Goal: Information Seeking & Learning: Learn about a topic

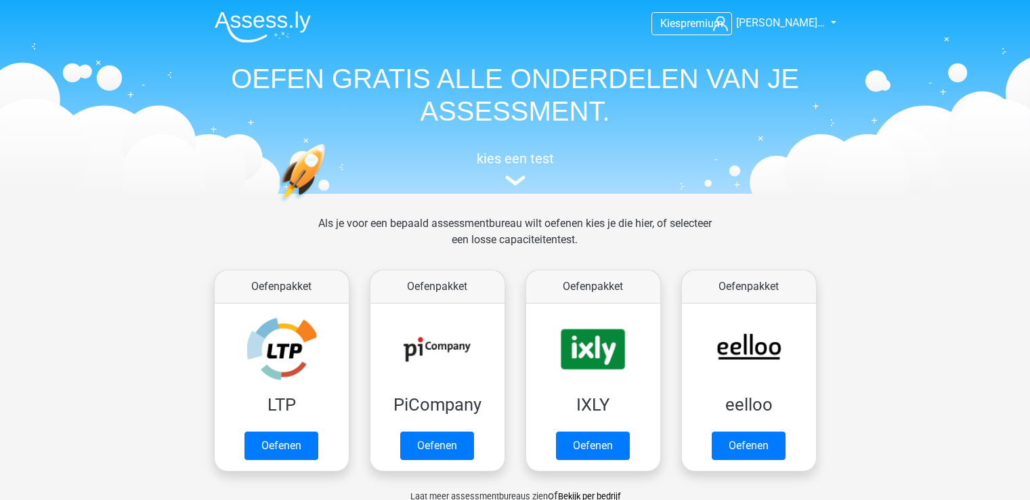
scroll to position [149, 0]
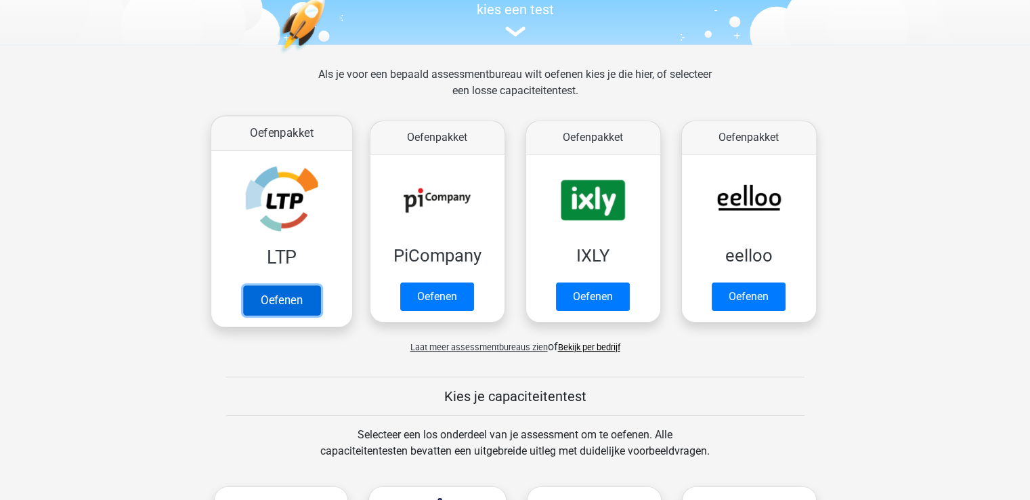
click at [267, 302] on link "Oefenen" at bounding box center [280, 300] width 77 height 30
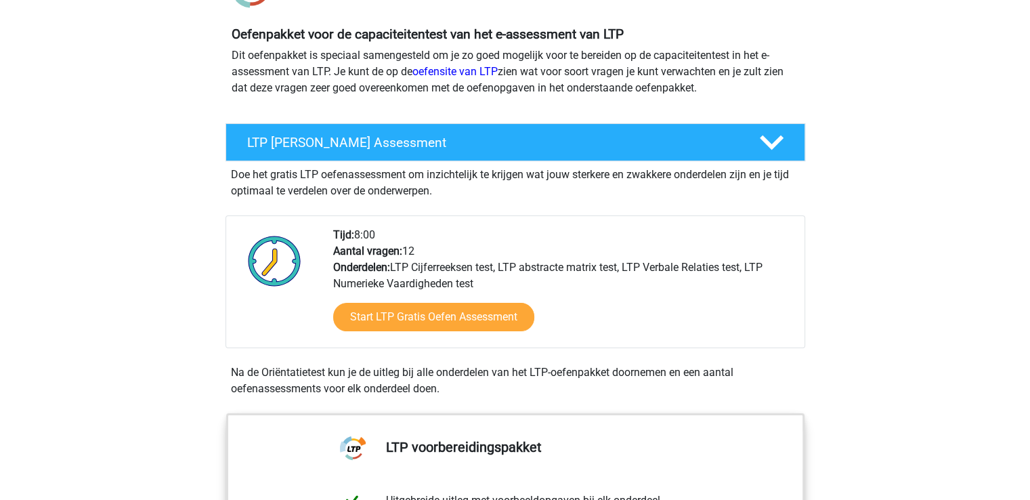
scroll to position [93, 0]
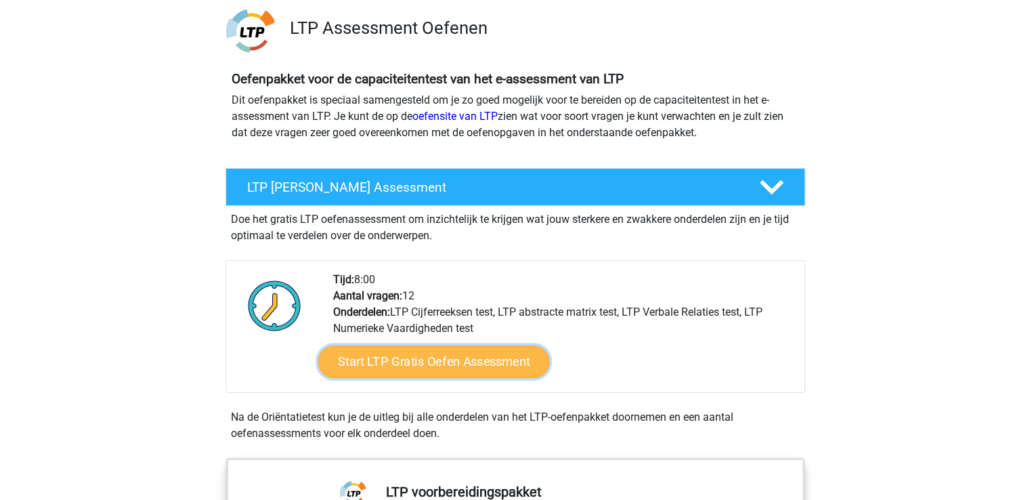
click at [409, 359] on link "Start LTP Gratis Oefen Assessment" at bounding box center [434, 361] width 232 height 32
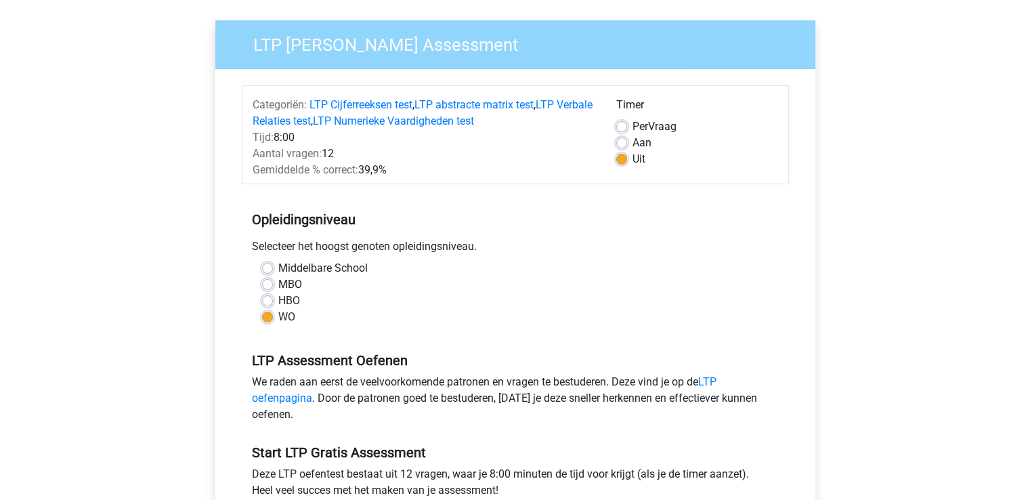
scroll to position [91, 0]
click at [632, 142] on label "Aan" at bounding box center [641, 142] width 19 height 16
click at [625, 142] on input "Aan" at bounding box center [621, 141] width 11 height 14
radio input "true"
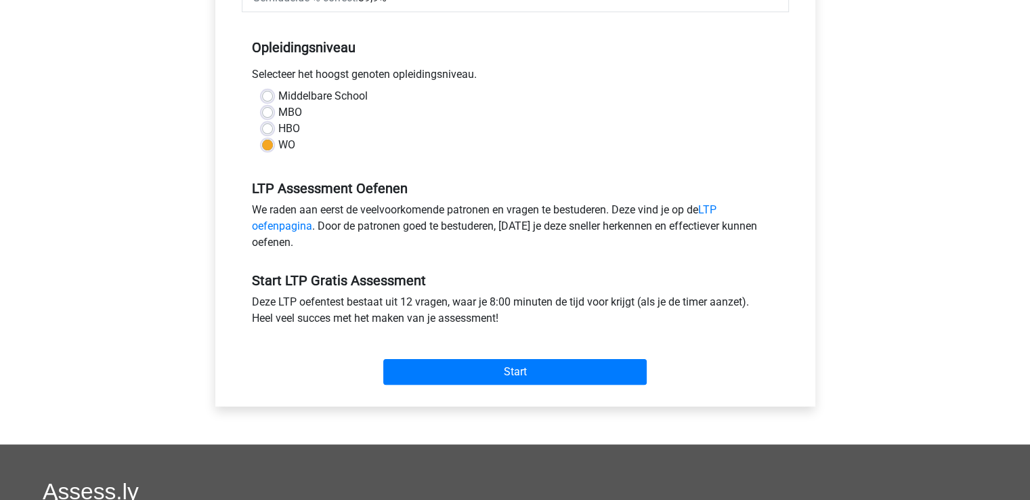
scroll to position [498, 0]
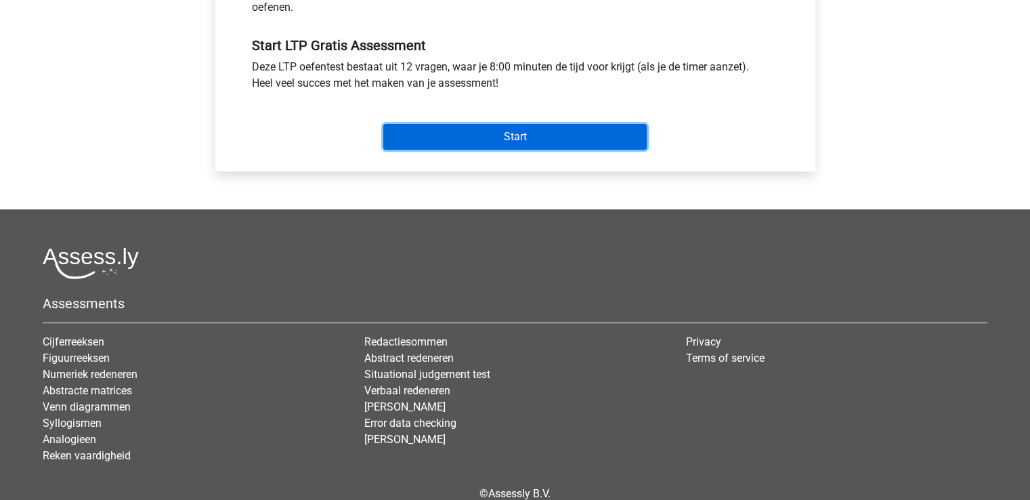
click at [533, 137] on input "Start" at bounding box center [514, 137] width 263 height 26
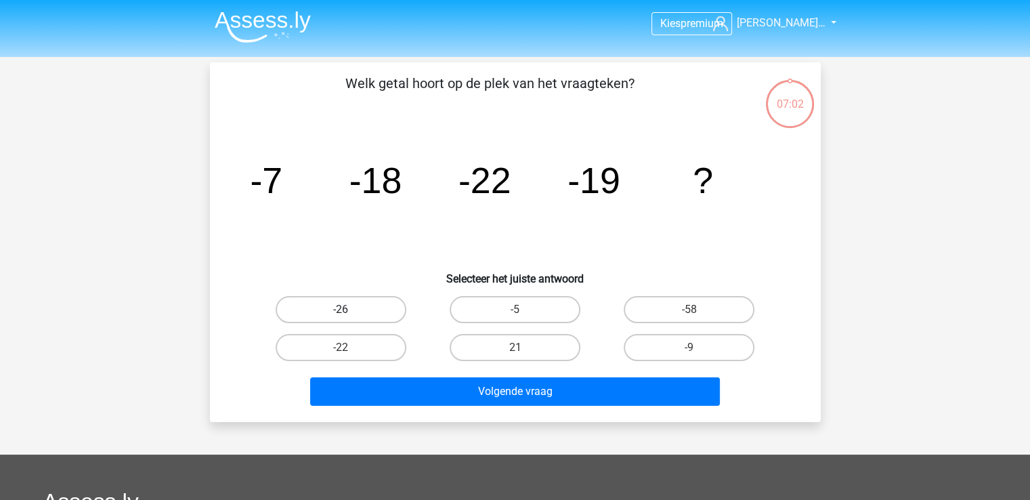
click at [382, 311] on label "-26" at bounding box center [341, 309] width 131 height 27
click at [349, 311] on input "-26" at bounding box center [345, 313] width 9 height 9
radio input "true"
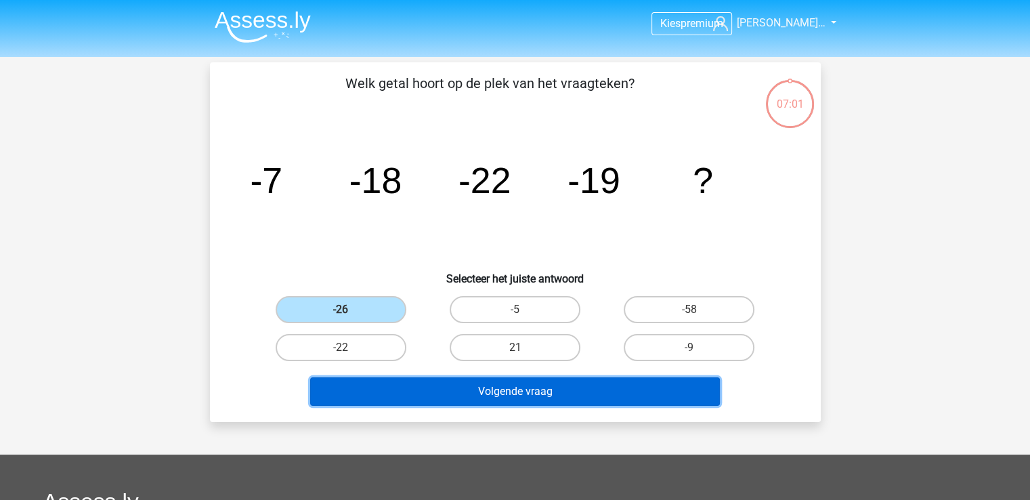
click at [433, 391] on button "Volgende vraag" at bounding box center [515, 391] width 410 height 28
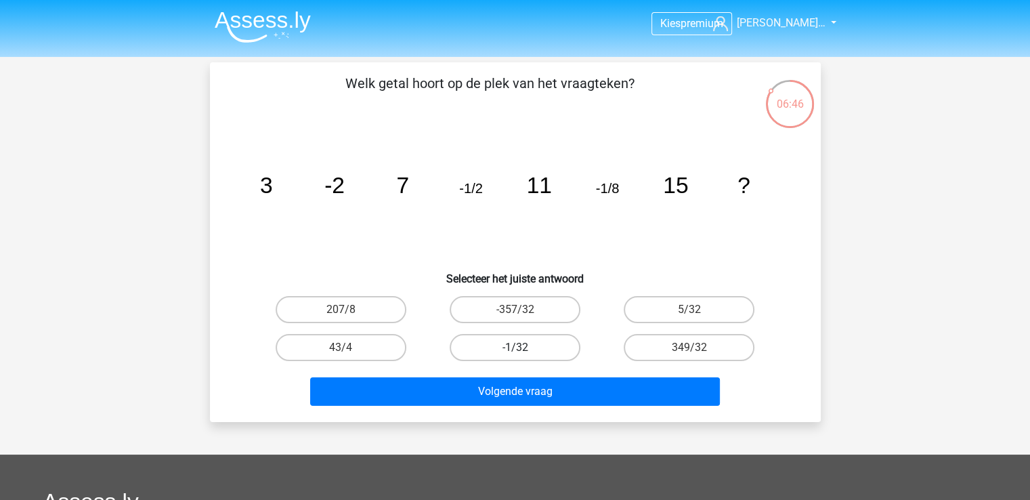
click at [469, 339] on label "-1/32" at bounding box center [515, 347] width 131 height 27
click at [515, 347] on input "-1/32" at bounding box center [519, 351] width 9 height 9
radio input "true"
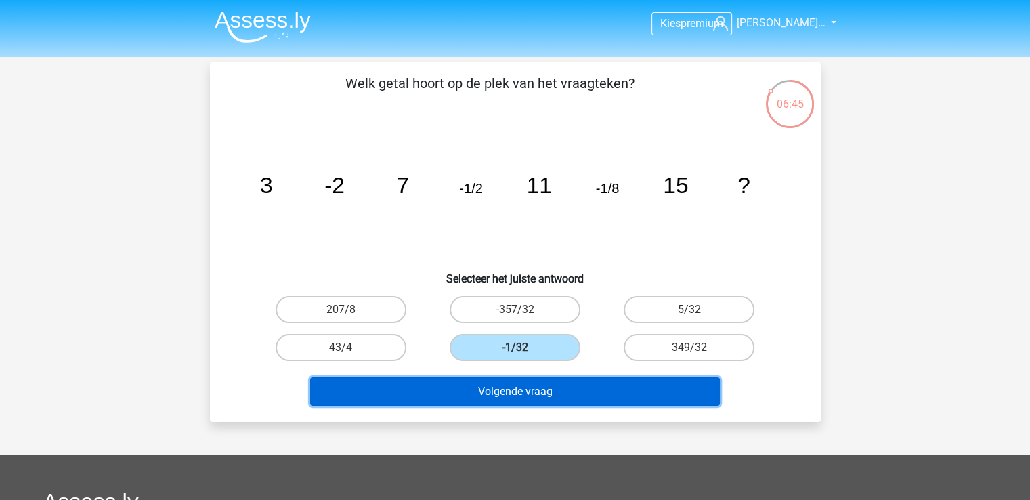
click at [483, 384] on button "Volgende vraag" at bounding box center [515, 391] width 410 height 28
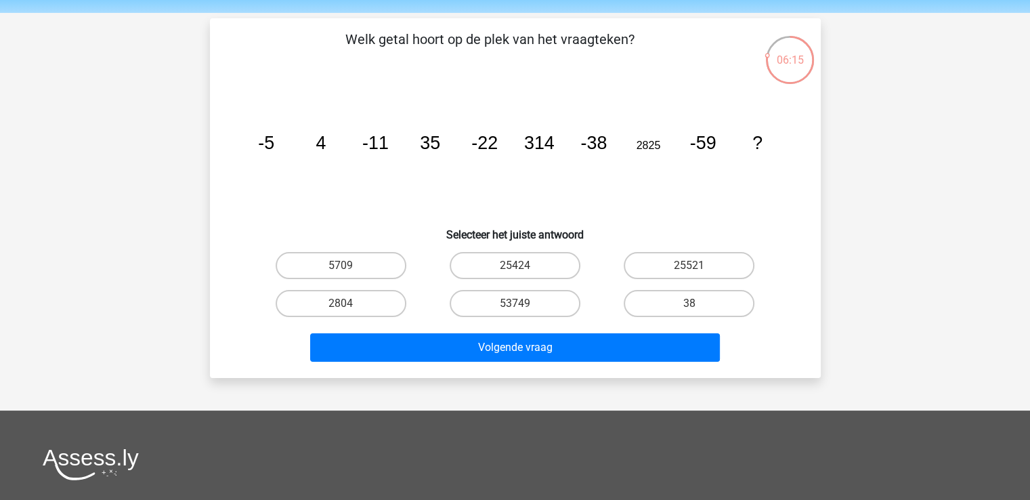
scroll to position [68, 0]
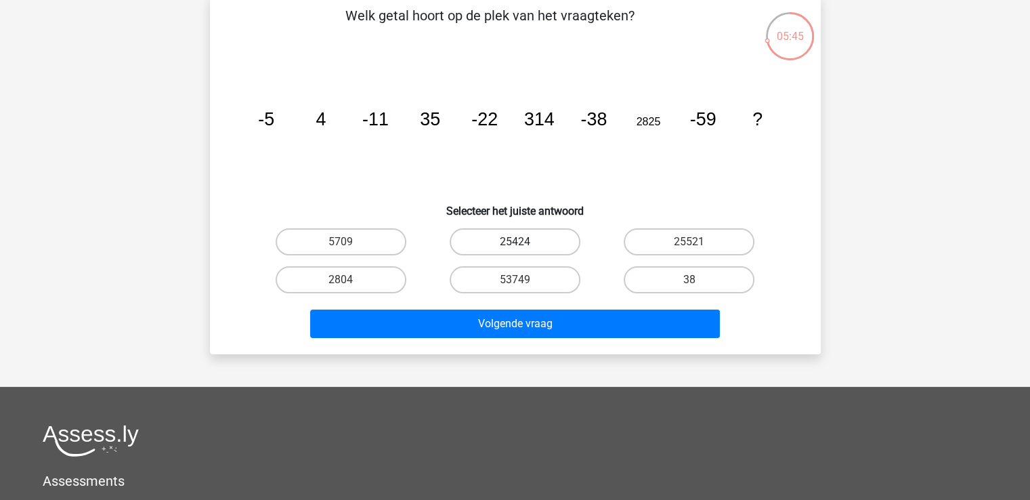
click at [544, 237] on label "25424" at bounding box center [515, 241] width 131 height 27
click at [523, 242] on input "25424" at bounding box center [519, 246] width 9 height 9
radio input "true"
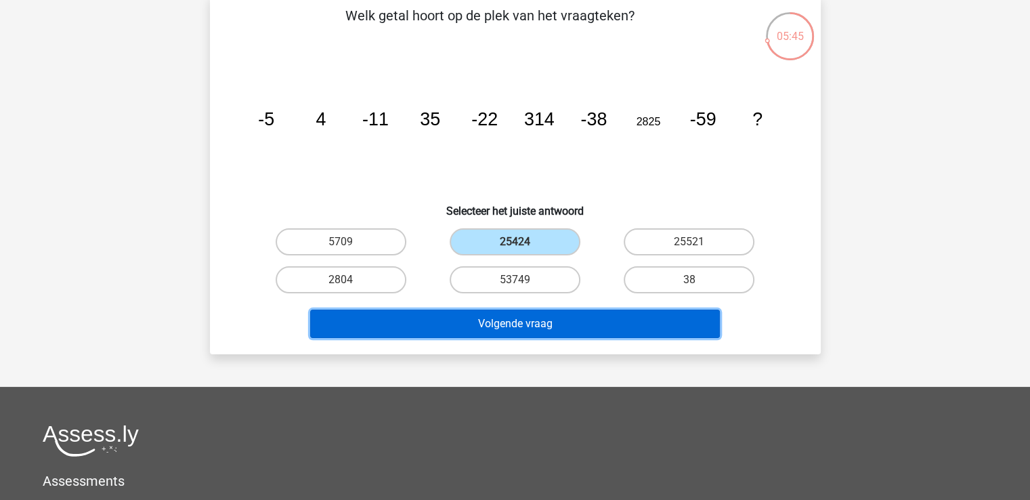
click at [528, 318] on button "Volgende vraag" at bounding box center [515, 323] width 410 height 28
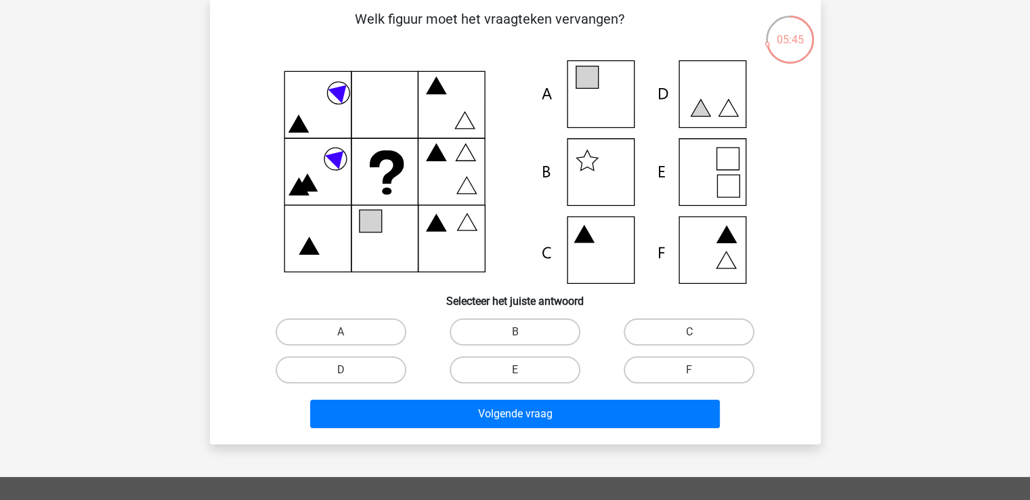
scroll to position [62, 0]
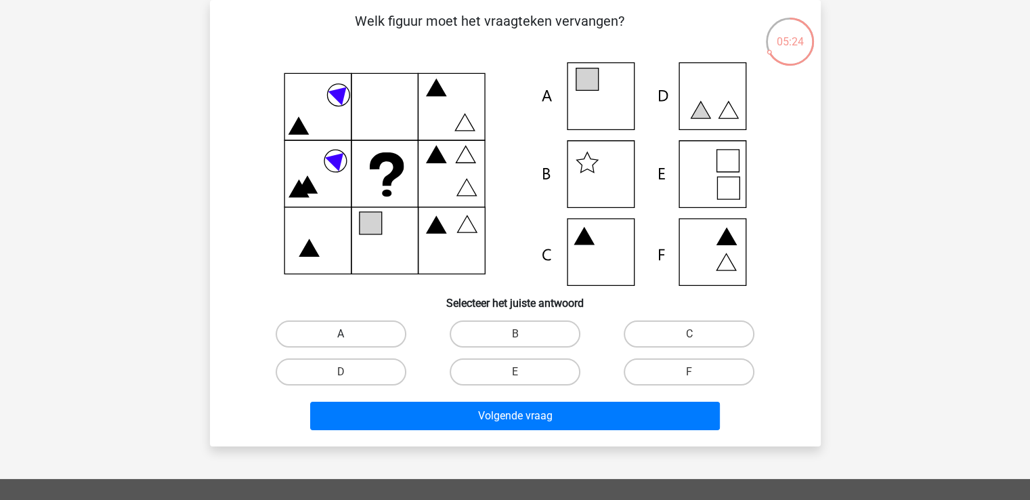
click at [322, 334] on label "A" at bounding box center [341, 333] width 131 height 27
click at [341, 334] on input "A" at bounding box center [345, 338] width 9 height 9
radio input "true"
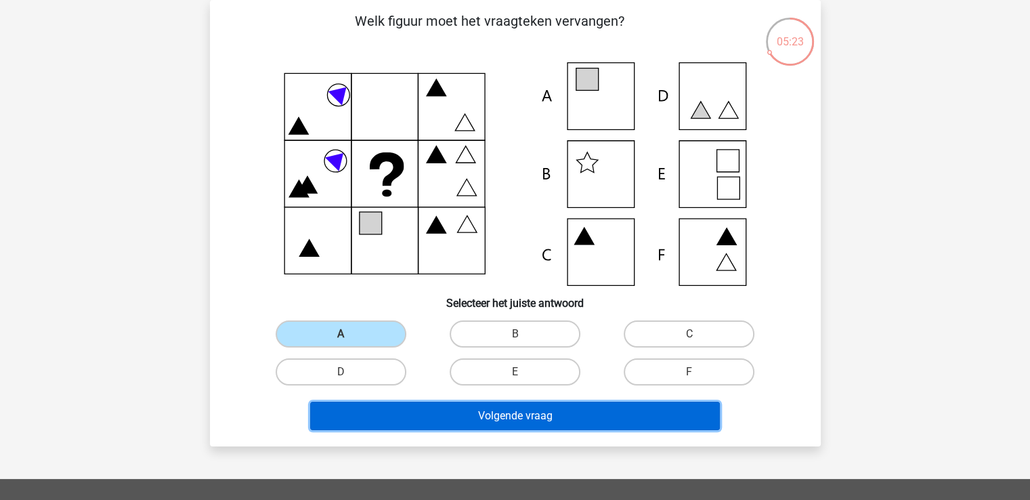
click at [515, 416] on button "Volgende vraag" at bounding box center [515, 415] width 410 height 28
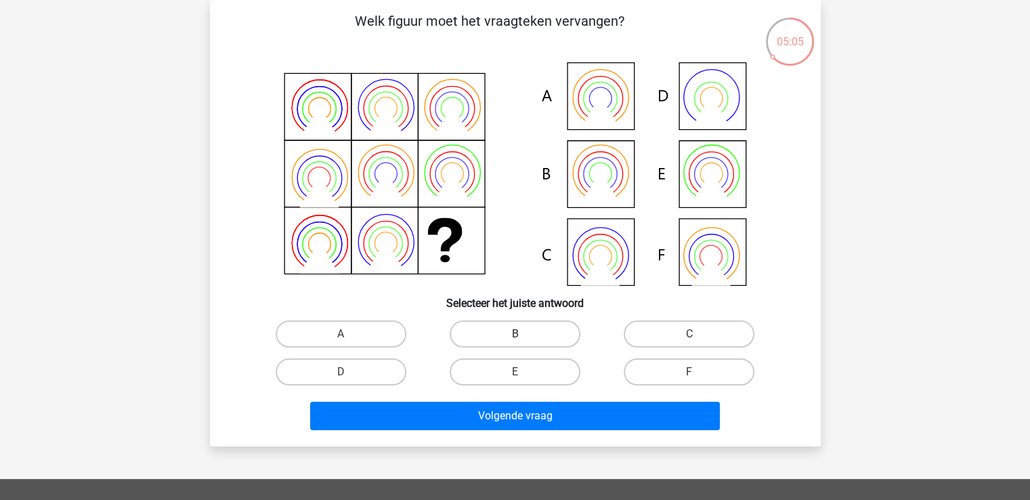
click at [529, 330] on label "B" at bounding box center [515, 333] width 131 height 27
click at [523, 334] on input "B" at bounding box center [519, 338] width 9 height 9
radio input "true"
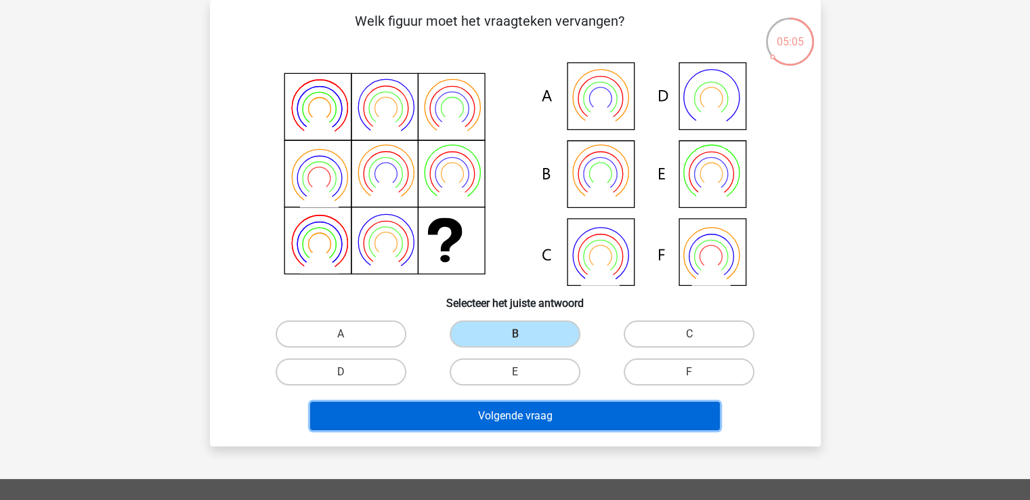
click at [525, 422] on button "Volgende vraag" at bounding box center [515, 415] width 410 height 28
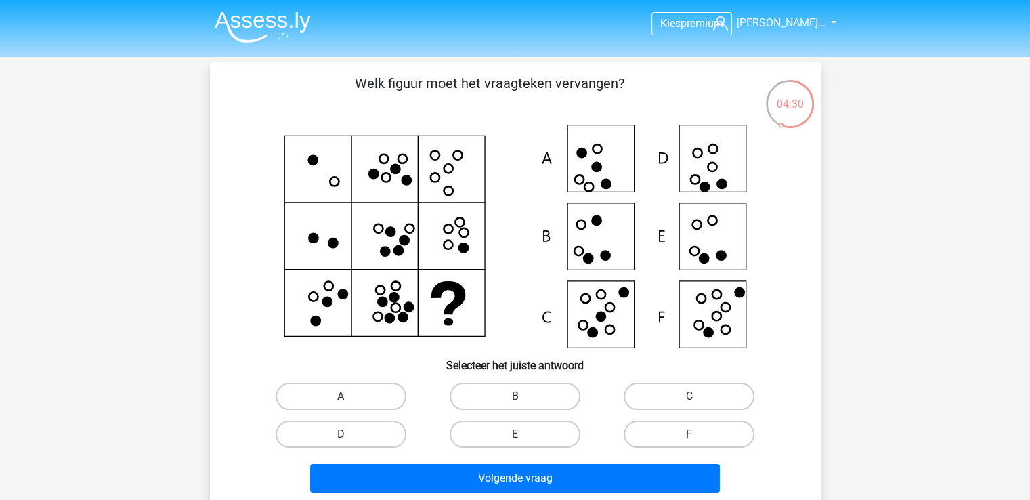
scroll to position [68, 0]
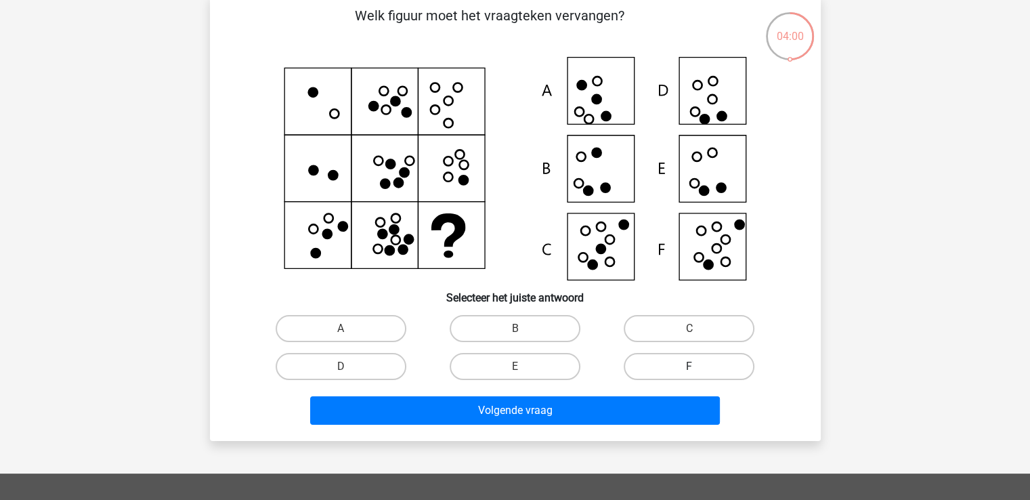
click at [697, 359] on label "F" at bounding box center [689, 366] width 131 height 27
click at [697, 366] on input "F" at bounding box center [693, 370] width 9 height 9
radio input "true"
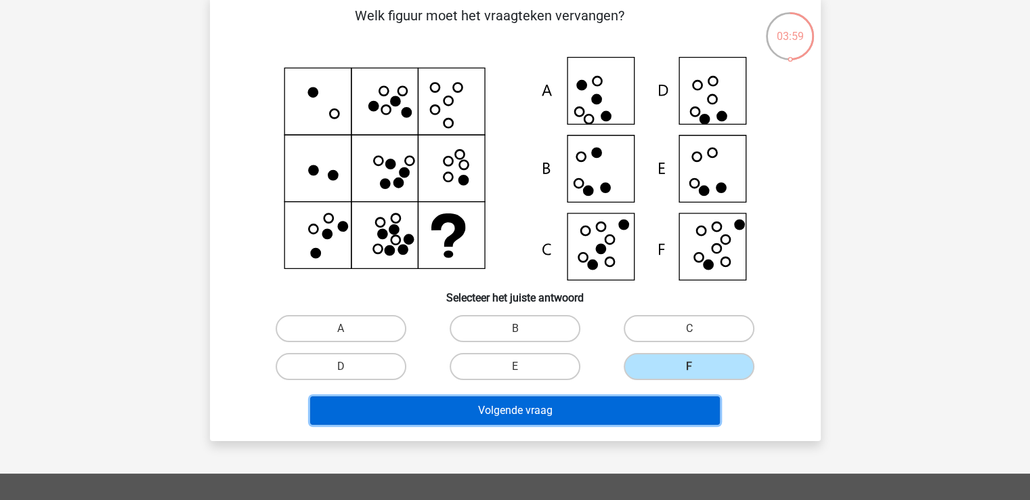
click at [642, 415] on button "Volgende vraag" at bounding box center [515, 410] width 410 height 28
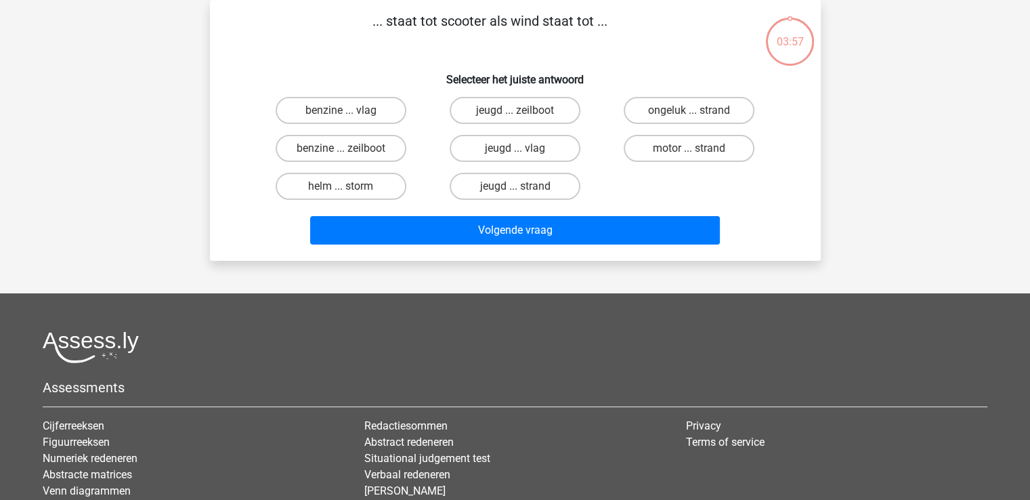
scroll to position [0, 0]
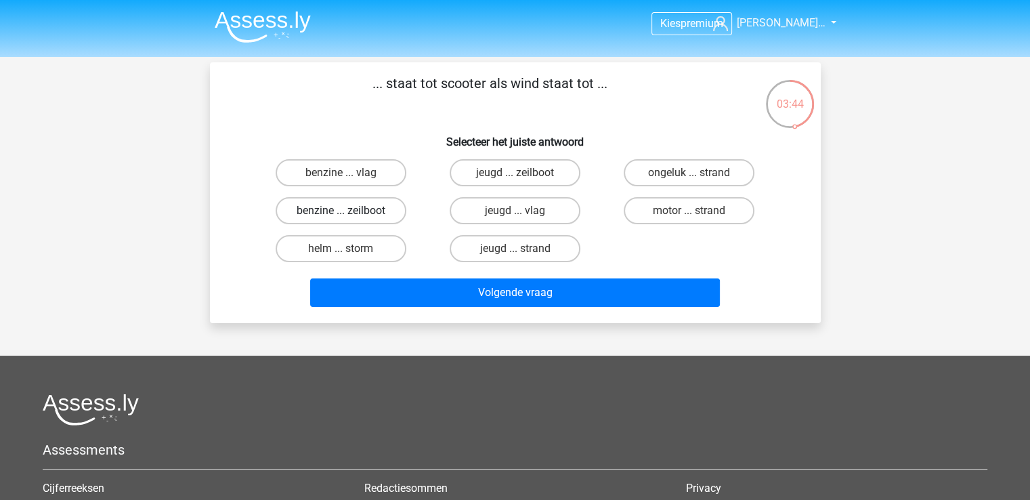
click at [370, 207] on label "benzine ... zeilboot" at bounding box center [341, 210] width 131 height 27
click at [349, 211] on input "benzine ... zeilboot" at bounding box center [345, 215] width 9 height 9
radio input "true"
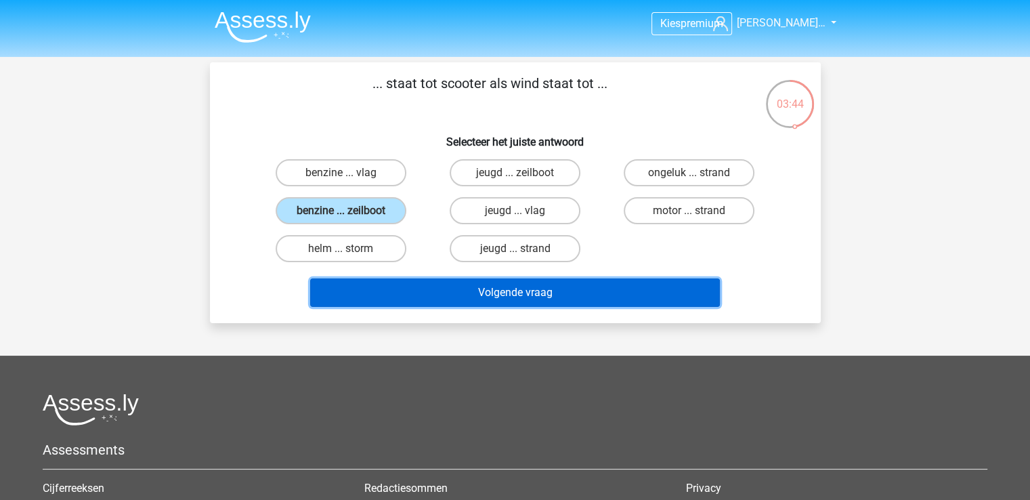
click at [479, 291] on button "Volgende vraag" at bounding box center [515, 292] width 410 height 28
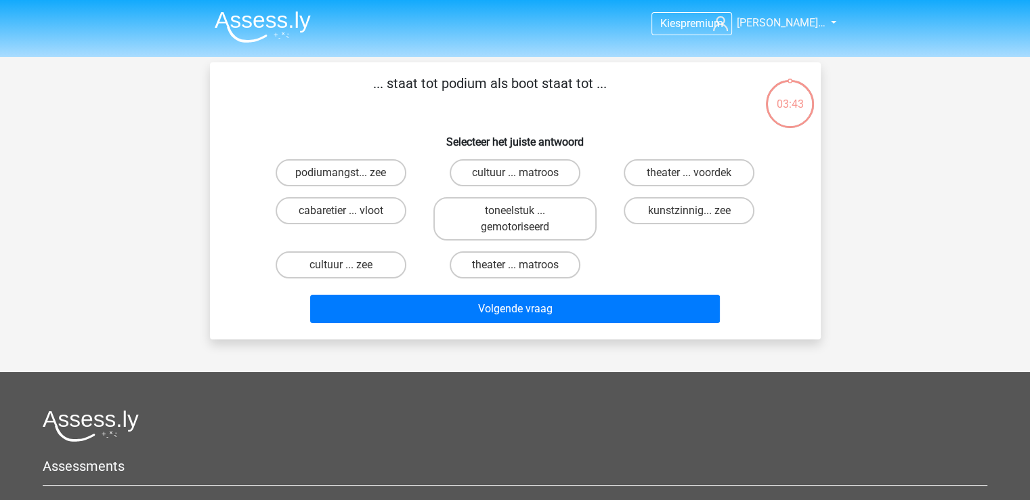
scroll to position [62, 0]
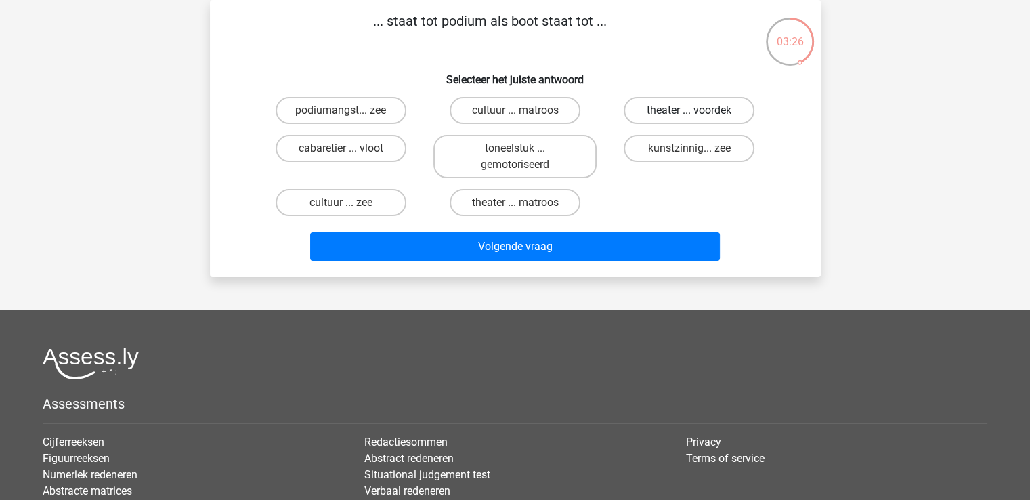
click at [686, 110] on label "theater ... voordek" at bounding box center [689, 110] width 131 height 27
click at [689, 110] on input "theater ... voordek" at bounding box center [693, 114] width 9 height 9
radio input "true"
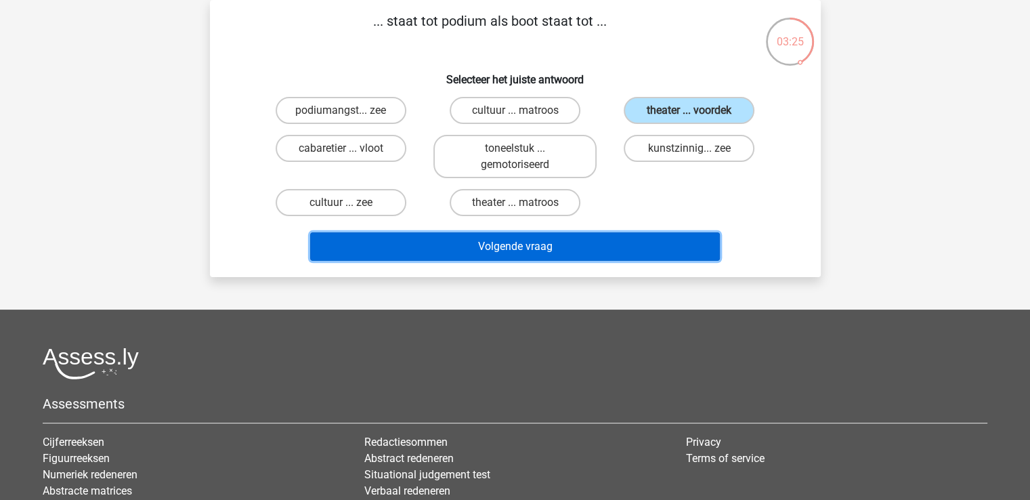
click at [549, 247] on button "Volgende vraag" at bounding box center [515, 246] width 410 height 28
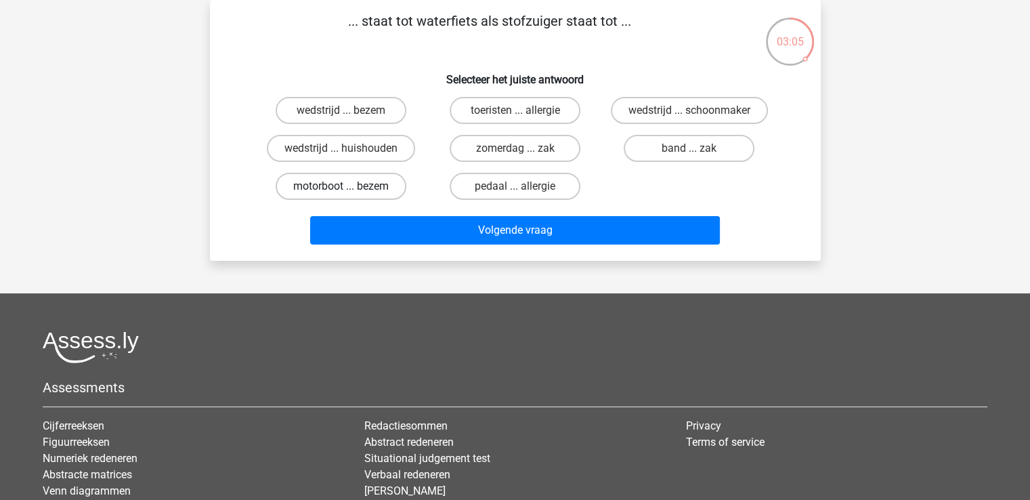
click at [372, 188] on label "motorboot ... bezem" at bounding box center [341, 186] width 131 height 27
click at [349, 188] on input "motorboot ... bezem" at bounding box center [345, 190] width 9 height 9
radio input "true"
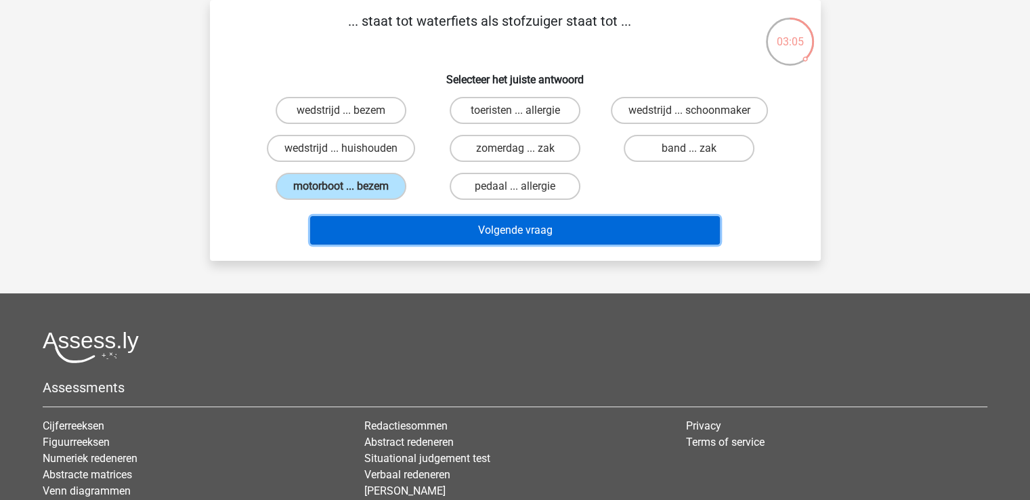
click at [390, 237] on button "Volgende vraag" at bounding box center [515, 230] width 410 height 28
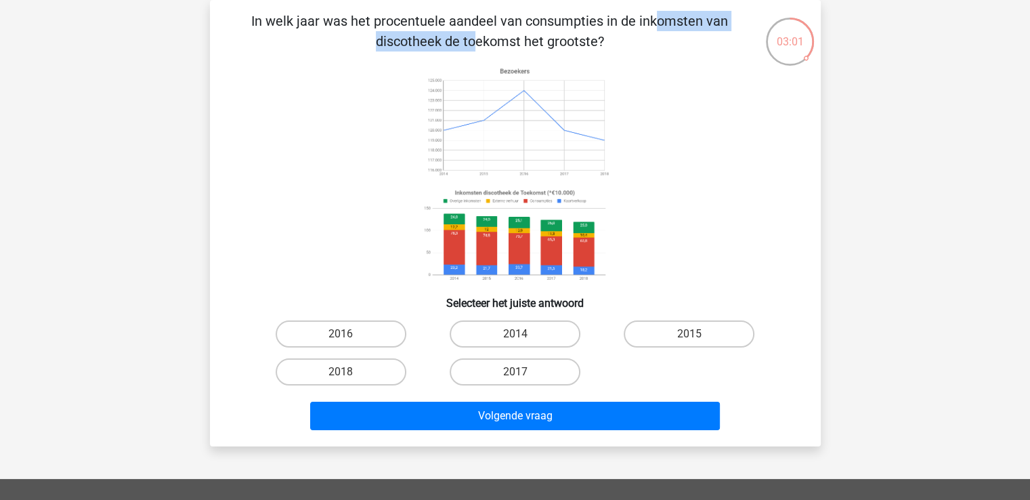
drag, startPoint x: 372, startPoint y: 19, endPoint x: 534, endPoint y: 28, distance: 162.1
click at [537, 26] on p "In welk jaar was het procentuele aandeel van consumpties in de inkomsten van di…" at bounding box center [490, 31] width 517 height 41
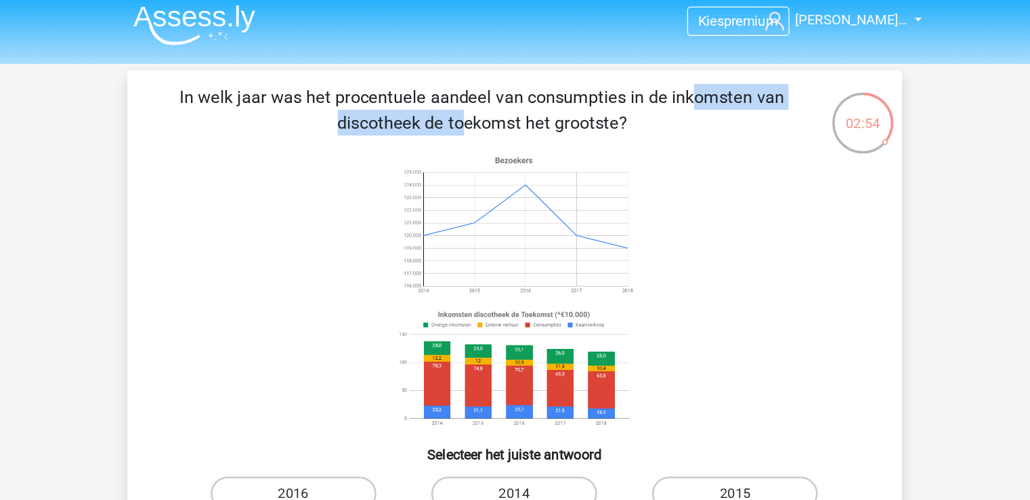
scroll to position [0, 0]
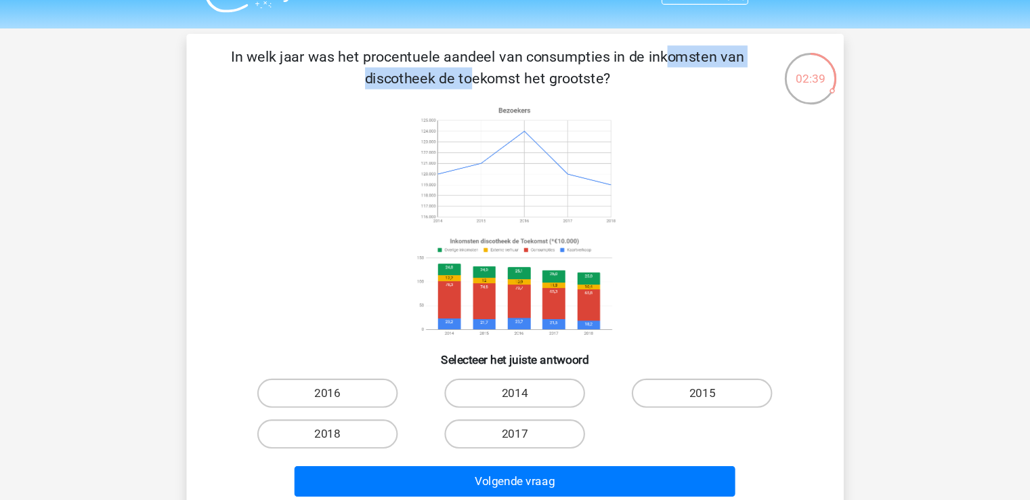
click at [517, 396] on input "2014" at bounding box center [519, 400] width 9 height 9
radio input "true"
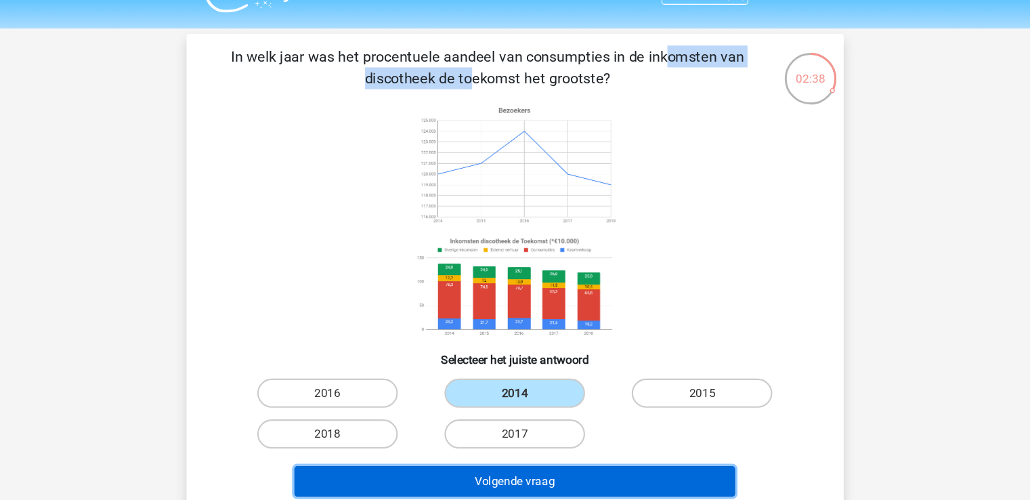
click at [515, 466] on button "Volgende vraag" at bounding box center [515, 478] width 410 height 28
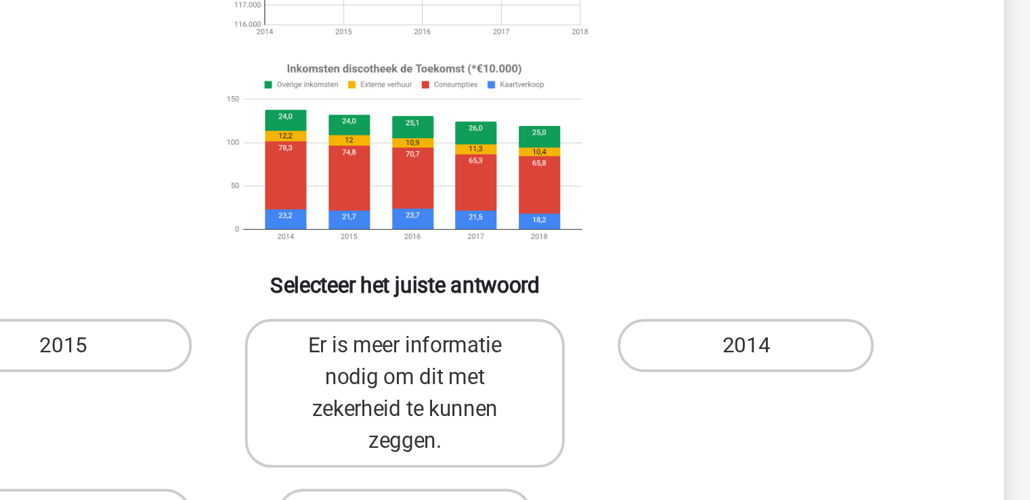
scroll to position [27, 0]
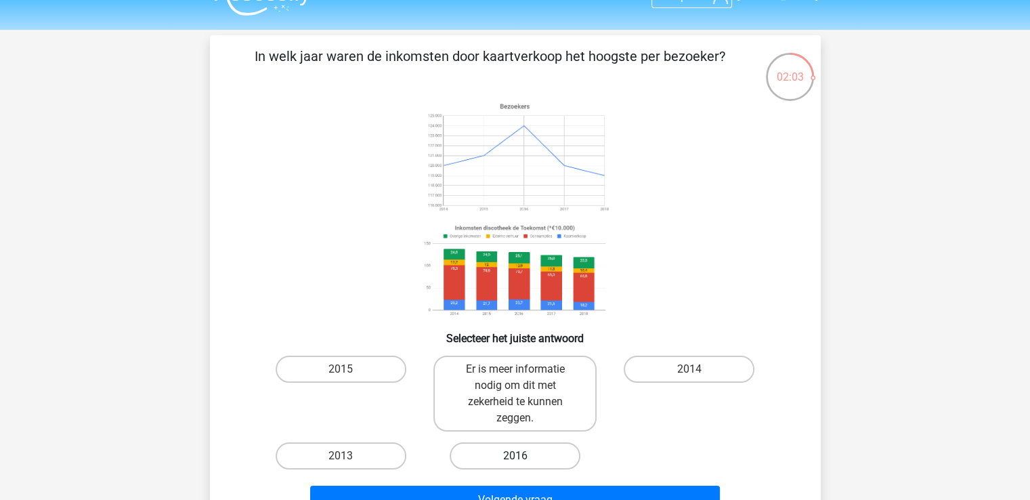
click at [528, 449] on label "2016" at bounding box center [515, 455] width 131 height 27
click at [523, 456] on input "2016" at bounding box center [519, 460] width 9 height 9
radio input "true"
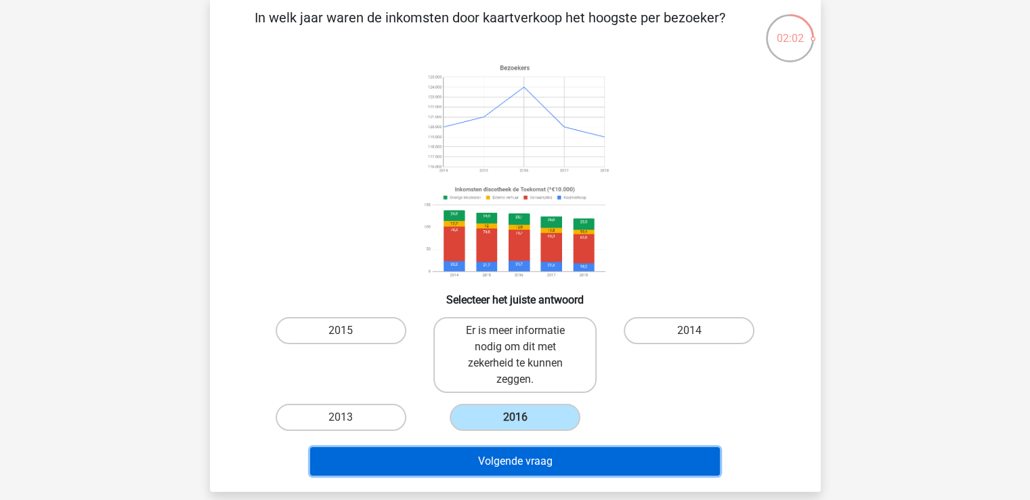
click at [527, 449] on button "Volgende vraag" at bounding box center [515, 461] width 410 height 28
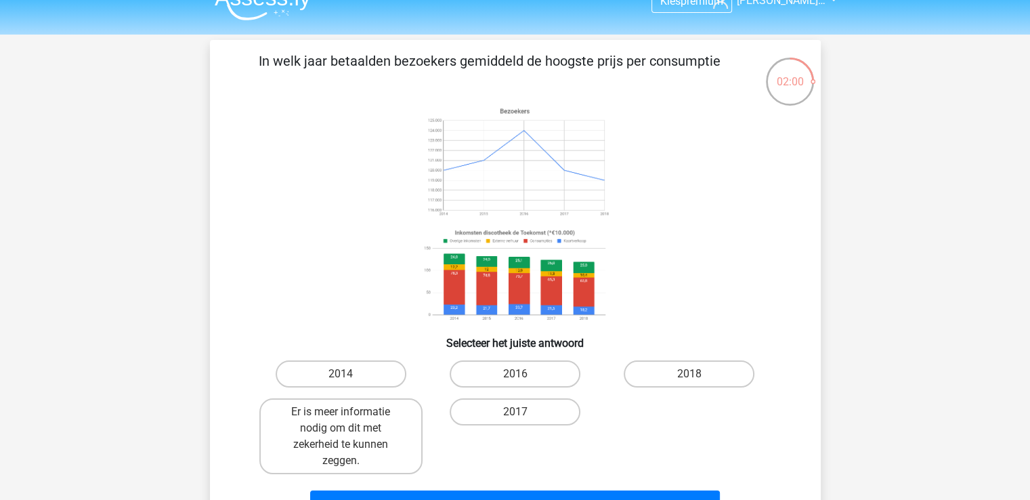
scroll to position [0, 0]
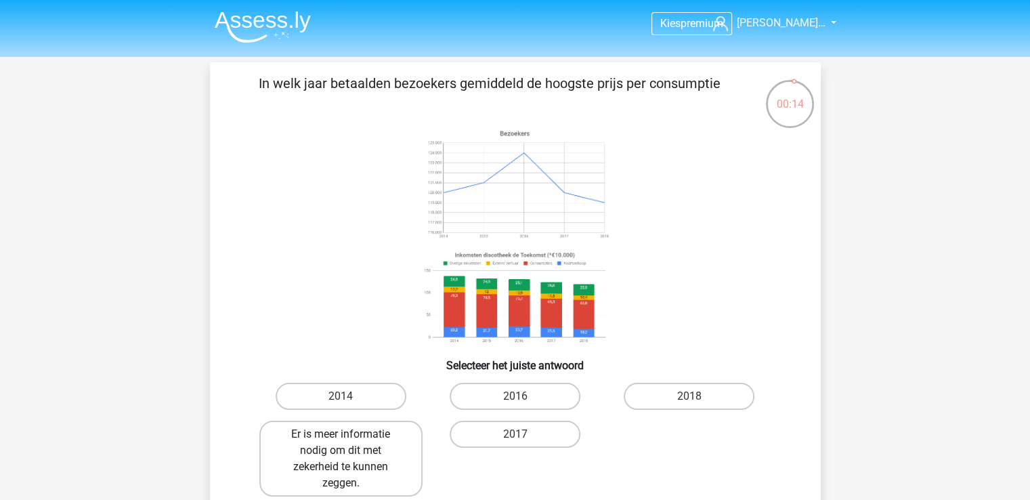
click at [398, 453] on label "Er is meer informatie nodig om dit met zekerheid te kunnen zeggen." at bounding box center [340, 458] width 163 height 76
click at [349, 443] on input "Er is meer informatie nodig om dit met zekerheid te kunnen zeggen." at bounding box center [345, 438] width 9 height 9
radio input "true"
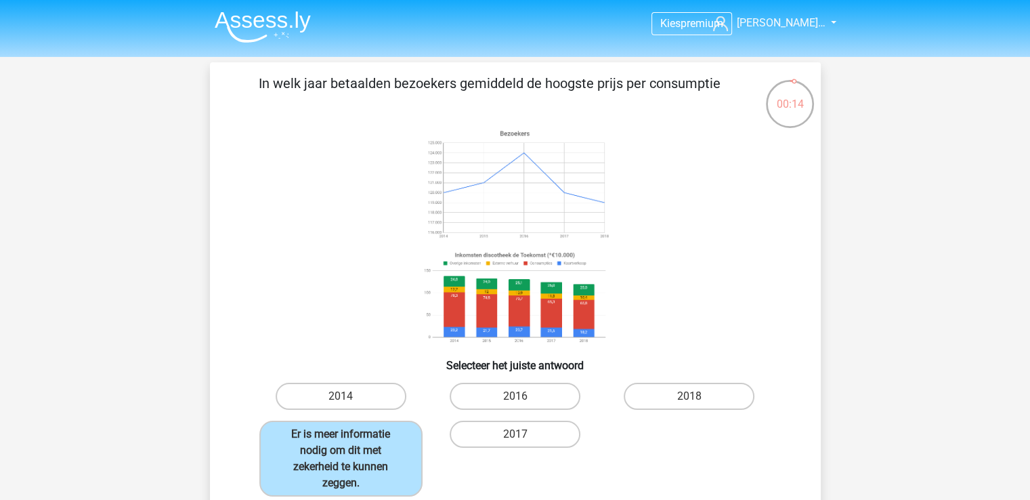
scroll to position [203, 0]
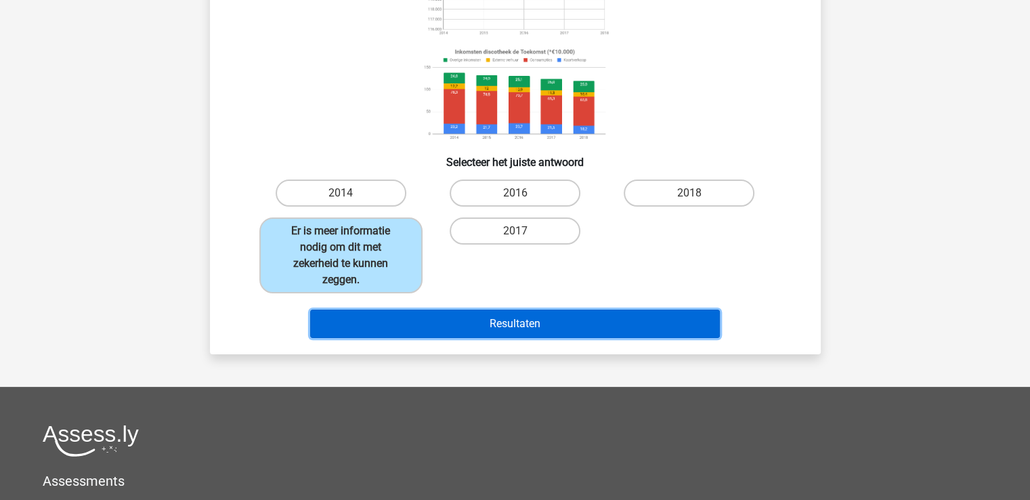
click at [598, 326] on button "Resultaten" at bounding box center [515, 323] width 410 height 28
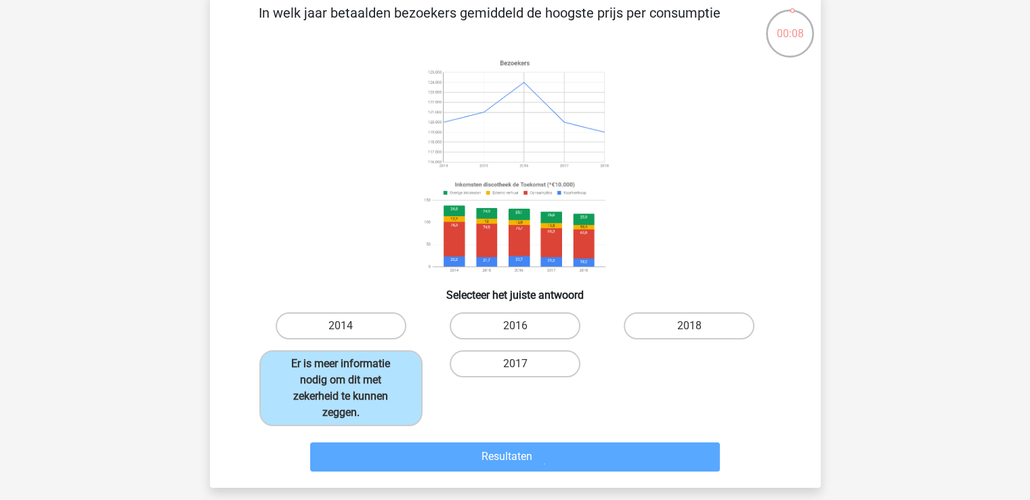
scroll to position [0, 0]
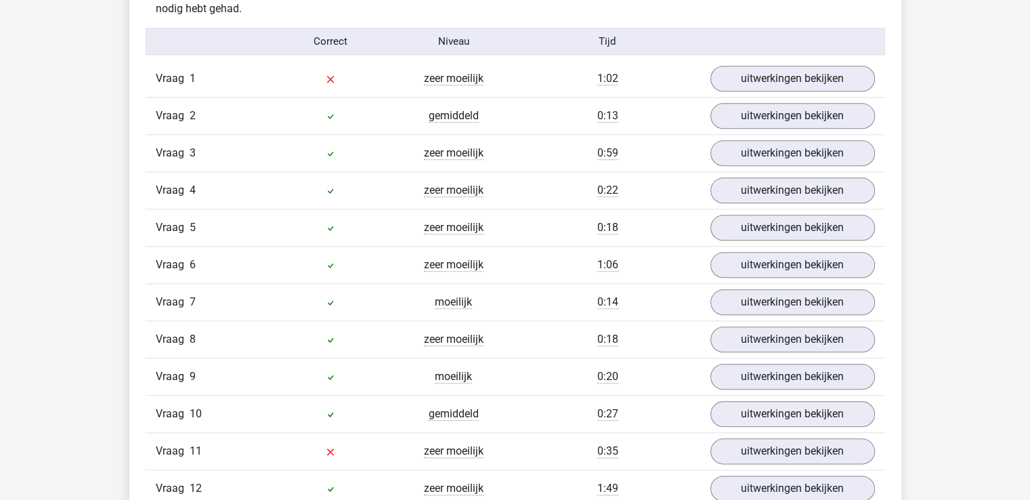
scroll to position [1557, 0]
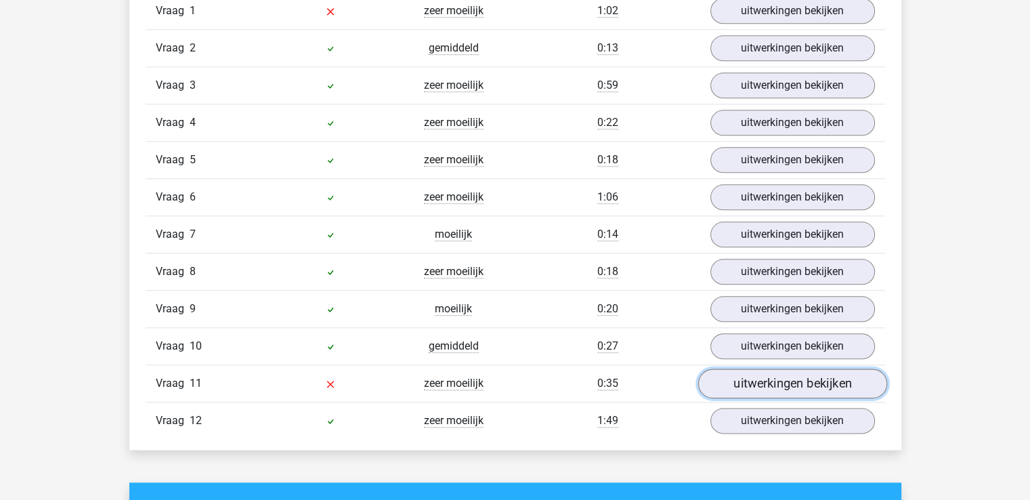
click at [753, 377] on link "uitwerkingen bekijken" at bounding box center [791, 384] width 189 height 30
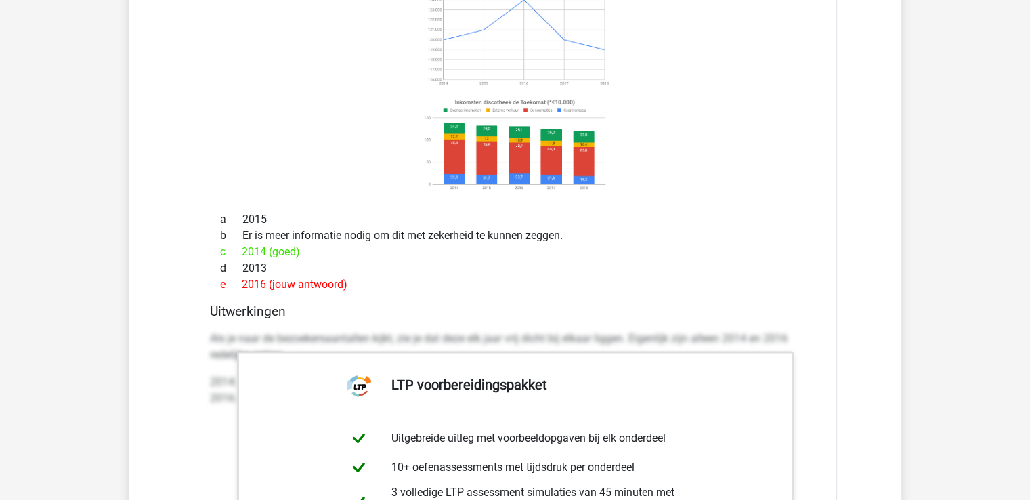
scroll to position [1760, 0]
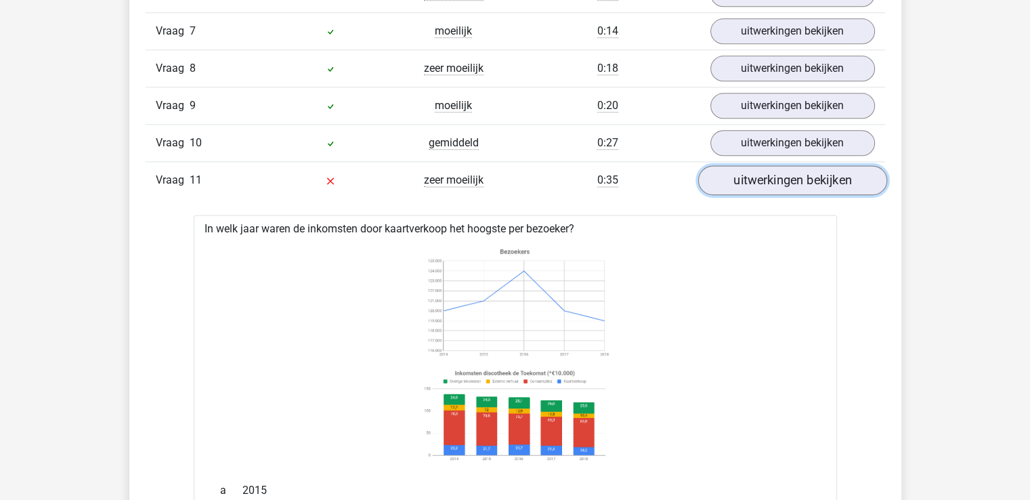
click at [812, 174] on link "uitwerkingen bekijken" at bounding box center [791, 181] width 189 height 30
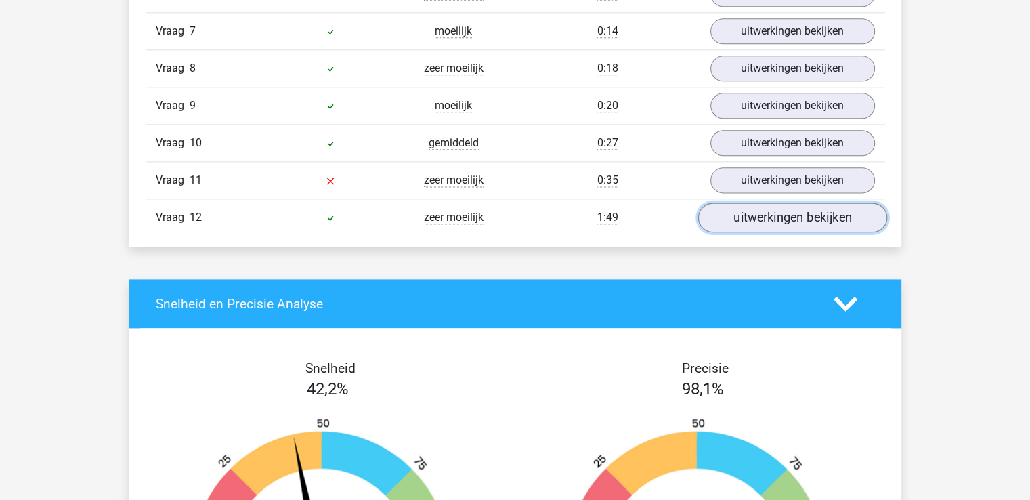
click at [807, 226] on link "uitwerkingen bekijken" at bounding box center [791, 218] width 189 height 30
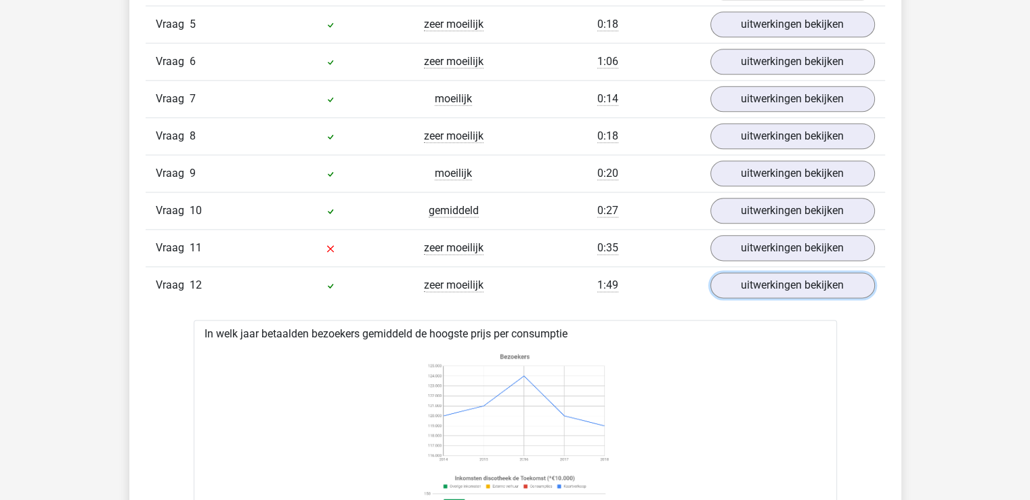
scroll to position [1625, 0]
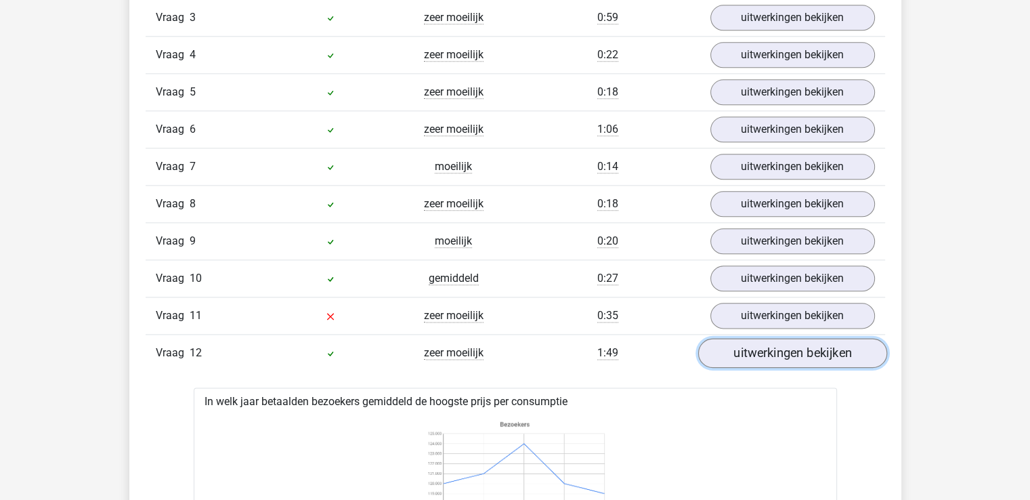
click at [805, 346] on link "uitwerkingen bekijken" at bounding box center [791, 354] width 189 height 30
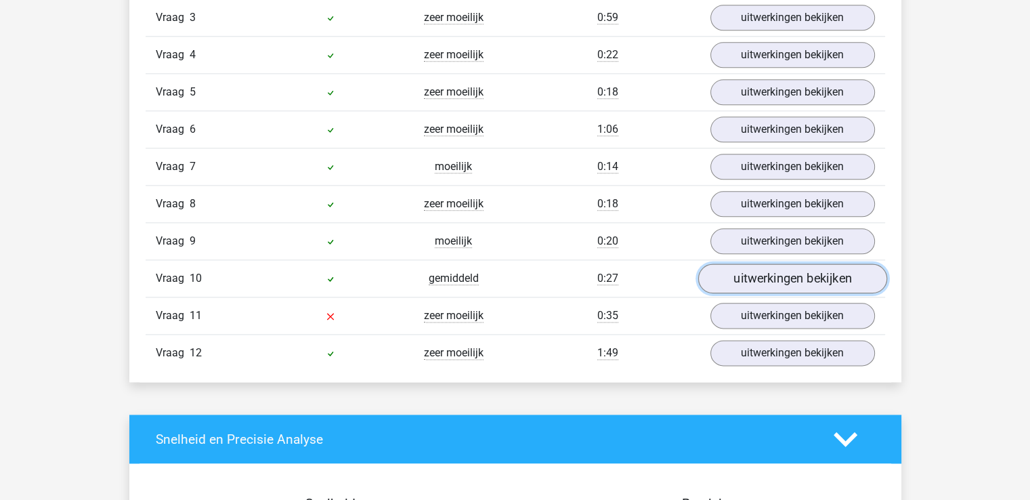
click at [785, 276] on link "uitwerkingen bekijken" at bounding box center [791, 279] width 189 height 30
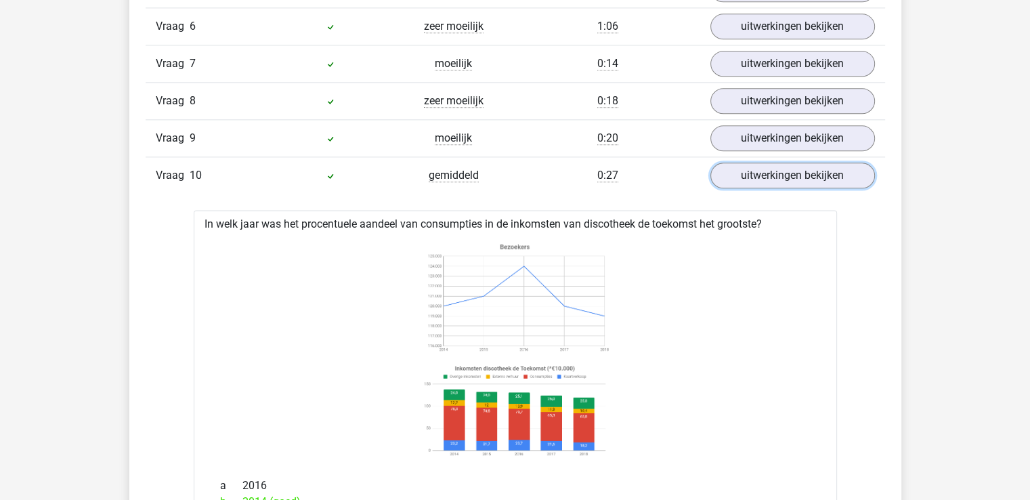
scroll to position [1693, 0]
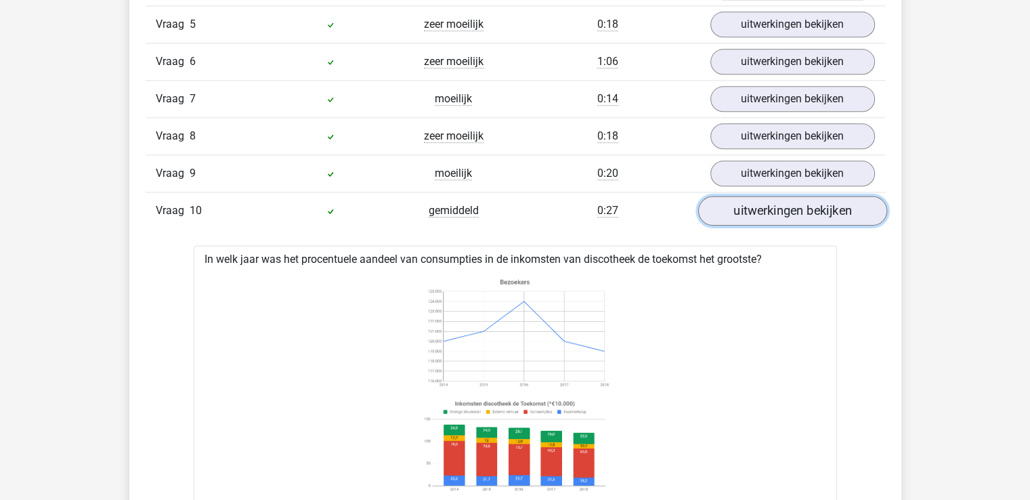
click at [796, 201] on link "uitwerkingen bekijken" at bounding box center [791, 211] width 189 height 30
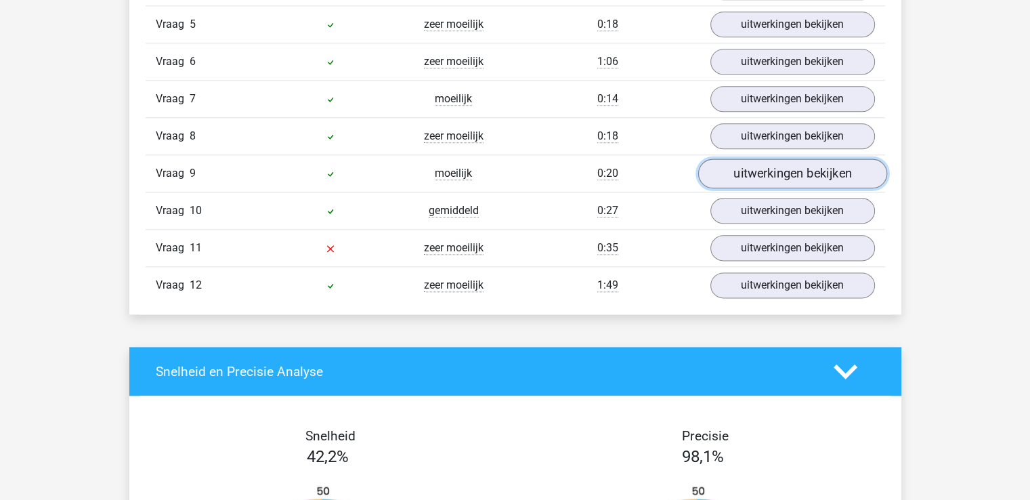
click at [806, 171] on link "uitwerkingen bekijken" at bounding box center [791, 174] width 189 height 30
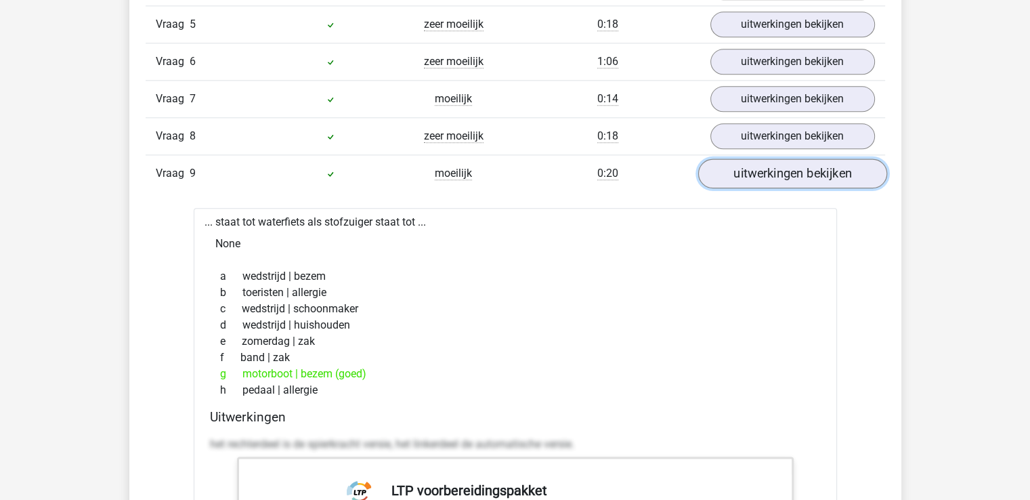
click at [806, 171] on link "uitwerkingen bekijken" at bounding box center [791, 174] width 189 height 30
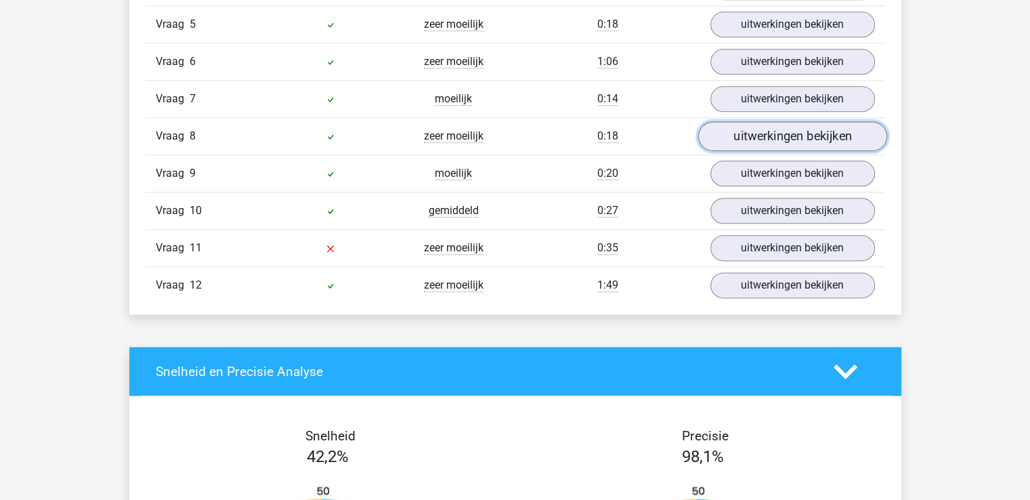
click at [779, 123] on link "uitwerkingen bekijken" at bounding box center [791, 137] width 189 height 30
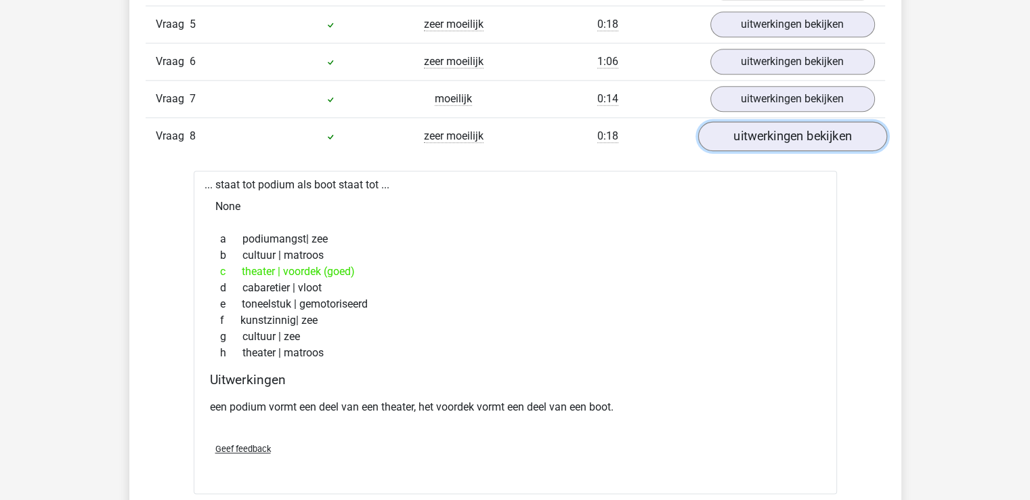
click at [779, 128] on link "uitwerkingen bekijken" at bounding box center [791, 137] width 189 height 30
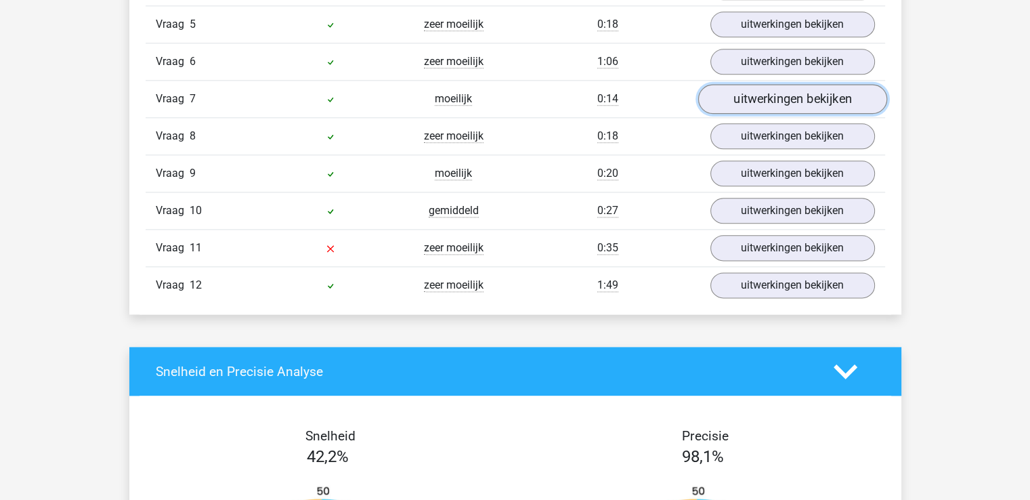
click at [791, 101] on link "uitwerkingen bekijken" at bounding box center [791, 100] width 189 height 30
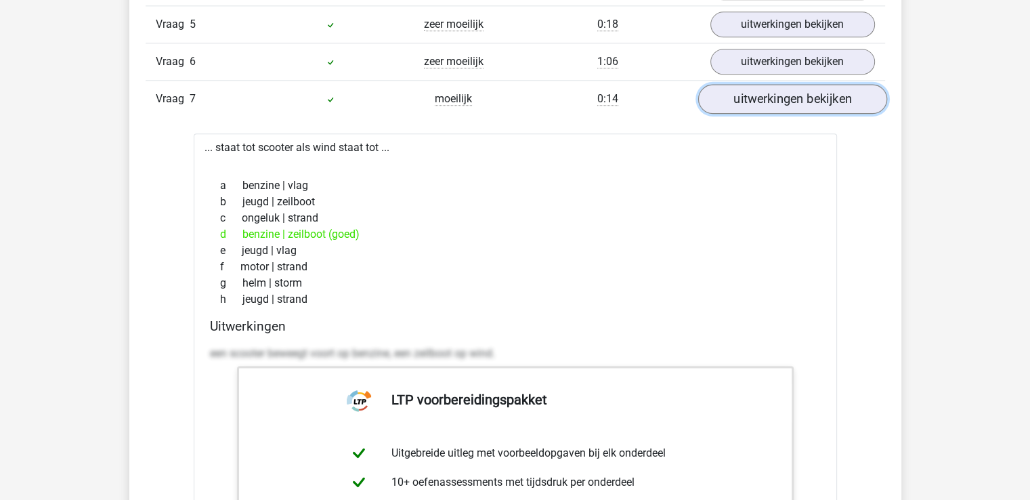
click at [788, 101] on link "uitwerkingen bekijken" at bounding box center [791, 100] width 189 height 30
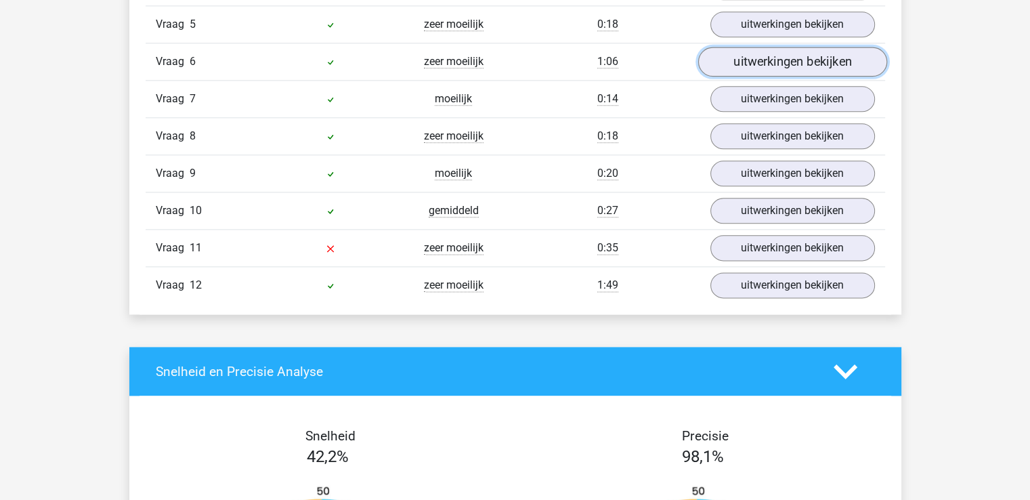
click at [783, 54] on link "uitwerkingen bekijken" at bounding box center [791, 62] width 189 height 30
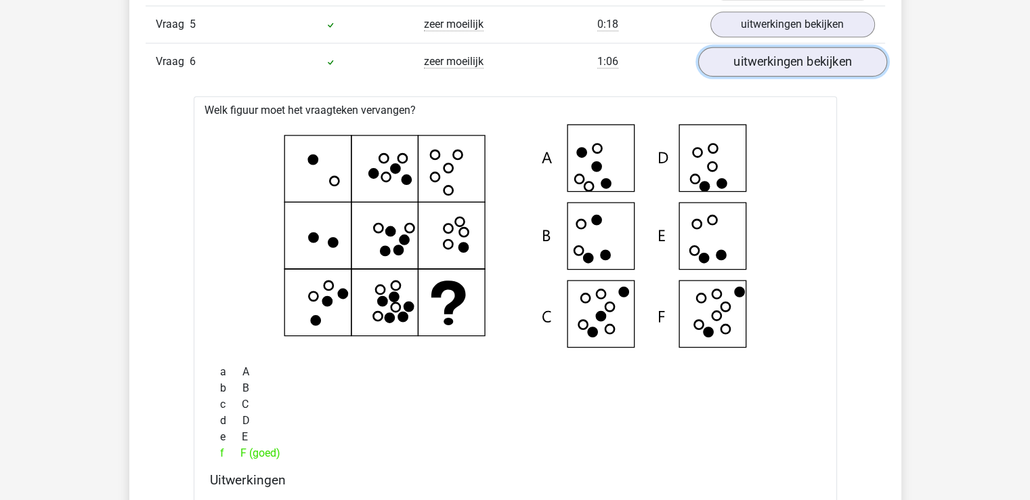
click at [783, 54] on link "uitwerkingen bekijken" at bounding box center [791, 62] width 189 height 30
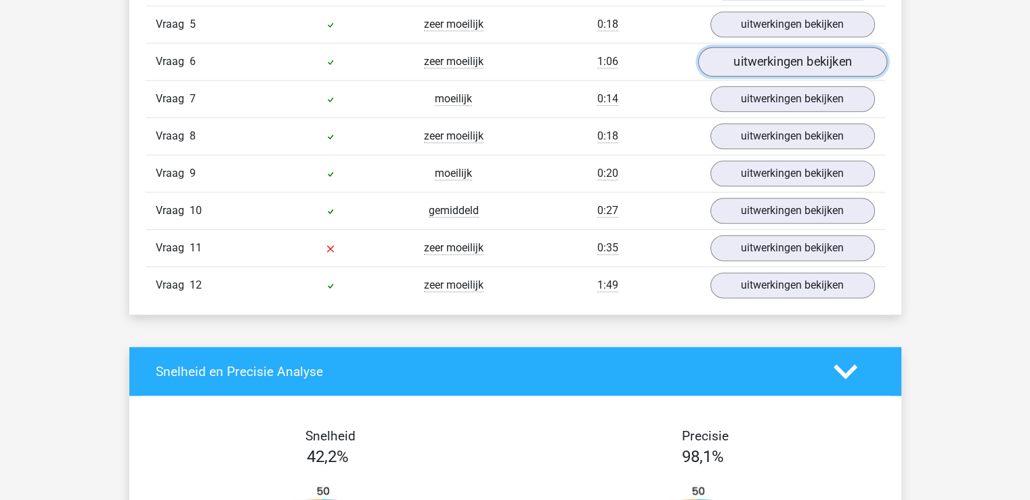
scroll to position [1625, 0]
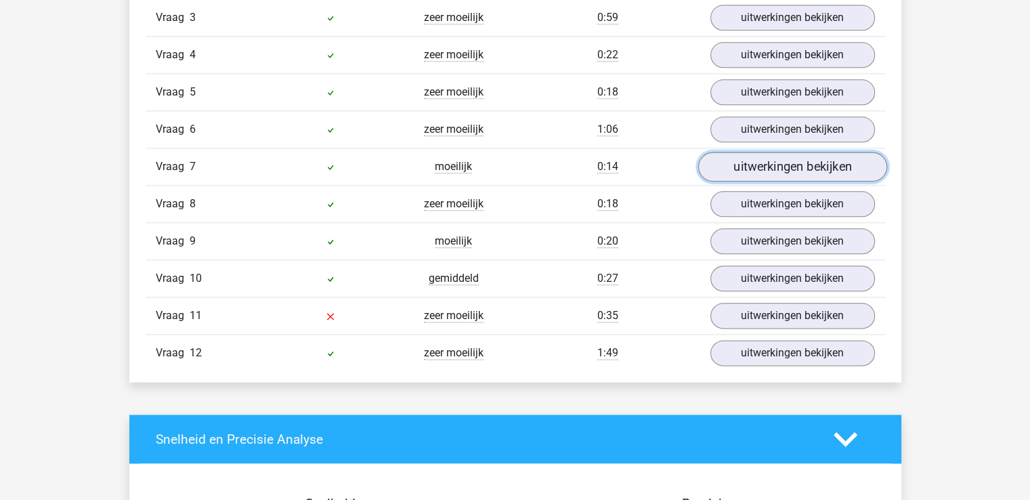
click at [788, 156] on link "uitwerkingen bekijken" at bounding box center [791, 167] width 189 height 30
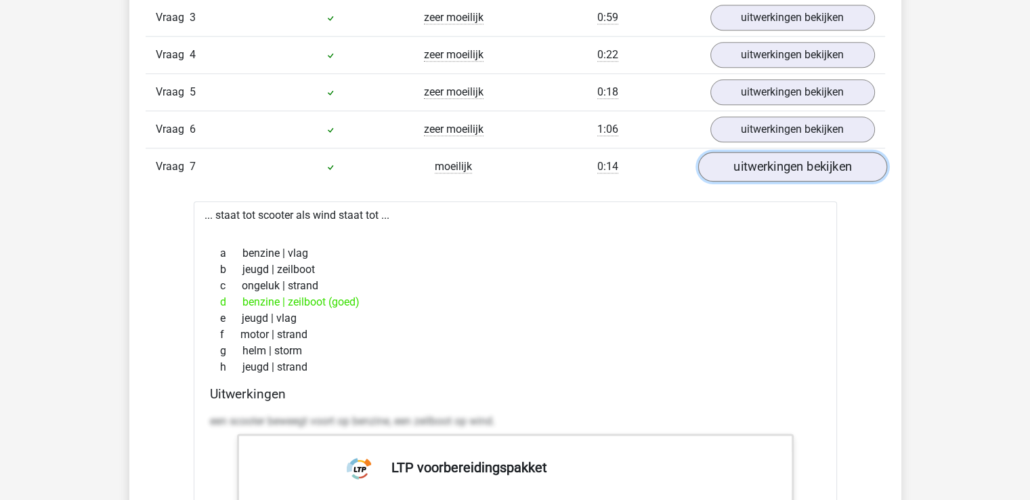
click at [788, 156] on link "uitwerkingen bekijken" at bounding box center [791, 167] width 189 height 30
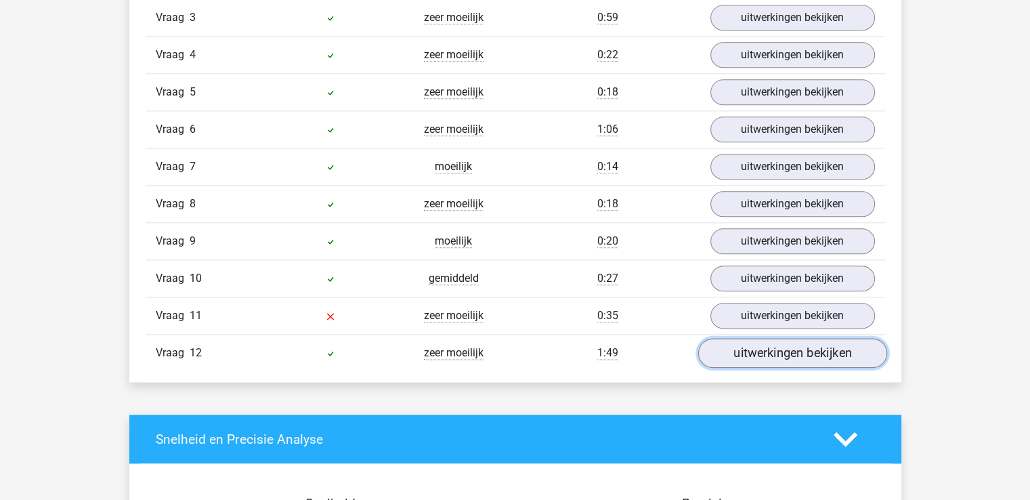
click at [769, 351] on link "uitwerkingen bekijken" at bounding box center [791, 354] width 189 height 30
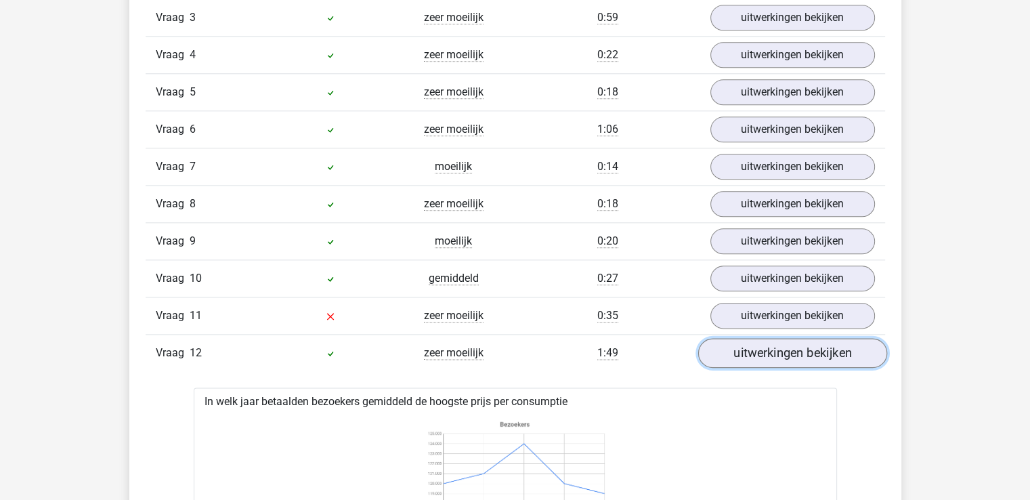
click at [772, 347] on link "uitwerkingen bekijken" at bounding box center [791, 354] width 189 height 30
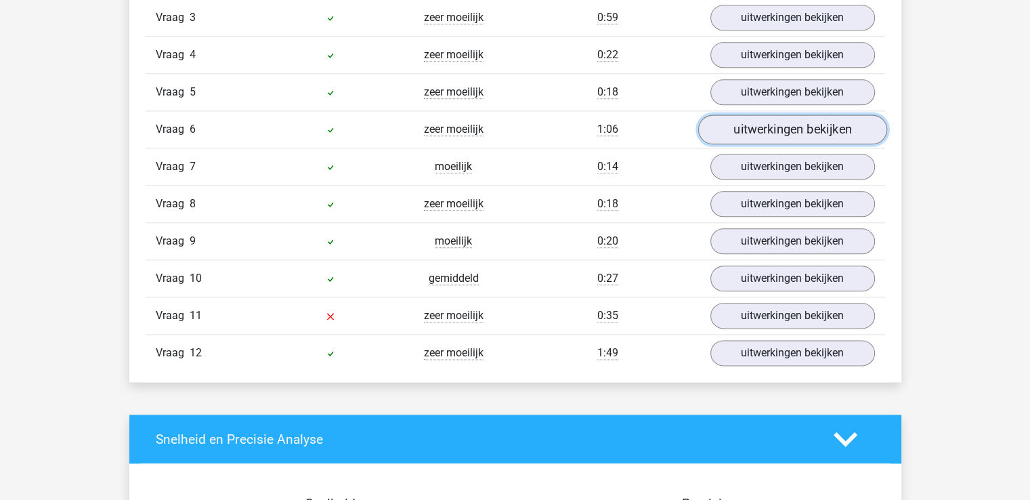
click at [789, 135] on link "uitwerkingen bekijken" at bounding box center [791, 130] width 189 height 30
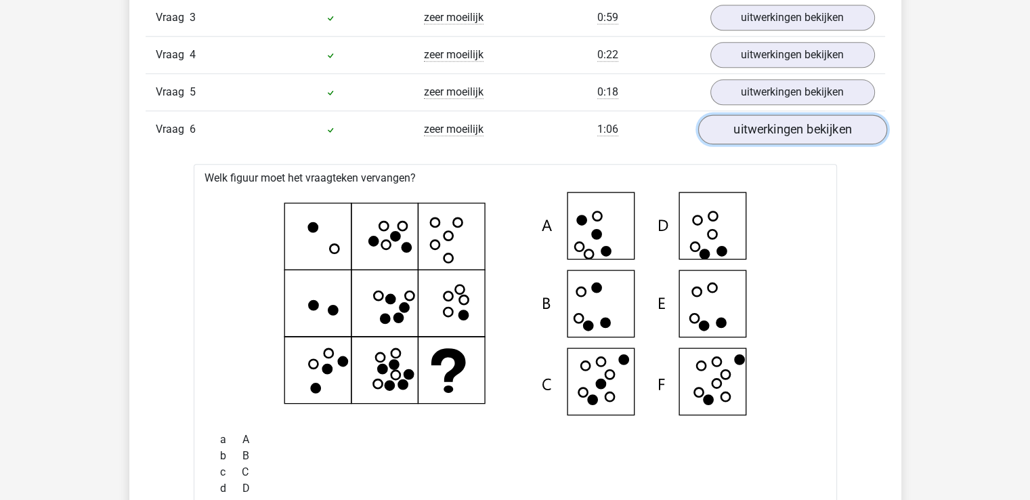
click at [794, 129] on link "uitwerkingen bekijken" at bounding box center [791, 130] width 189 height 30
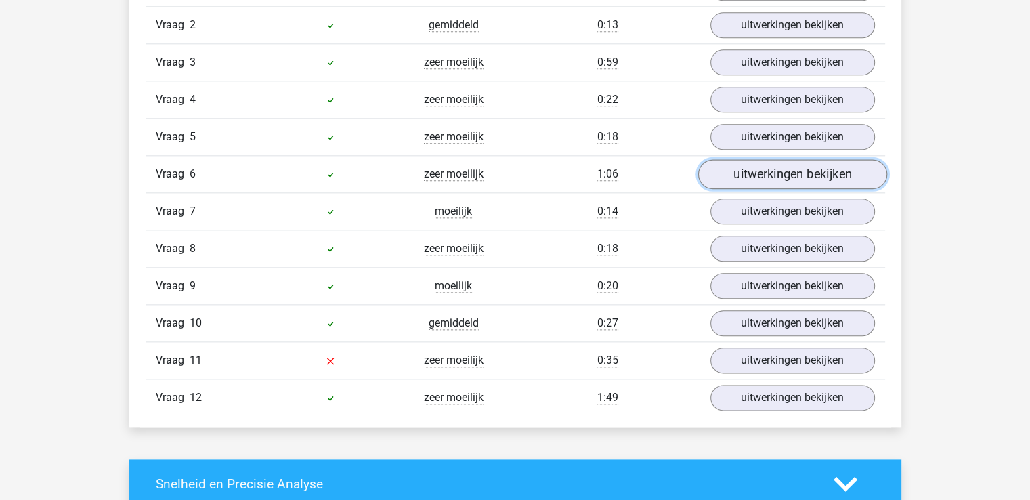
scroll to position [1557, 0]
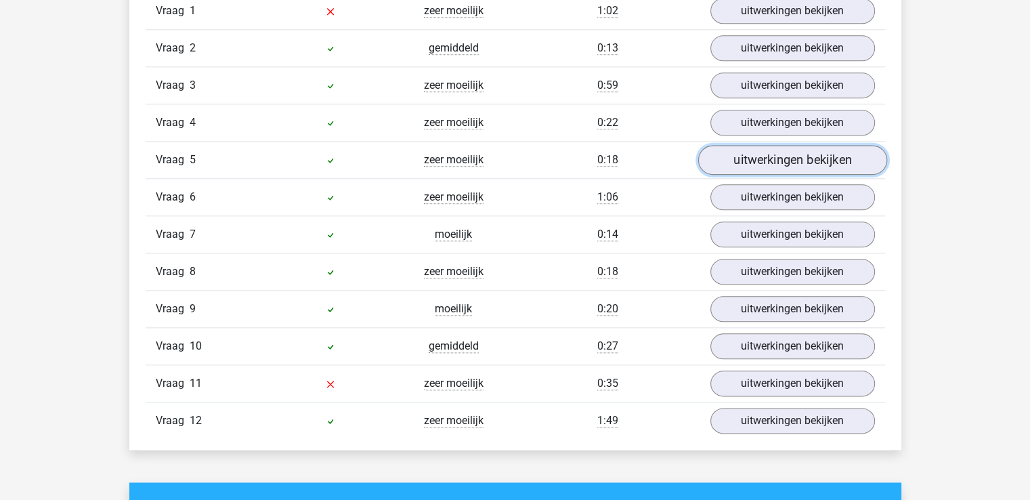
click at [783, 165] on link "uitwerkingen bekijken" at bounding box center [791, 161] width 189 height 30
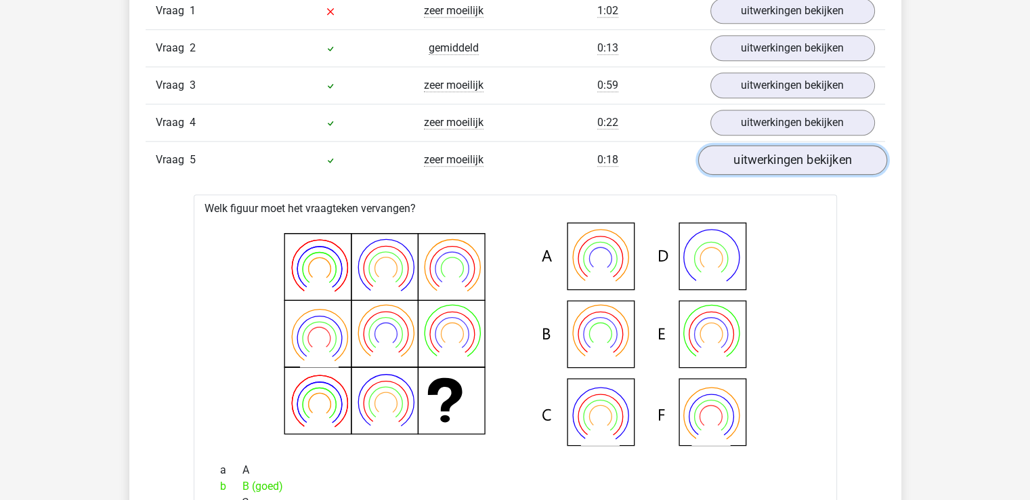
click at [783, 165] on link "uitwerkingen bekijken" at bounding box center [791, 161] width 189 height 30
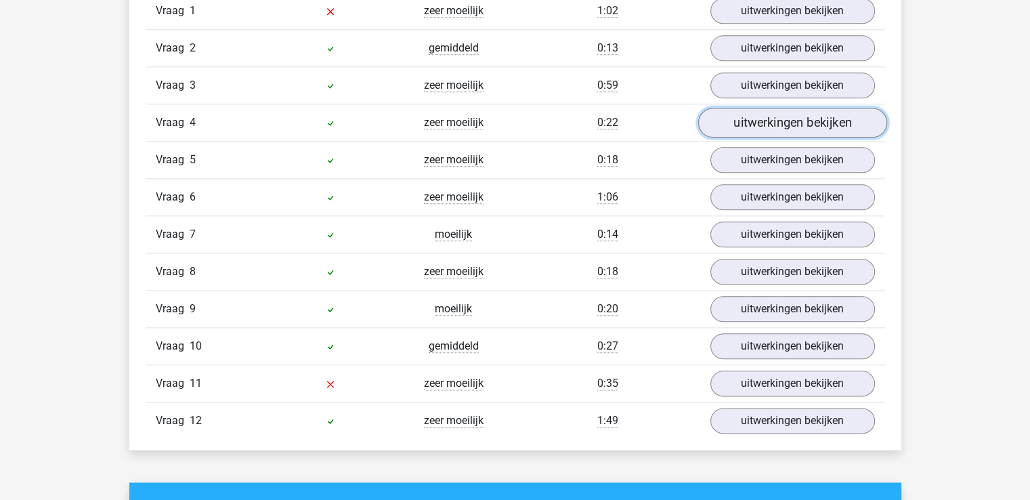
click at [795, 120] on link "uitwerkingen bekijken" at bounding box center [791, 123] width 189 height 30
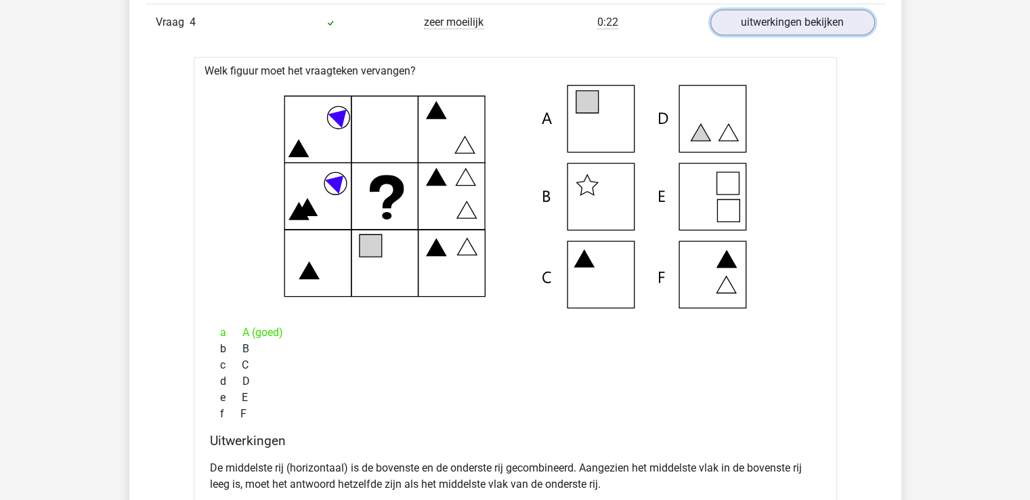
scroll to position [1625, 0]
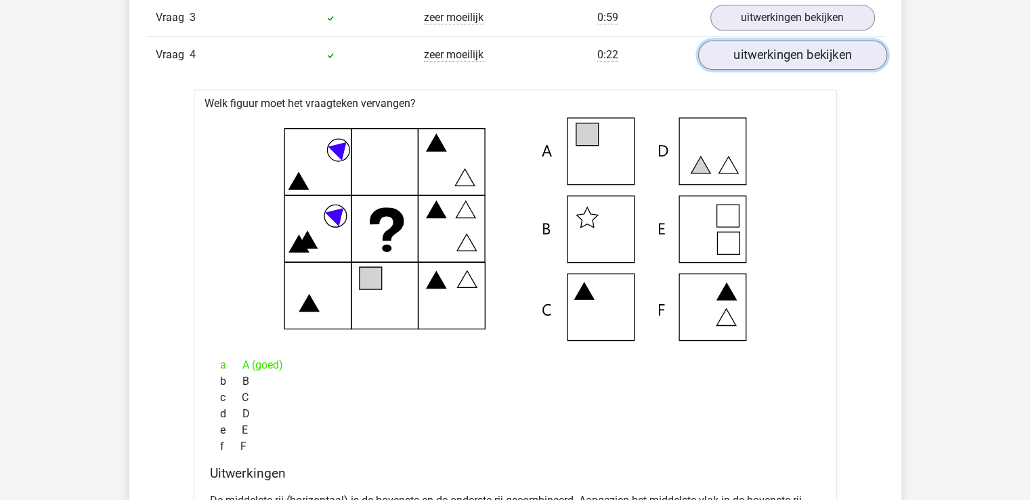
click at [808, 60] on link "uitwerkingen bekijken" at bounding box center [791, 56] width 189 height 30
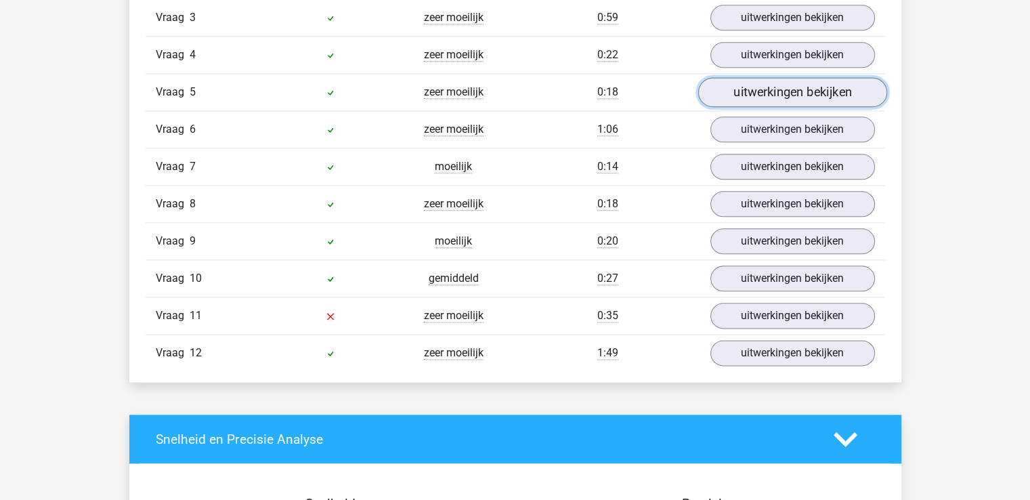
click at [802, 97] on link "uitwerkingen bekijken" at bounding box center [791, 93] width 189 height 30
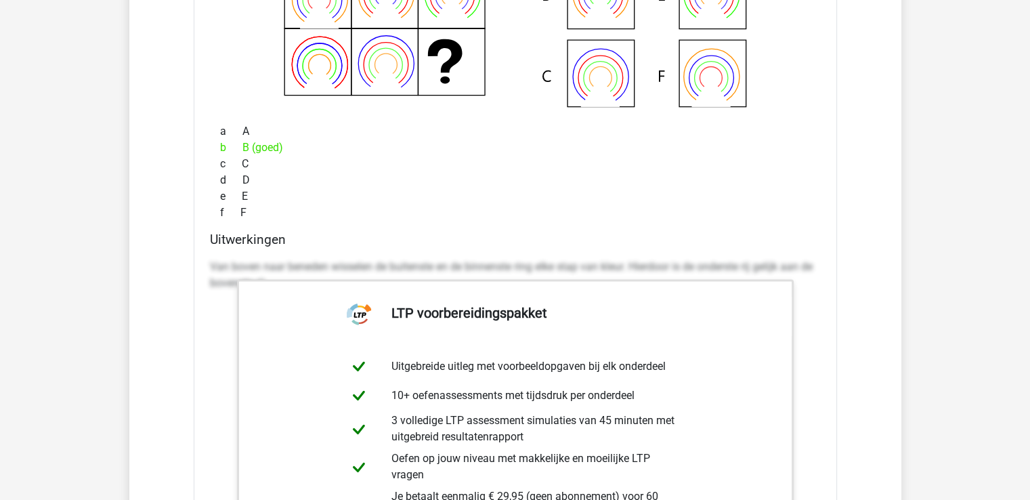
scroll to position [1557, 0]
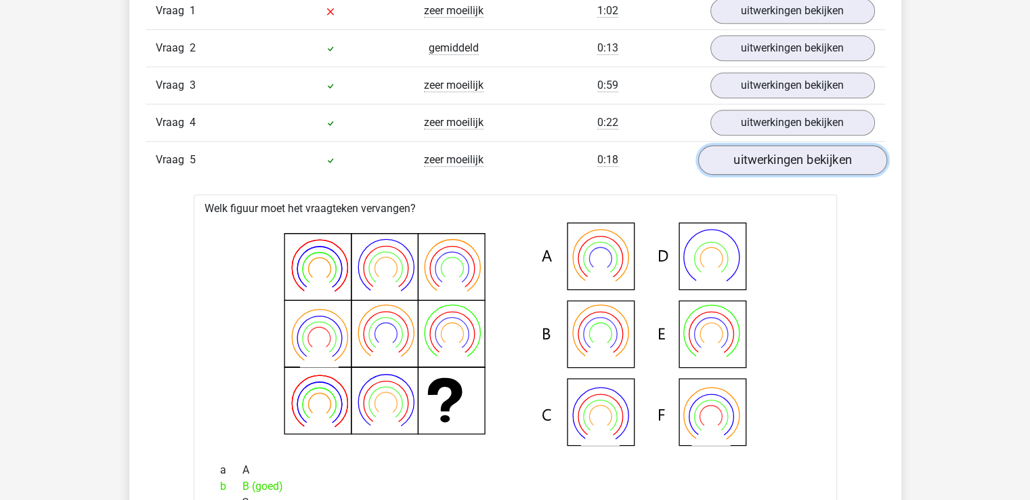
click at [791, 160] on link "uitwerkingen bekijken" at bounding box center [791, 161] width 189 height 30
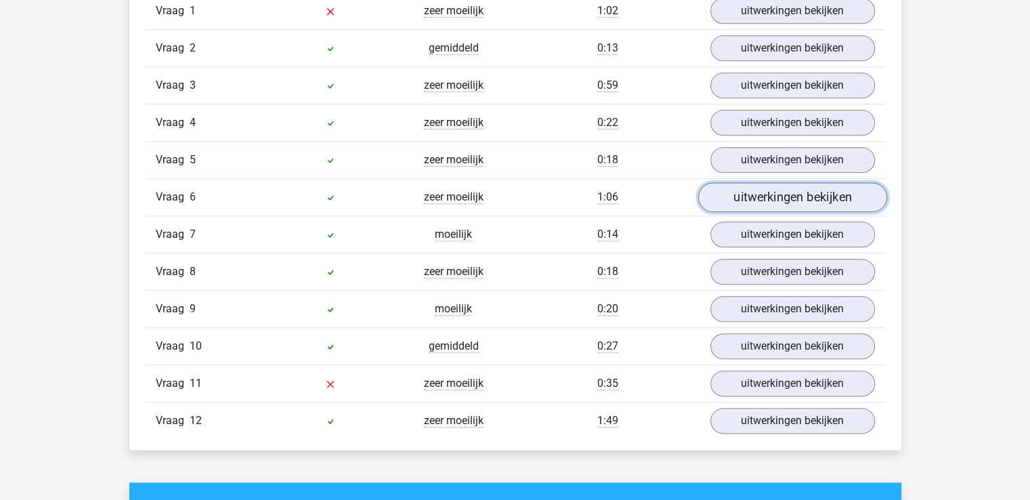
click at [798, 193] on link "uitwerkingen bekijken" at bounding box center [791, 198] width 189 height 30
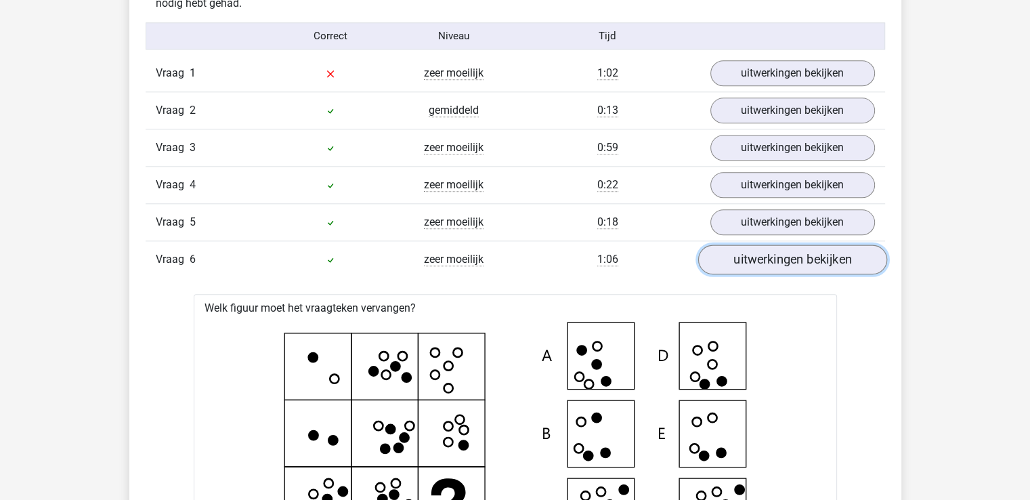
scroll to position [1489, 0]
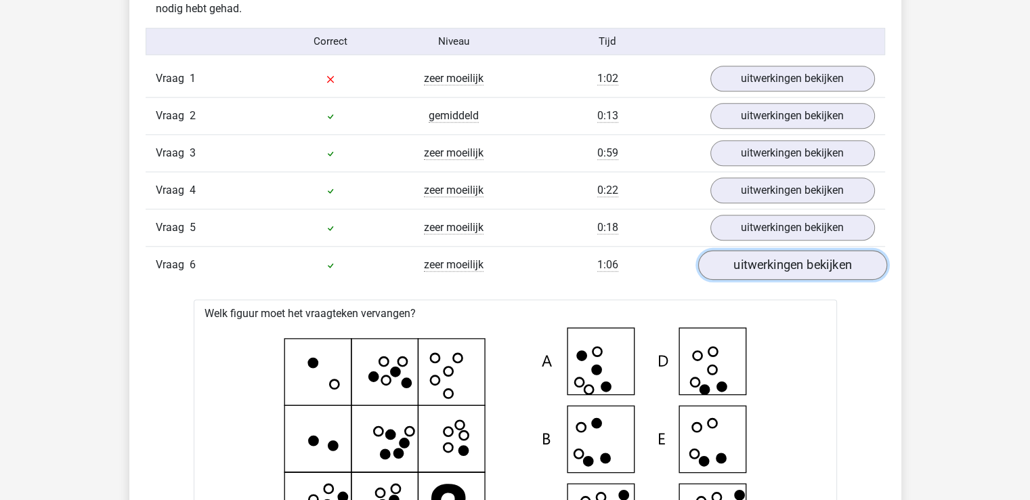
click at [811, 267] on link "uitwerkingen bekijken" at bounding box center [791, 265] width 189 height 30
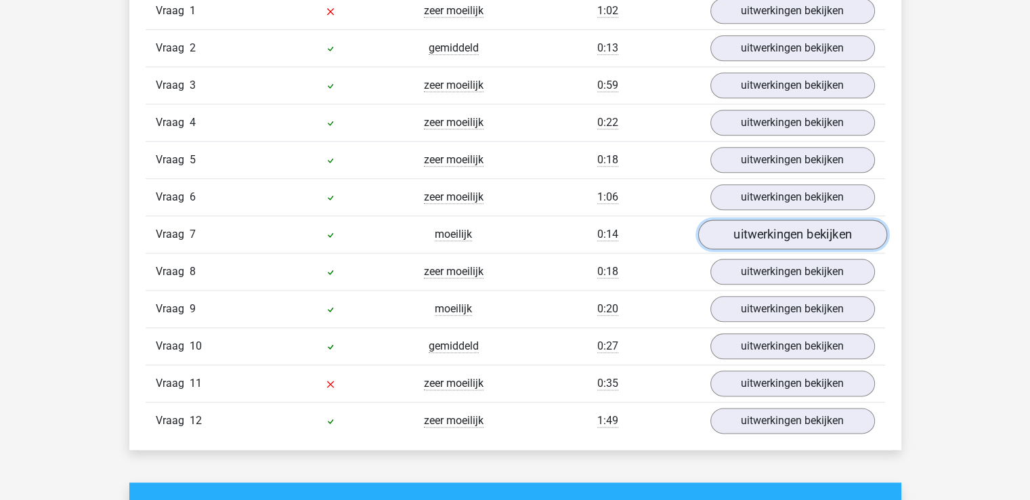
click at [823, 225] on link "uitwerkingen bekijken" at bounding box center [791, 235] width 189 height 30
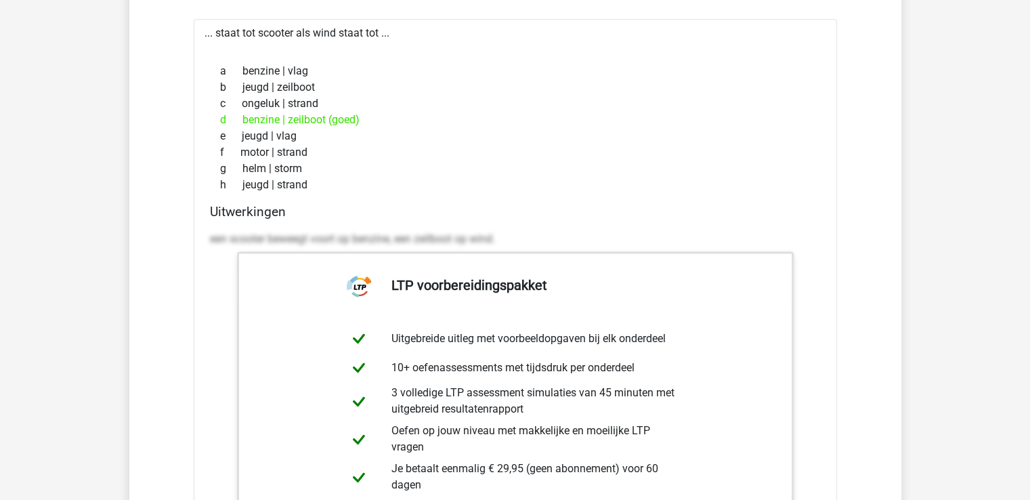
scroll to position [1625, 0]
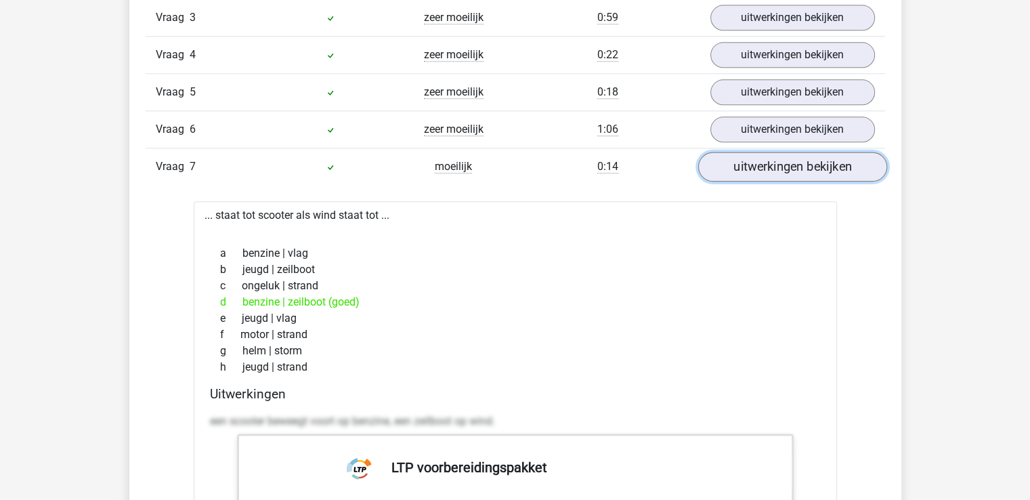
click at [830, 165] on link "uitwerkingen bekijken" at bounding box center [791, 167] width 189 height 30
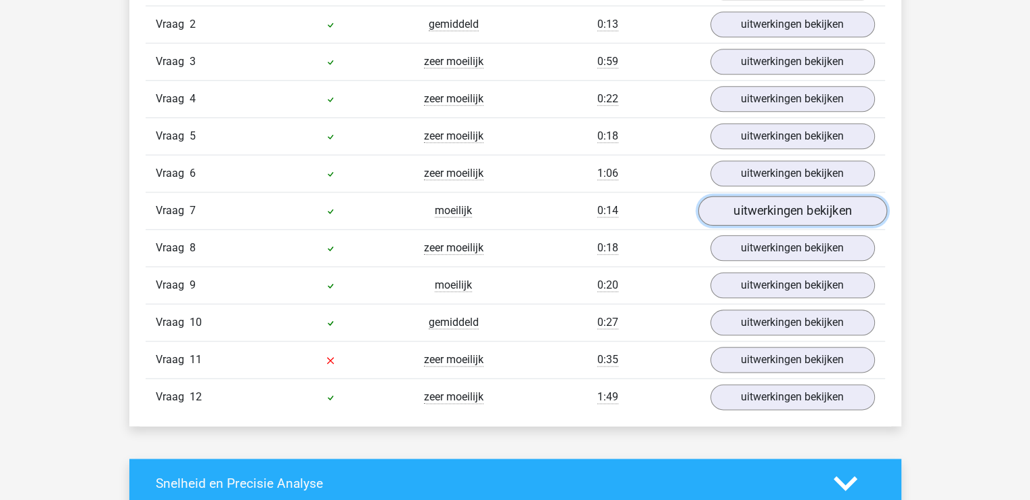
click at [830, 205] on div "Vraag 1 zeer moeilijk 1:02 uitwerkingen bekijken Welk getal hoort op de plek va…" at bounding box center [515, 192] width 719 height 446
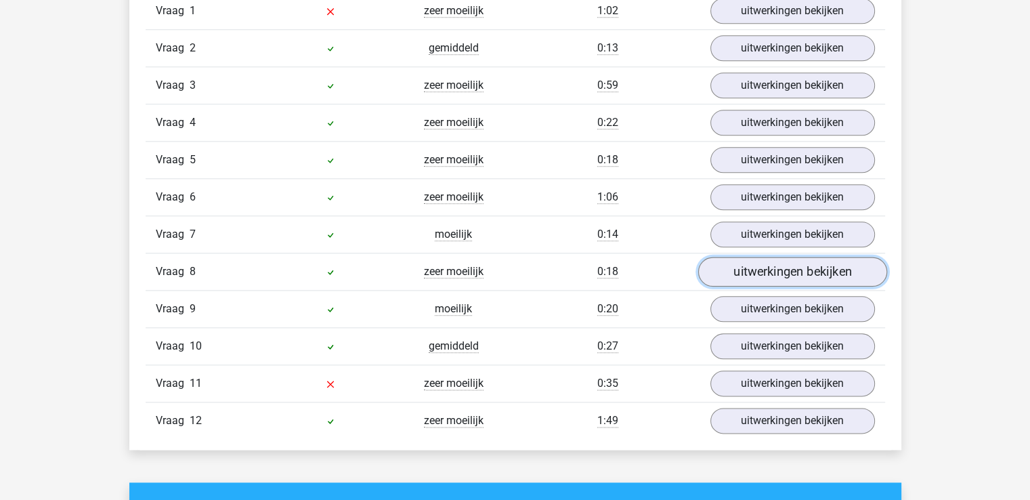
click at [839, 268] on link "uitwerkingen bekijken" at bounding box center [791, 272] width 189 height 30
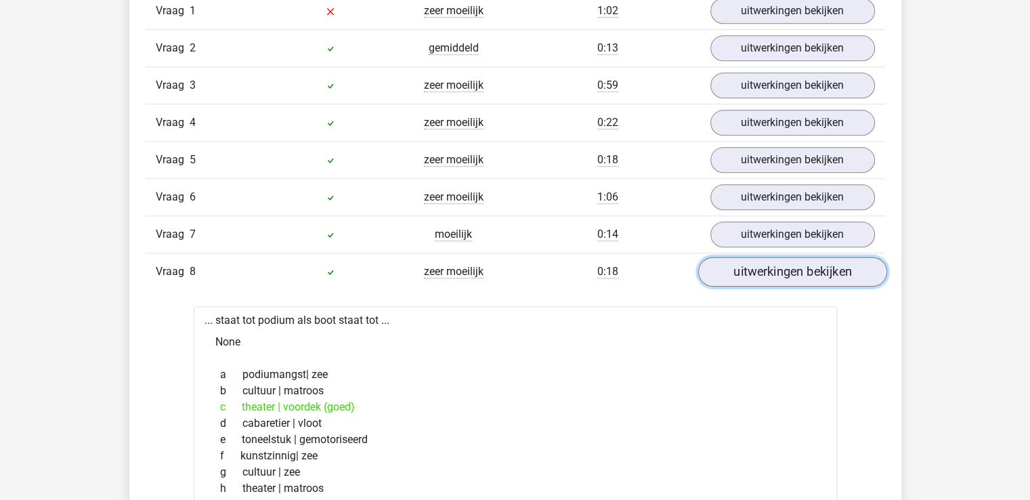
scroll to position [1760, 0]
click at [840, 267] on link "uitwerkingen bekijken" at bounding box center [791, 272] width 189 height 30
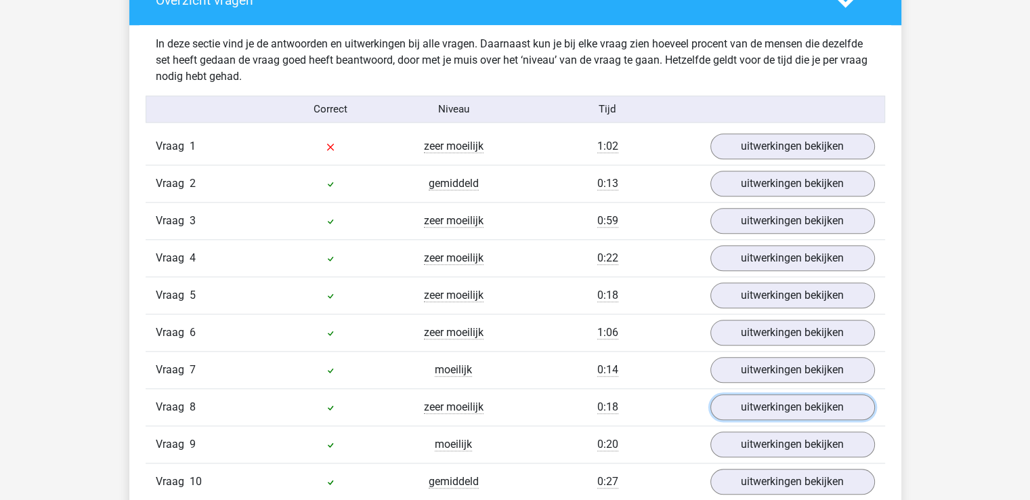
scroll to position [1354, 0]
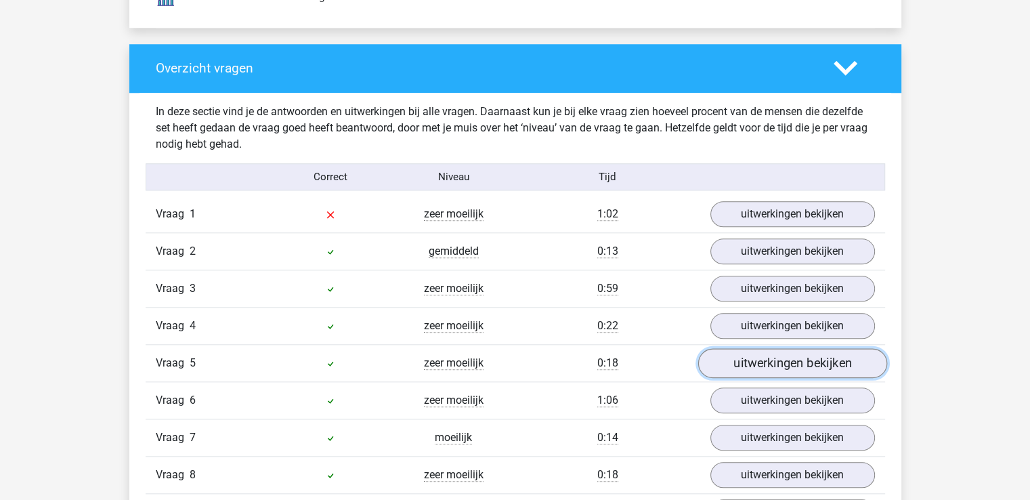
click at [811, 358] on link "uitwerkingen bekijken" at bounding box center [791, 364] width 189 height 30
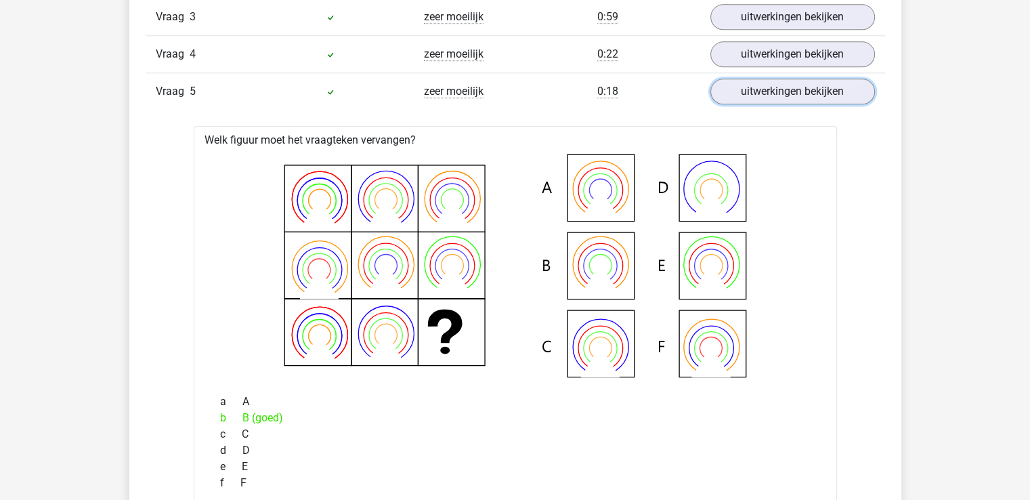
scroll to position [1625, 0]
click at [824, 95] on link "uitwerkingen bekijken" at bounding box center [791, 93] width 189 height 30
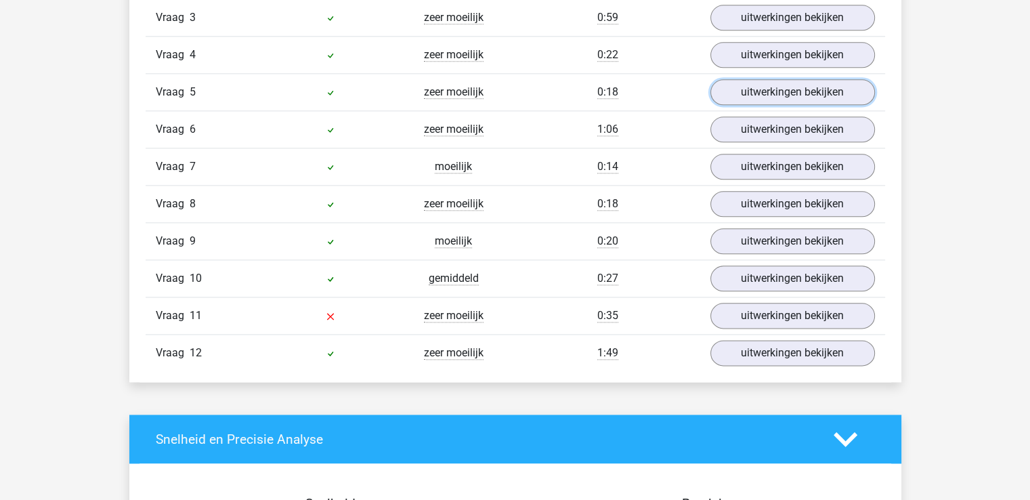
scroll to position [1557, 0]
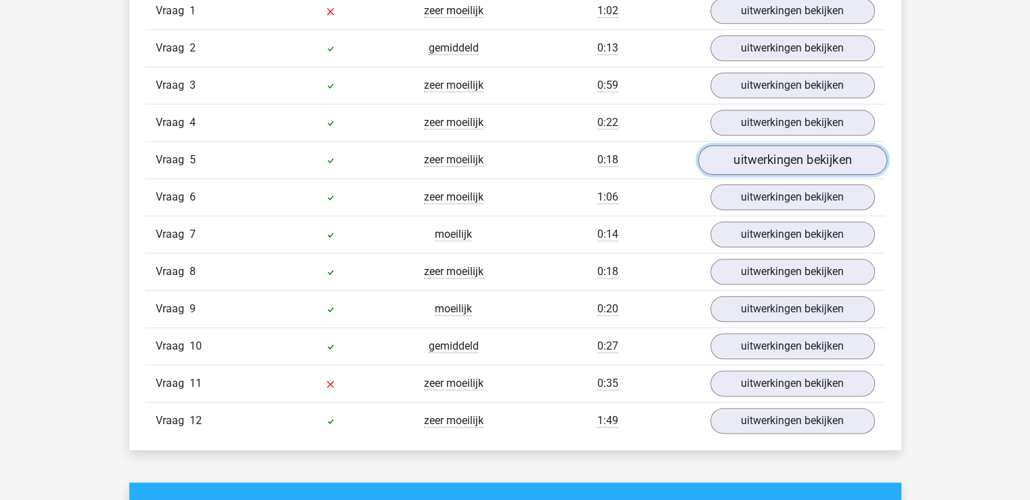
click at [812, 152] on link "uitwerkingen bekijken" at bounding box center [791, 161] width 189 height 30
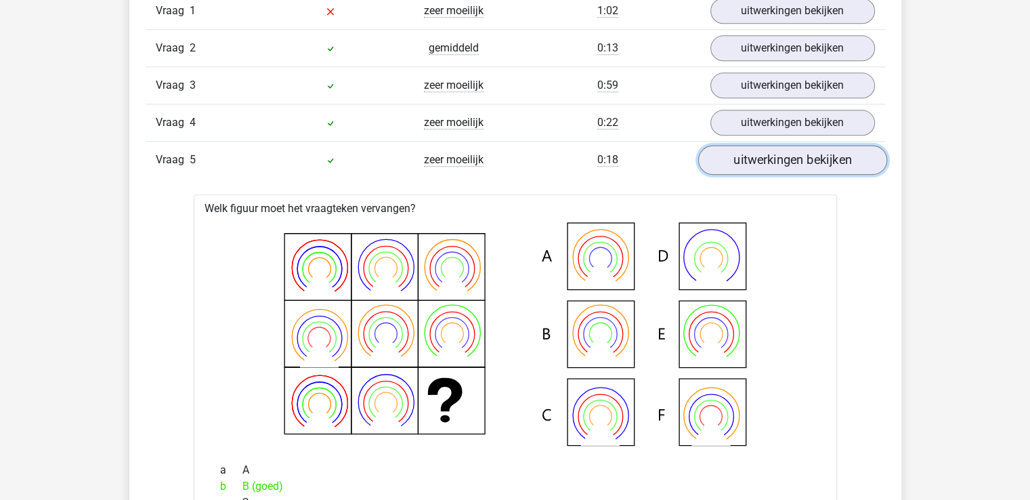
click at [812, 152] on link "uitwerkingen bekijken" at bounding box center [791, 161] width 189 height 30
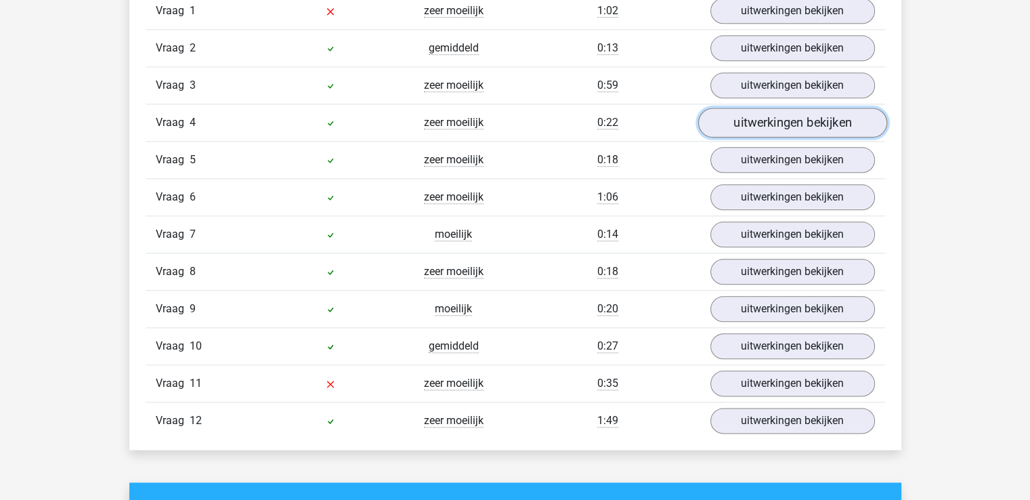
click at [814, 124] on link "uitwerkingen bekijken" at bounding box center [791, 123] width 189 height 30
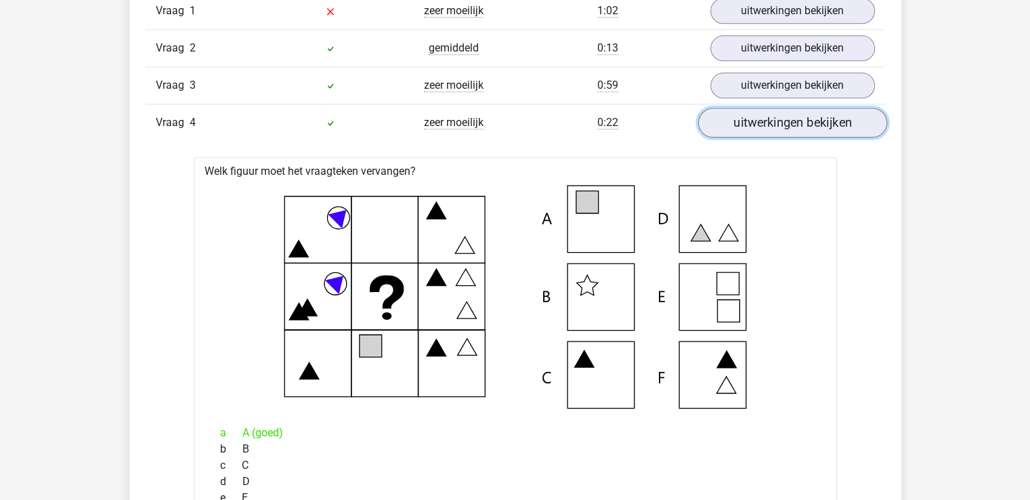
click at [814, 124] on link "uitwerkingen bekijken" at bounding box center [791, 123] width 189 height 30
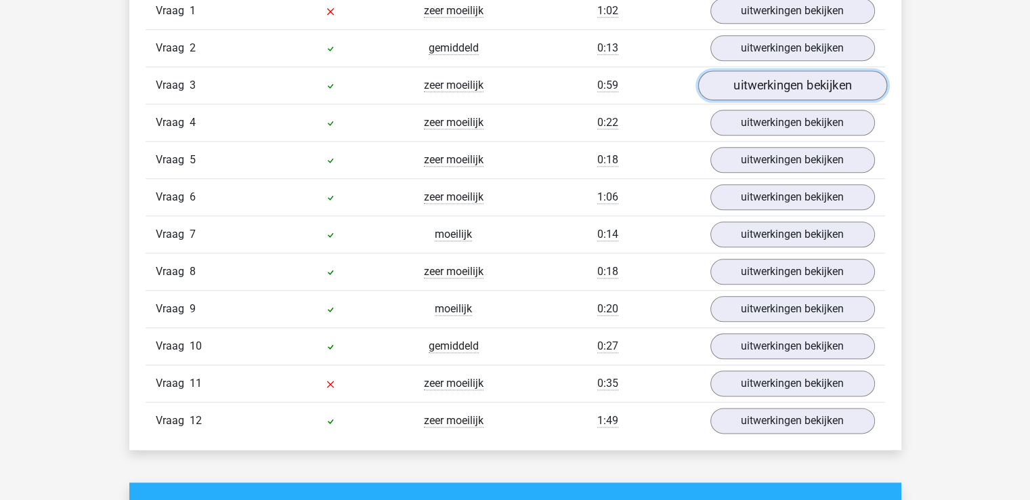
click at [815, 93] on link "uitwerkingen bekijken" at bounding box center [791, 86] width 189 height 30
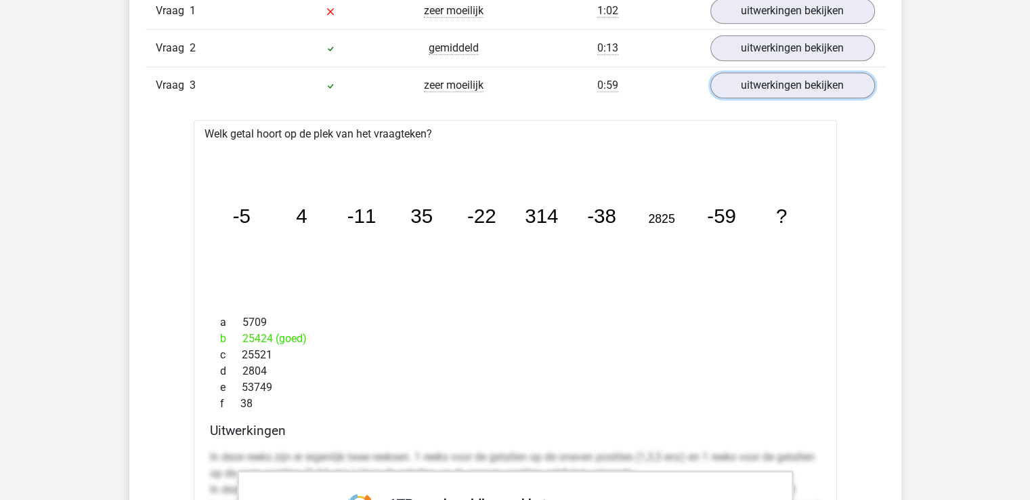
click at [815, 95] on link "uitwerkingen bekijken" at bounding box center [792, 85] width 165 height 26
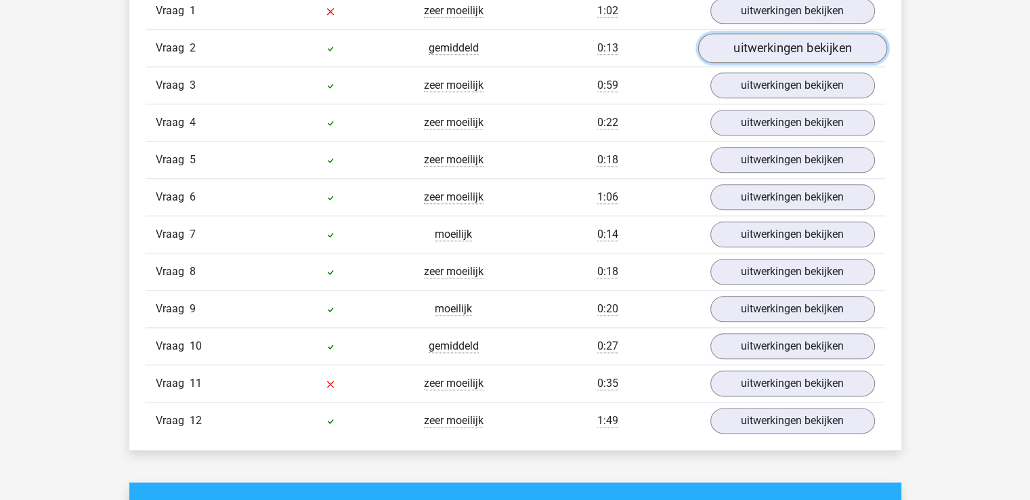
click at [828, 51] on link "uitwerkingen bekijken" at bounding box center [791, 49] width 189 height 30
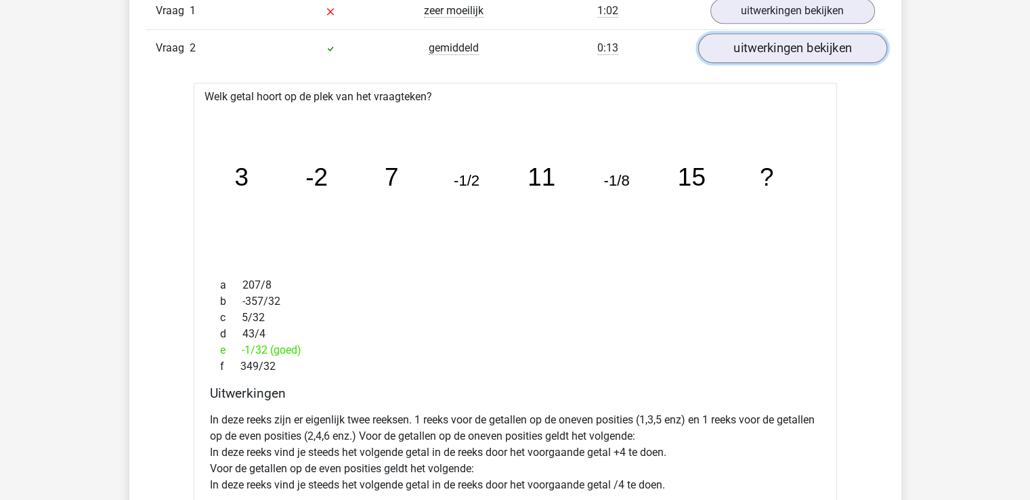
click at [826, 56] on link "uitwerkingen bekijken" at bounding box center [791, 49] width 189 height 30
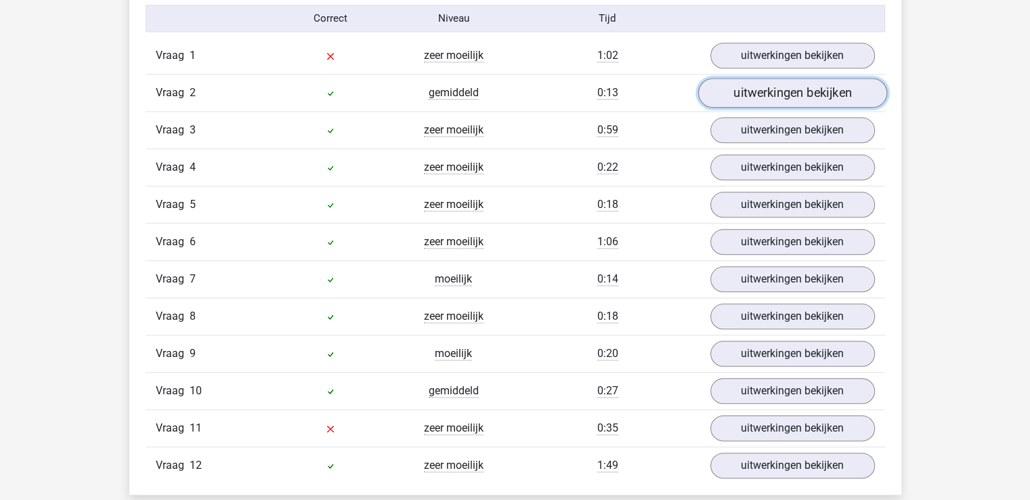
scroll to position [1489, 0]
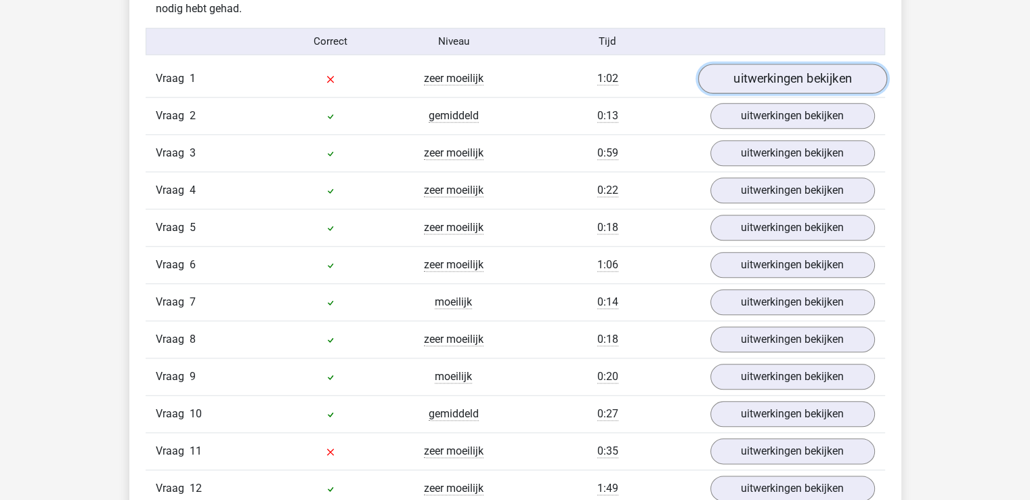
click at [835, 81] on link "uitwerkingen bekijken" at bounding box center [791, 79] width 189 height 30
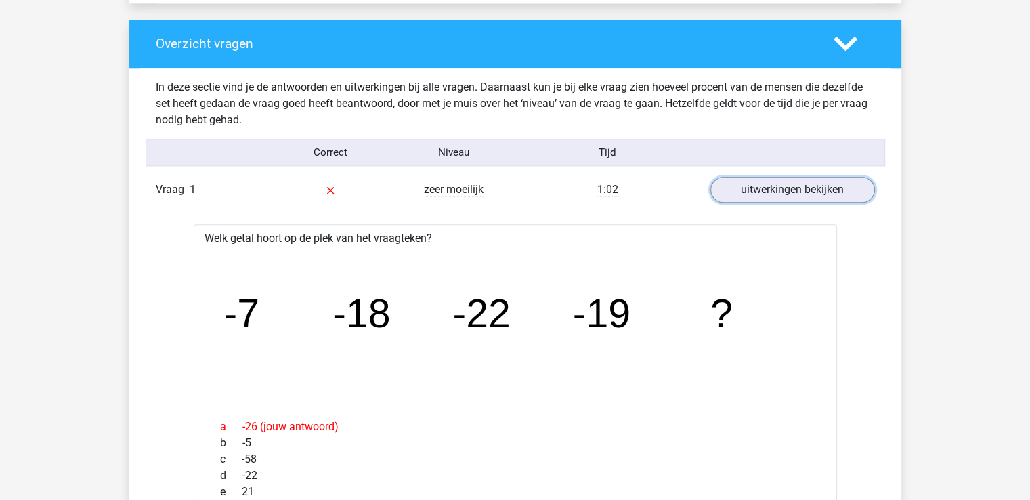
scroll to position [1354, 0]
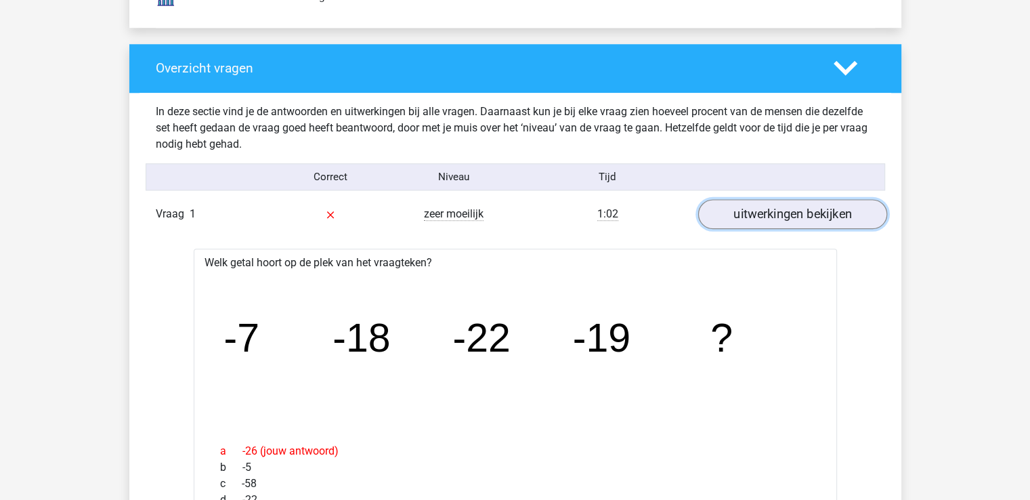
click at [745, 211] on link "uitwerkingen bekijken" at bounding box center [791, 215] width 189 height 30
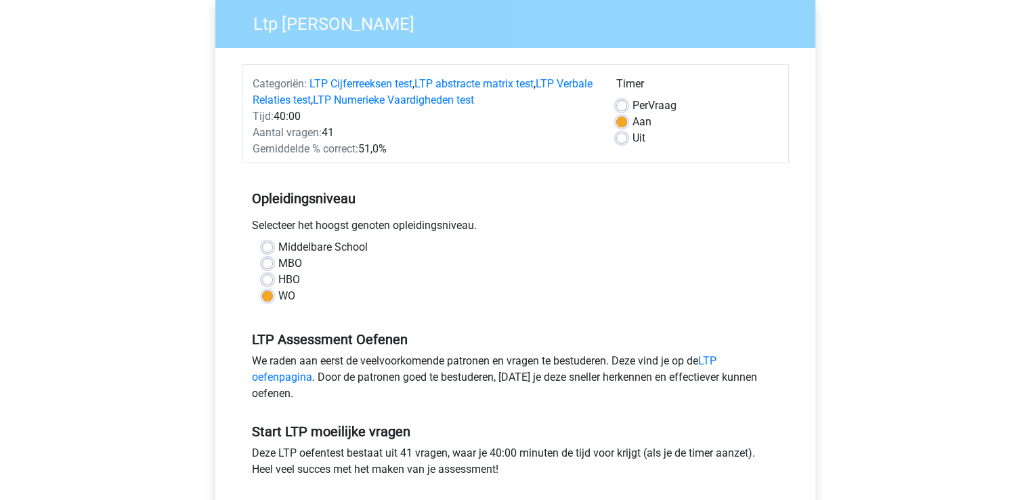
scroll to position [271, 0]
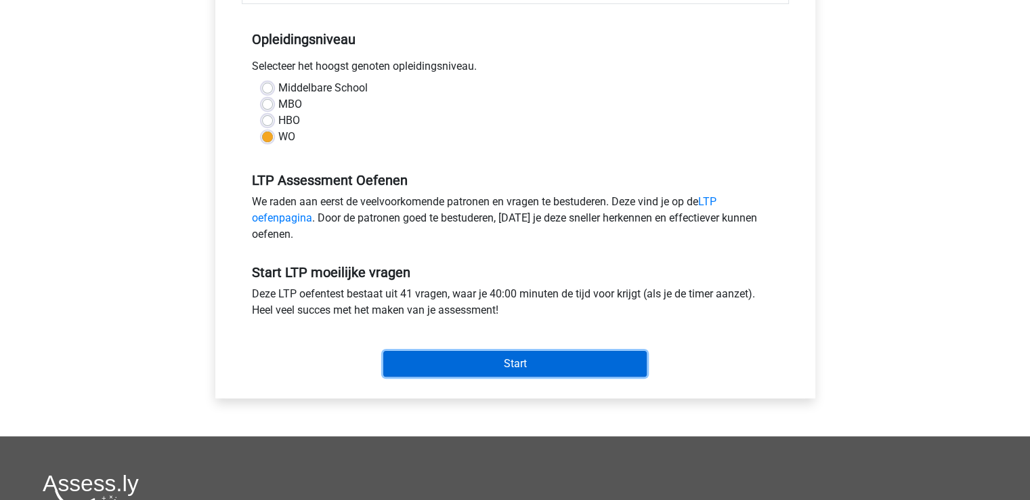
click at [489, 361] on input "Start" at bounding box center [514, 364] width 263 height 26
click at [571, 365] on input "Start" at bounding box center [514, 364] width 263 height 26
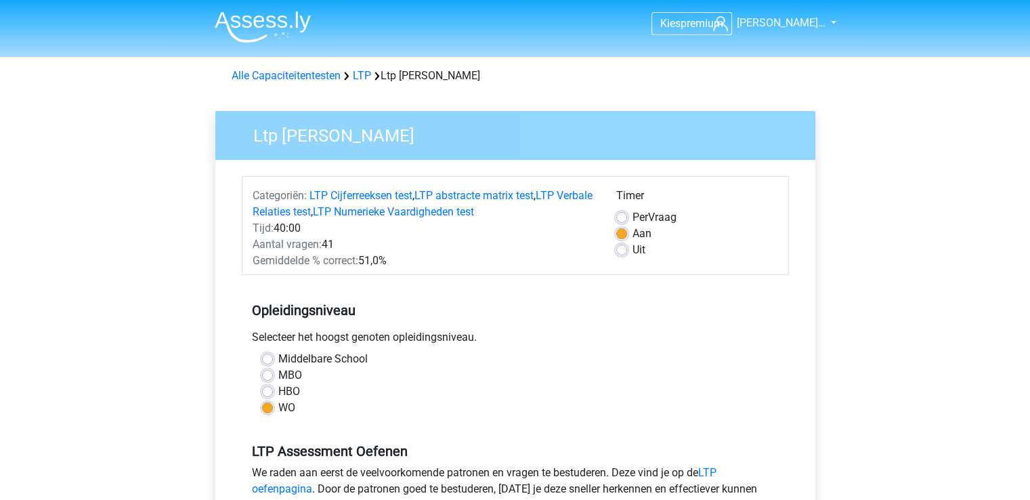
scroll to position [339, 0]
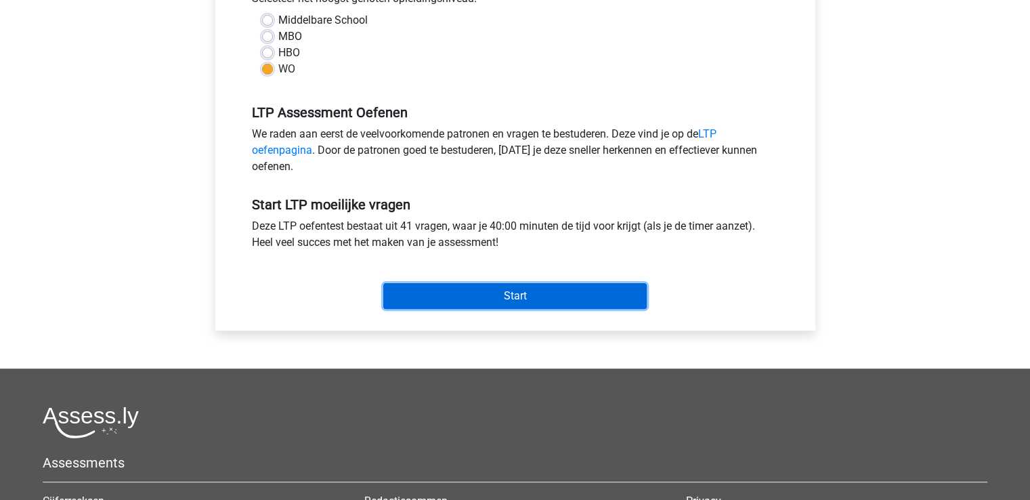
click at [574, 295] on input "Start" at bounding box center [514, 296] width 263 height 26
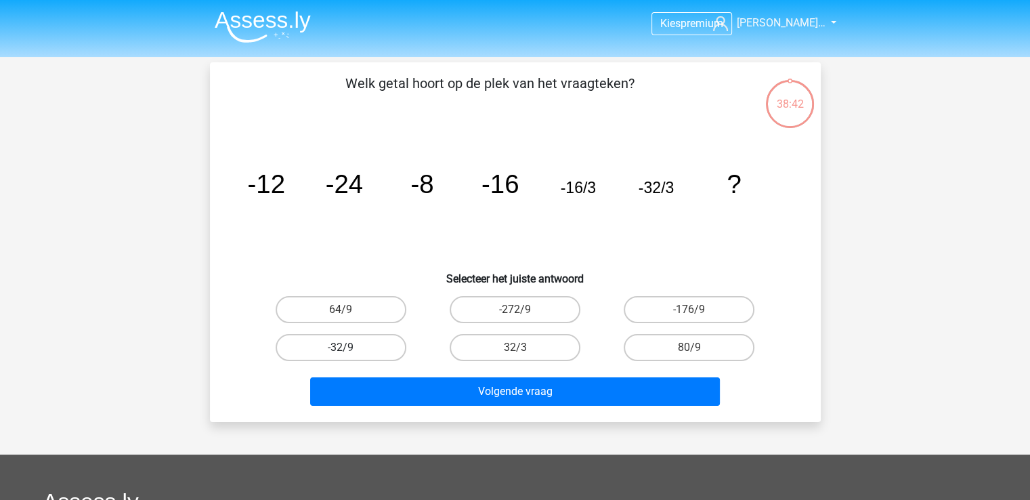
click at [336, 334] on label "-32/9" at bounding box center [341, 347] width 131 height 27
click at [341, 347] on input "-32/9" at bounding box center [345, 351] width 9 height 9
radio input "true"
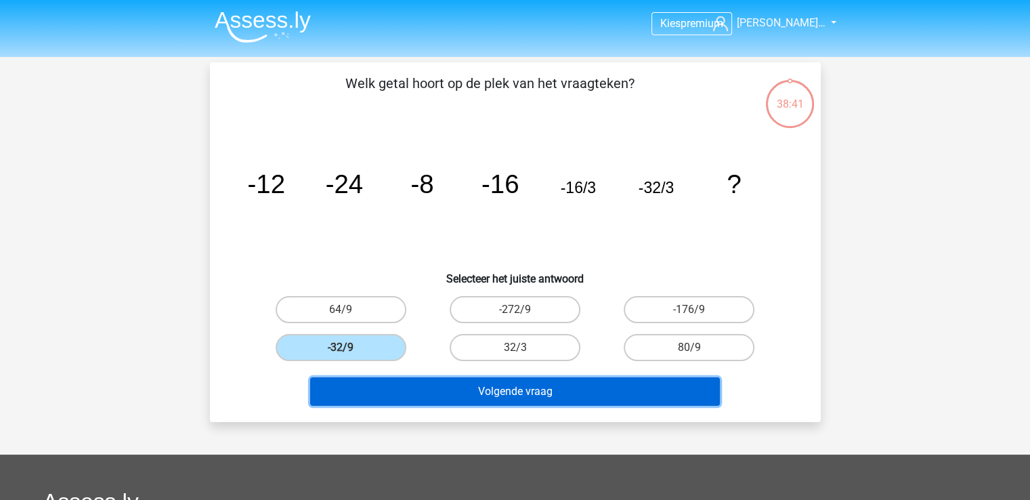
click at [479, 391] on button "Volgende vraag" at bounding box center [515, 391] width 410 height 28
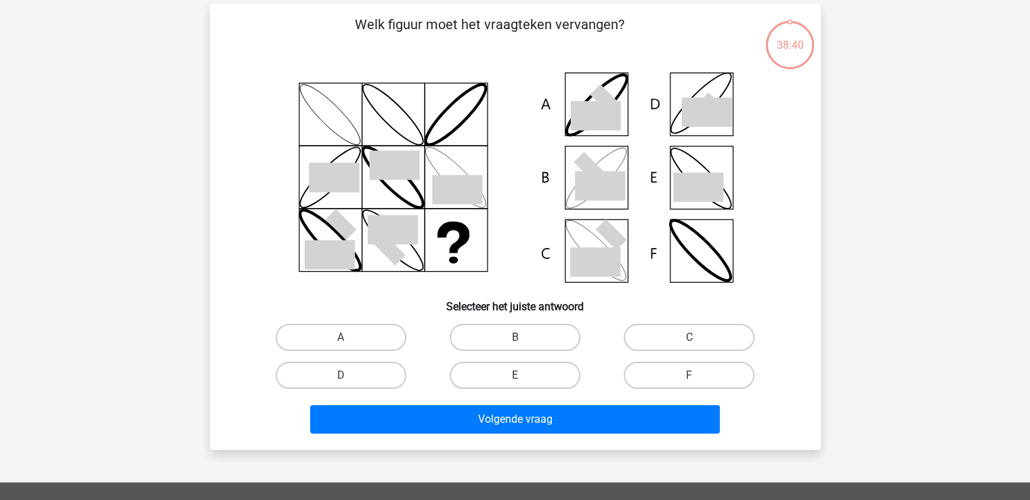
scroll to position [62, 0]
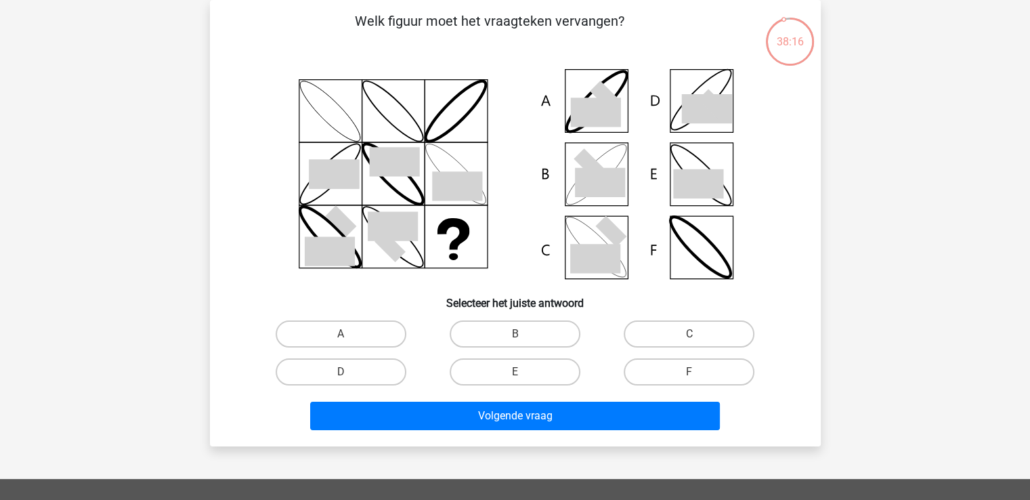
click at [674, 315] on div "C" at bounding box center [689, 334] width 174 height 38
click at [669, 342] on label "C" at bounding box center [689, 333] width 131 height 27
click at [689, 342] on input "C" at bounding box center [693, 338] width 9 height 9
radio input "true"
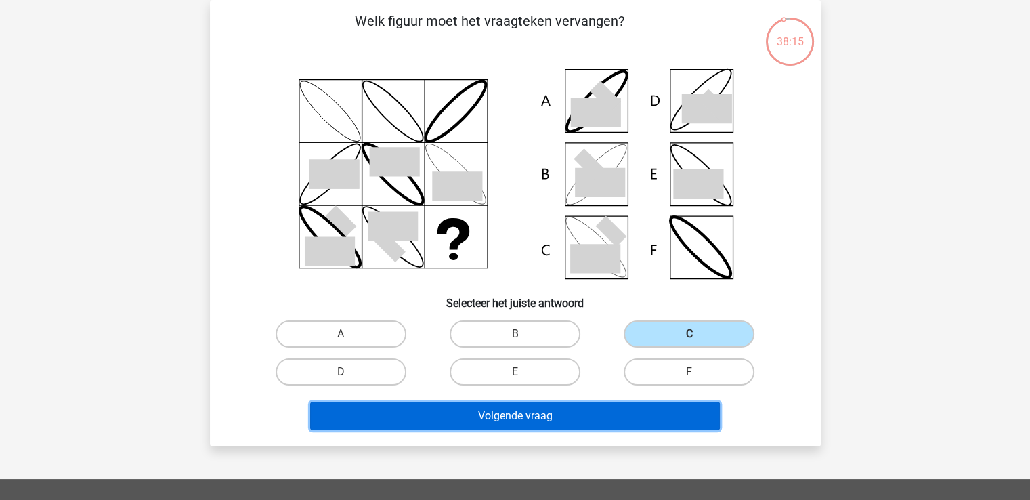
click at [607, 404] on button "Volgende vraag" at bounding box center [515, 415] width 410 height 28
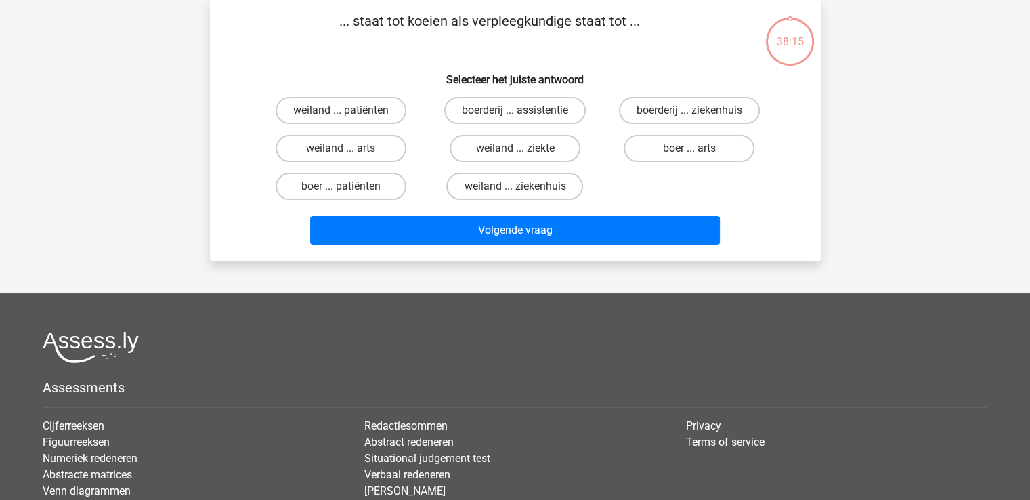
scroll to position [0, 0]
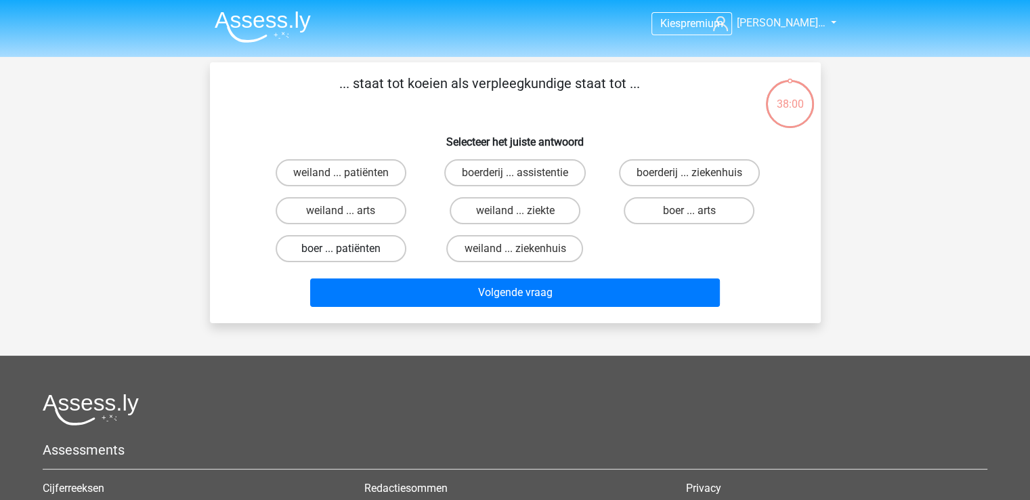
click at [371, 242] on label "boer ... patiënten" at bounding box center [341, 248] width 131 height 27
click at [349, 248] on input "boer ... patiënten" at bounding box center [345, 252] width 9 height 9
radio input "true"
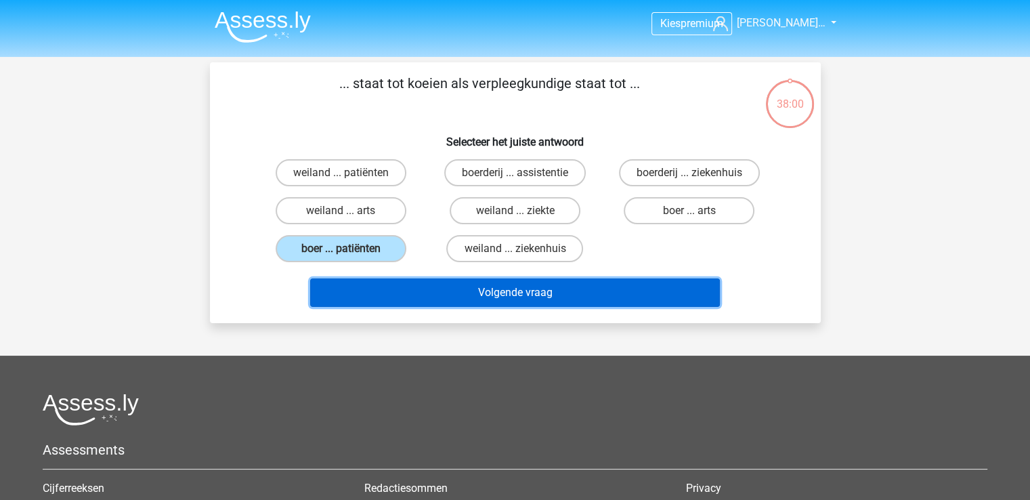
click at [423, 280] on button "Volgende vraag" at bounding box center [515, 292] width 410 height 28
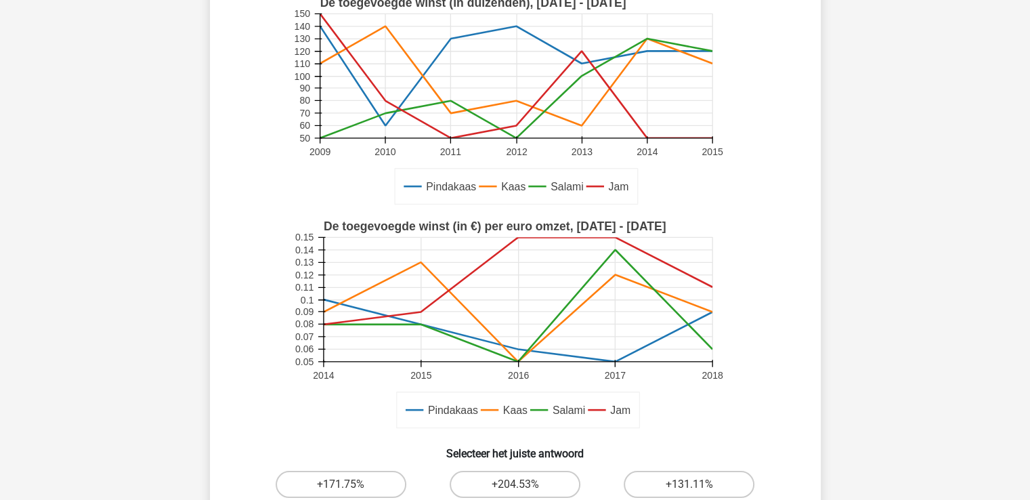
scroll to position [68, 0]
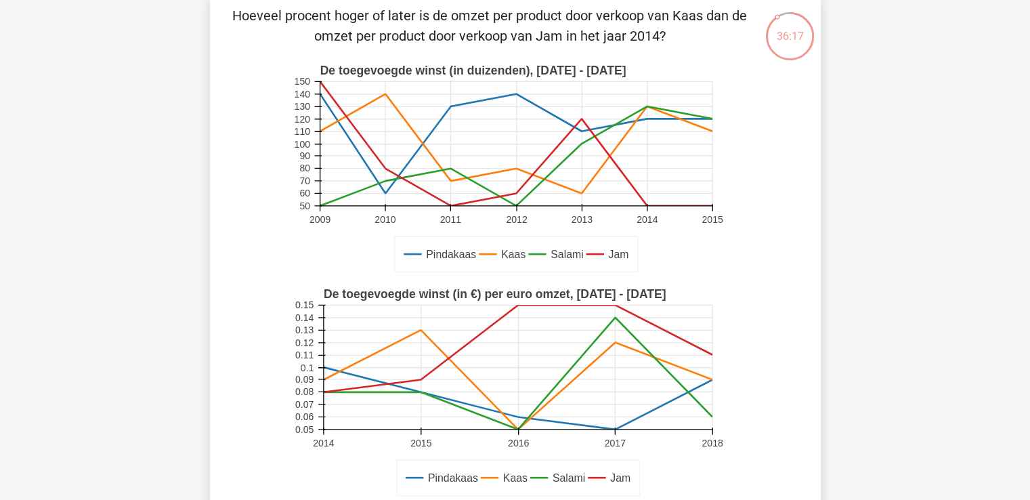
drag, startPoint x: 323, startPoint y: 316, endPoint x: 116, endPoint y: 315, distance: 206.5
drag, startPoint x: 116, startPoint y: 315, endPoint x: 52, endPoint y: 355, distance: 75.7
click at [52, 355] on div "Kies premium Nicole van Ro… nicolevrooijen@gmail.com Jam" at bounding box center [515, 493] width 1030 height 1122
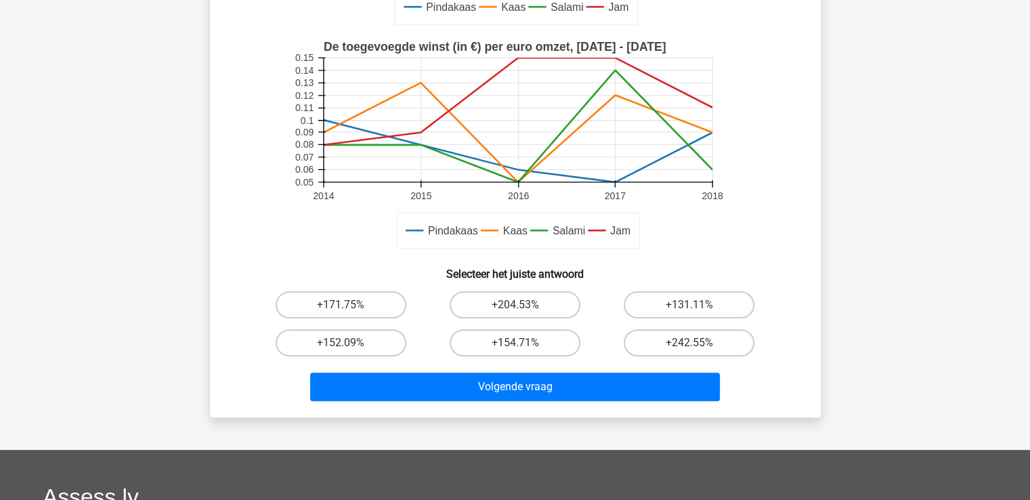
scroll to position [339, 0]
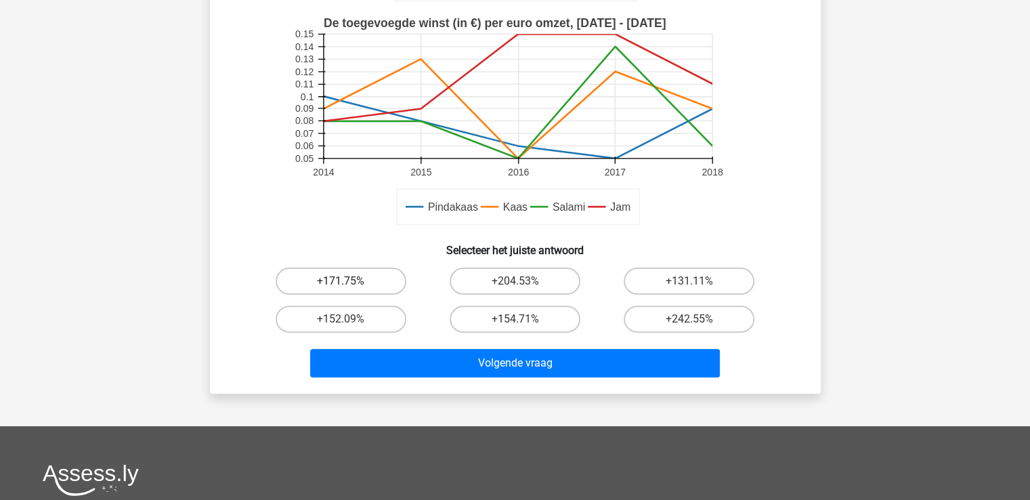
click at [380, 267] on label "+171.75%" at bounding box center [341, 280] width 131 height 27
click at [349, 281] on input "+171.75%" at bounding box center [345, 285] width 9 height 9
radio input "true"
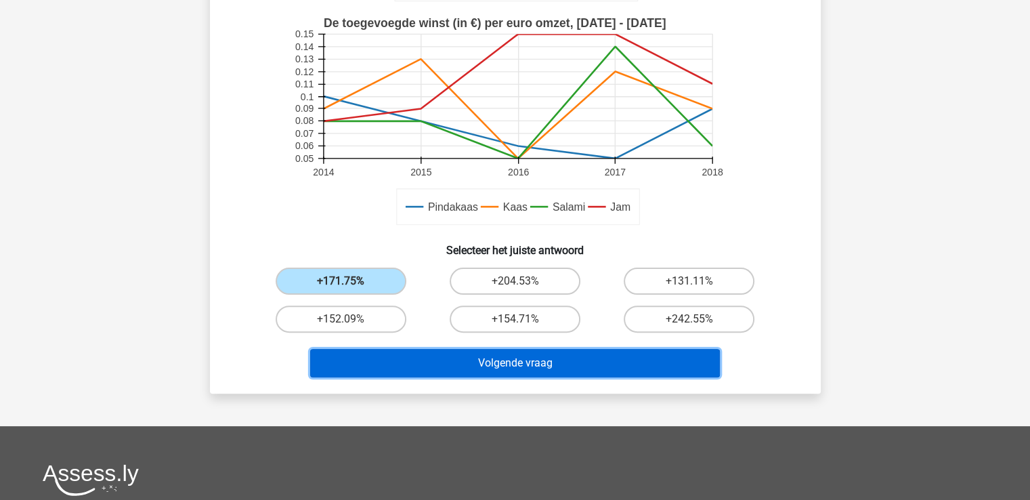
click at [471, 364] on button "Volgende vraag" at bounding box center [515, 363] width 410 height 28
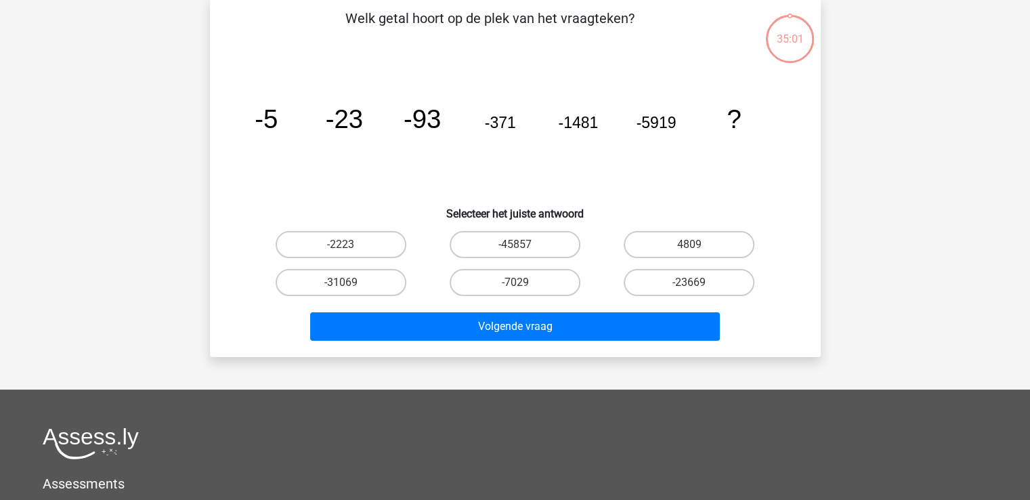
scroll to position [62, 0]
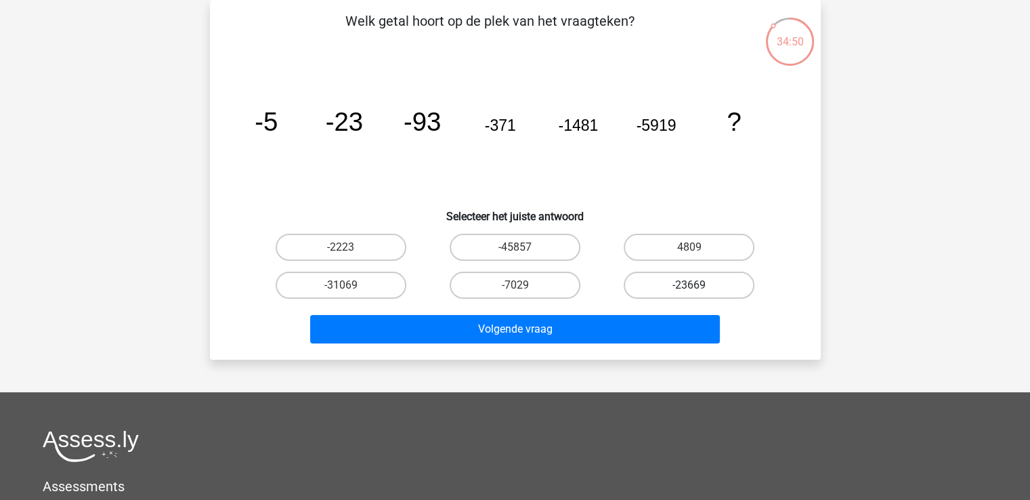
click at [710, 290] on label "-23669" at bounding box center [689, 284] width 131 height 27
click at [698, 290] on input "-23669" at bounding box center [693, 289] width 9 height 9
radio input "true"
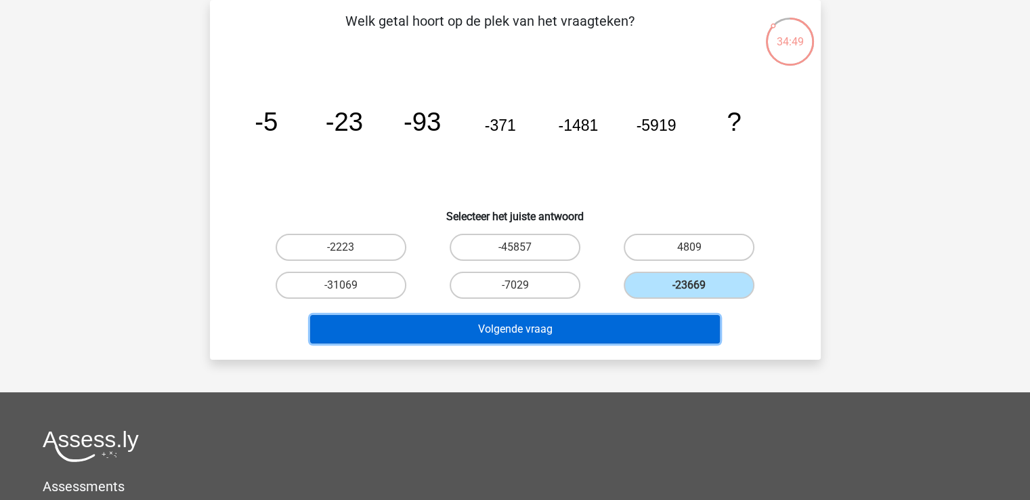
click at [561, 325] on button "Volgende vraag" at bounding box center [515, 329] width 410 height 28
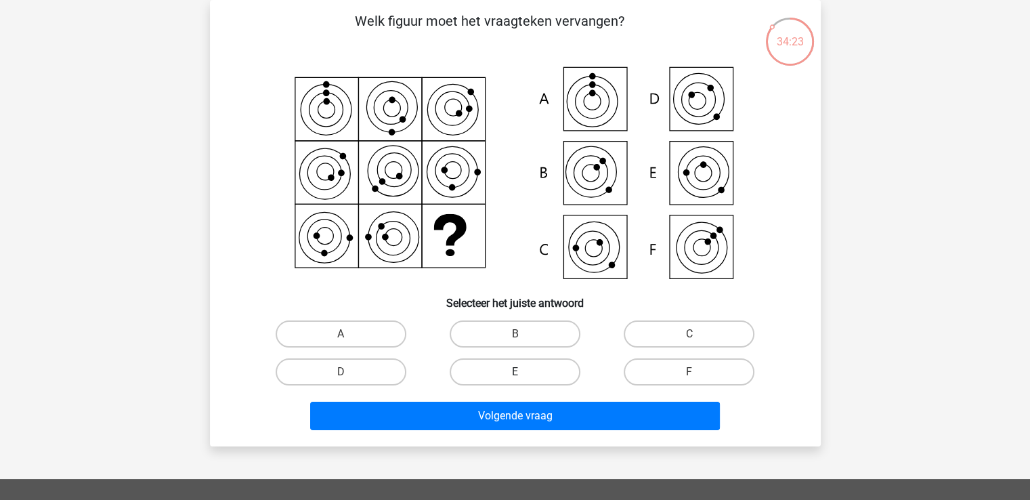
click at [468, 364] on label "E" at bounding box center [515, 371] width 131 height 27
click at [515, 372] on input "E" at bounding box center [519, 376] width 9 height 9
radio input "true"
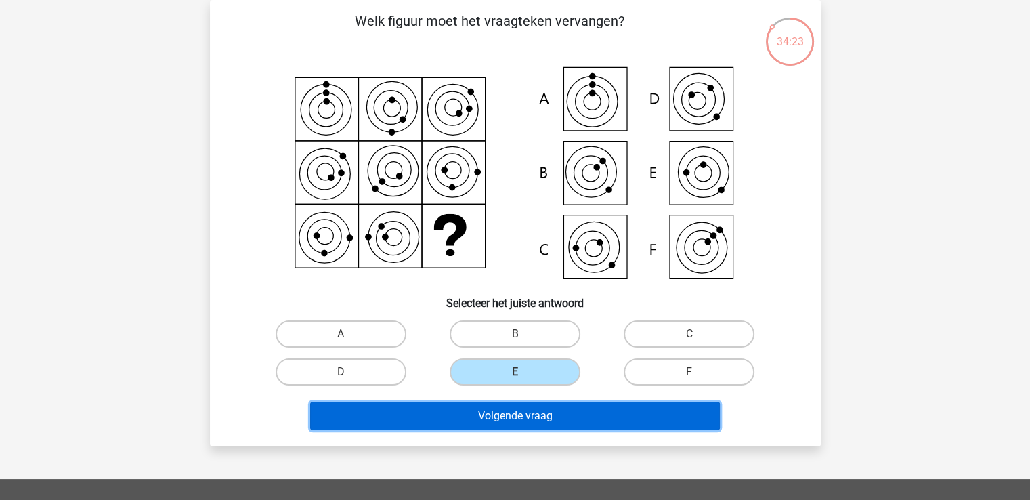
click at [469, 412] on button "Volgende vraag" at bounding box center [515, 415] width 410 height 28
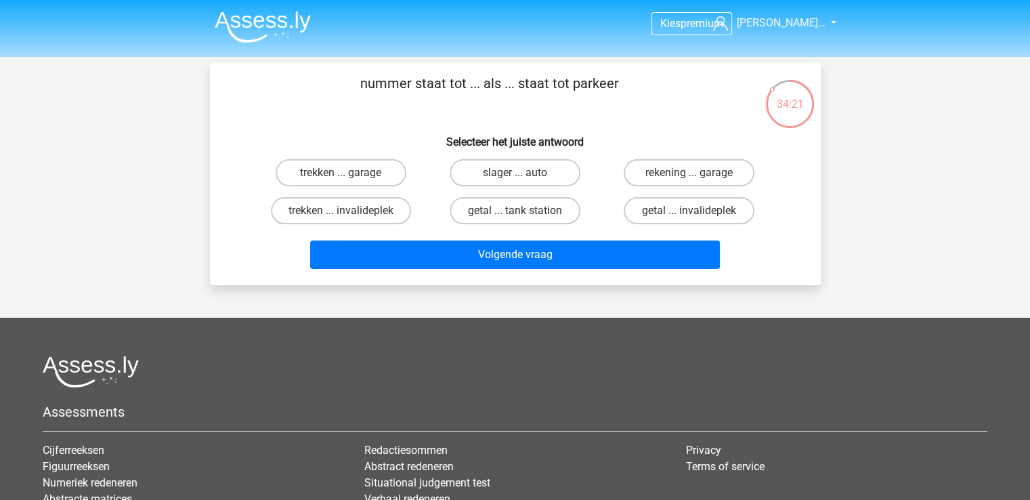
scroll to position [68, 0]
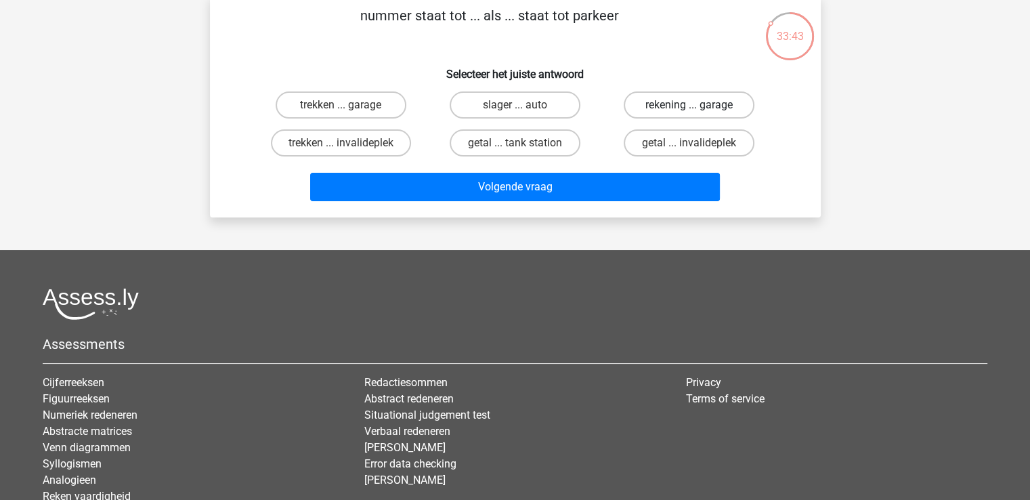
click at [670, 105] on label "rekening ... garage" at bounding box center [689, 104] width 131 height 27
click at [689, 105] on input "rekening ... garage" at bounding box center [693, 109] width 9 height 9
radio input "true"
click at [322, 120] on div "trekken ... garage" at bounding box center [341, 105] width 174 height 38
click at [374, 109] on label "trekken ... garage" at bounding box center [341, 104] width 131 height 27
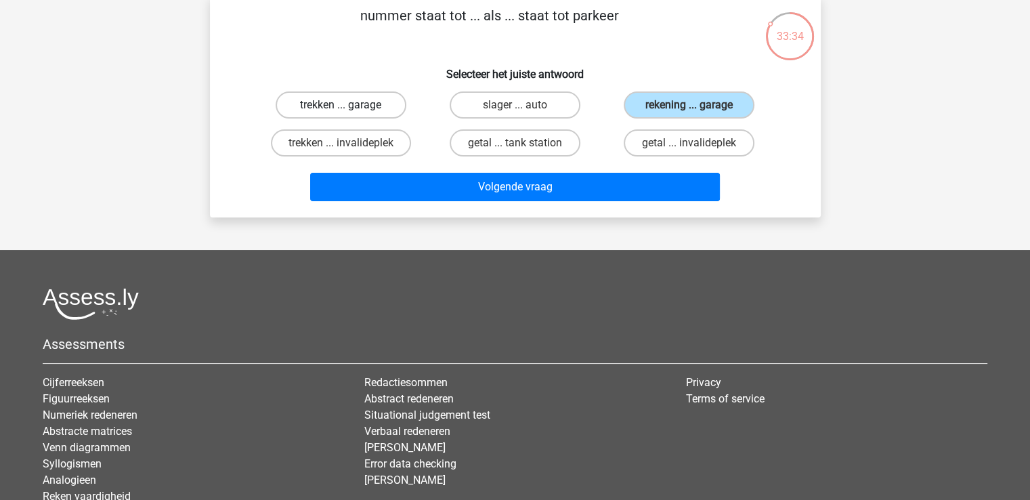
click at [349, 109] on input "trekken ... garage" at bounding box center [345, 109] width 9 height 9
radio input "true"
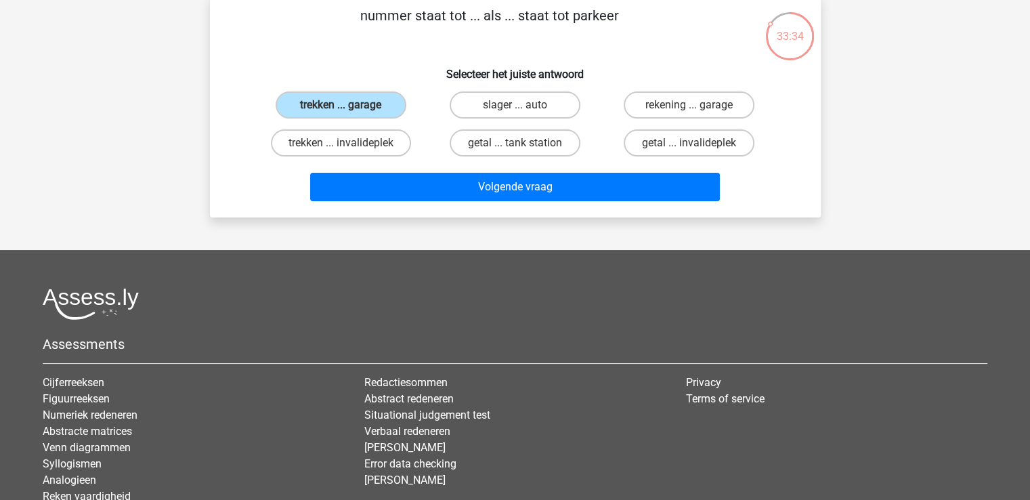
click at [485, 201] on div "Volgende vraag" at bounding box center [515, 190] width 523 height 34
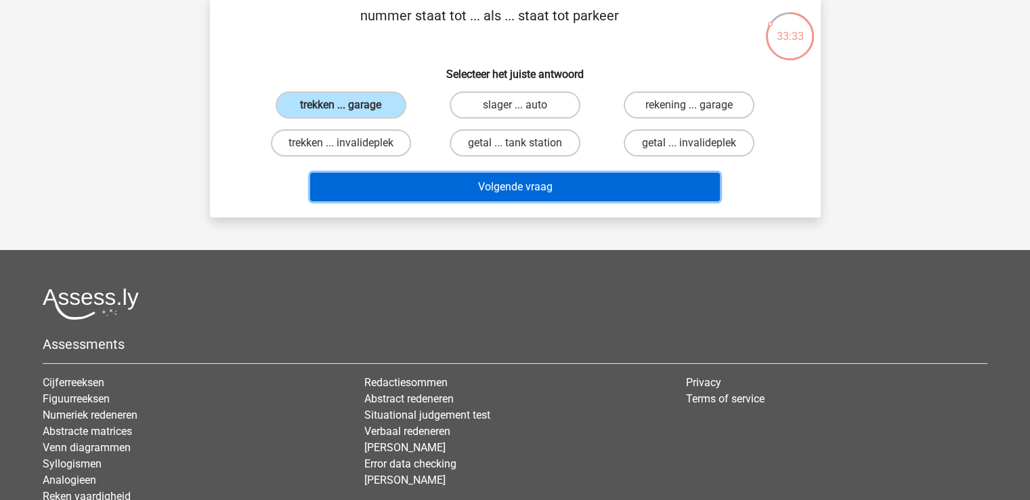
click at [494, 179] on button "Volgende vraag" at bounding box center [515, 187] width 410 height 28
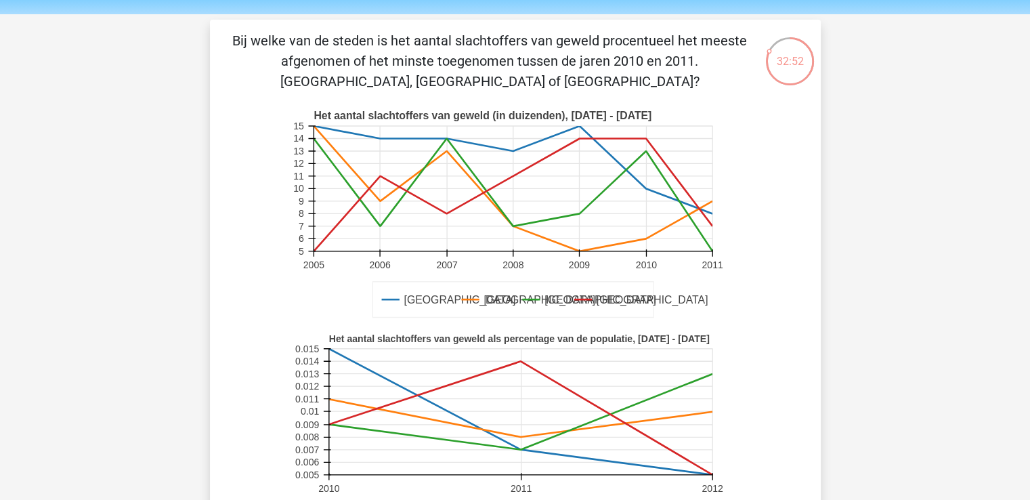
scroll to position [34, 0]
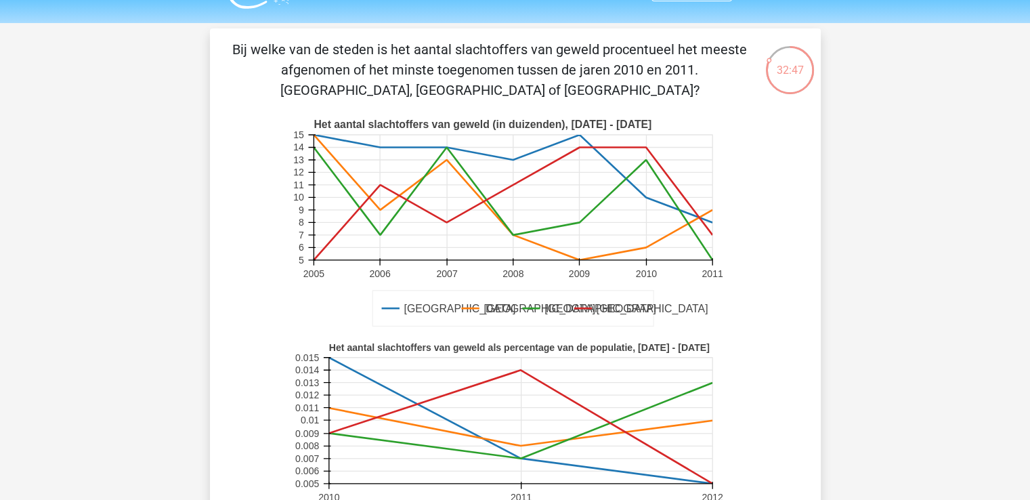
drag, startPoint x: 544, startPoint y: 60, endPoint x: 622, endPoint y: 82, distance: 81.6
click at [622, 82] on p "Bij welke van de steden is het aantal slachtoffers van geweld procentueel het m…" at bounding box center [490, 69] width 517 height 61
click at [634, 87] on p "Bij welke van de steden is het aantal slachtoffers van geweld procentueel het m…" at bounding box center [490, 69] width 517 height 61
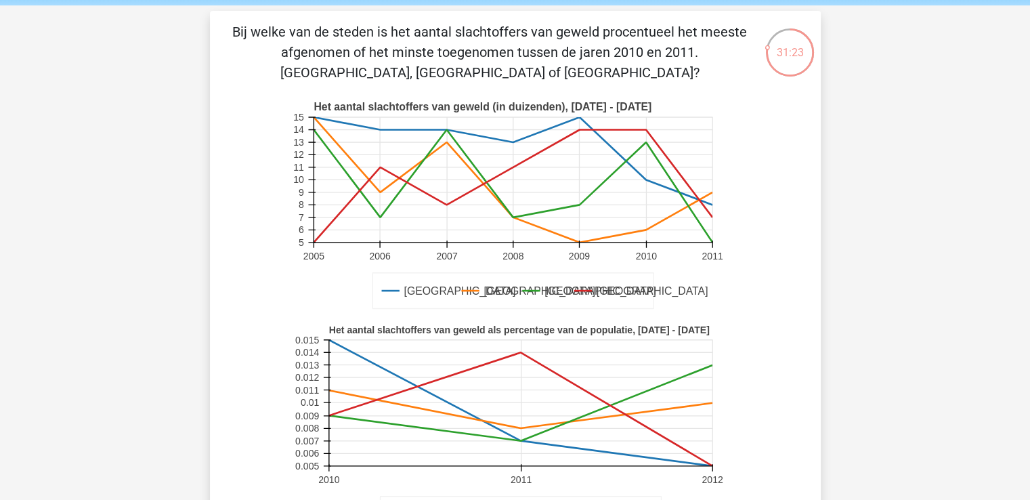
scroll to position [305, 0]
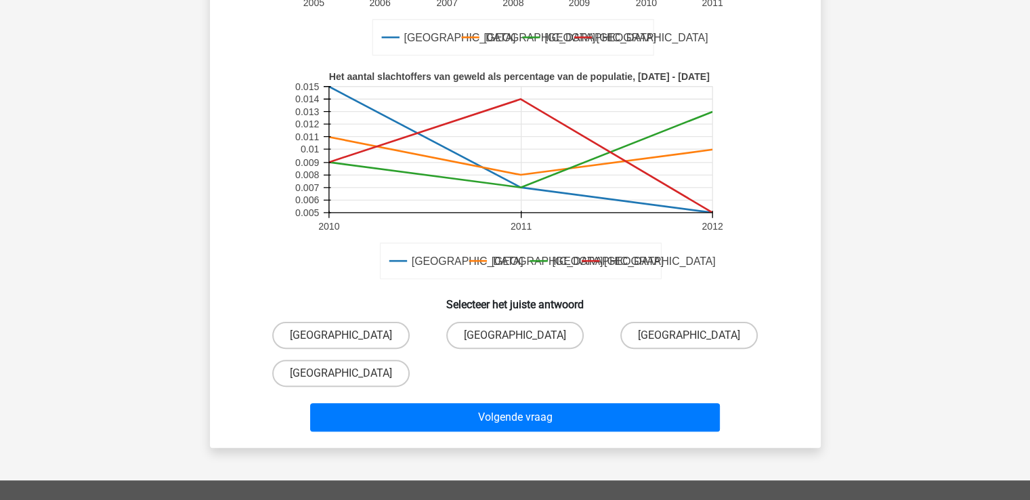
drag, startPoint x: 489, startPoint y: 331, endPoint x: 487, endPoint y: 376, distance: 44.7
click at [489, 331] on label "[GEOGRAPHIC_DATA]" at bounding box center [514, 335] width 137 height 27
click at [515, 335] on input "[GEOGRAPHIC_DATA]" at bounding box center [519, 339] width 9 height 9
radio input "true"
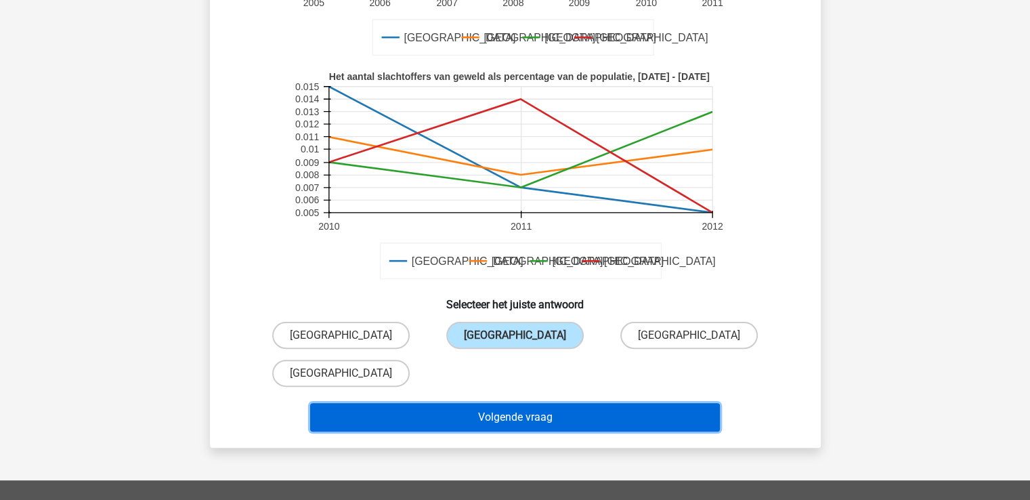
click at [496, 410] on button "Volgende vraag" at bounding box center [515, 417] width 410 height 28
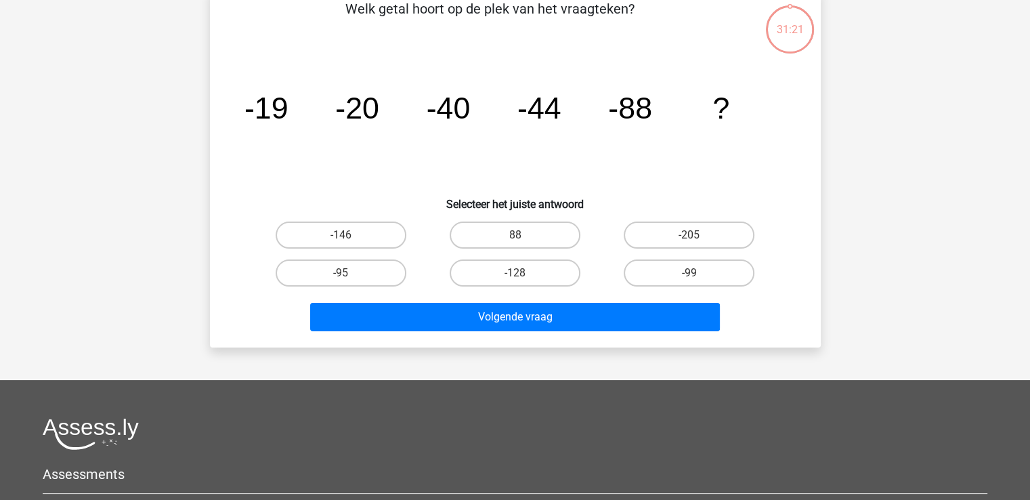
scroll to position [62, 0]
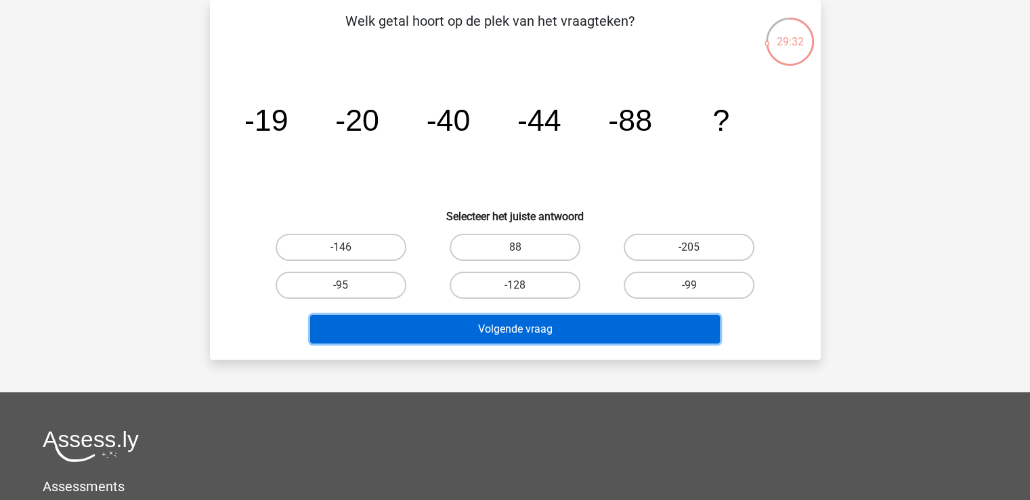
click at [406, 328] on button "Volgende vraag" at bounding box center [515, 329] width 410 height 28
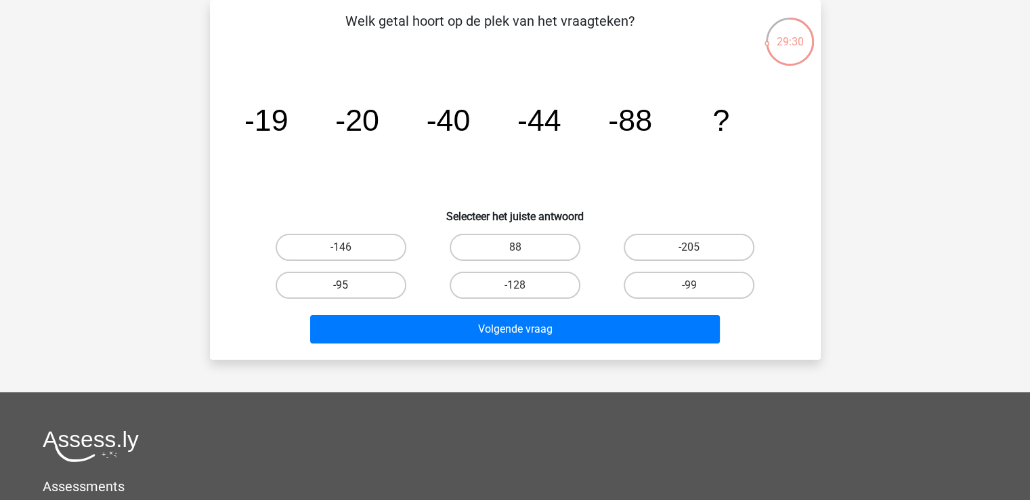
click at [374, 286] on label "-95" at bounding box center [341, 284] width 131 height 27
click at [349, 286] on input "-95" at bounding box center [345, 289] width 9 height 9
radio input "true"
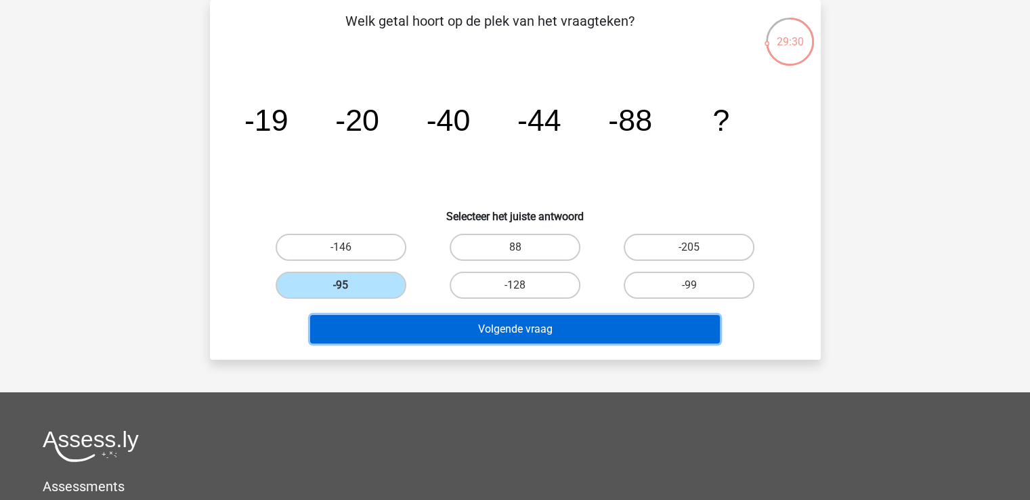
click at [454, 326] on button "Volgende vraag" at bounding box center [515, 329] width 410 height 28
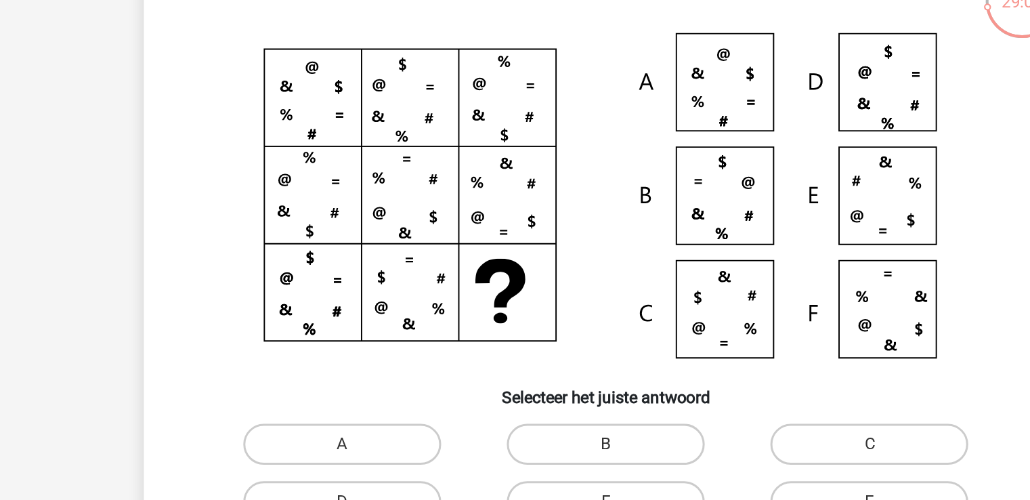
drag, startPoint x: 446, startPoint y: 204, endPoint x: 458, endPoint y: 217, distance: 17.7
click at [454, 211] on icon at bounding box center [515, 173] width 546 height 223
click at [716, 161] on icon at bounding box center [719, 161] width 8 height 7
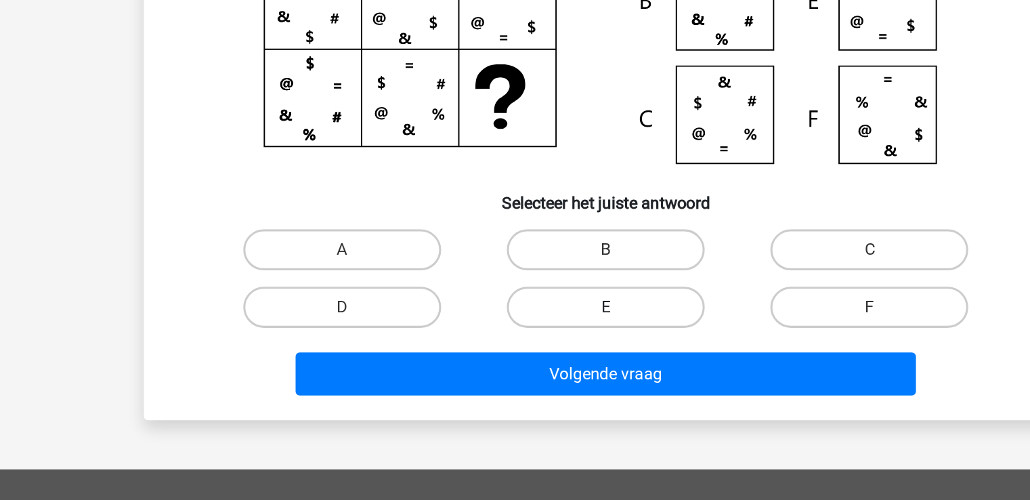
click at [499, 366] on label "E" at bounding box center [515, 371] width 131 height 27
click at [515, 372] on input "E" at bounding box center [519, 376] width 9 height 9
radio input "true"
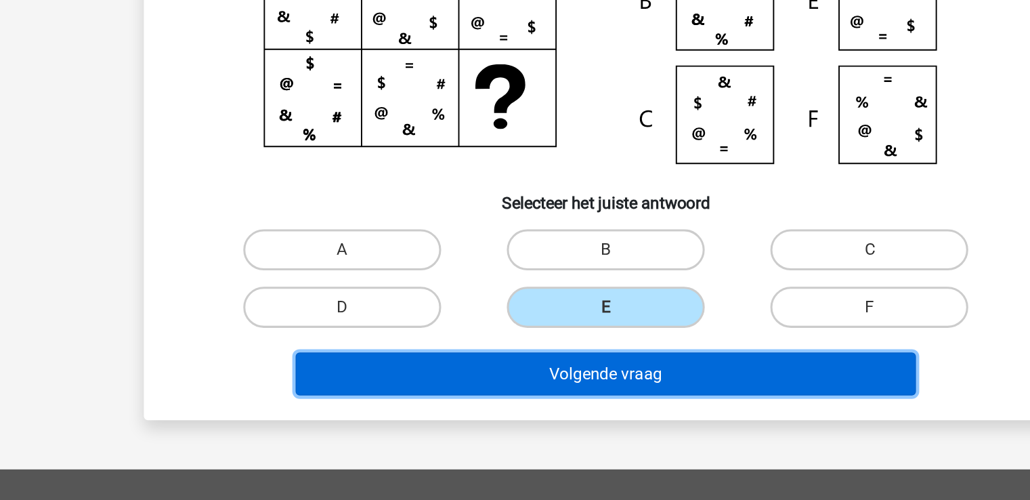
click at [507, 416] on button "Volgende vraag" at bounding box center [515, 415] width 410 height 28
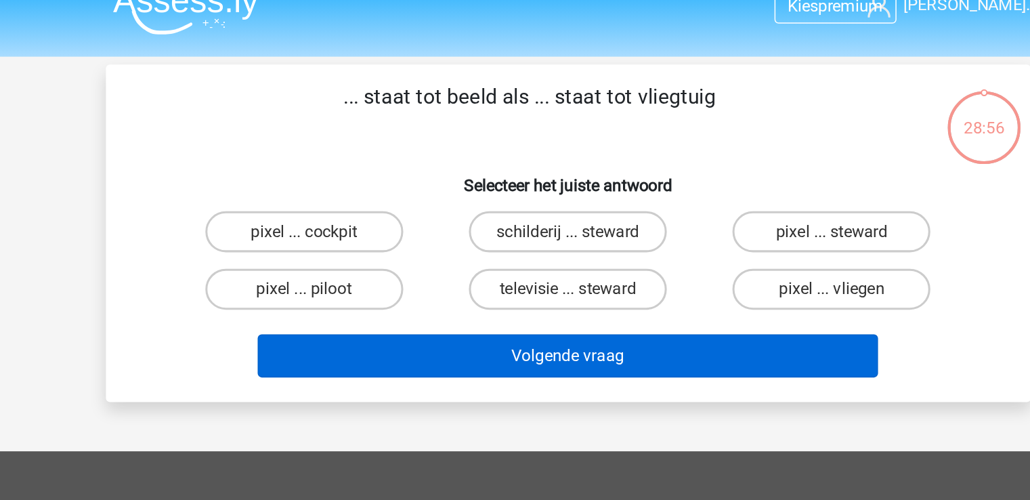
scroll to position [0, 0]
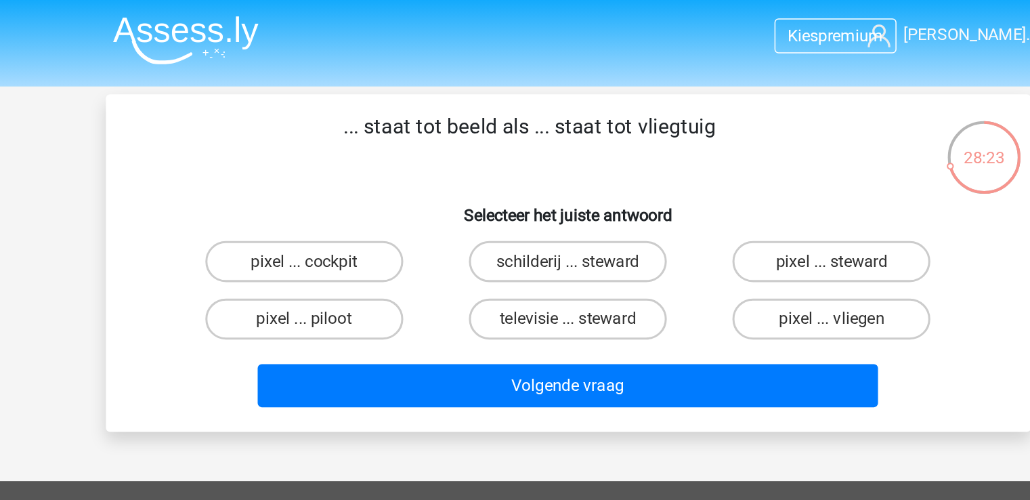
drag, startPoint x: 402, startPoint y: 193, endPoint x: 427, endPoint y: 216, distance: 33.5
click at [427, 216] on div "pixel ... piloot" at bounding box center [341, 211] width 174 height 38
click at [381, 211] on label "pixel ... piloot" at bounding box center [341, 210] width 131 height 27
click at [349, 211] on input "pixel ... piloot" at bounding box center [345, 215] width 9 height 9
radio input "true"
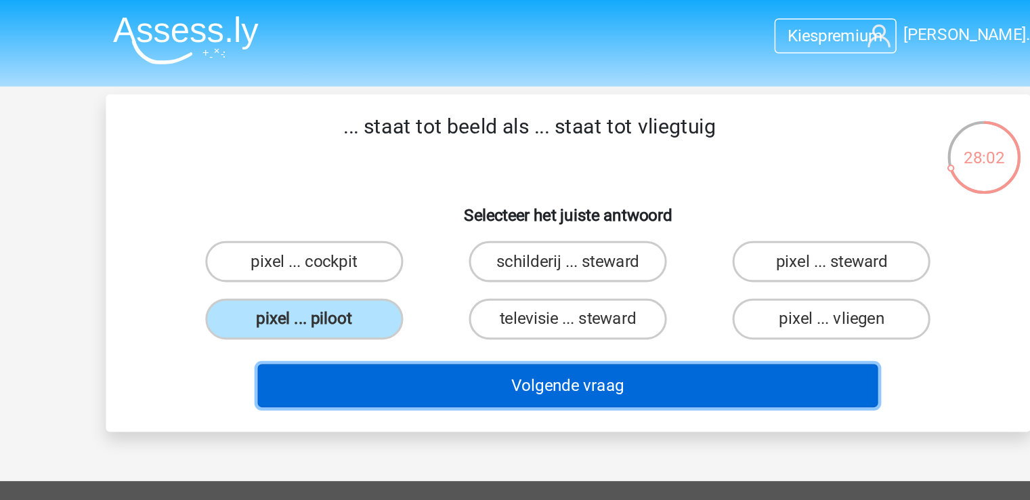
click at [418, 257] on button "Volgende vraag" at bounding box center [515, 254] width 410 height 28
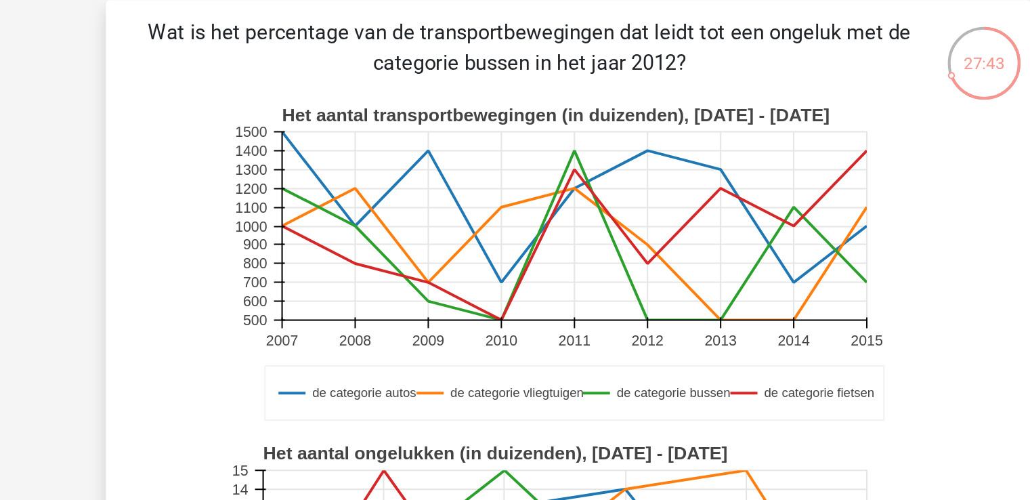
click at [408, 295] on rect at bounding box center [515, 236] width 447 height 223
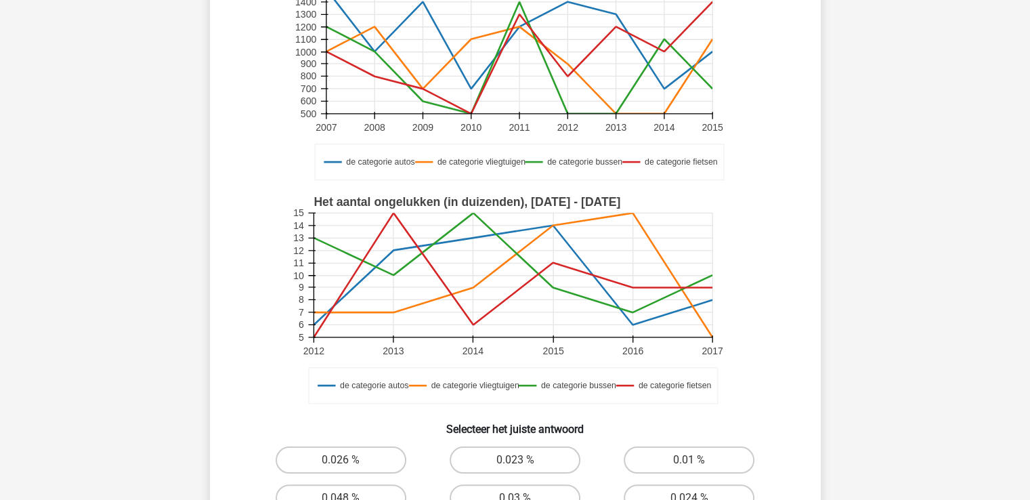
scroll to position [172, 0]
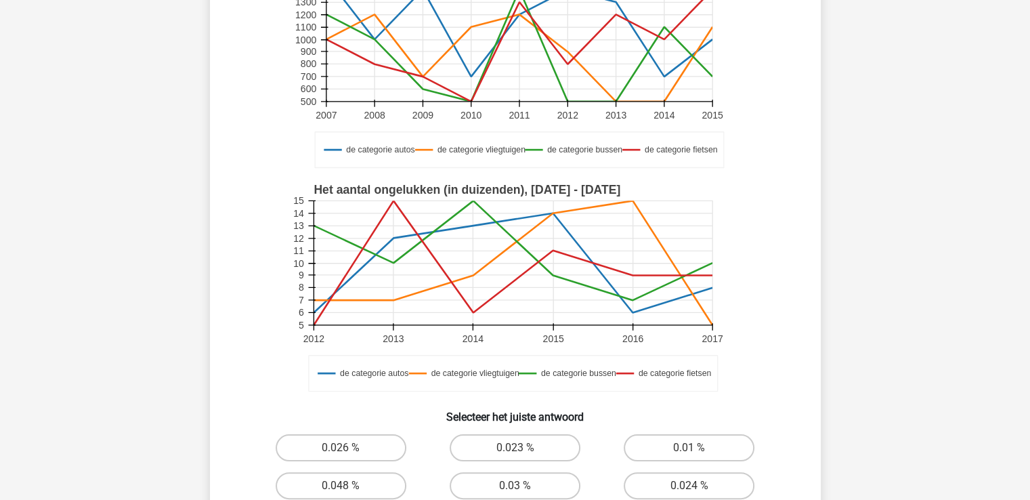
click at [523, 350] on rect at bounding box center [515, 288] width 447 height 223
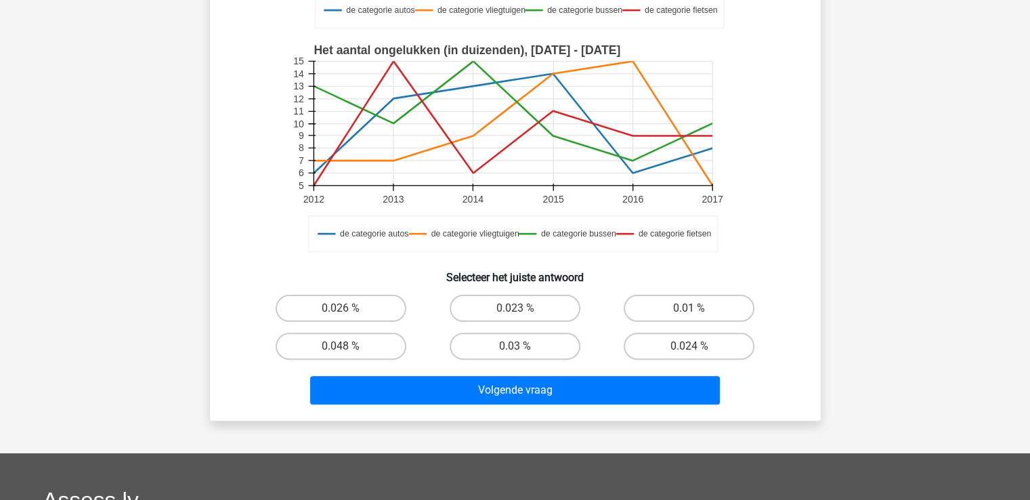
scroll to position [314, 0]
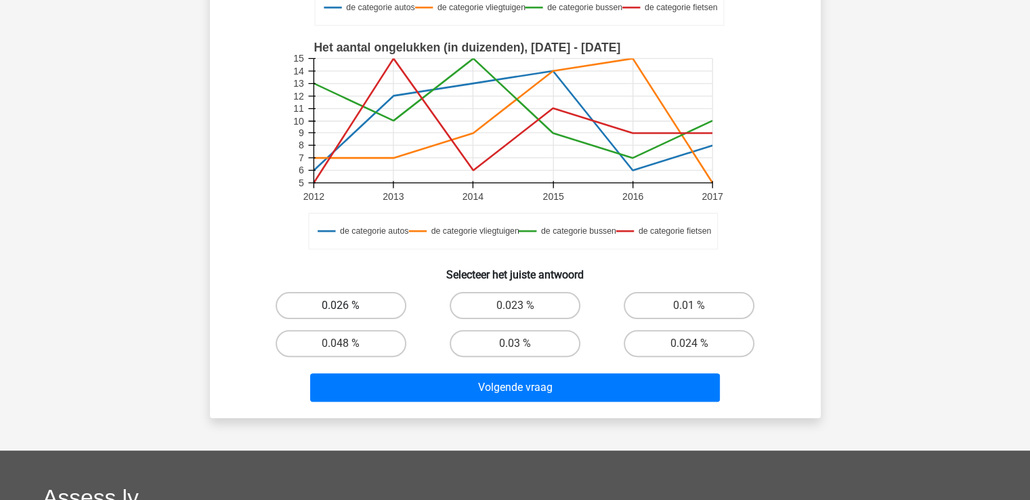
click at [323, 301] on label "0.026 %" at bounding box center [341, 305] width 131 height 27
click at [341, 305] on input "0.026 %" at bounding box center [345, 309] width 9 height 9
radio input "true"
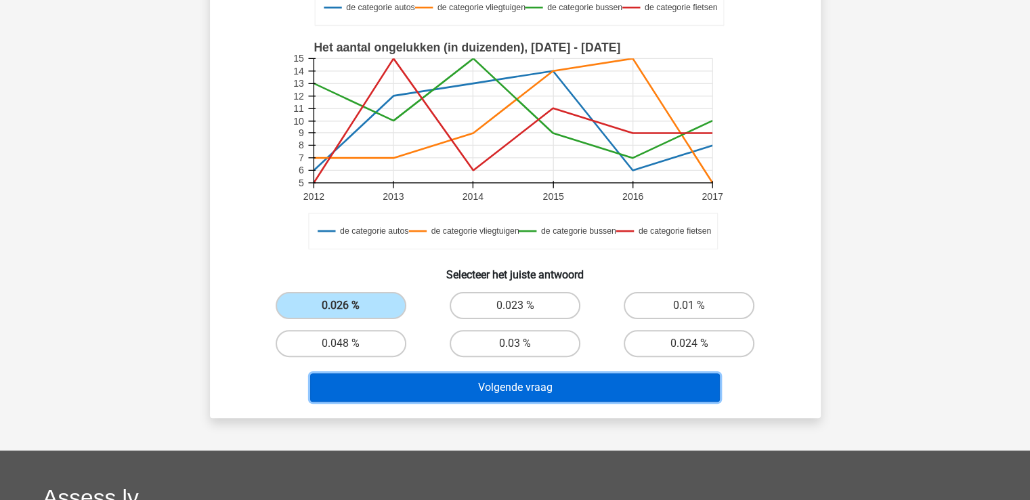
click at [458, 380] on button "Volgende vraag" at bounding box center [515, 387] width 410 height 28
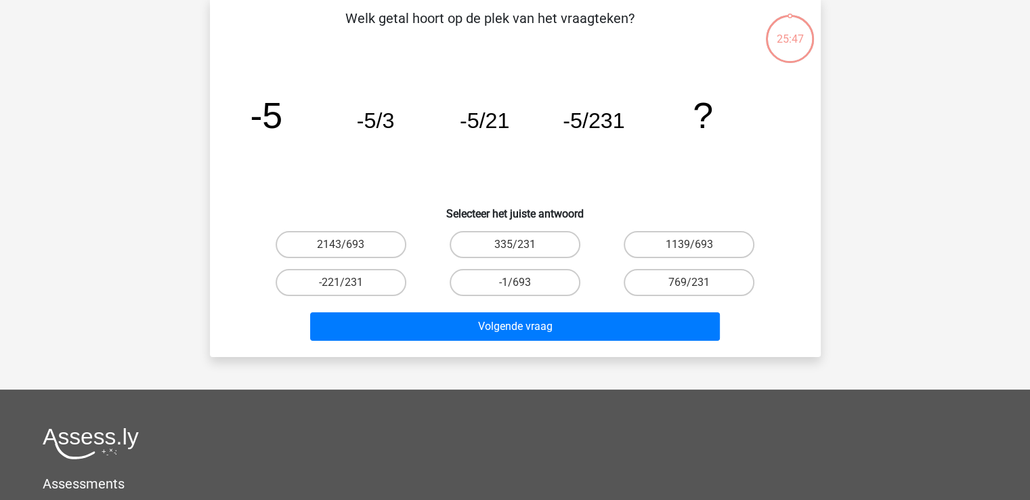
scroll to position [62, 0]
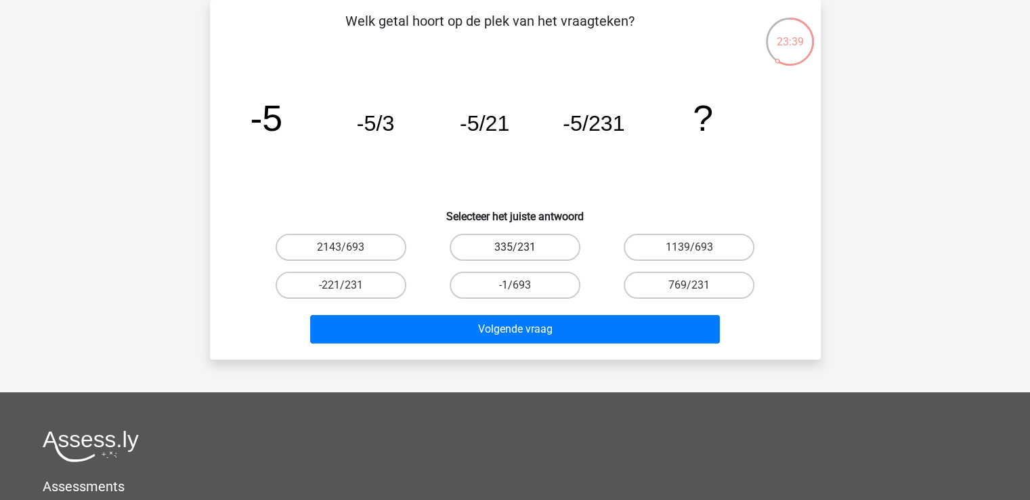
click at [475, 247] on label "335/231" at bounding box center [515, 247] width 131 height 27
click at [515, 247] on input "335/231" at bounding box center [519, 251] width 9 height 9
radio input "true"
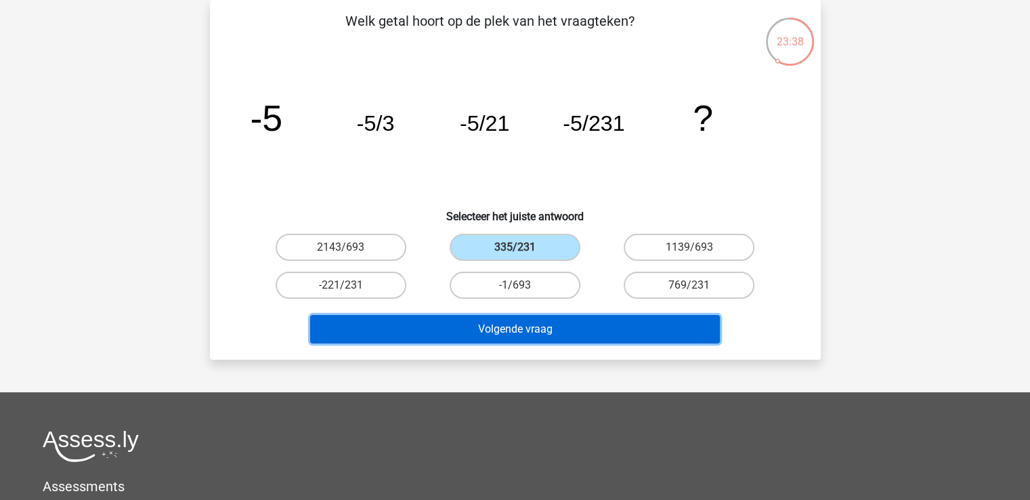
click at [513, 315] on button "Volgende vraag" at bounding box center [515, 329] width 410 height 28
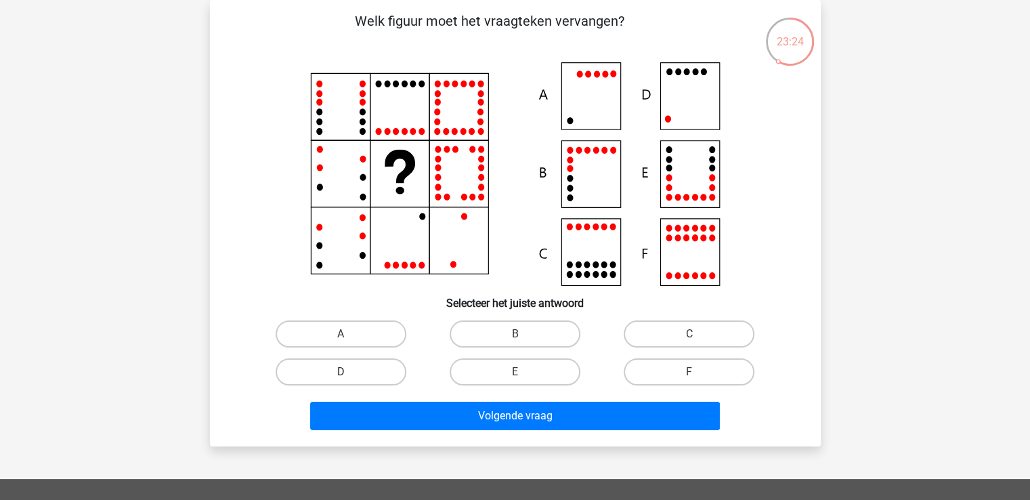
click at [347, 367] on label "D" at bounding box center [341, 371] width 131 height 27
click at [347, 372] on input "D" at bounding box center [345, 376] width 9 height 9
radio input "true"
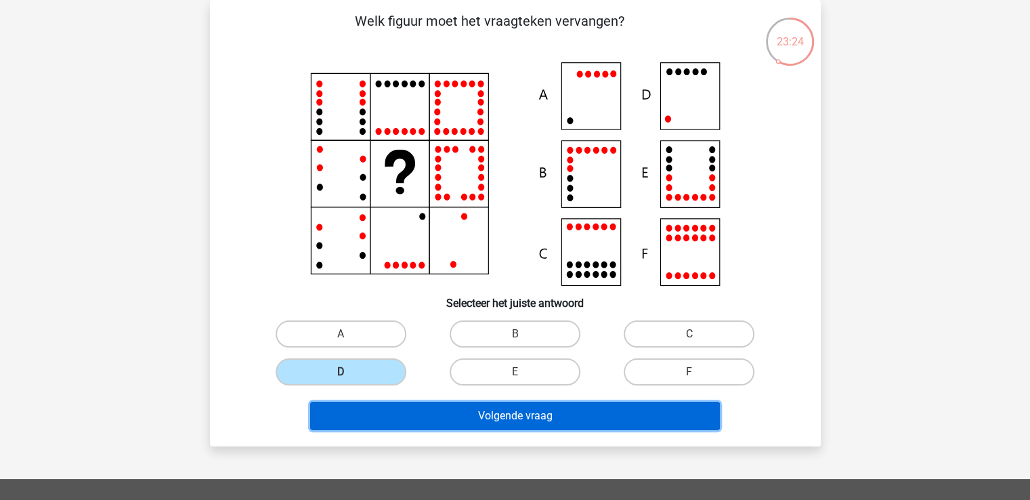
click at [426, 406] on button "Volgende vraag" at bounding box center [515, 415] width 410 height 28
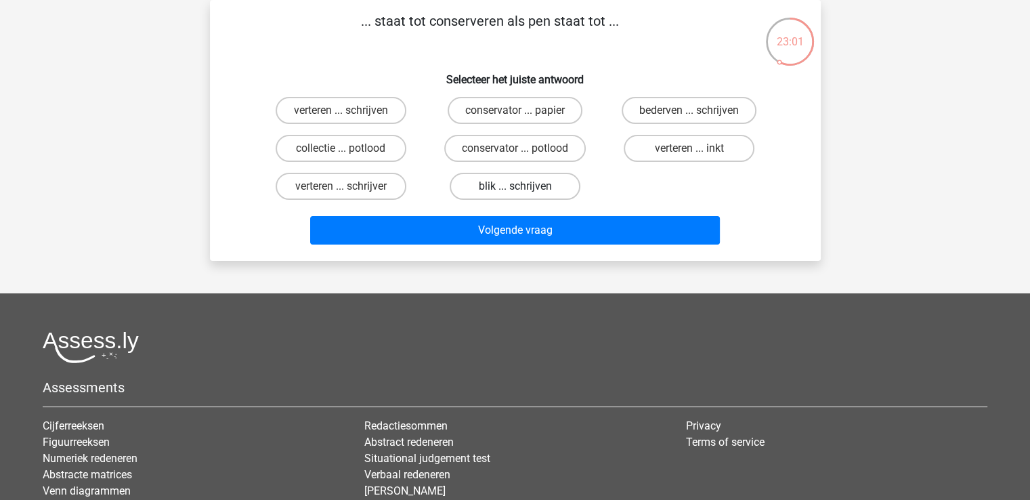
click at [544, 188] on label "blik ... schrijven" at bounding box center [515, 186] width 131 height 27
click at [523, 188] on input "blik ... schrijven" at bounding box center [519, 190] width 9 height 9
radio input "true"
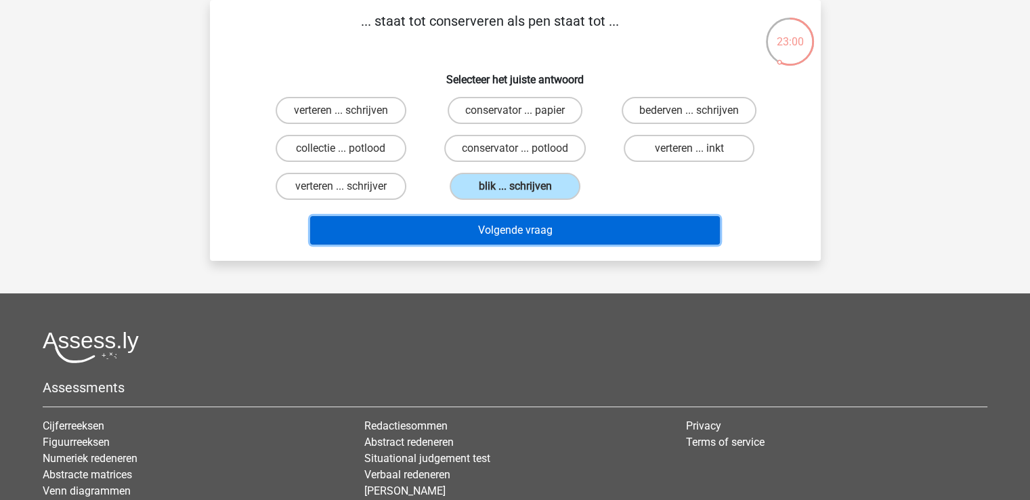
click at [508, 223] on button "Volgende vraag" at bounding box center [515, 230] width 410 height 28
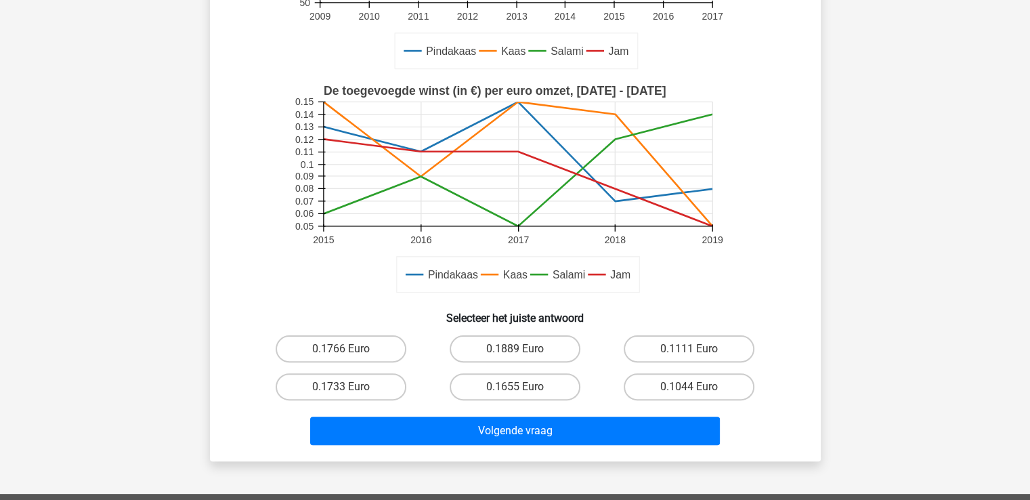
scroll to position [290, 0]
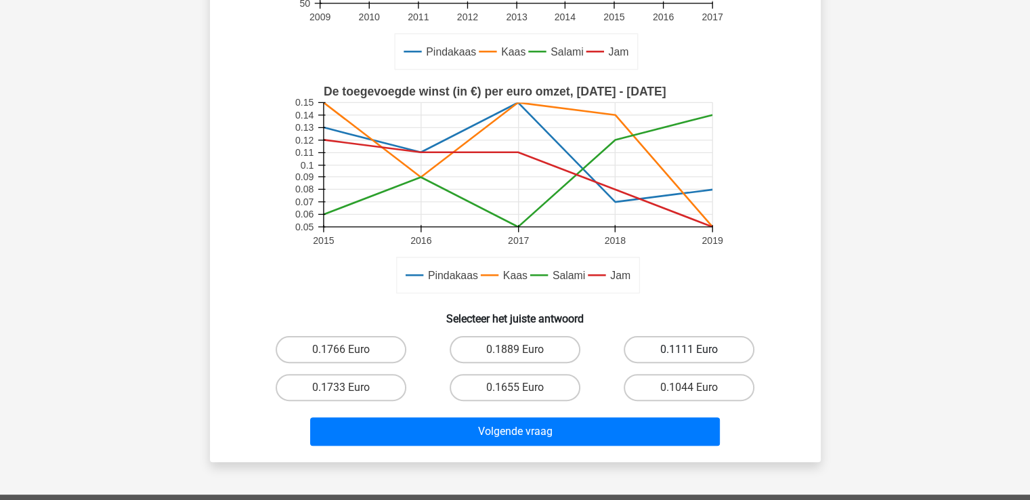
click at [689, 345] on label "0.1111 Euro" at bounding box center [689, 349] width 131 height 27
click at [689, 349] on input "0.1111 Euro" at bounding box center [693, 353] width 9 height 9
radio input "true"
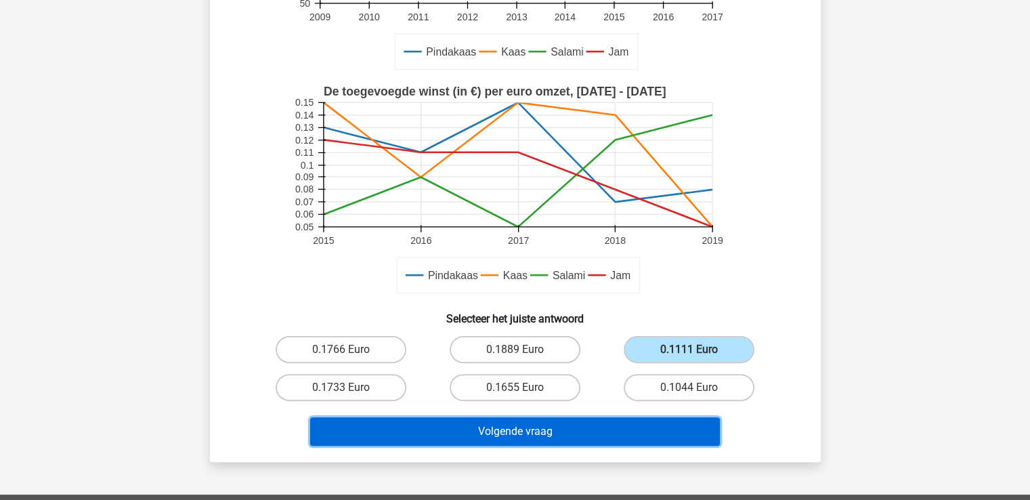
click at [509, 429] on button "Volgende vraag" at bounding box center [515, 431] width 410 height 28
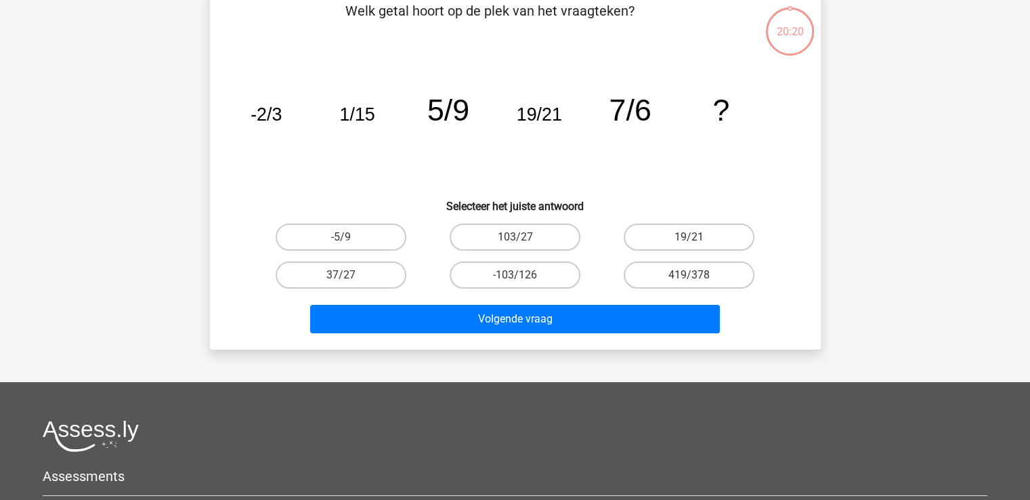
scroll to position [62, 0]
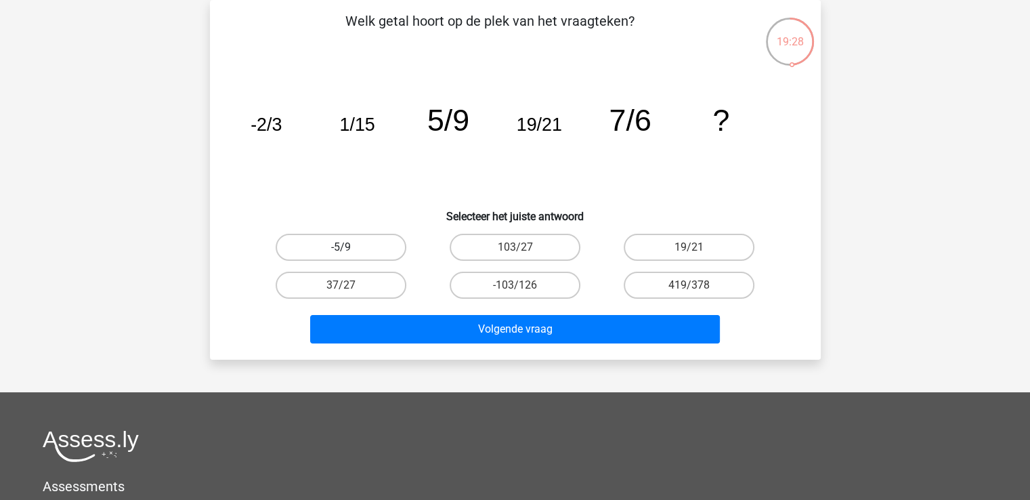
click at [385, 253] on label "-5/9" at bounding box center [341, 247] width 131 height 27
click at [349, 253] on input "-5/9" at bounding box center [345, 251] width 9 height 9
radio input "true"
click at [637, 247] on label "19/21" at bounding box center [689, 247] width 131 height 27
click at [689, 247] on input "19/21" at bounding box center [693, 251] width 9 height 9
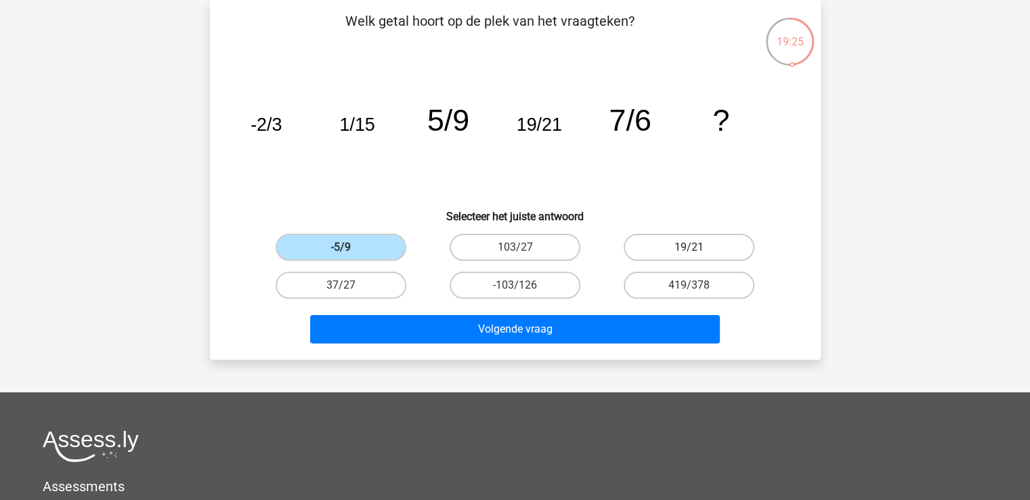
radio input "true"
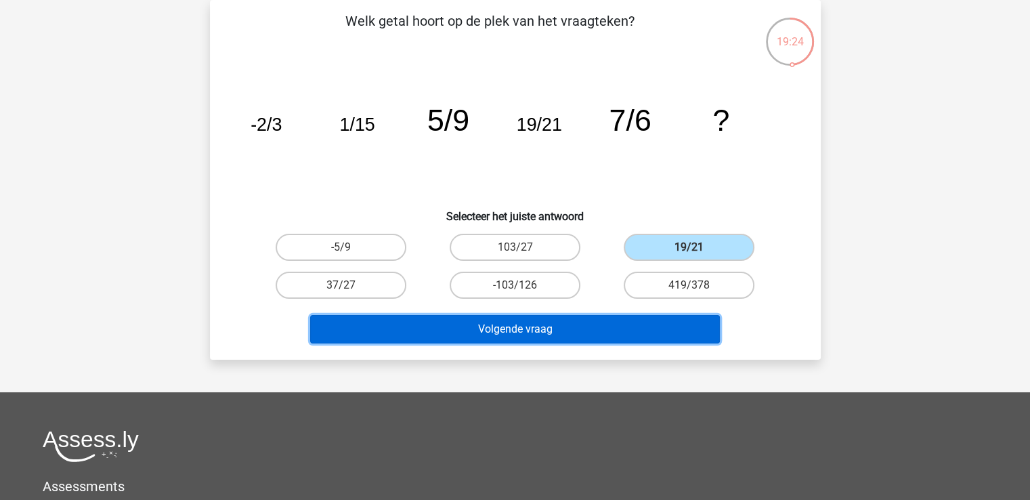
click at [512, 318] on button "Volgende vraag" at bounding box center [515, 329] width 410 height 28
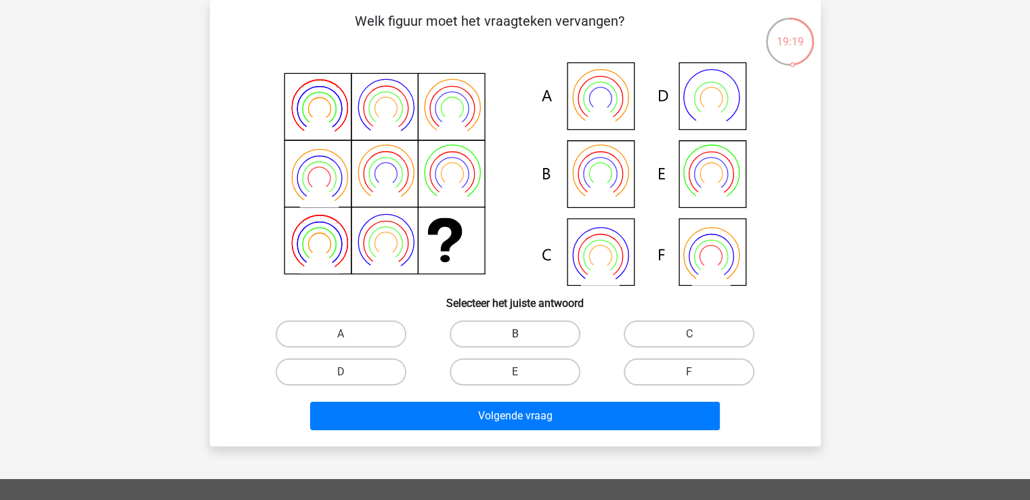
click at [533, 331] on label "B" at bounding box center [515, 333] width 131 height 27
click at [523, 334] on input "B" at bounding box center [519, 338] width 9 height 9
radio input "true"
click at [523, 399] on div "Volgende vraag" at bounding box center [515, 413] width 567 height 45
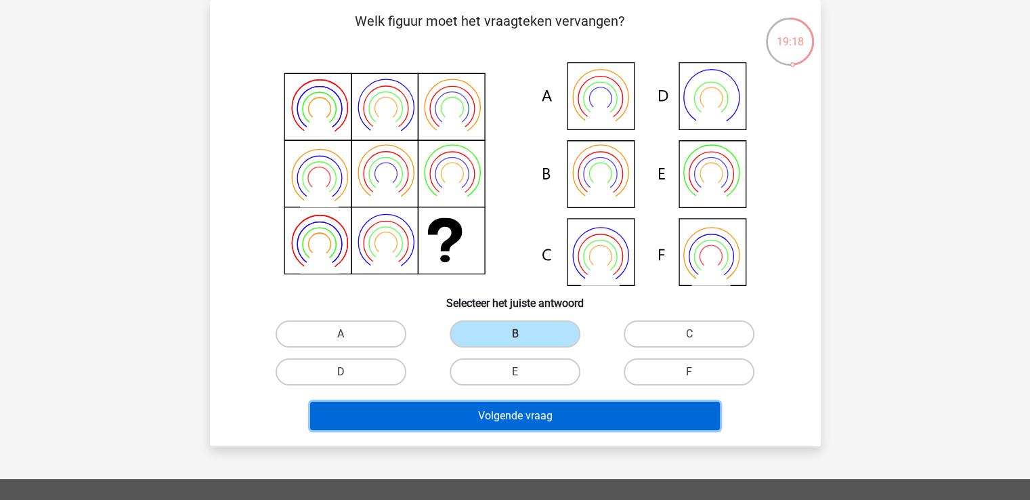
click at [521, 413] on button "Volgende vraag" at bounding box center [515, 415] width 410 height 28
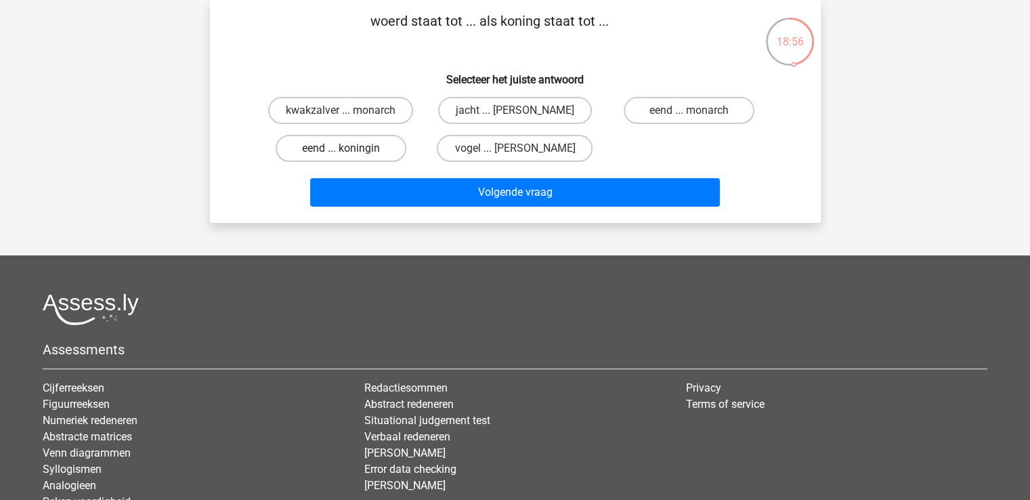
click at [379, 146] on label "eend ... koningin" at bounding box center [341, 148] width 131 height 27
click at [349, 148] on input "eend ... koningin" at bounding box center [345, 152] width 9 height 9
radio input "true"
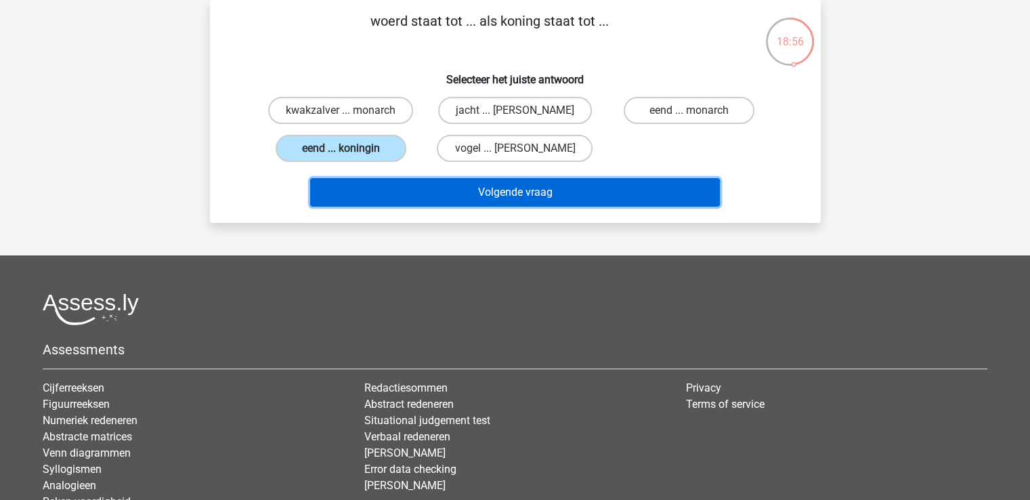
click at [458, 186] on button "Volgende vraag" at bounding box center [515, 192] width 410 height 28
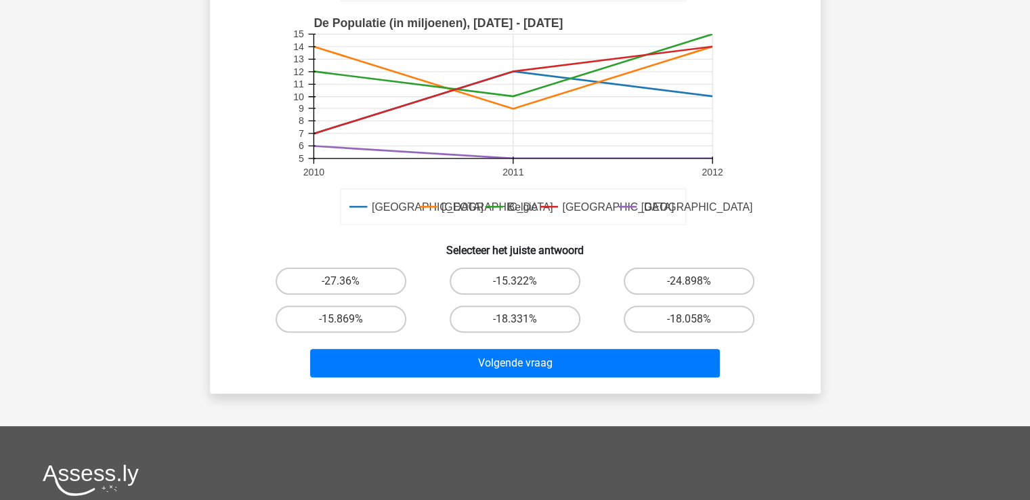
scroll to position [341, 0]
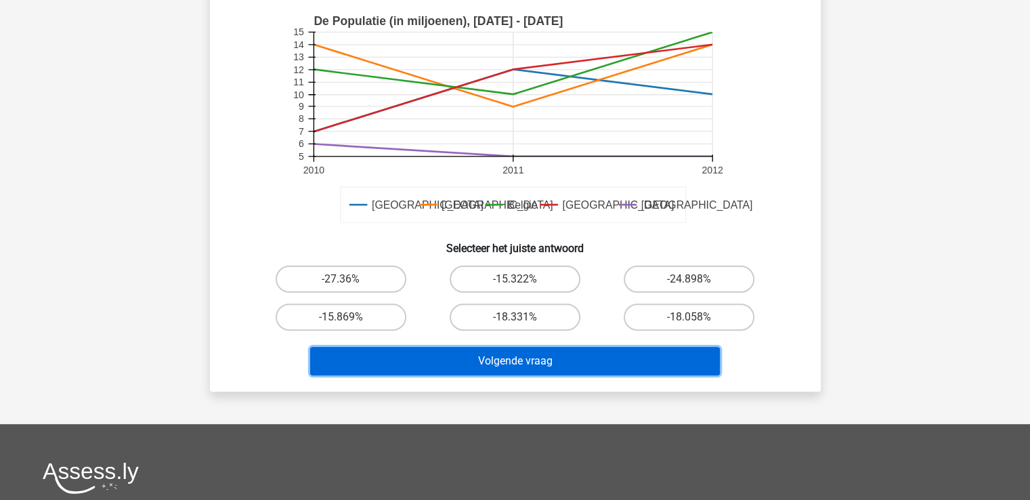
click at [452, 347] on button "Volgende vraag" at bounding box center [515, 361] width 410 height 28
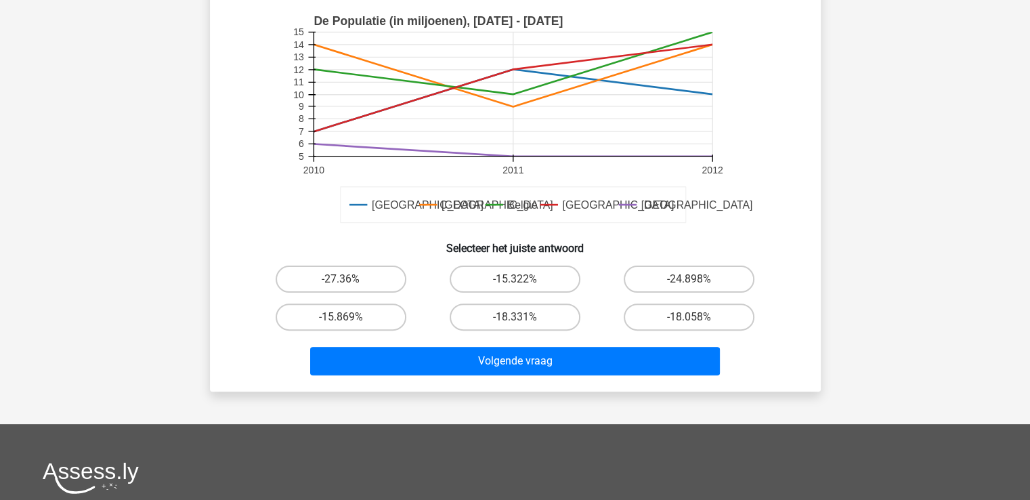
click at [332, 292] on div "-27.36%" at bounding box center [341, 279] width 174 height 38
click at [355, 277] on label "-27.36%" at bounding box center [341, 278] width 131 height 27
click at [349, 279] on input "-27.36%" at bounding box center [345, 283] width 9 height 9
radio input "true"
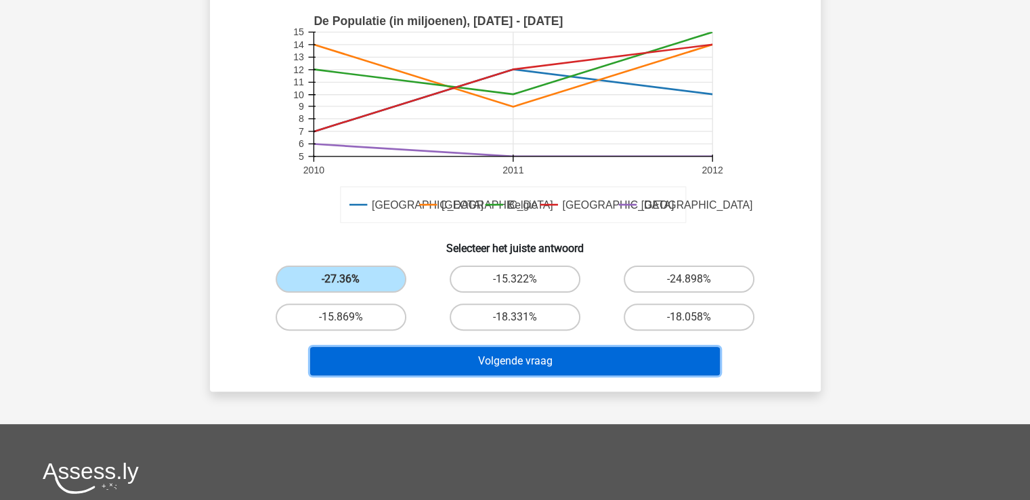
click at [495, 347] on button "Volgende vraag" at bounding box center [515, 361] width 410 height 28
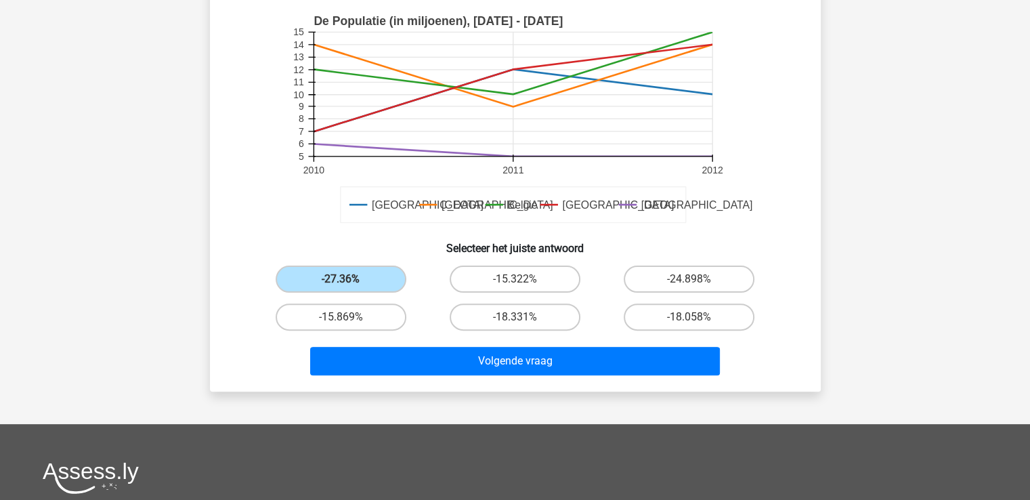
click at [347, 282] on input "-27.36%" at bounding box center [345, 283] width 9 height 9
click at [585, 282] on div "-15.322%" at bounding box center [514, 278] width 163 height 27
click at [536, 277] on label "-15.322%" at bounding box center [515, 278] width 131 height 27
click at [523, 279] on input "-15.322%" at bounding box center [519, 283] width 9 height 9
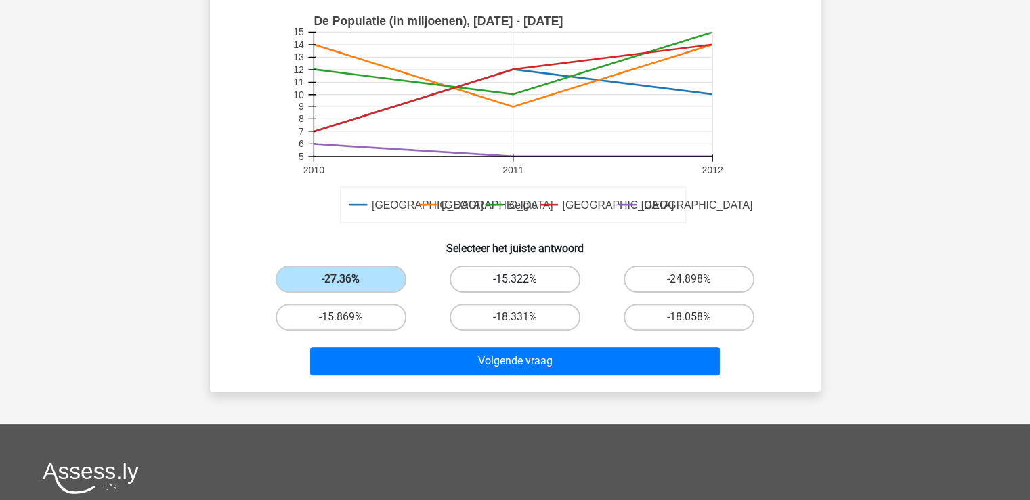
radio input "true"
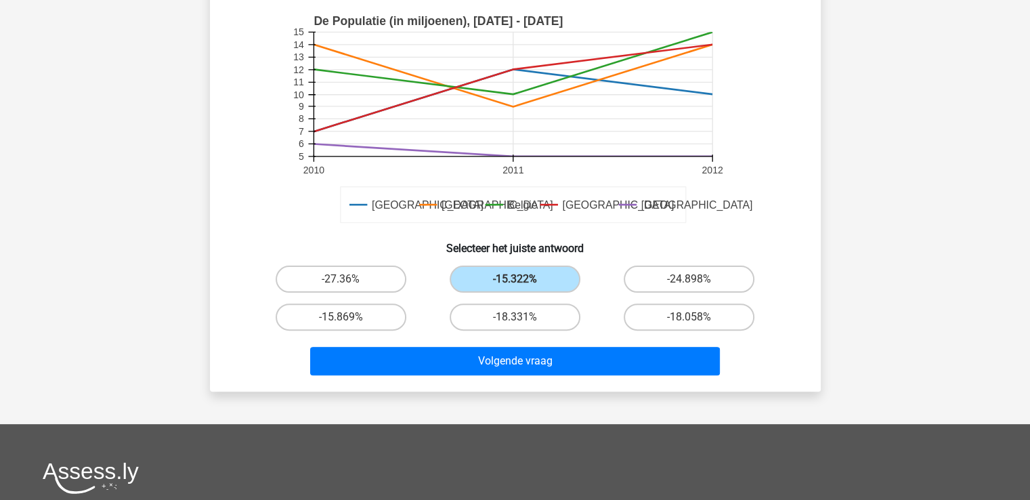
click at [512, 382] on div "Als de Populatie van Frankrijk is toegenomen met 13% tussen 2006 en 2010, wat i…" at bounding box center [515, 57] width 611 height 670
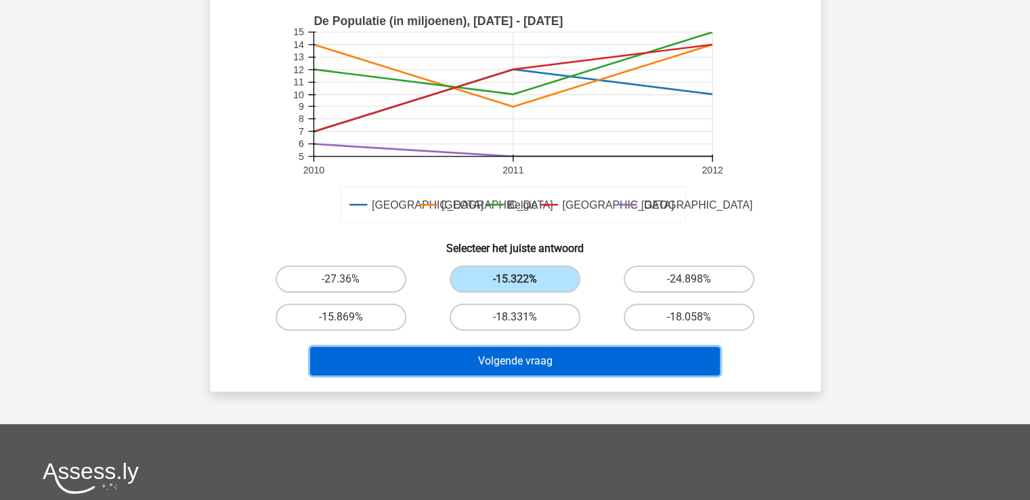
click at [517, 366] on button "Volgende vraag" at bounding box center [515, 361] width 410 height 28
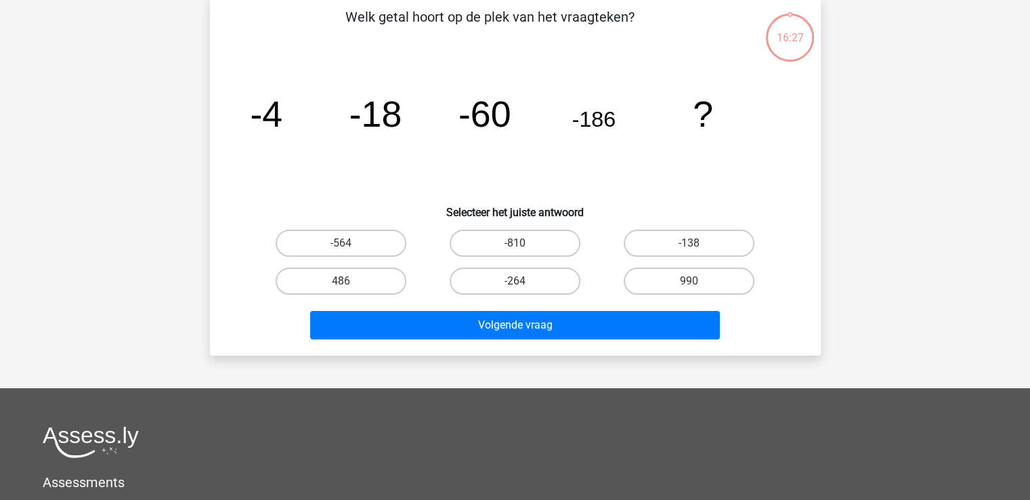
scroll to position [62, 0]
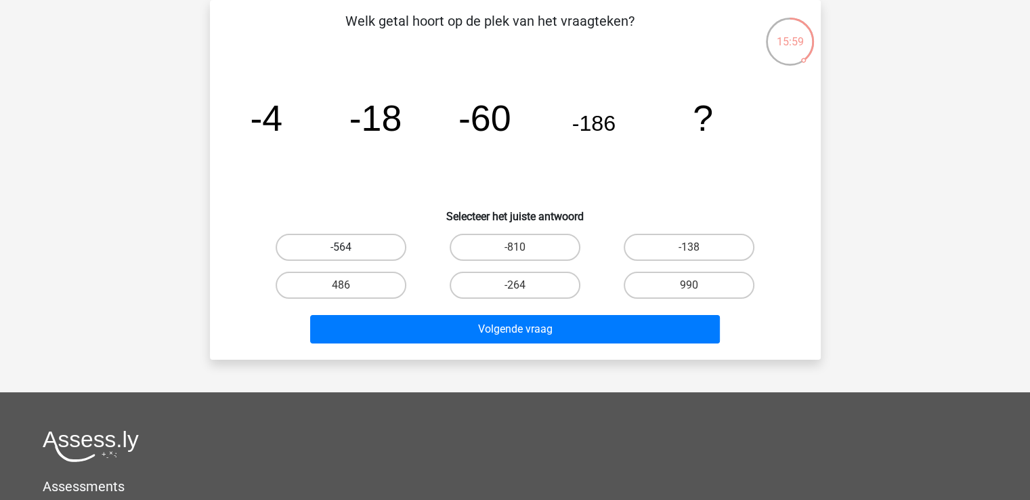
click at [363, 236] on label "-564" at bounding box center [341, 247] width 131 height 27
click at [349, 247] on input "-564" at bounding box center [345, 251] width 9 height 9
radio input "true"
click at [438, 311] on div "Volgende vraag" at bounding box center [515, 326] width 567 height 45
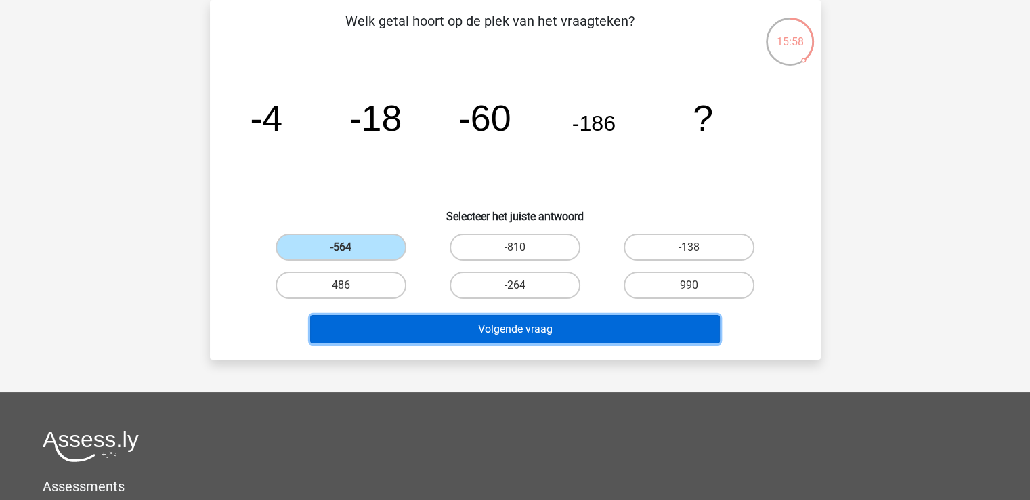
click at [444, 319] on button "Volgende vraag" at bounding box center [515, 329] width 410 height 28
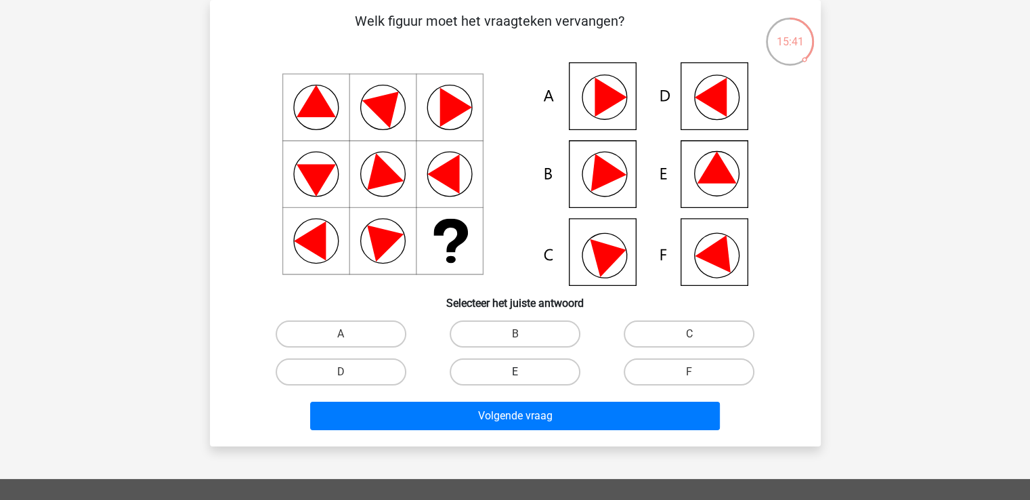
drag, startPoint x: 492, startPoint y: 370, endPoint x: 501, endPoint y: 397, distance: 28.1
click at [492, 370] on label "E" at bounding box center [515, 371] width 131 height 27
click at [515, 372] on input "E" at bounding box center [519, 376] width 9 height 9
radio input "true"
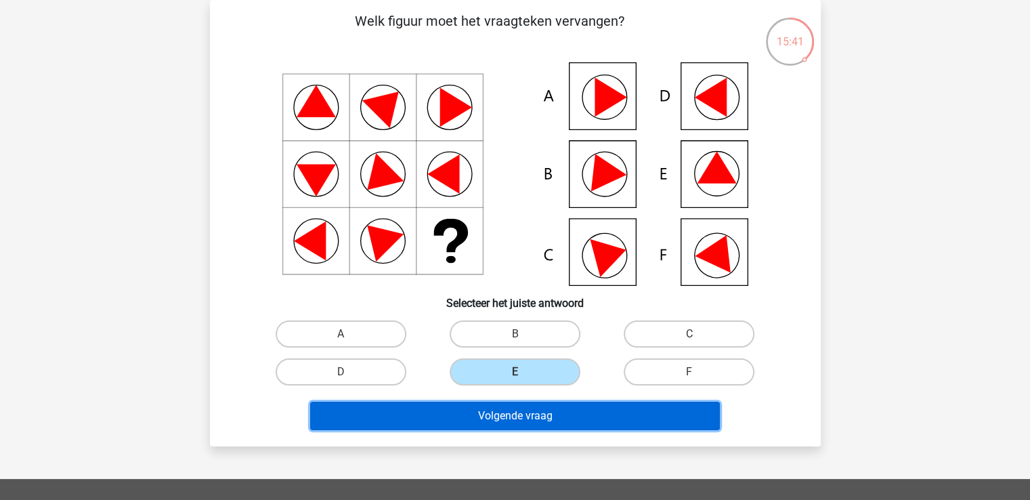
click at [507, 413] on button "Volgende vraag" at bounding box center [515, 415] width 410 height 28
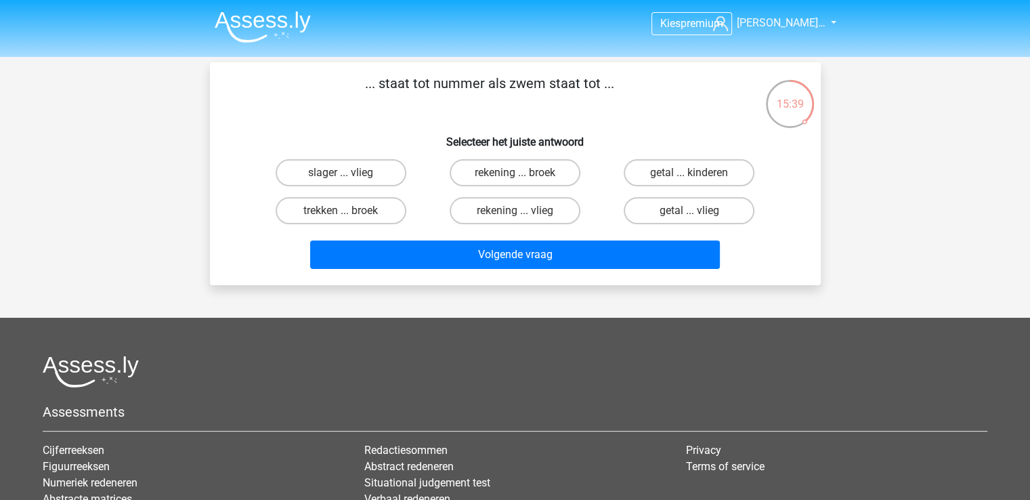
scroll to position [68, 0]
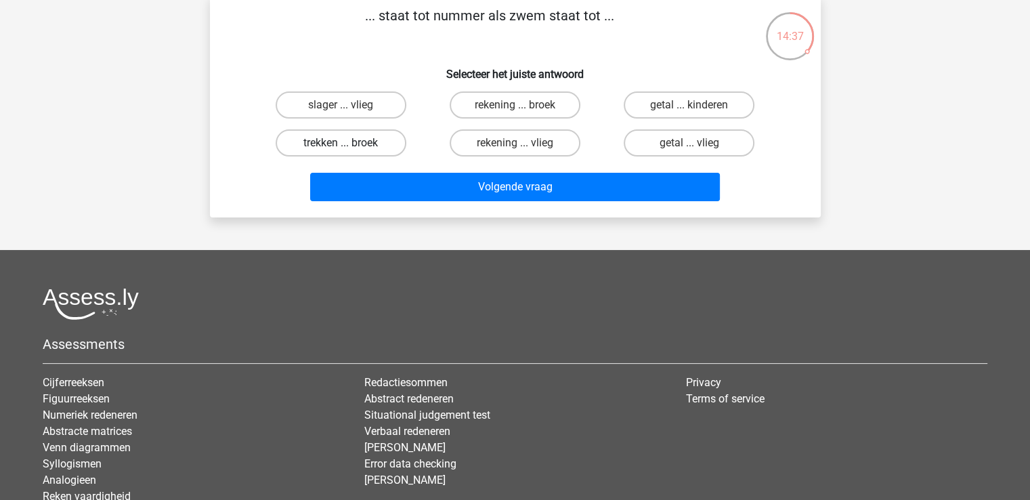
click at [366, 139] on label "trekken ... broek" at bounding box center [341, 142] width 131 height 27
click at [349, 143] on input "trekken ... broek" at bounding box center [345, 147] width 9 height 9
radio input "true"
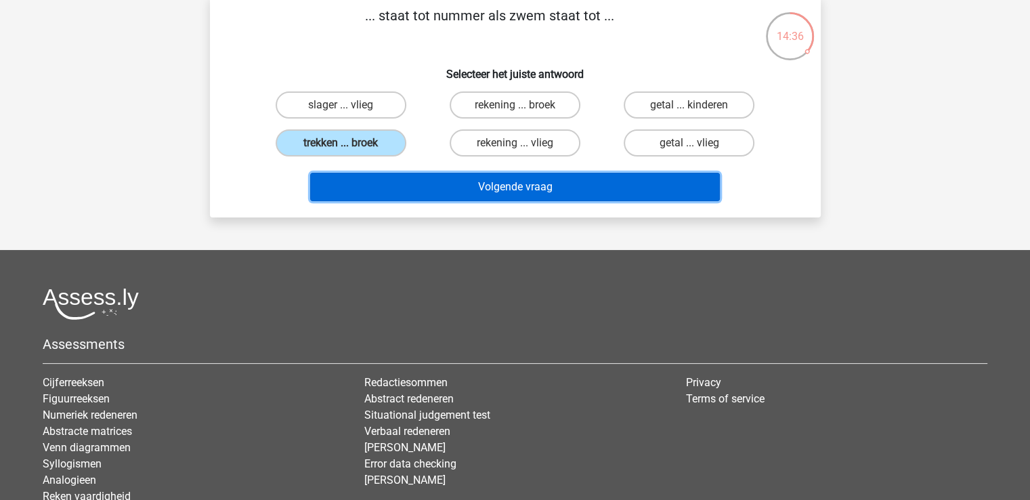
click at [439, 177] on button "Volgende vraag" at bounding box center [515, 187] width 410 height 28
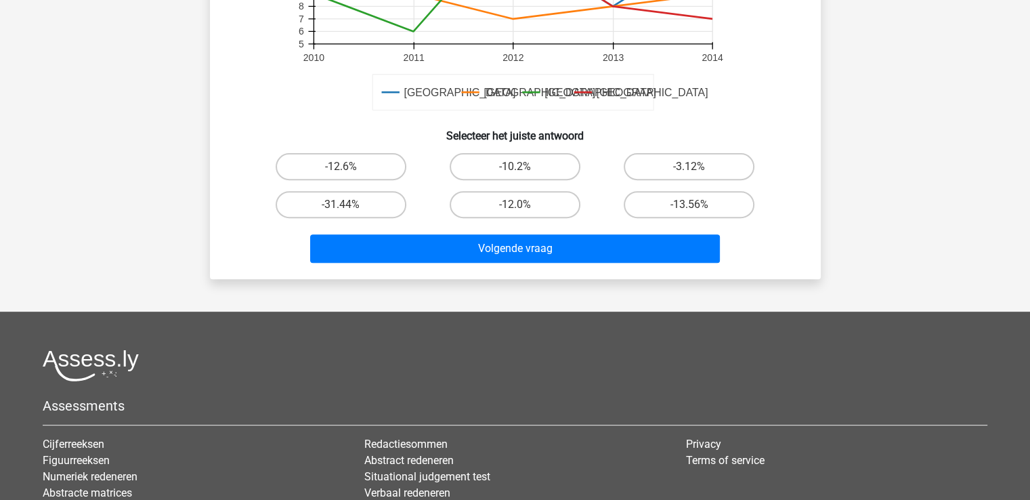
scroll to position [642, 0]
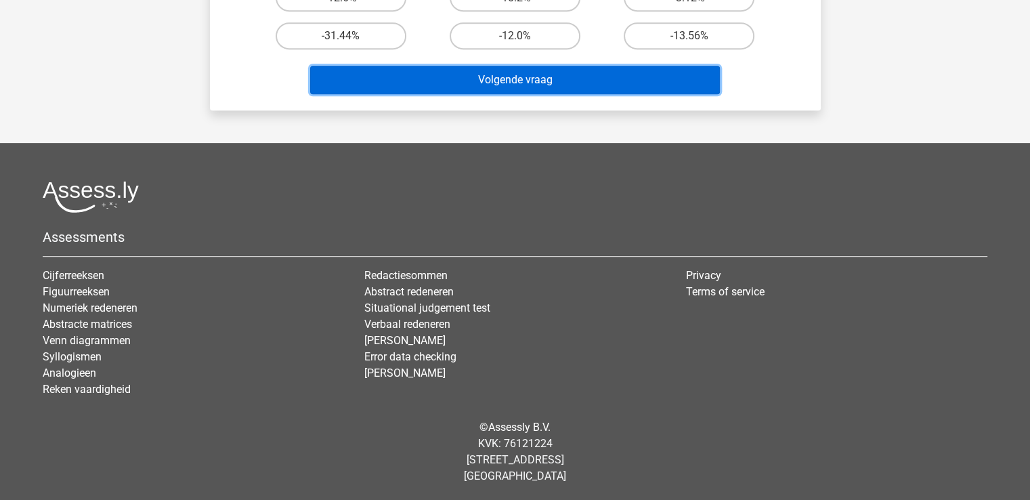
click at [491, 76] on button "Volgende vraag" at bounding box center [515, 80] width 410 height 28
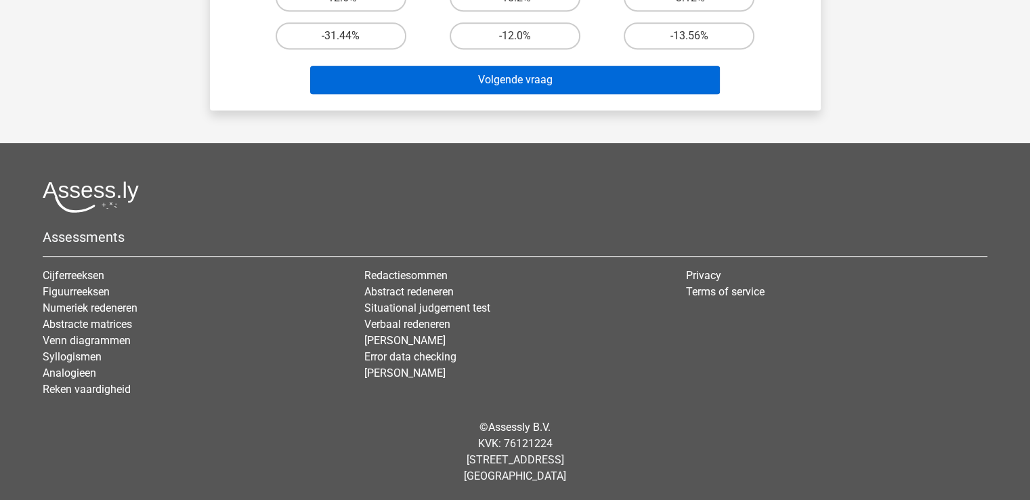
scroll to position [640, 0]
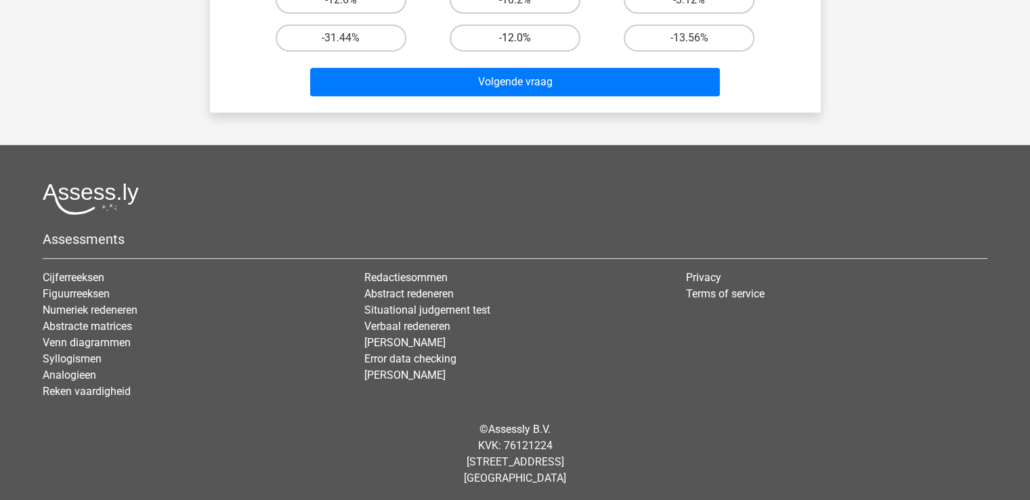
click at [487, 37] on label "-12.0%" at bounding box center [515, 37] width 131 height 27
click at [515, 38] on input "-12.0%" at bounding box center [519, 42] width 9 height 9
radio input "true"
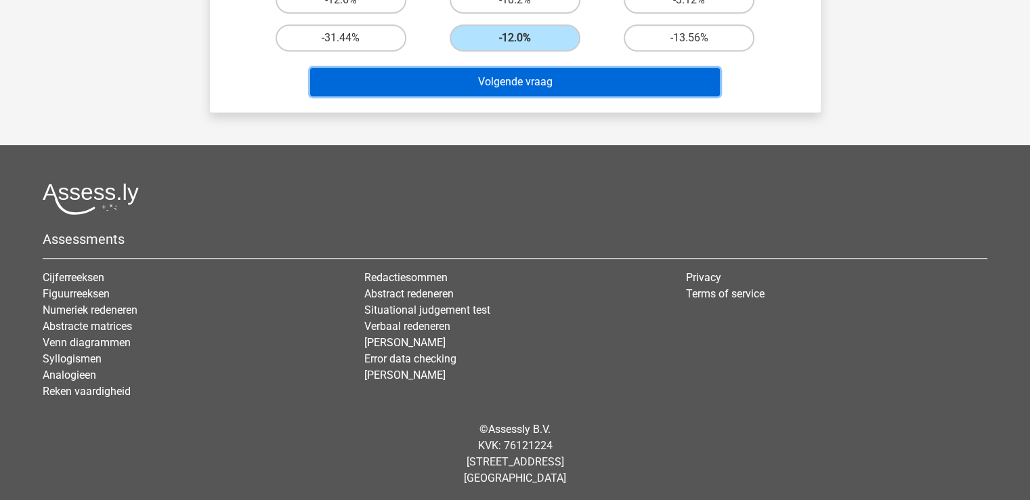
click at [462, 90] on button "Volgende vraag" at bounding box center [515, 82] width 410 height 28
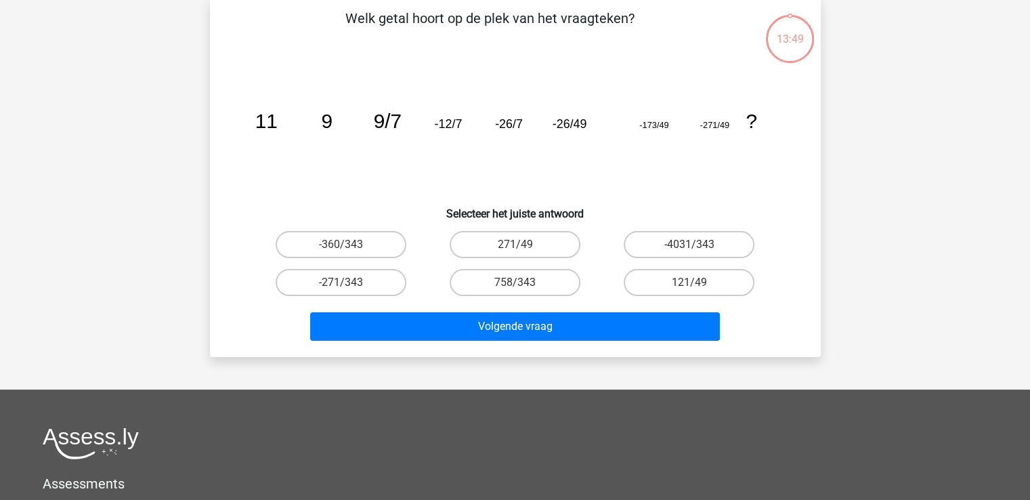
scroll to position [62, 0]
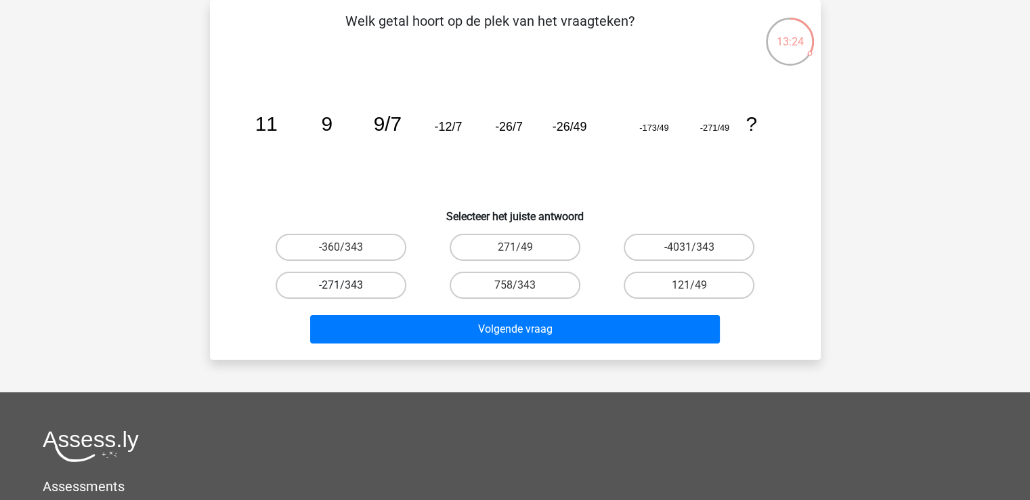
click at [369, 284] on label "-271/343" at bounding box center [341, 284] width 131 height 27
click at [349, 285] on input "-271/343" at bounding box center [345, 289] width 9 height 9
radio input "true"
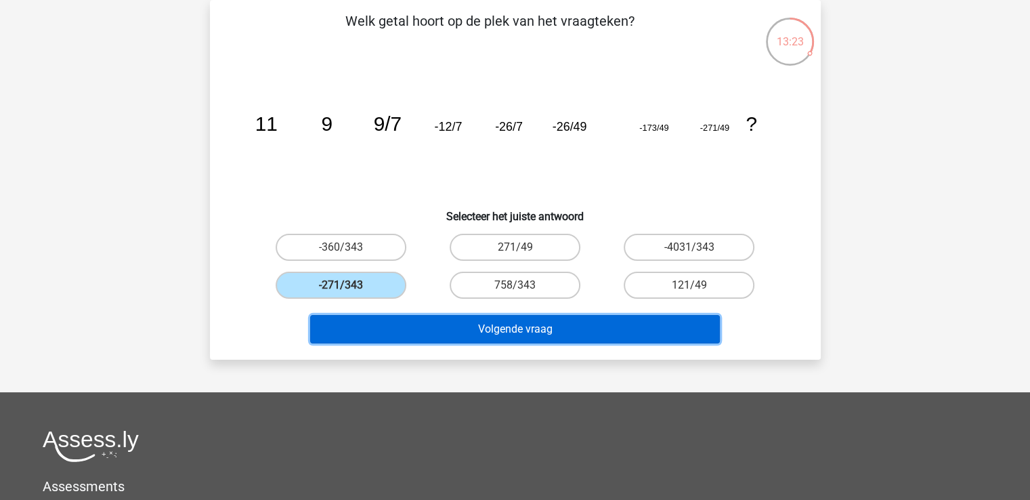
click at [398, 317] on button "Volgende vraag" at bounding box center [515, 329] width 410 height 28
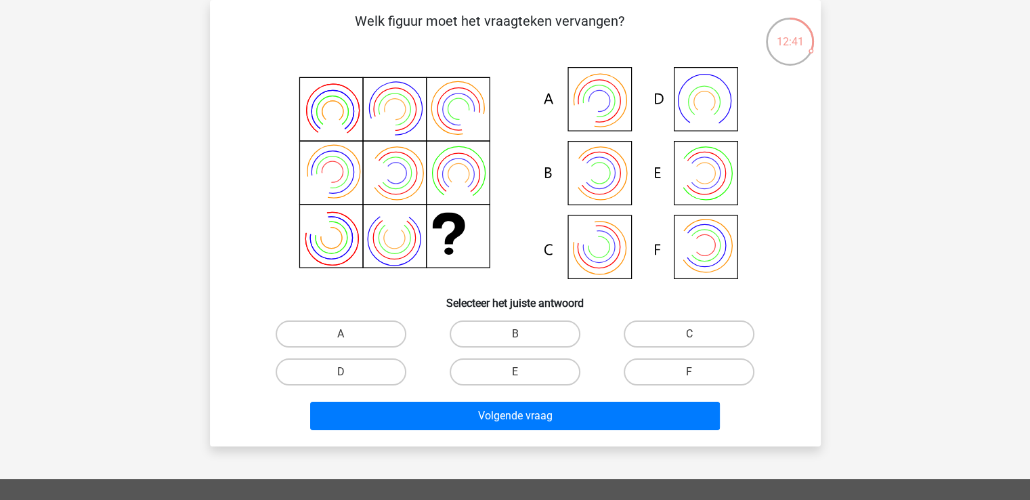
click at [605, 188] on icon at bounding box center [515, 173] width 546 height 223
click at [471, 338] on label "B" at bounding box center [515, 333] width 131 height 27
click at [515, 338] on input "B" at bounding box center [519, 338] width 9 height 9
radio input "true"
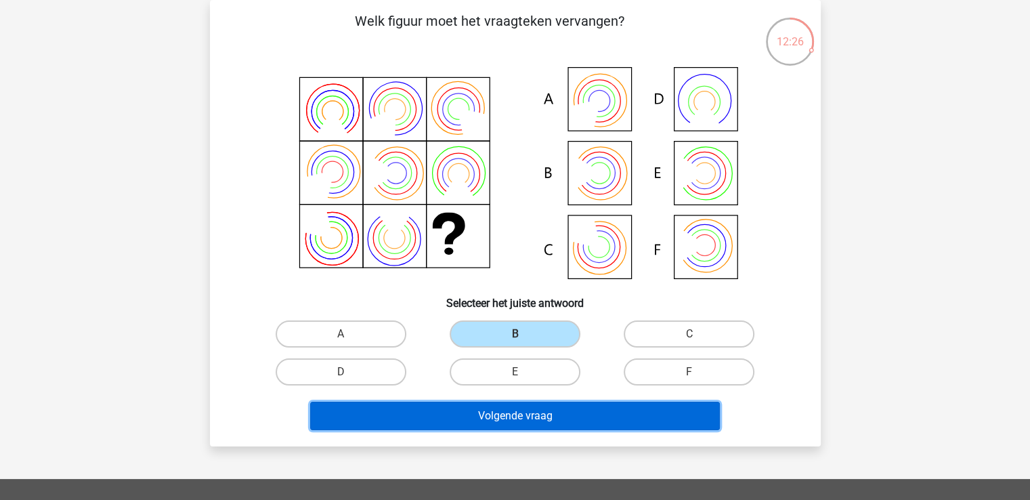
click at [472, 404] on button "Volgende vraag" at bounding box center [515, 415] width 410 height 28
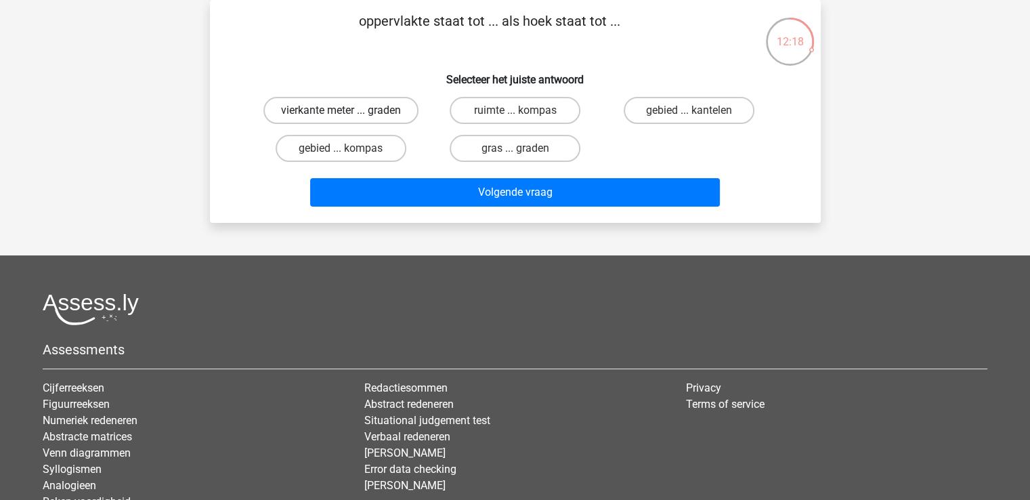
click at [366, 106] on label "vierkante meter ... graden" at bounding box center [340, 110] width 155 height 27
click at [349, 110] on input "vierkante meter ... graden" at bounding box center [345, 114] width 9 height 9
radio input "true"
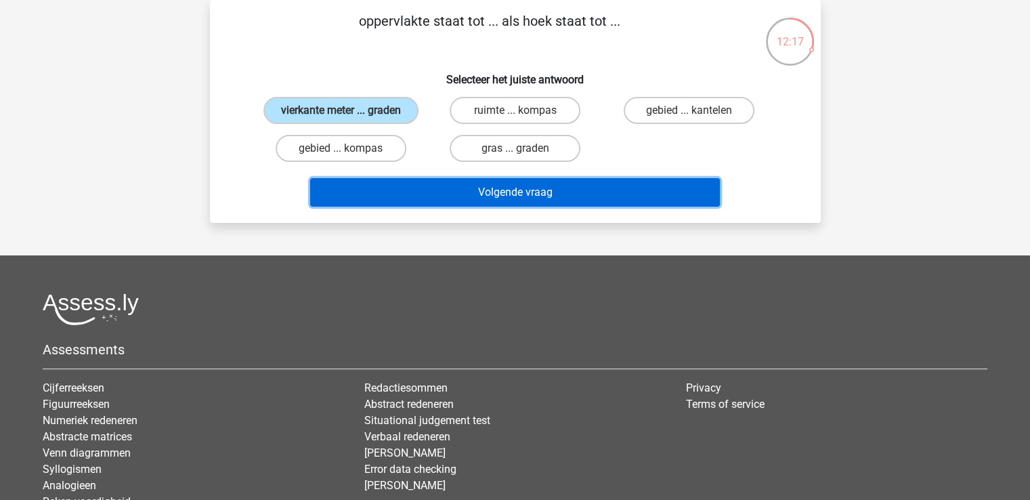
click at [496, 202] on button "Volgende vraag" at bounding box center [515, 192] width 410 height 28
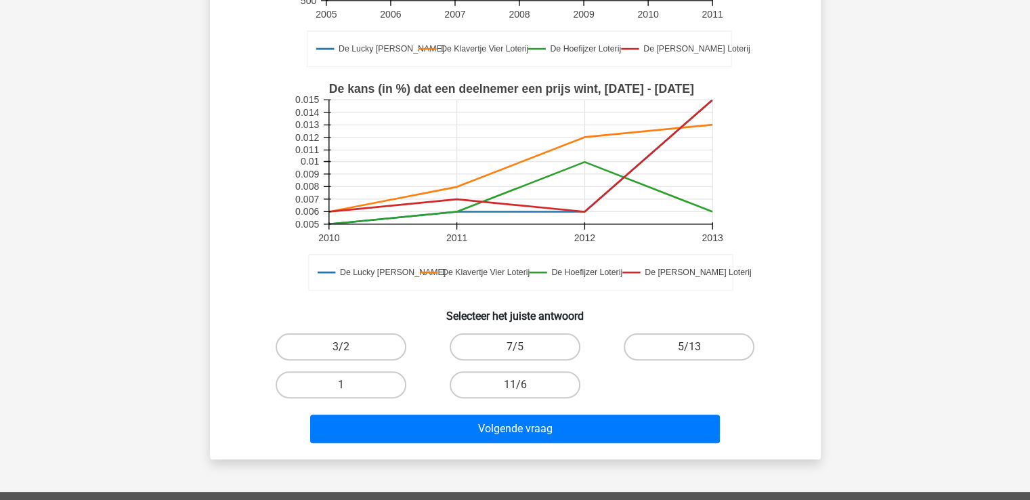
scroll to position [295, 0]
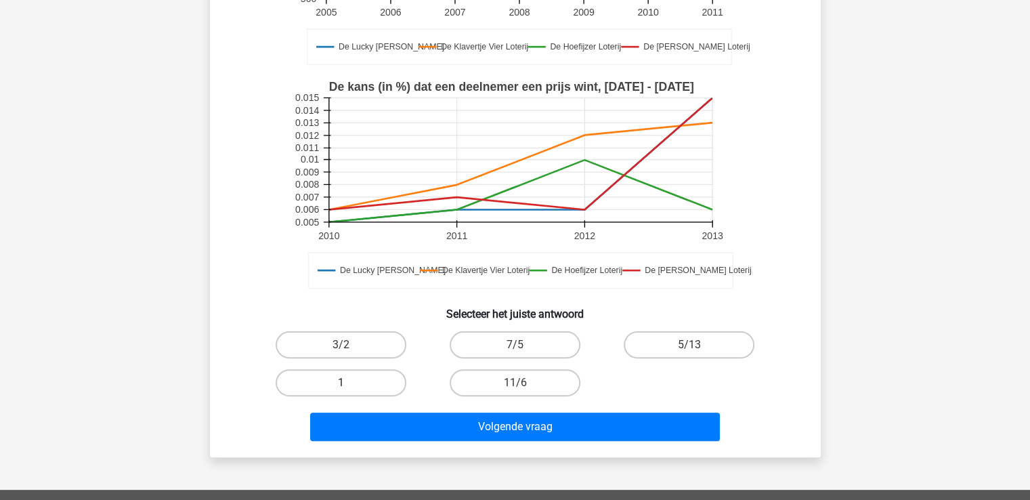
click at [330, 393] on label "1" at bounding box center [341, 382] width 131 height 27
click at [341, 391] on input "1" at bounding box center [345, 387] width 9 height 9
radio input "true"
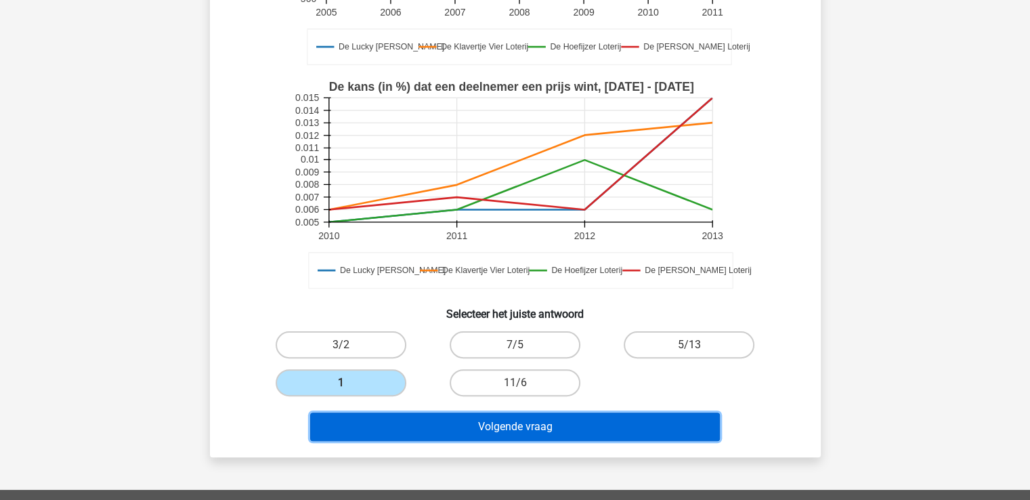
click at [373, 418] on button "Volgende vraag" at bounding box center [515, 426] width 410 height 28
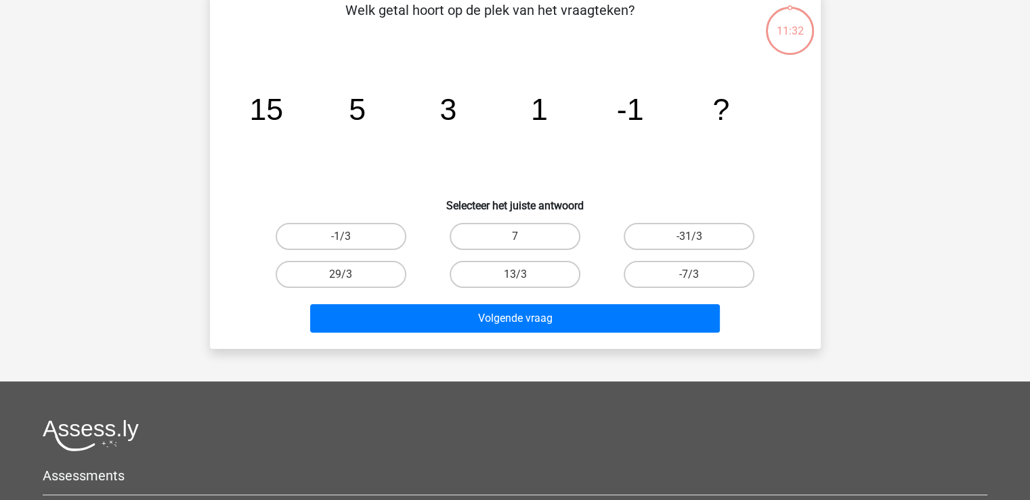
scroll to position [62, 0]
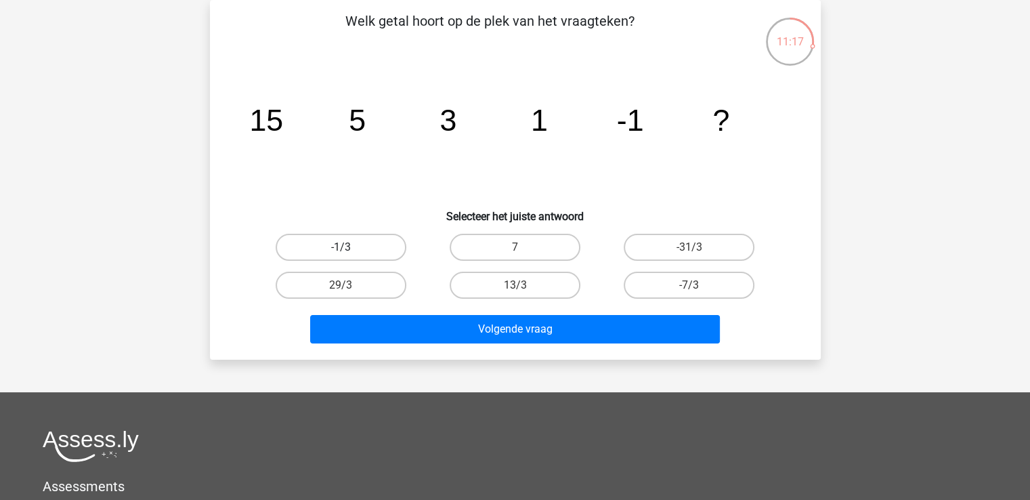
click at [371, 252] on label "-1/3" at bounding box center [341, 247] width 131 height 27
click at [349, 252] on input "-1/3" at bounding box center [345, 251] width 9 height 9
radio input "true"
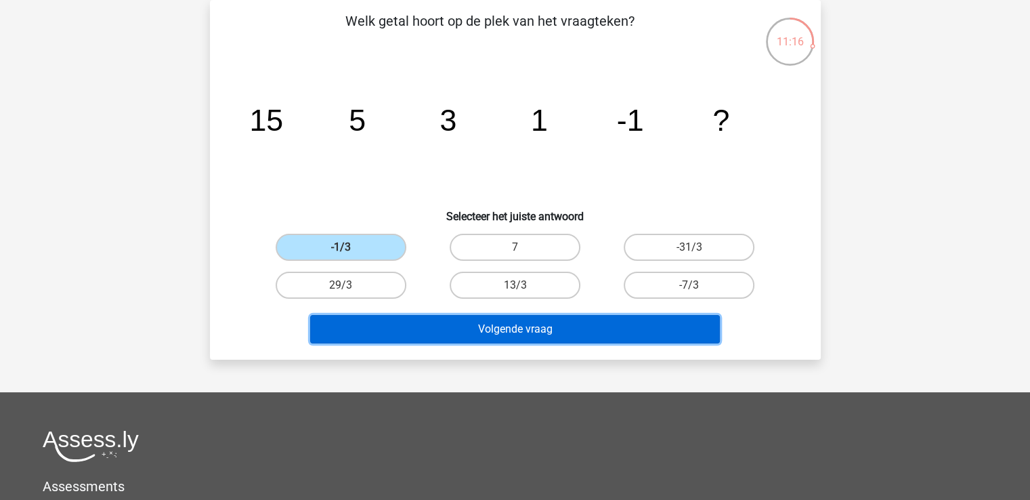
click at [482, 320] on button "Volgende vraag" at bounding box center [515, 329] width 410 height 28
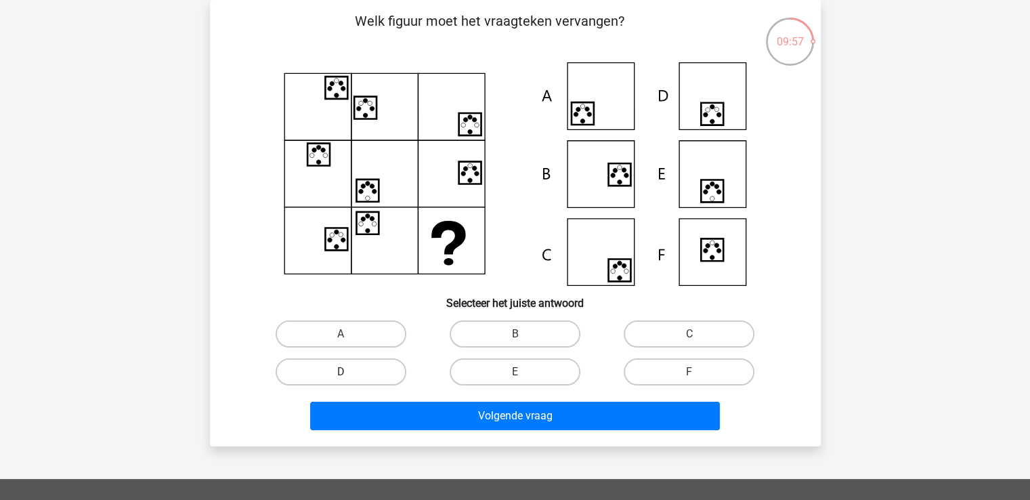
click at [366, 358] on label "D" at bounding box center [341, 371] width 131 height 27
click at [349, 372] on input "D" at bounding box center [345, 376] width 9 height 9
radio input "true"
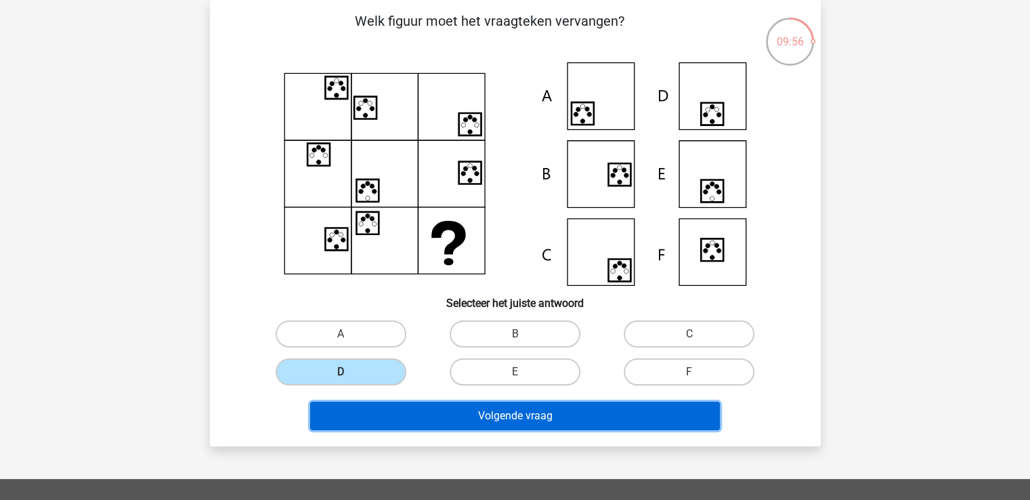
click at [421, 419] on button "Volgende vraag" at bounding box center [515, 415] width 410 height 28
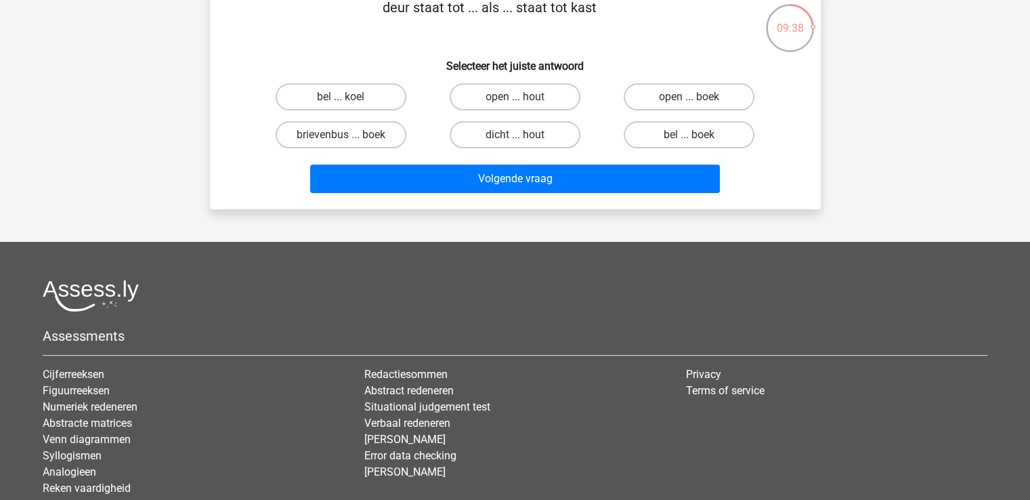
scroll to position [0, 0]
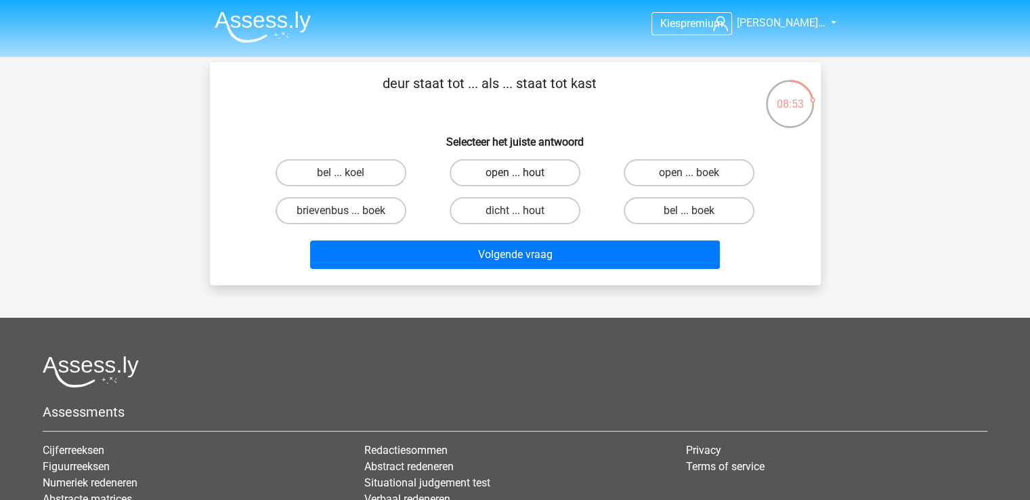
click at [482, 173] on label "open ... hout" at bounding box center [515, 172] width 131 height 27
click at [515, 173] on input "open ... hout" at bounding box center [519, 177] width 9 height 9
radio input "true"
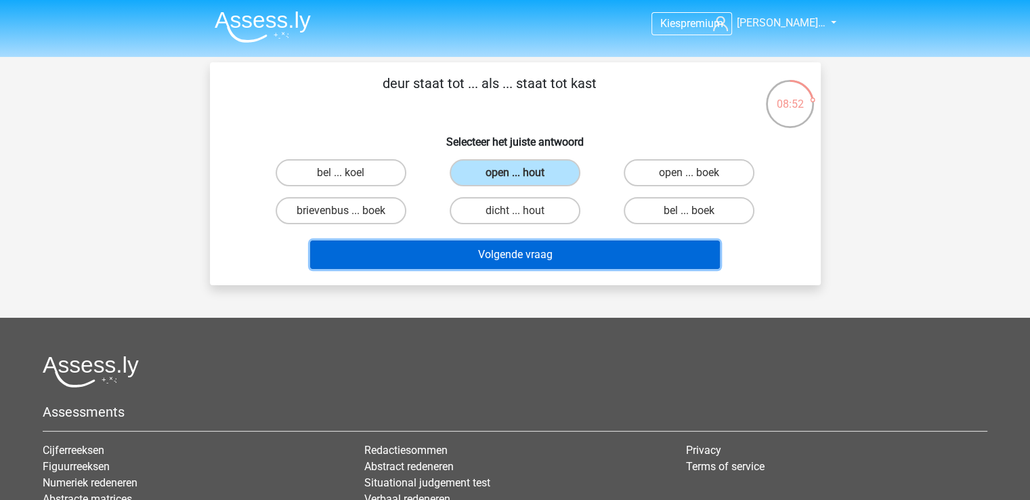
click at [536, 263] on button "Volgende vraag" at bounding box center [515, 254] width 410 height 28
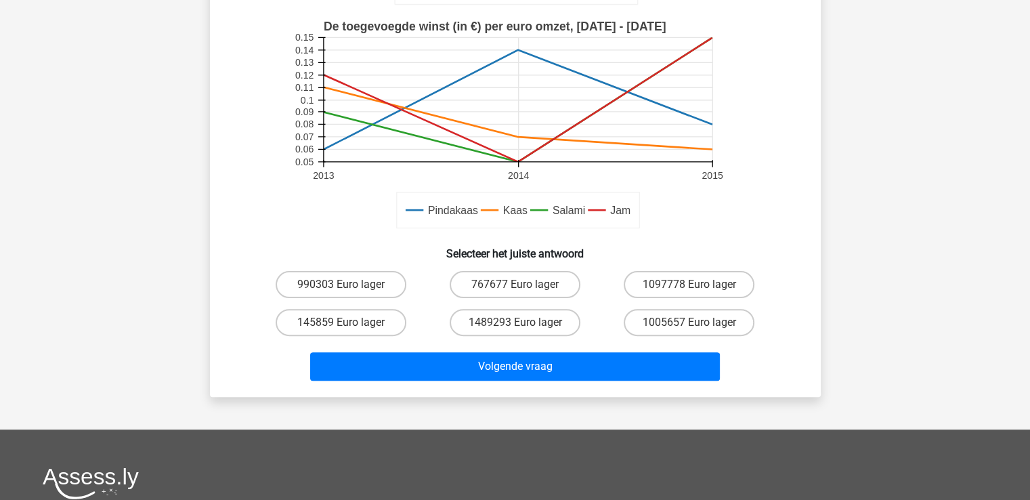
scroll to position [341, 0]
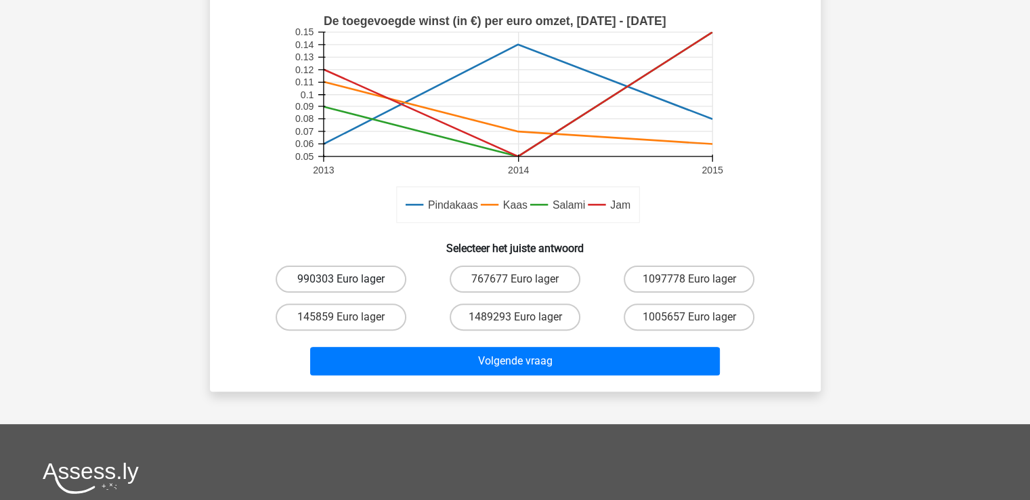
click at [303, 271] on label "990303 Euro lager" at bounding box center [341, 278] width 131 height 27
click at [341, 279] on input "990303 Euro lager" at bounding box center [345, 283] width 9 height 9
radio input "true"
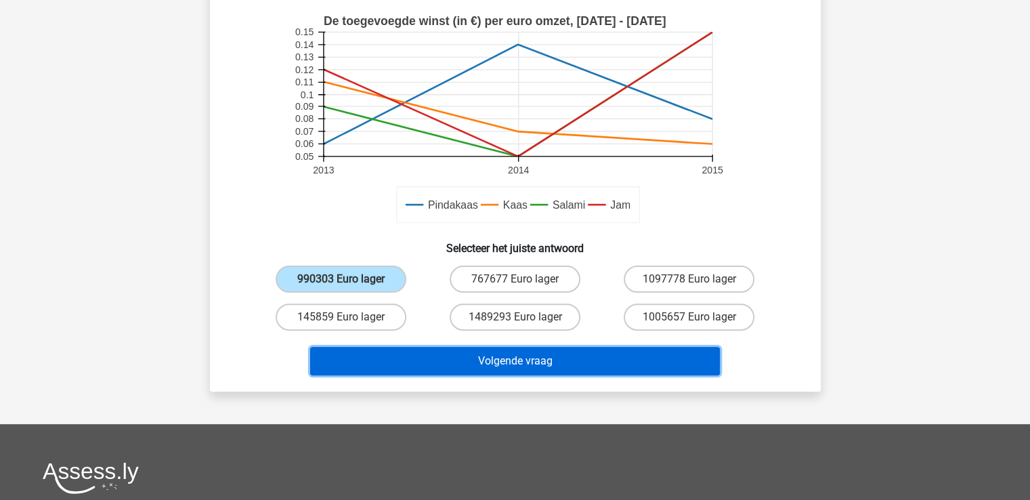
click at [455, 357] on button "Volgende vraag" at bounding box center [515, 361] width 410 height 28
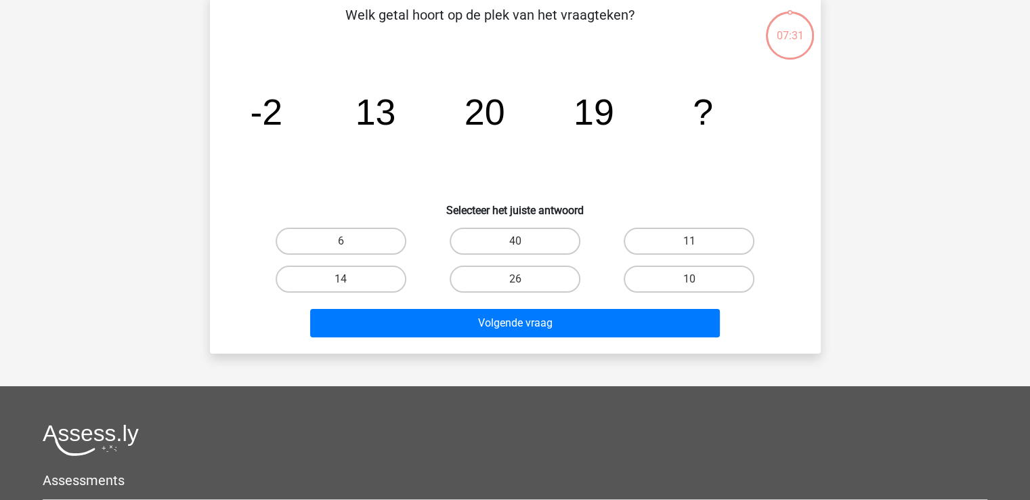
scroll to position [62, 0]
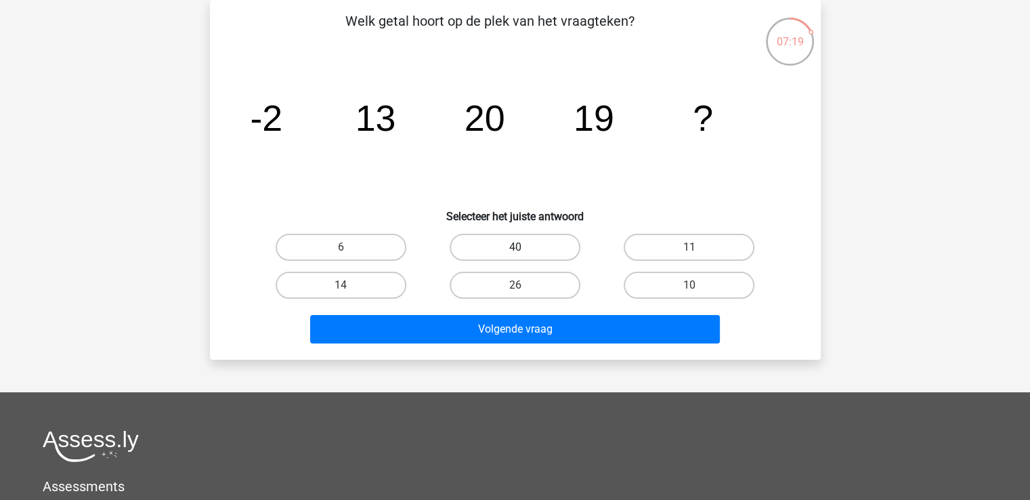
click at [487, 250] on label "40" at bounding box center [515, 247] width 131 height 27
click at [515, 250] on input "40" at bounding box center [519, 251] width 9 height 9
radio input "true"
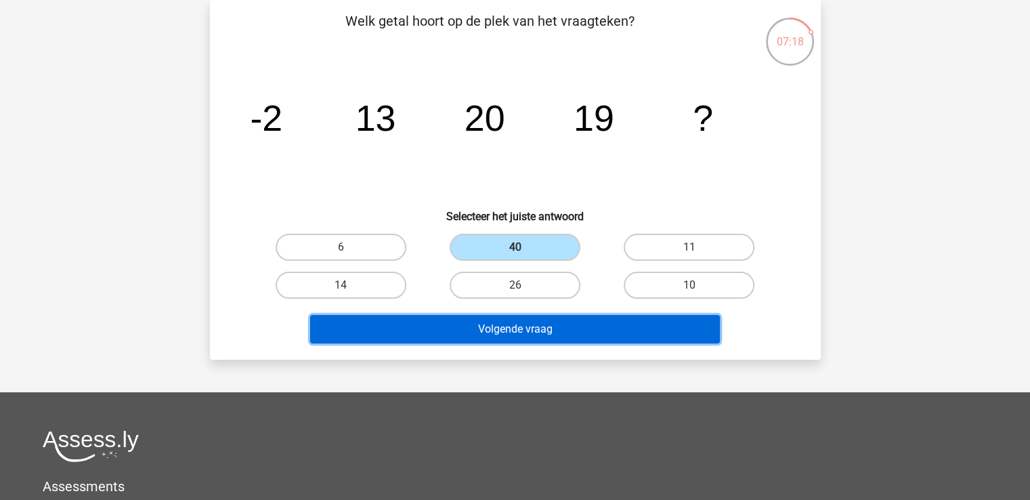
click at [512, 330] on button "Volgende vraag" at bounding box center [515, 329] width 410 height 28
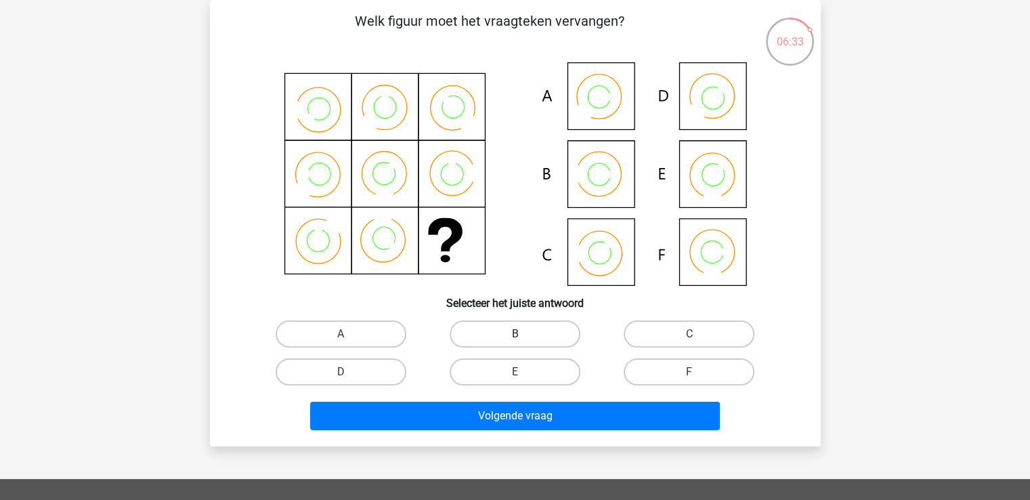
click at [469, 329] on label "B" at bounding box center [515, 333] width 131 height 27
click at [515, 334] on input "B" at bounding box center [519, 338] width 9 height 9
radio input "true"
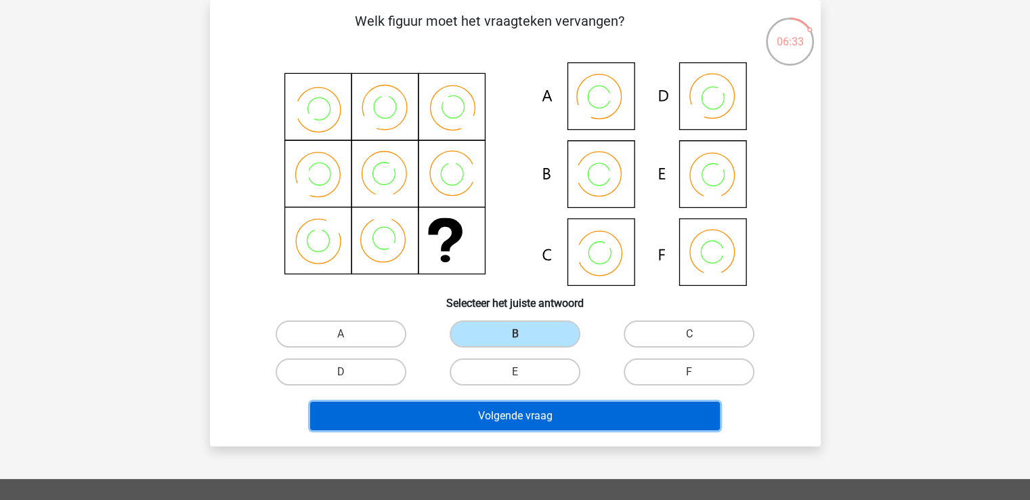
click at [477, 412] on button "Volgende vraag" at bounding box center [515, 415] width 410 height 28
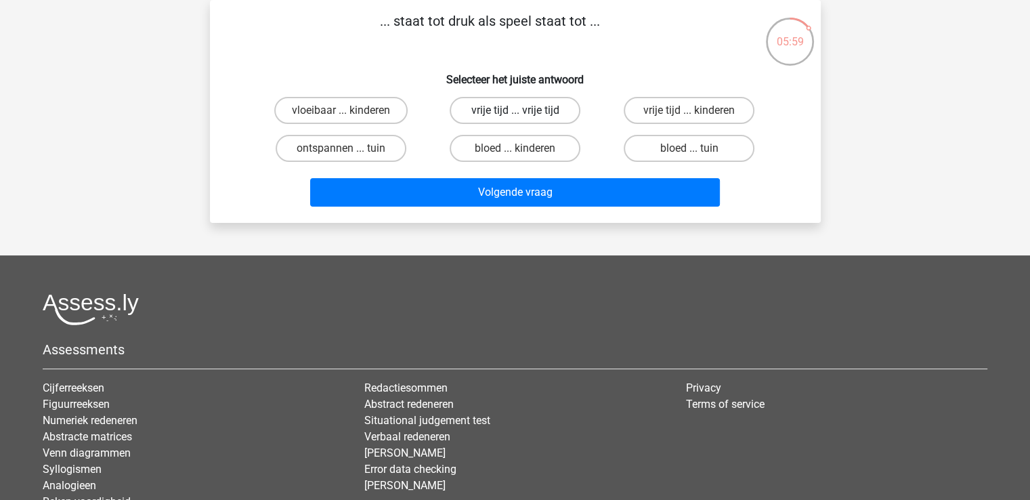
click at [512, 104] on label "vrije tijd ... vrije tijd" at bounding box center [515, 110] width 131 height 27
click at [515, 110] on input "vrije tijd ... vrije tijd" at bounding box center [519, 114] width 9 height 9
radio input "true"
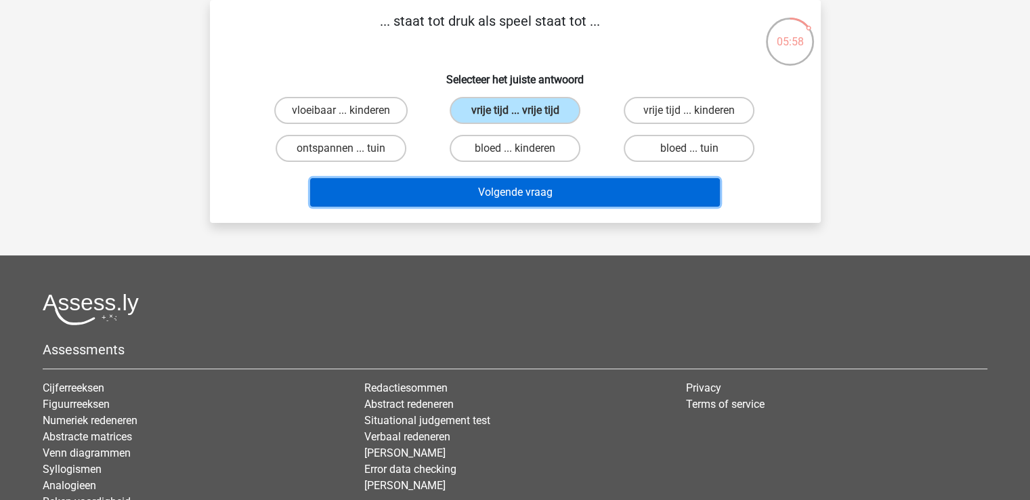
click at [484, 188] on button "Volgende vraag" at bounding box center [515, 192] width 410 height 28
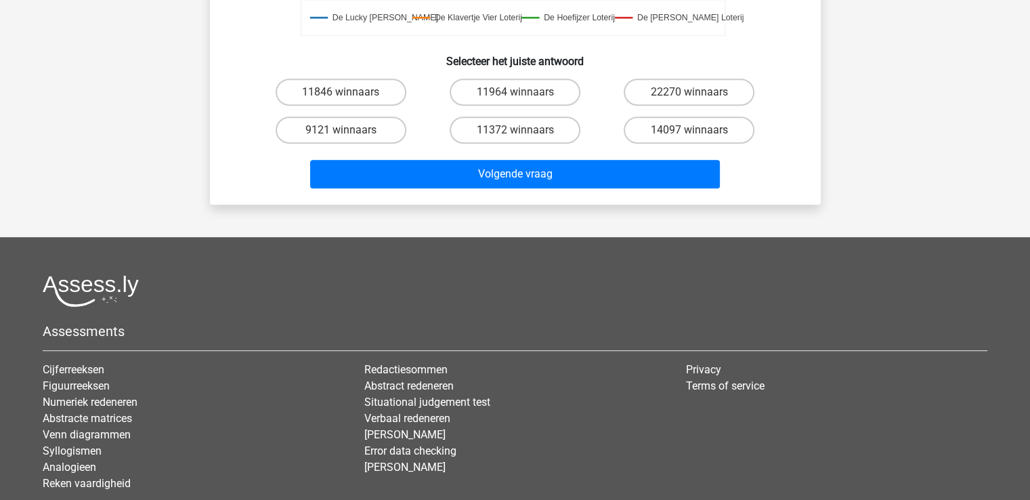
scroll to position [682, 0]
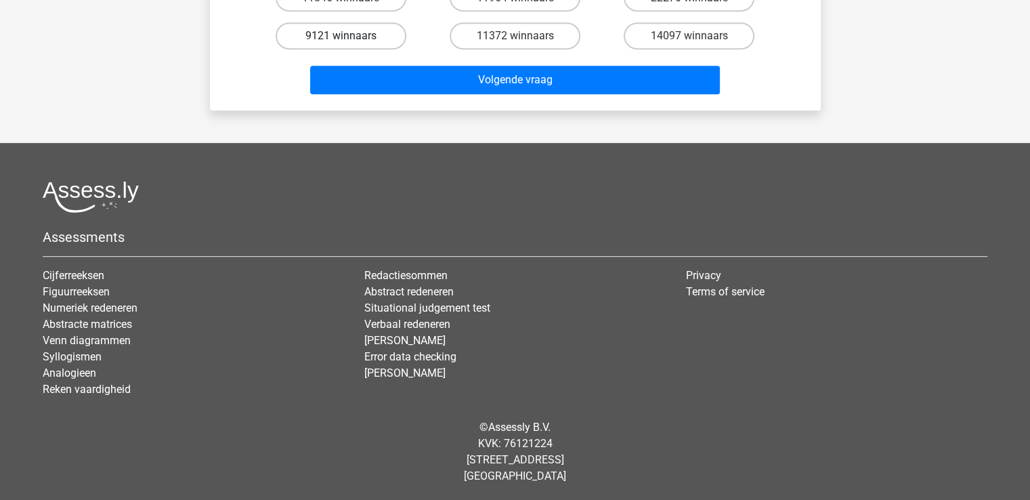
click at [360, 43] on label "9121 winnaars" at bounding box center [341, 35] width 131 height 27
click at [349, 43] on input "9121 winnaars" at bounding box center [345, 40] width 9 height 9
radio input "true"
click at [396, 95] on div "Volgende vraag" at bounding box center [515, 83] width 523 height 34
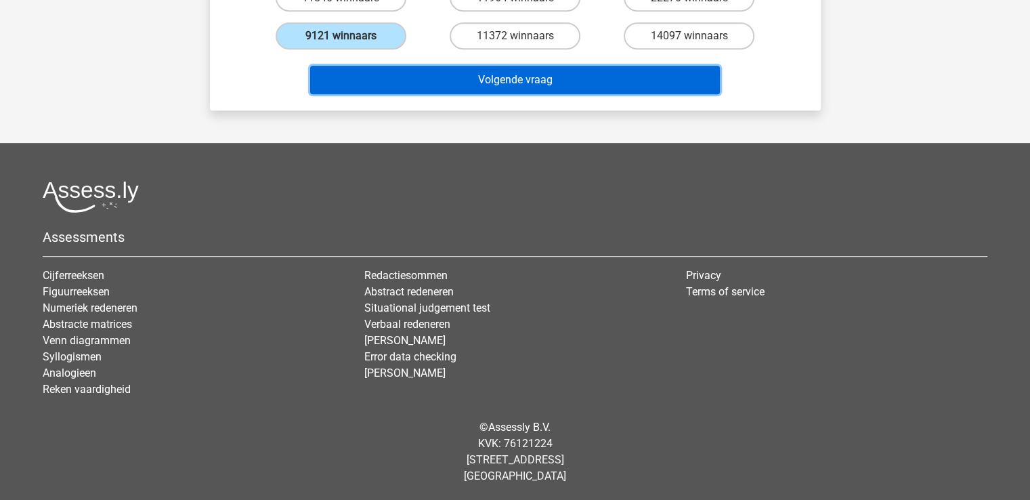
click at [399, 82] on button "Volgende vraag" at bounding box center [515, 80] width 410 height 28
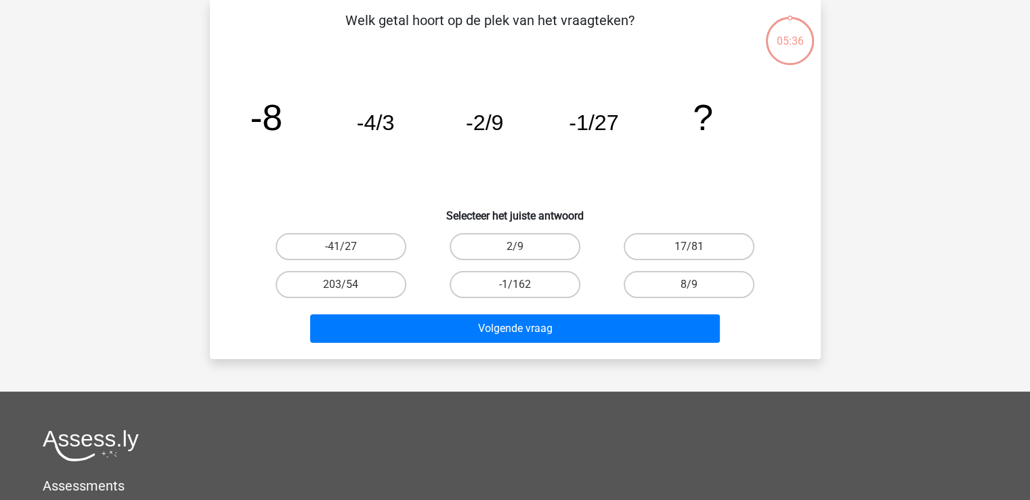
scroll to position [62, 0]
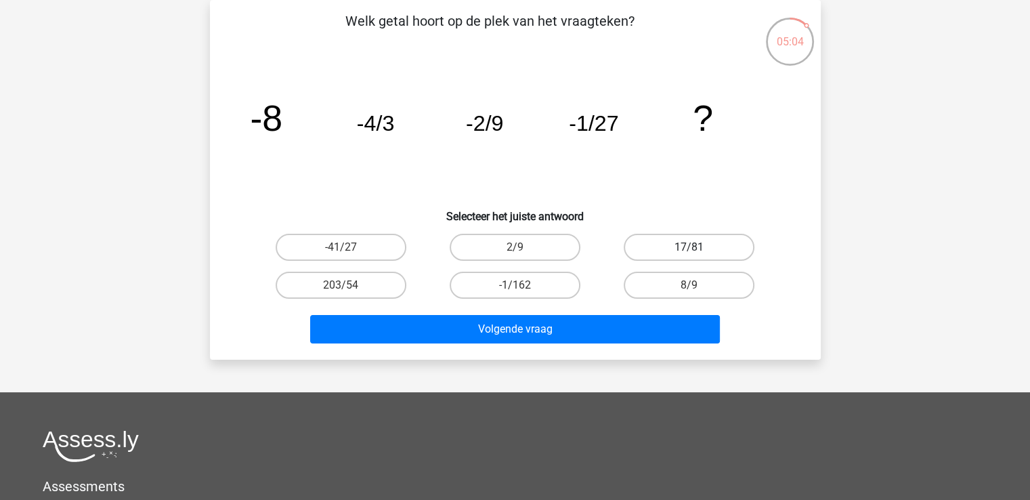
click at [719, 247] on label "17/81" at bounding box center [689, 247] width 131 height 27
click at [698, 247] on input "17/81" at bounding box center [693, 251] width 9 height 9
radio input "true"
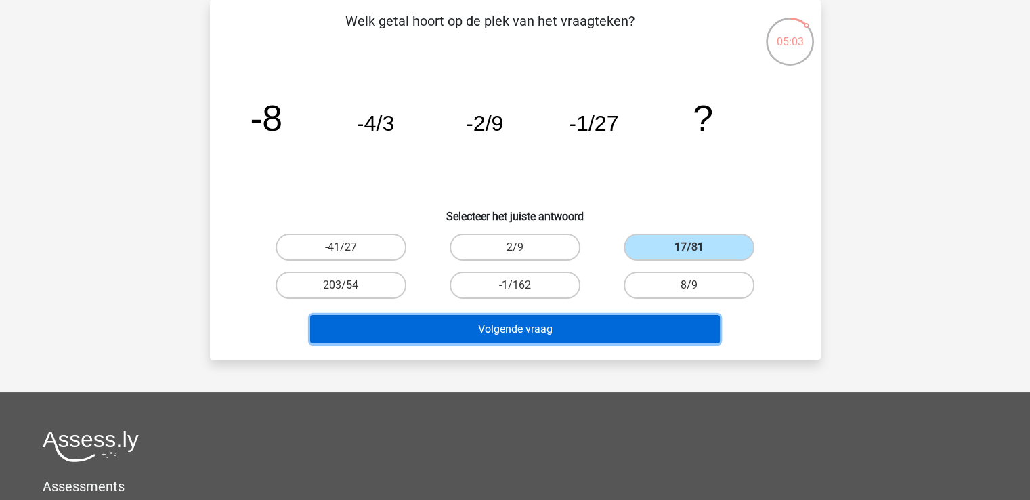
click at [594, 320] on button "Volgende vraag" at bounding box center [515, 329] width 410 height 28
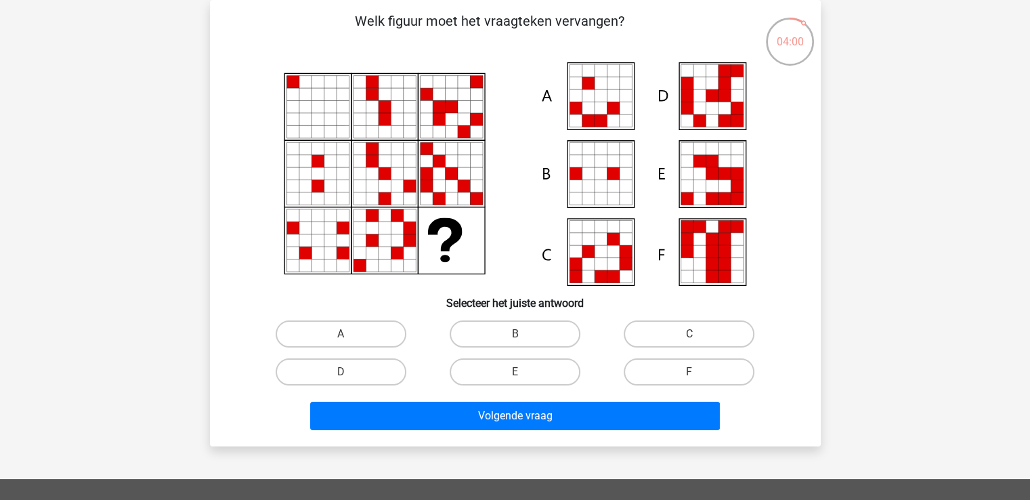
click at [480, 211] on icon at bounding box center [515, 173] width 546 height 223
click at [371, 371] on label "D" at bounding box center [341, 371] width 131 height 27
click at [349, 372] on input "D" at bounding box center [345, 376] width 9 height 9
radio input "true"
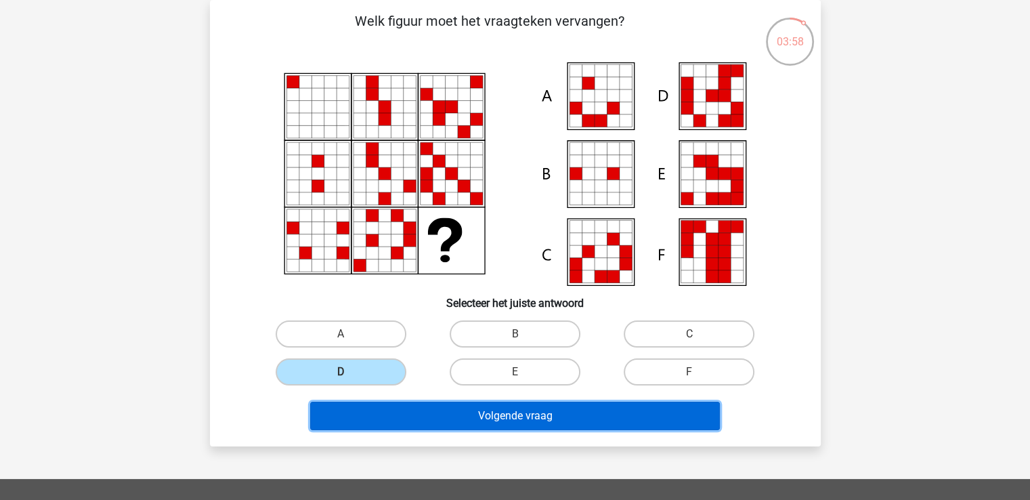
click at [468, 401] on button "Volgende vraag" at bounding box center [515, 415] width 410 height 28
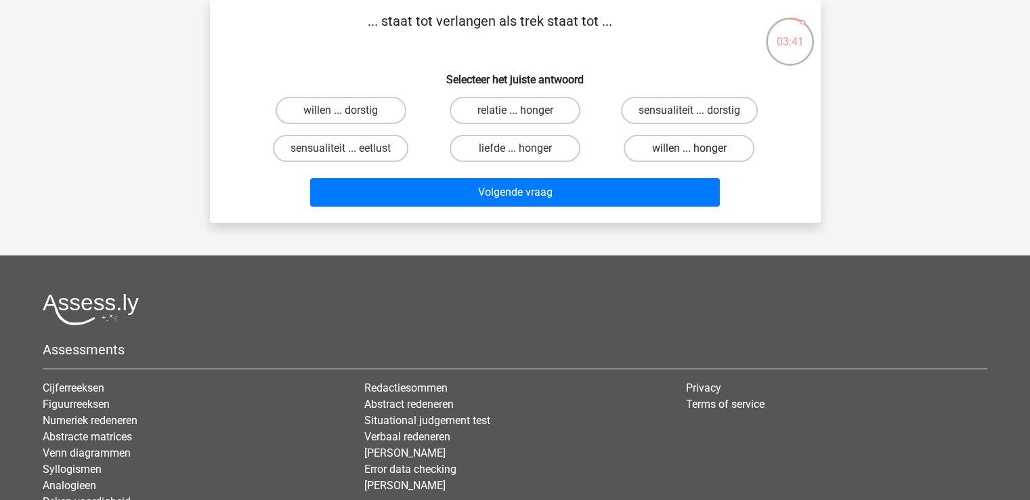
click at [628, 139] on label "willen ... honger" at bounding box center [689, 148] width 131 height 27
click at [689, 148] on input "willen ... honger" at bounding box center [693, 152] width 9 height 9
radio input "true"
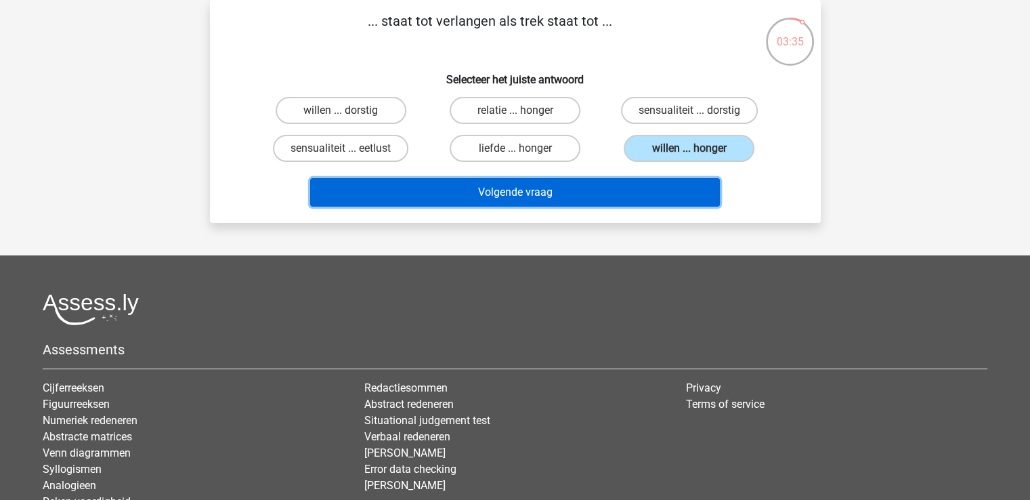
click at [506, 182] on button "Volgende vraag" at bounding box center [515, 192] width 410 height 28
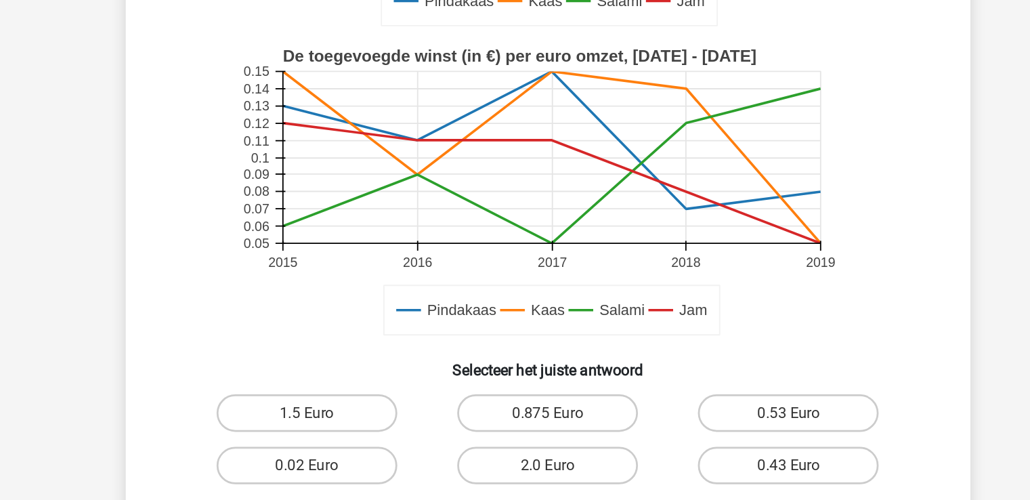
scroll to position [242, 0]
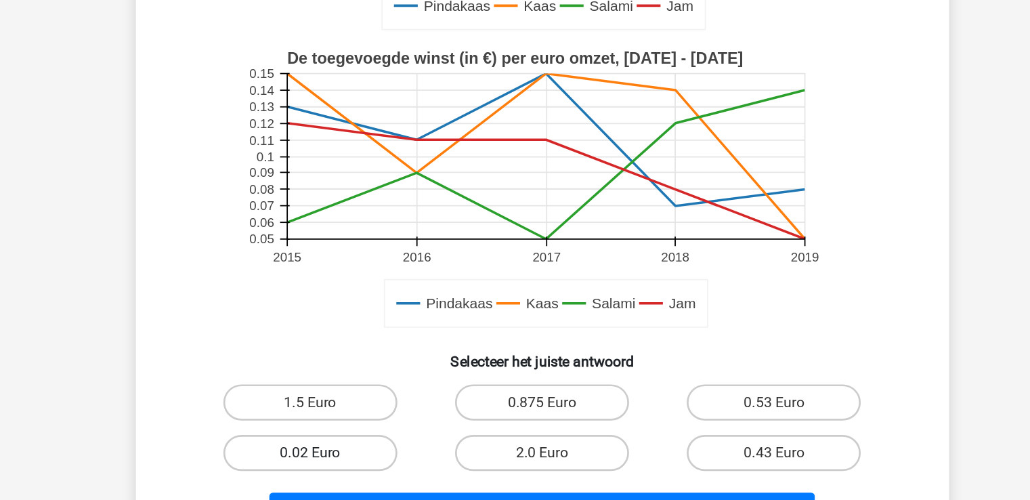
click at [353, 434] on label "0.02 Euro" at bounding box center [341, 435] width 131 height 27
click at [349, 436] on input "0.02 Euro" at bounding box center [345, 440] width 9 height 9
radio input "true"
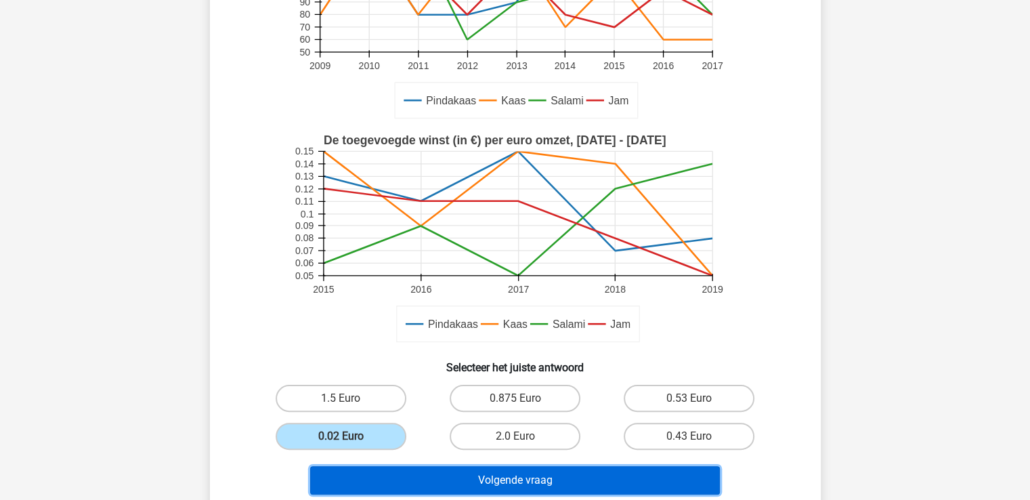
click at [387, 468] on button "Volgende vraag" at bounding box center [515, 480] width 410 height 28
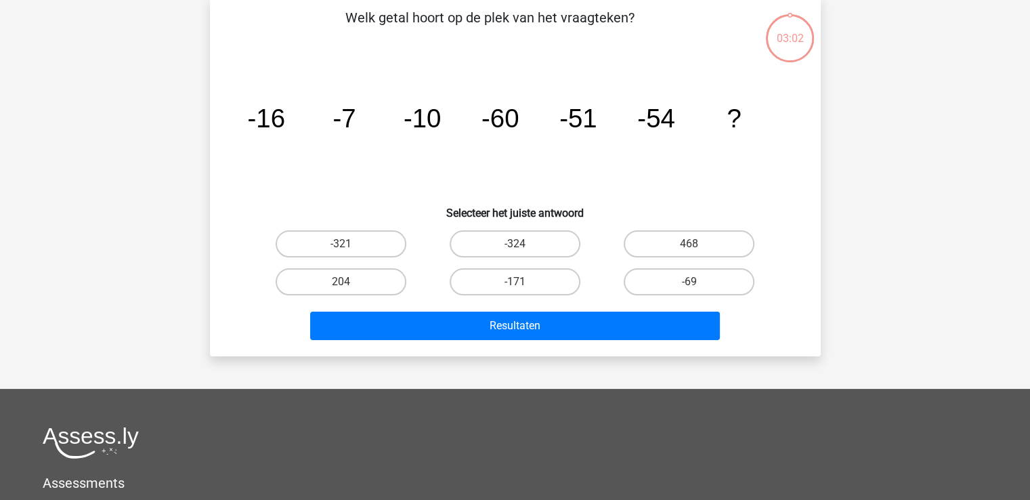
scroll to position [62, 0]
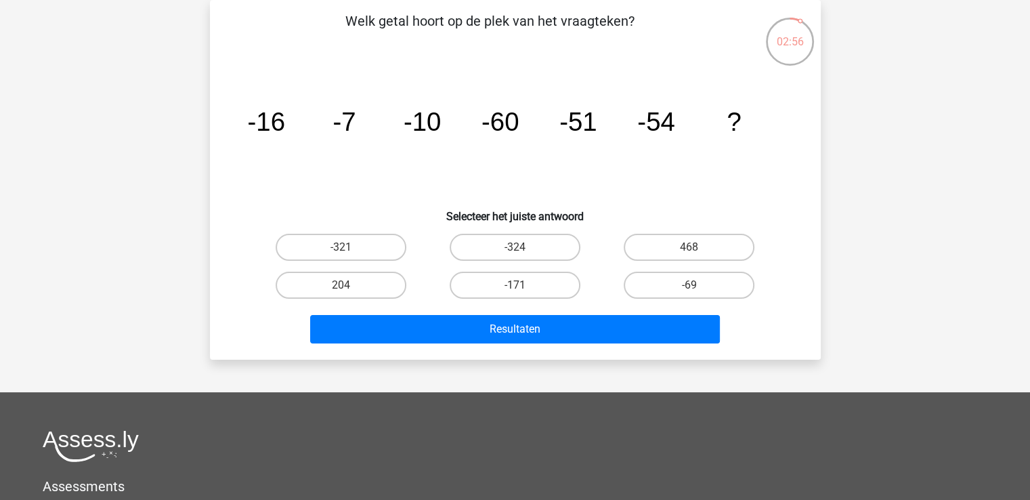
click at [256, 139] on icon "image/svg+xml -16 -7 -10 -60 -51 -54 ?" at bounding box center [515, 130] width 546 height 137
click at [518, 242] on label "-324" at bounding box center [515, 247] width 131 height 27
click at [518, 247] on input "-324" at bounding box center [519, 251] width 9 height 9
radio input "true"
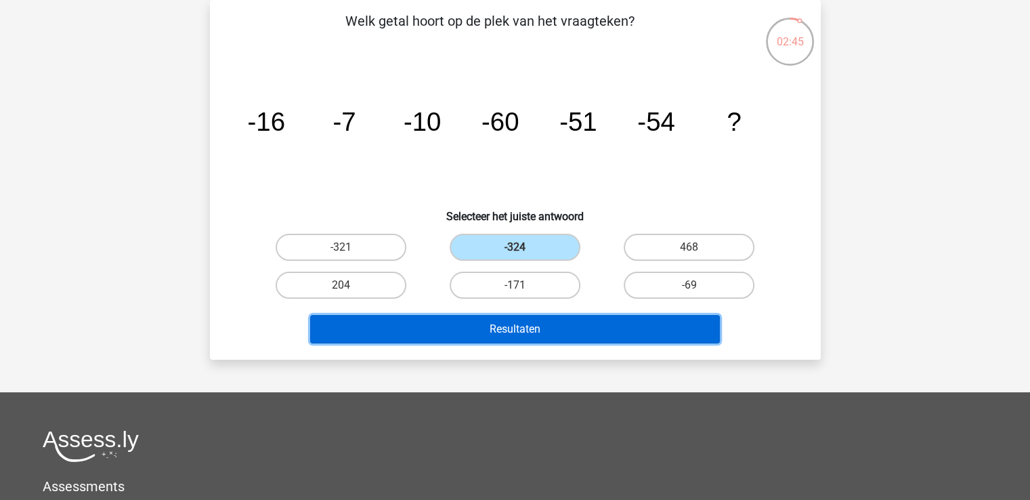
click at [517, 330] on button "Resultaten" at bounding box center [515, 329] width 410 height 28
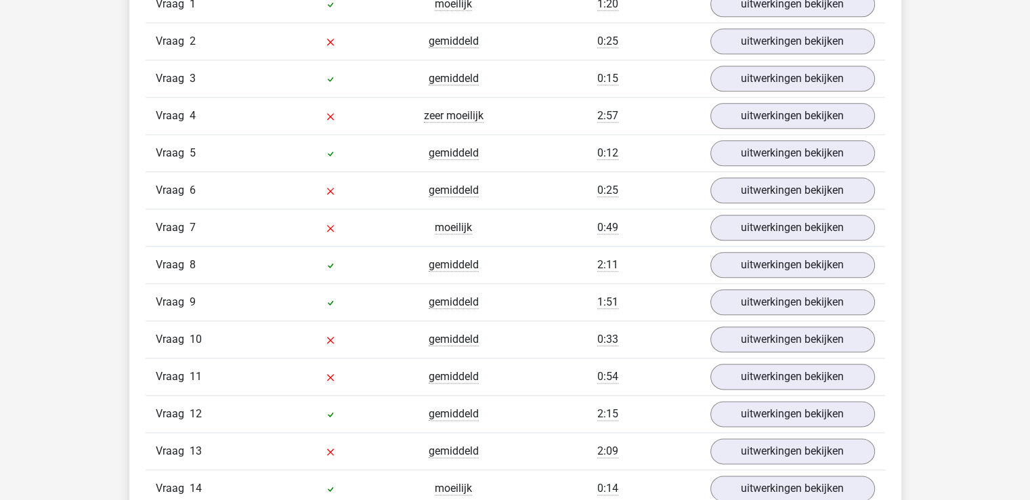
scroll to position [1433, 0]
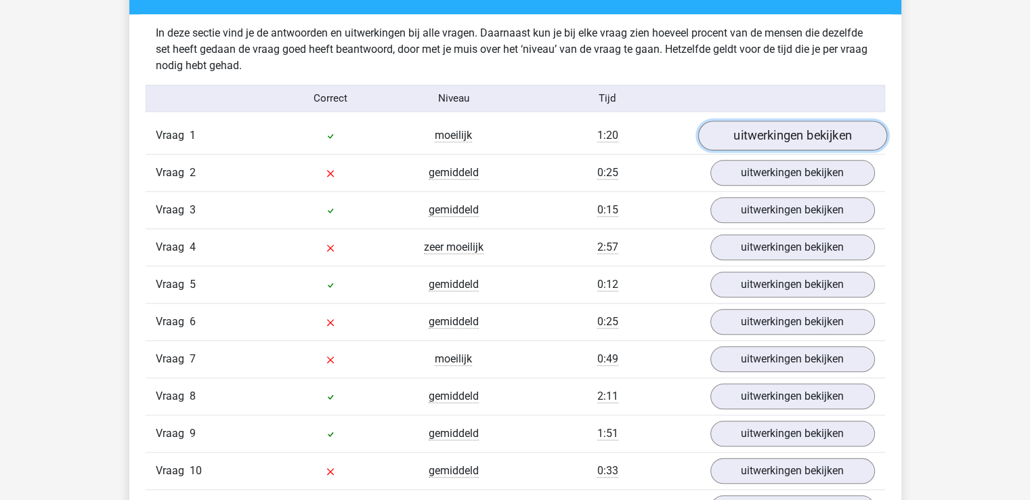
click at [825, 131] on link "uitwerkingen bekijken" at bounding box center [791, 136] width 189 height 30
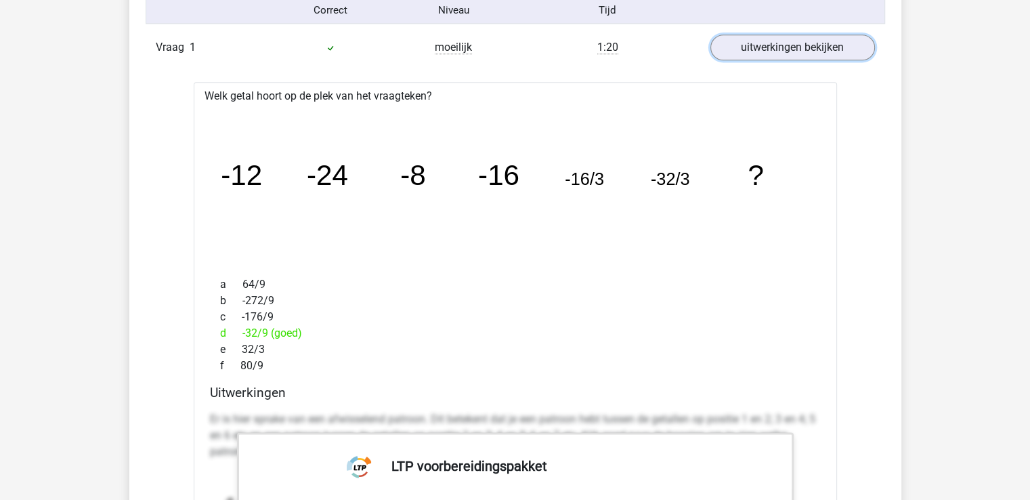
scroll to position [1430, 0]
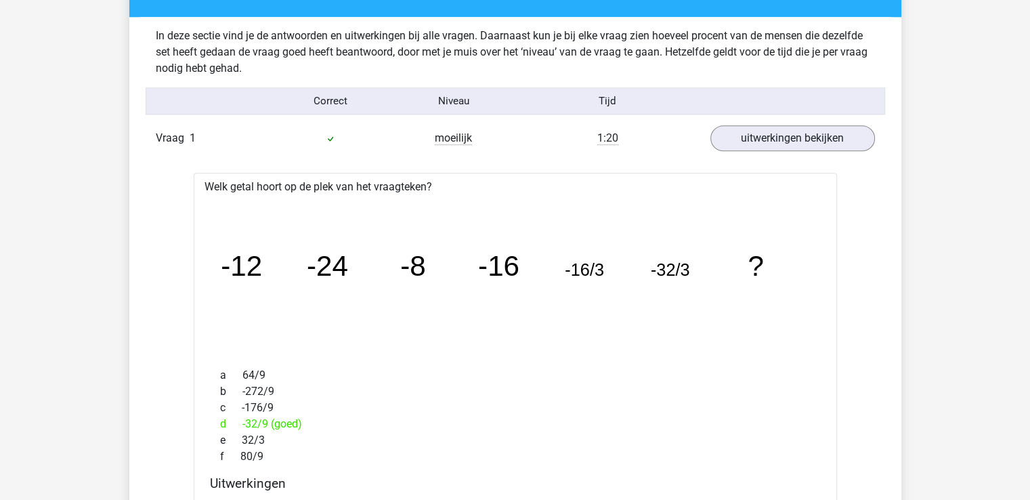
click at [822, 121] on div "Vraag 1 moeilijk 1:20 uitwerkingen bekijken" at bounding box center [515, 138] width 739 height 37
click at [821, 132] on link "uitwerkingen bekijken" at bounding box center [791, 139] width 189 height 30
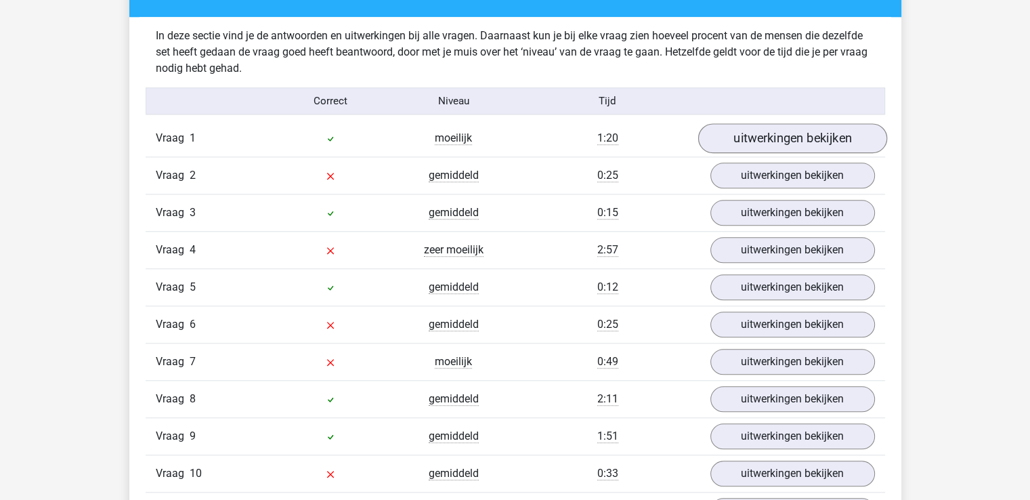
drag, startPoint x: 823, startPoint y: 151, endPoint x: 832, endPoint y: 143, distance: 12.0
click at [827, 148] on div "Vraag 1 moeilijk 1:20 uitwerkingen bekijken" at bounding box center [515, 138] width 739 height 37
click at [814, 167] on link "uitwerkingen bekijken" at bounding box center [791, 176] width 189 height 30
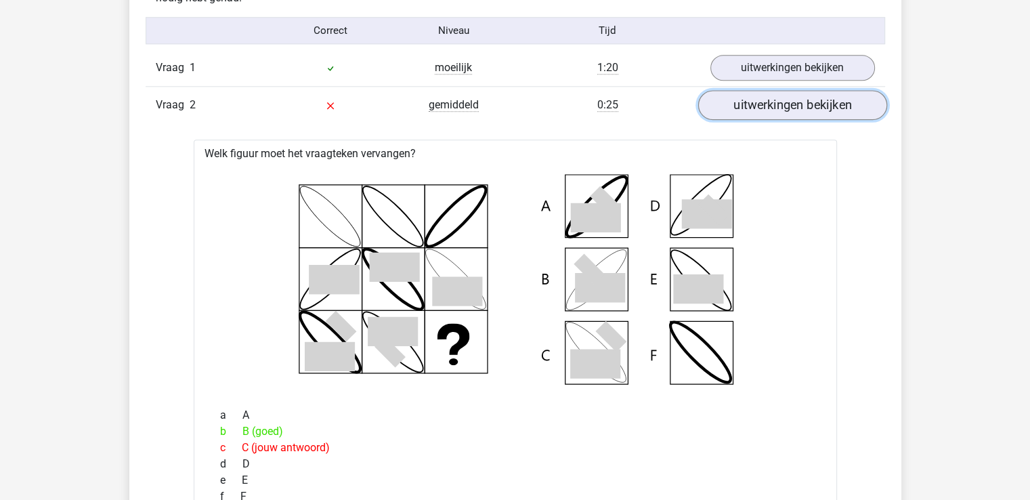
scroll to position [1498, 0]
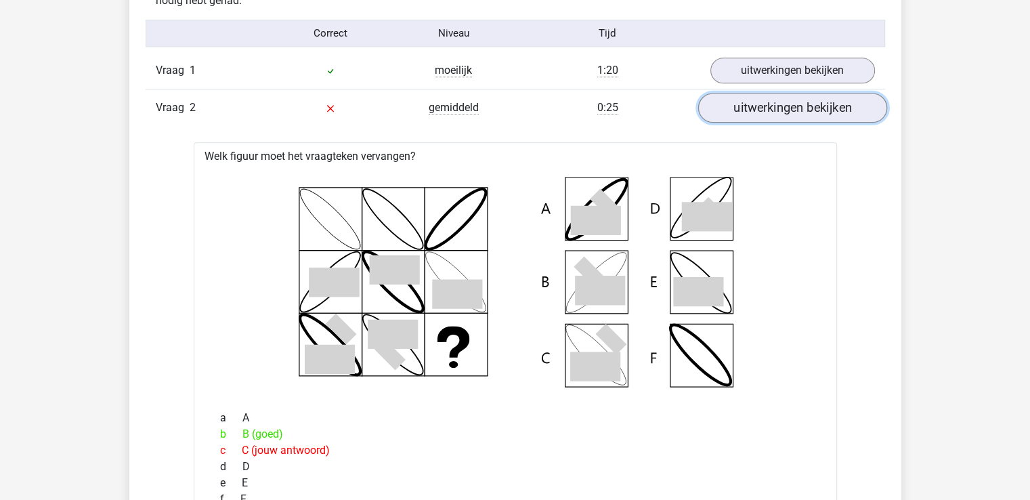
click at [748, 116] on link "uitwerkingen bekijken" at bounding box center [791, 108] width 189 height 30
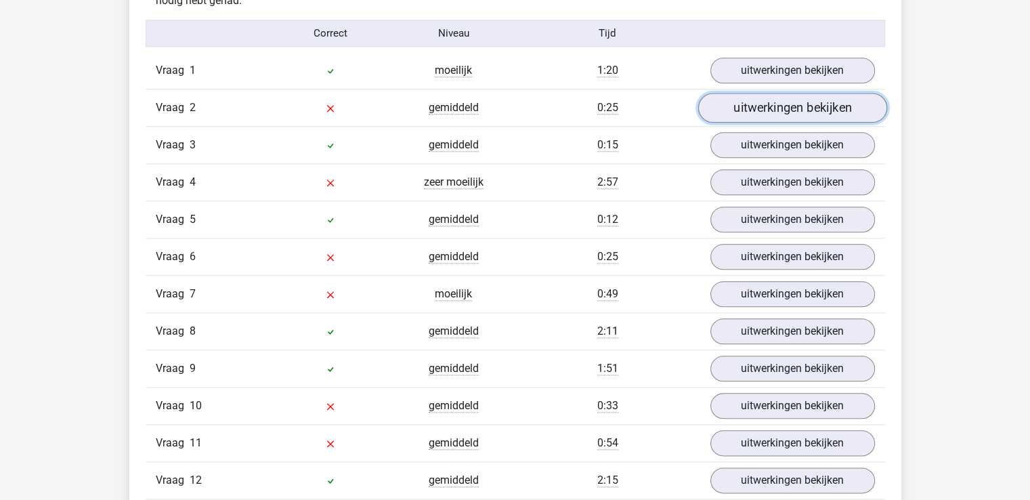
click at [748, 116] on link "uitwerkingen bekijken" at bounding box center [791, 108] width 189 height 30
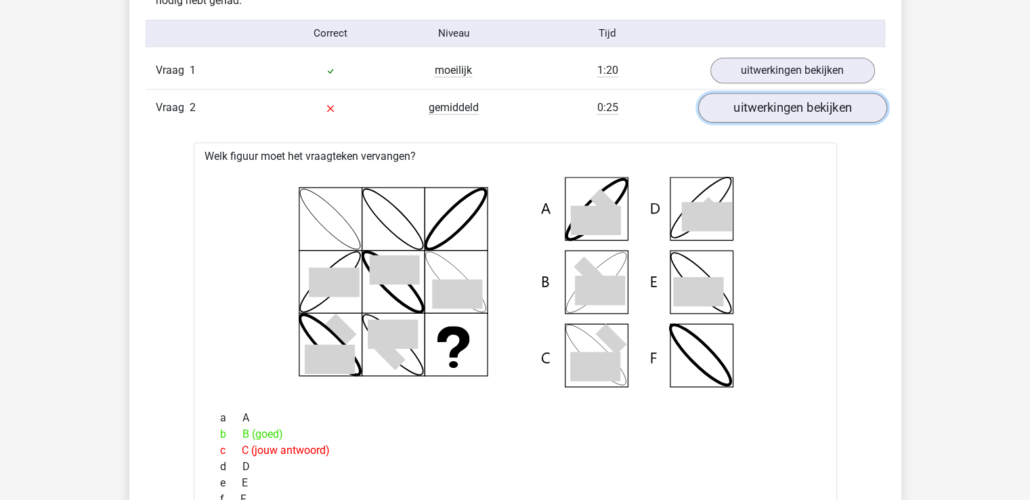
click at [748, 116] on link "uitwerkingen bekijken" at bounding box center [791, 108] width 189 height 30
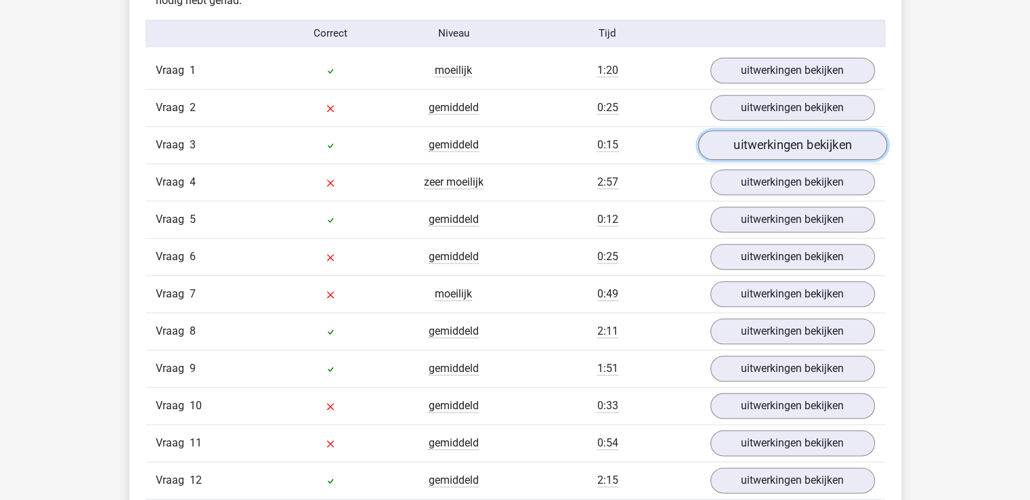
click at [749, 144] on link "uitwerkingen bekijken" at bounding box center [791, 146] width 189 height 30
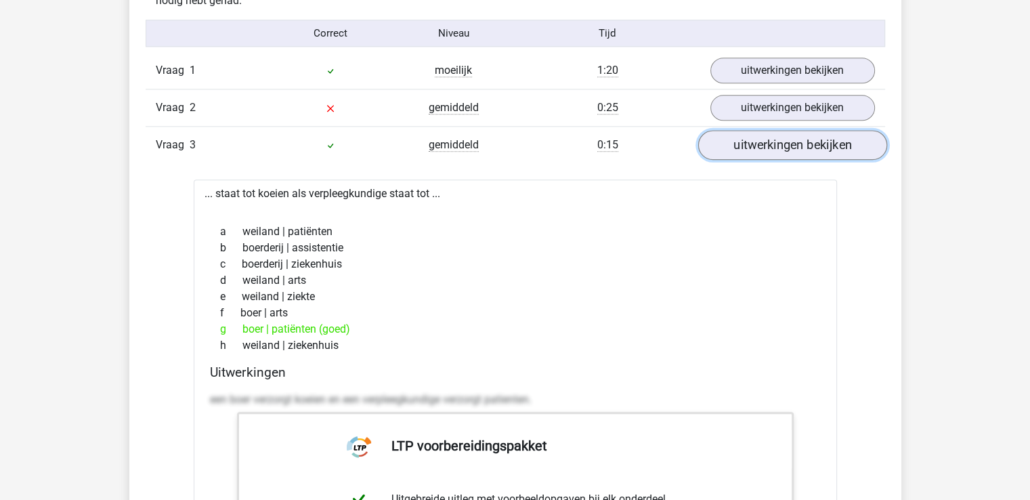
click at [749, 144] on link "uitwerkingen bekijken" at bounding box center [791, 146] width 189 height 30
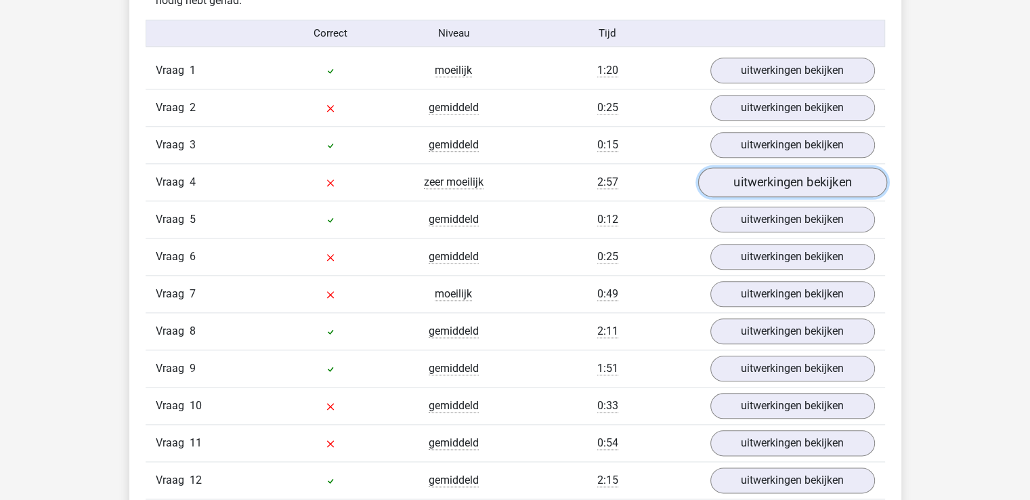
click at [746, 184] on link "uitwerkingen bekijken" at bounding box center [791, 183] width 189 height 30
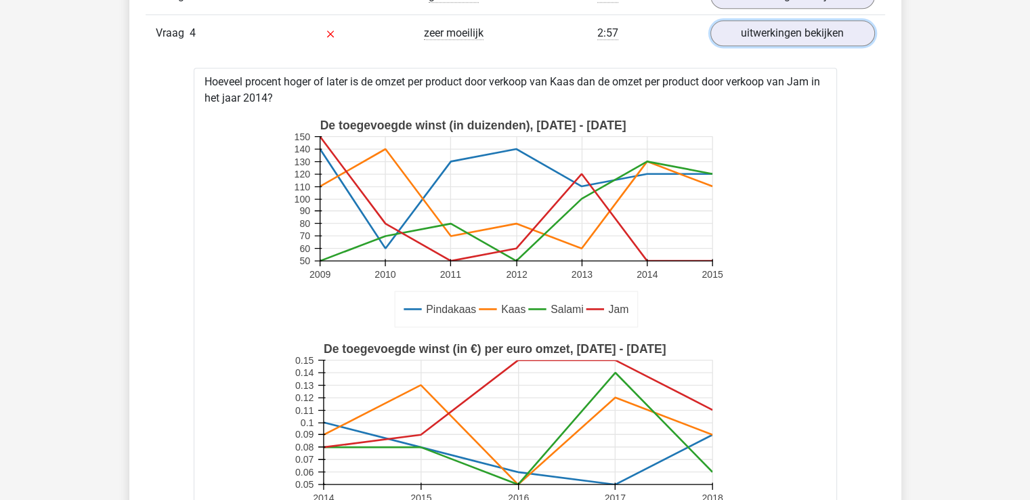
scroll to position [1565, 0]
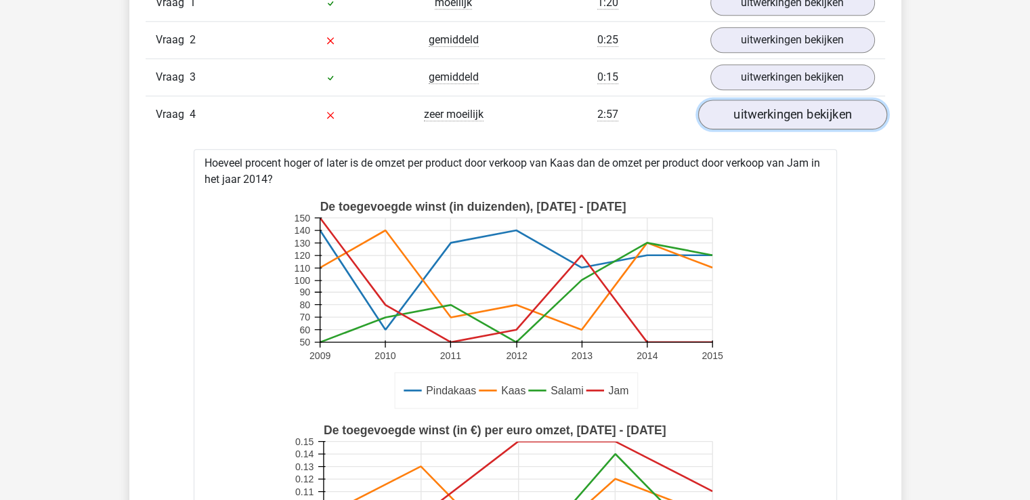
click at [743, 117] on link "uitwerkingen bekijken" at bounding box center [791, 115] width 189 height 30
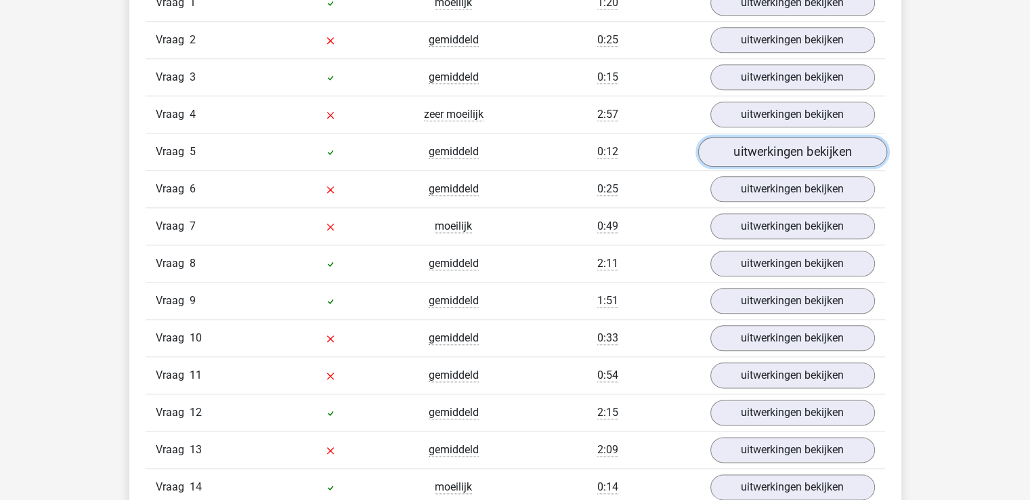
click at [751, 155] on link "uitwerkingen bekijken" at bounding box center [791, 152] width 189 height 30
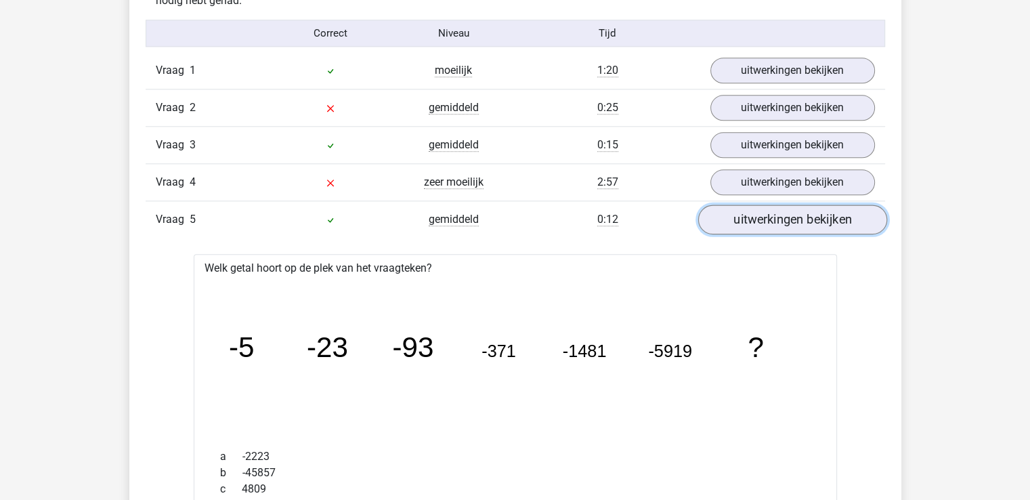
click at [744, 213] on link "uitwerkingen bekijken" at bounding box center [791, 220] width 189 height 30
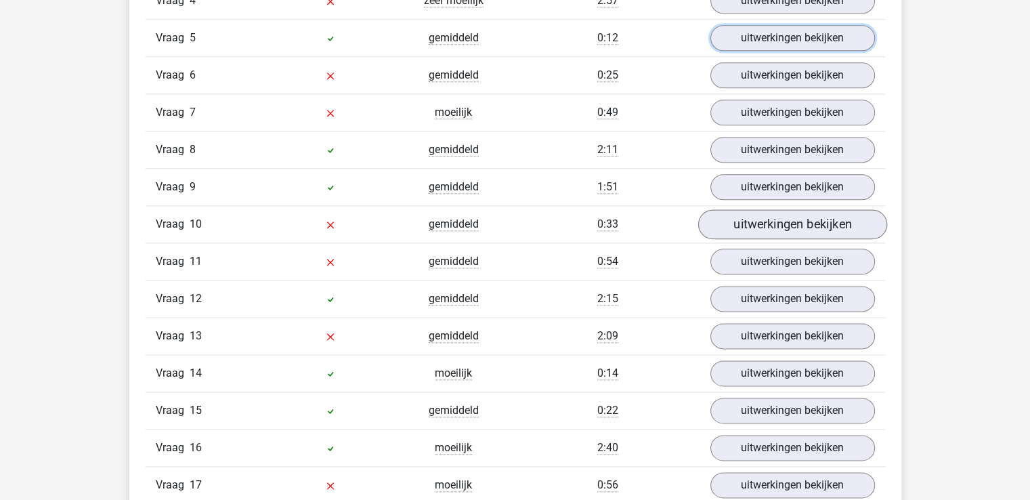
scroll to position [1701, 0]
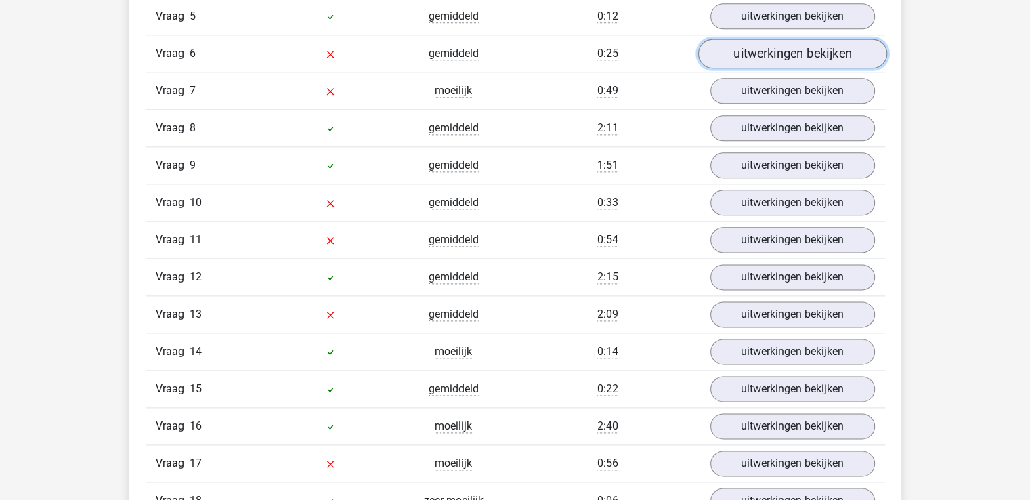
click at [760, 55] on link "uitwerkingen bekijken" at bounding box center [791, 54] width 189 height 30
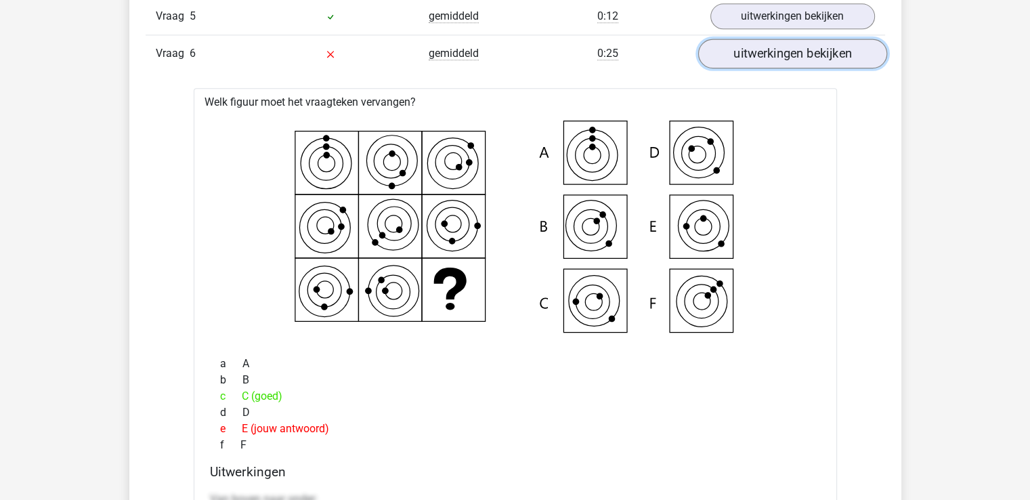
click at [760, 55] on link "uitwerkingen bekijken" at bounding box center [791, 54] width 189 height 30
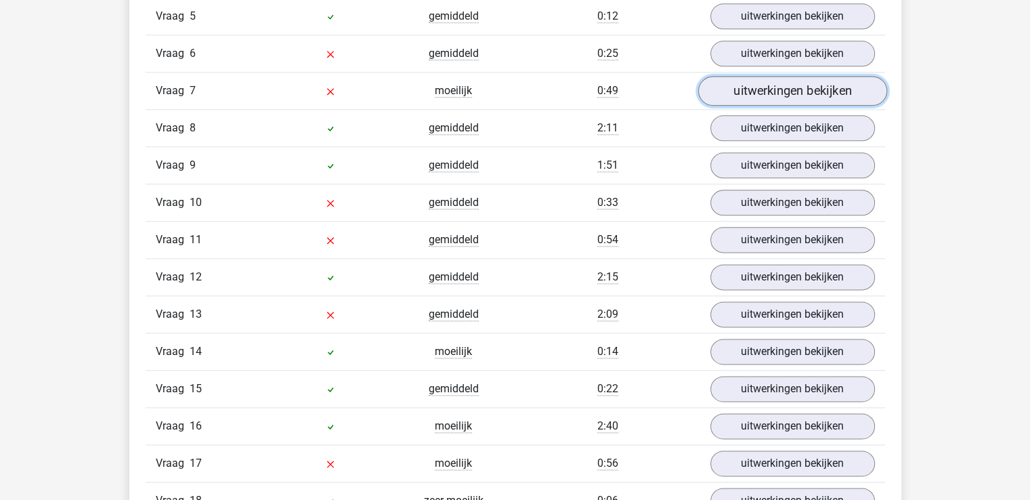
click at [766, 93] on link "uitwerkingen bekijken" at bounding box center [791, 92] width 189 height 30
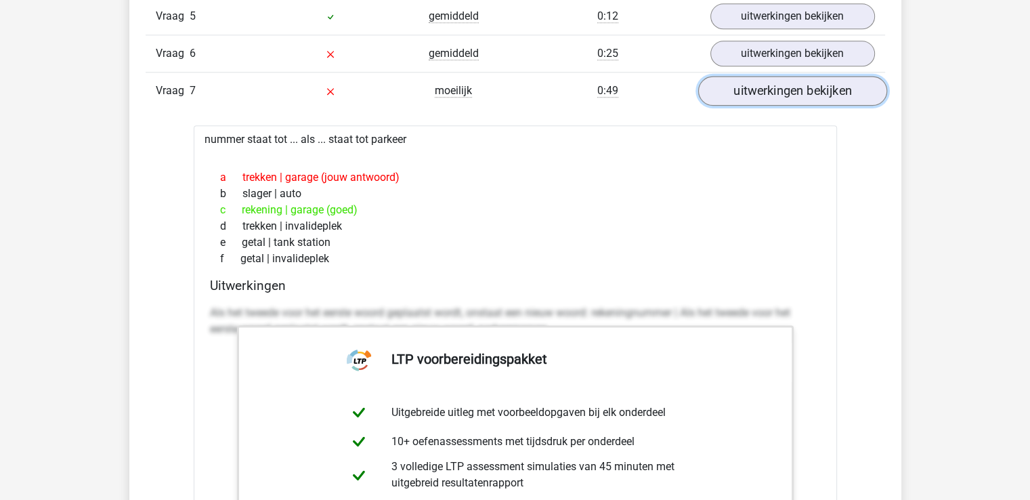
click at [764, 93] on link "uitwerkingen bekijken" at bounding box center [791, 92] width 189 height 30
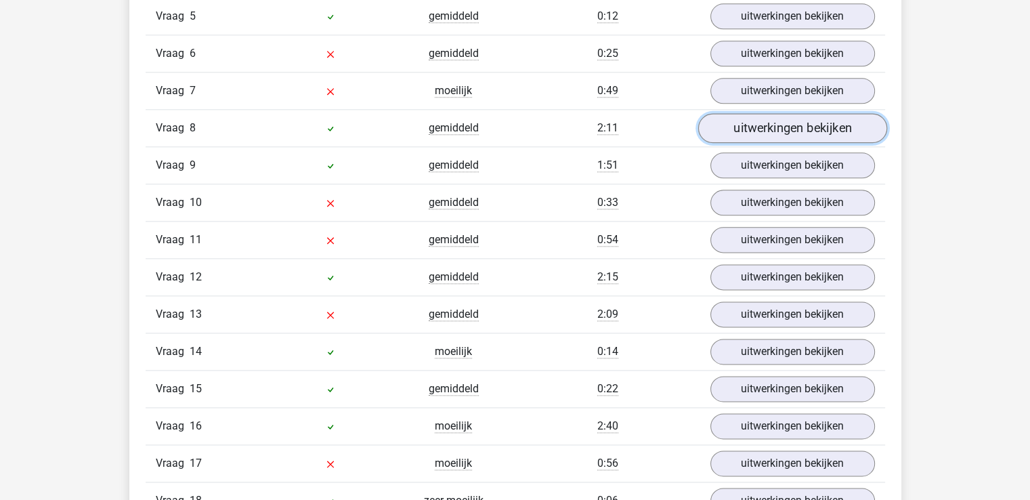
click at [760, 123] on link "uitwerkingen bekijken" at bounding box center [791, 129] width 189 height 30
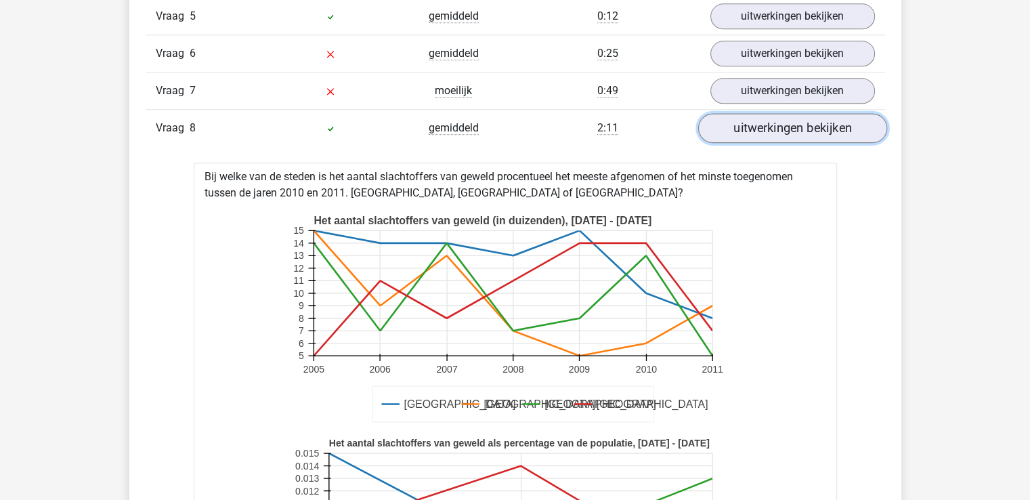
click at [749, 117] on link "uitwerkingen bekijken" at bounding box center [791, 129] width 189 height 30
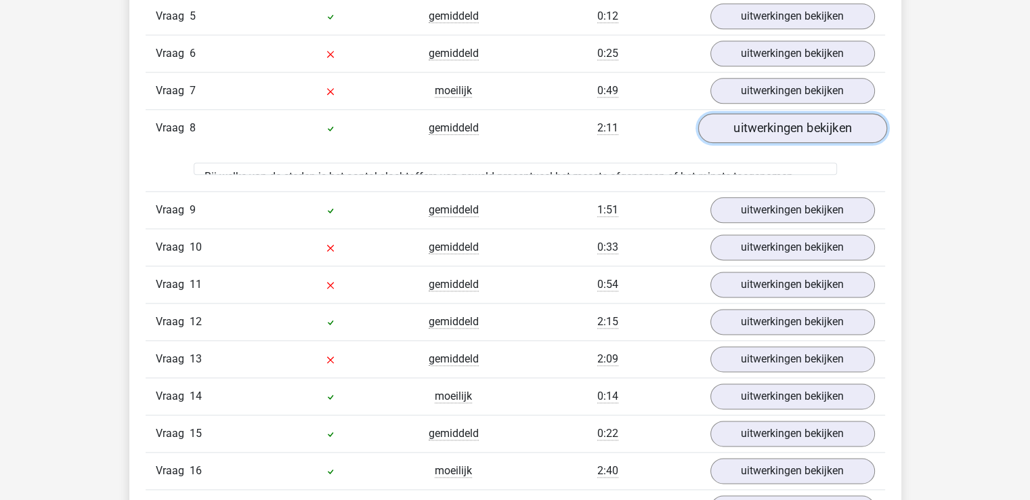
click at [749, 117] on link "uitwerkingen bekijken" at bounding box center [791, 129] width 189 height 30
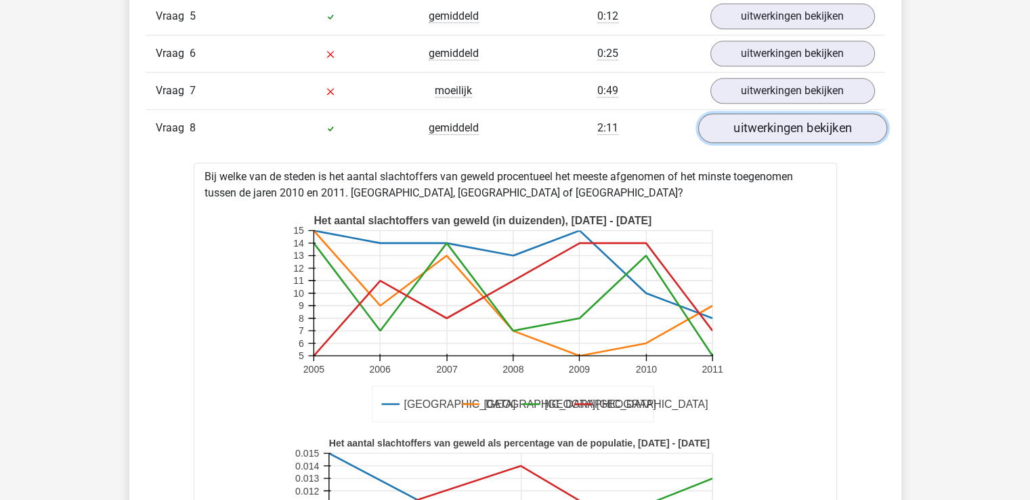
click at [747, 125] on link "uitwerkingen bekijken" at bounding box center [791, 129] width 189 height 30
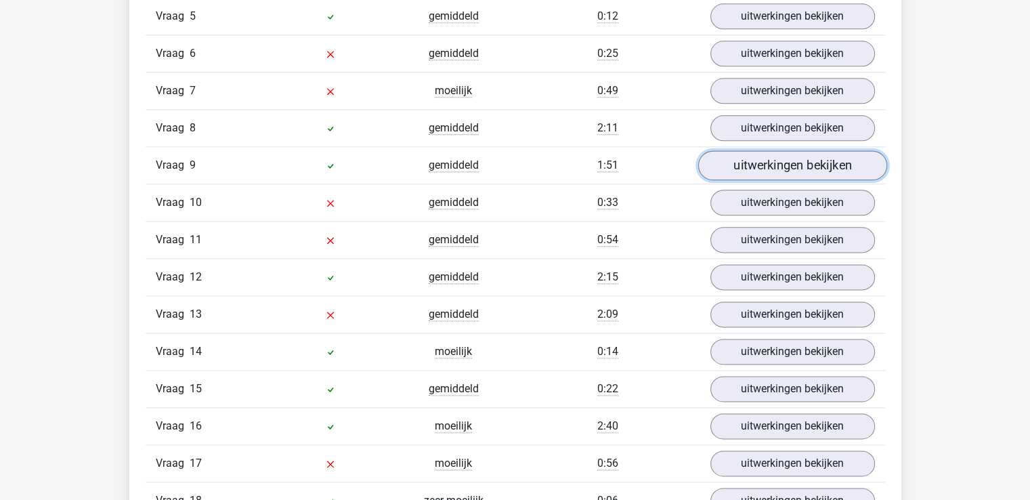
click at [747, 153] on link "uitwerkingen bekijken" at bounding box center [791, 166] width 189 height 30
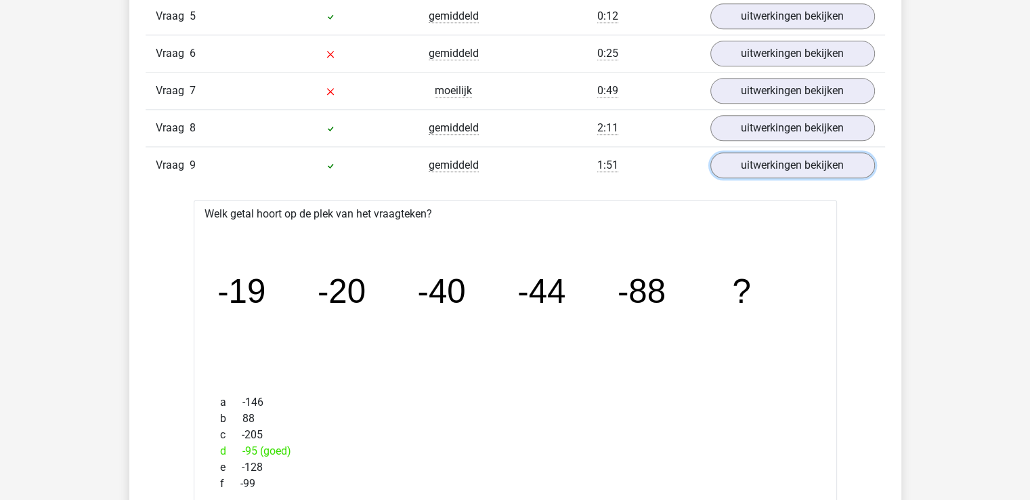
click at [748, 152] on link "uitwerkingen bekijken" at bounding box center [792, 165] width 165 height 26
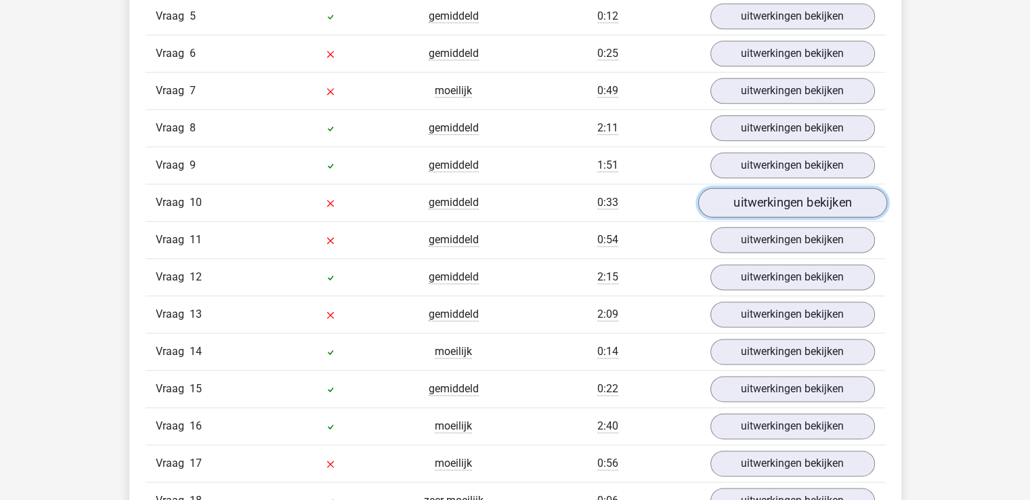
click at [746, 192] on link "uitwerkingen bekijken" at bounding box center [791, 203] width 189 height 30
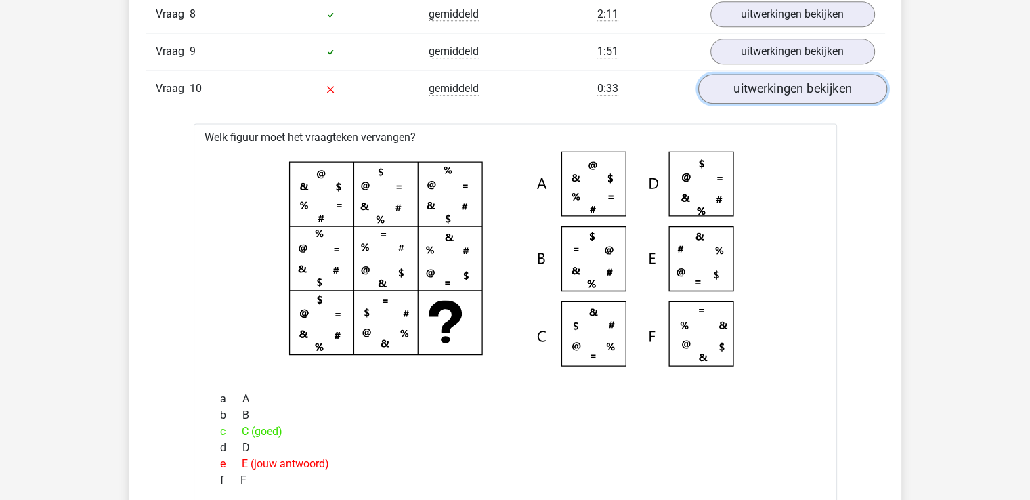
scroll to position [1836, 0]
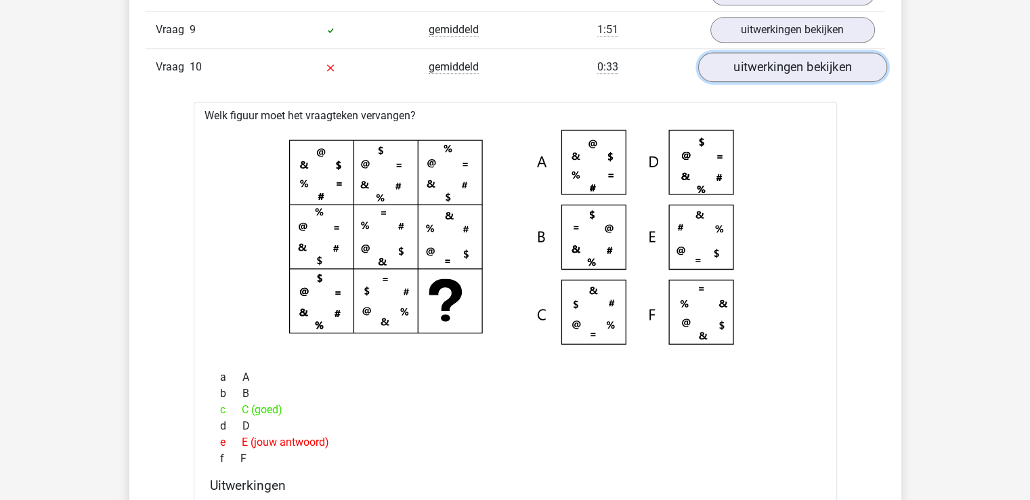
click at [777, 71] on link "uitwerkingen bekijken" at bounding box center [791, 68] width 189 height 30
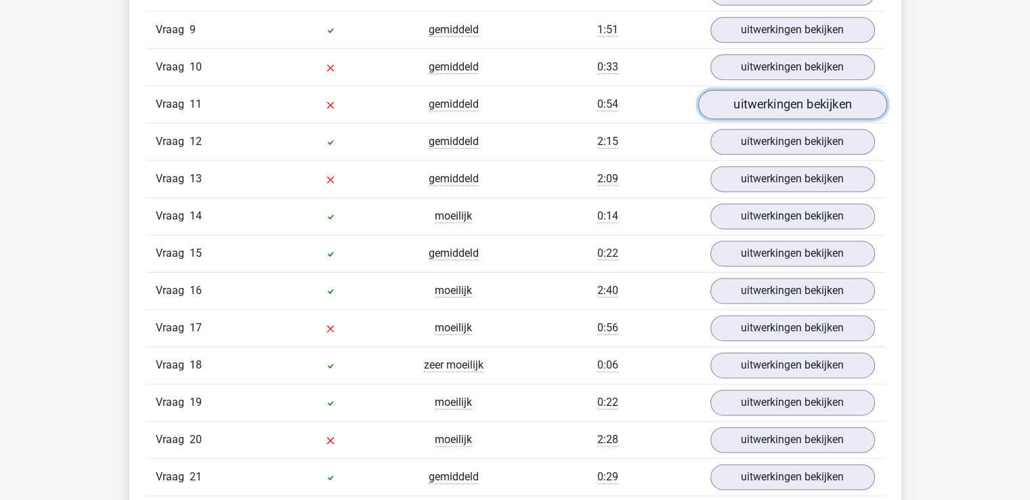
click at [777, 97] on link "uitwerkingen bekijken" at bounding box center [791, 105] width 189 height 30
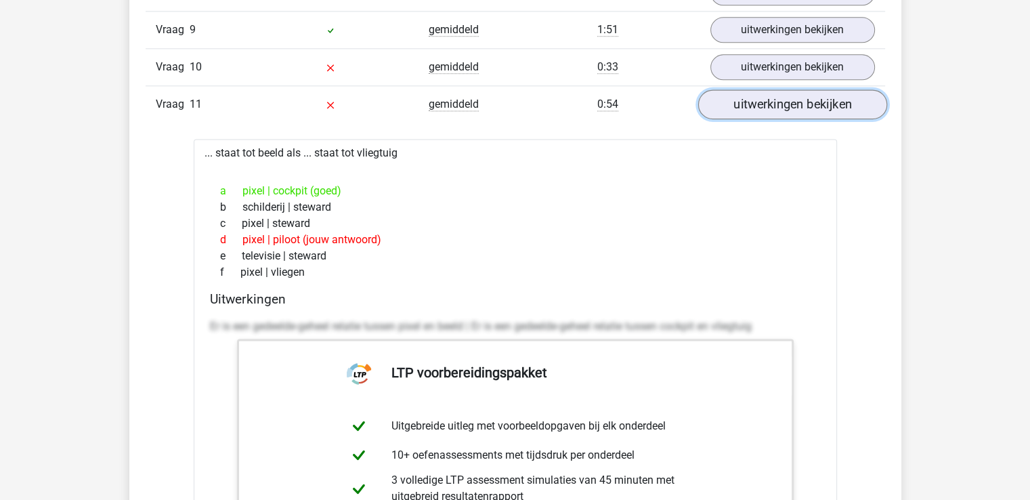
click at [777, 97] on link "uitwerkingen bekijken" at bounding box center [791, 105] width 189 height 30
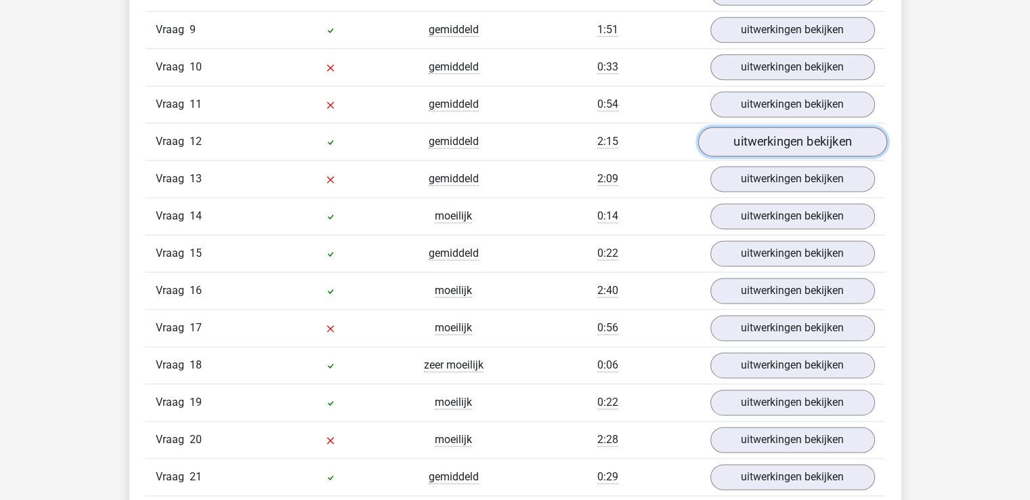
click at [771, 130] on link "uitwerkingen bekijken" at bounding box center [791, 142] width 189 height 30
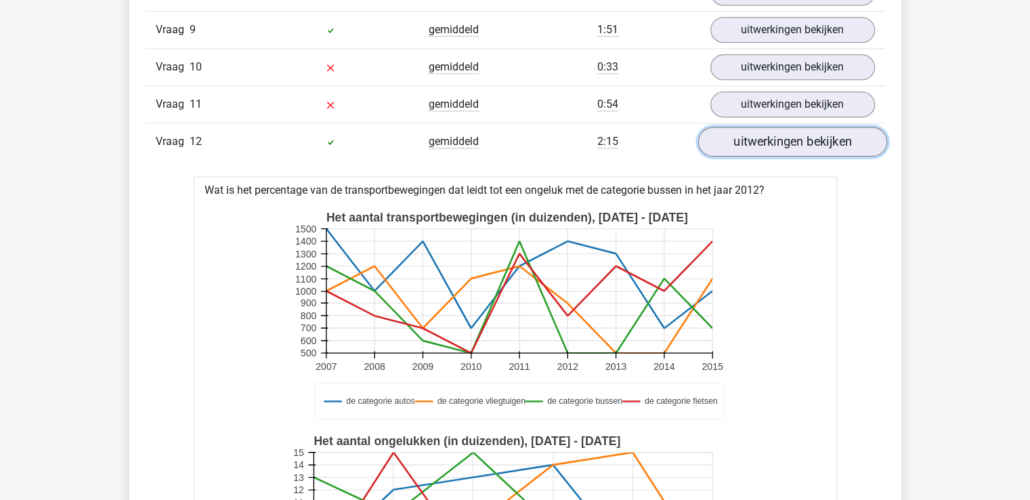
click at [774, 130] on link "uitwerkingen bekijken" at bounding box center [791, 142] width 189 height 30
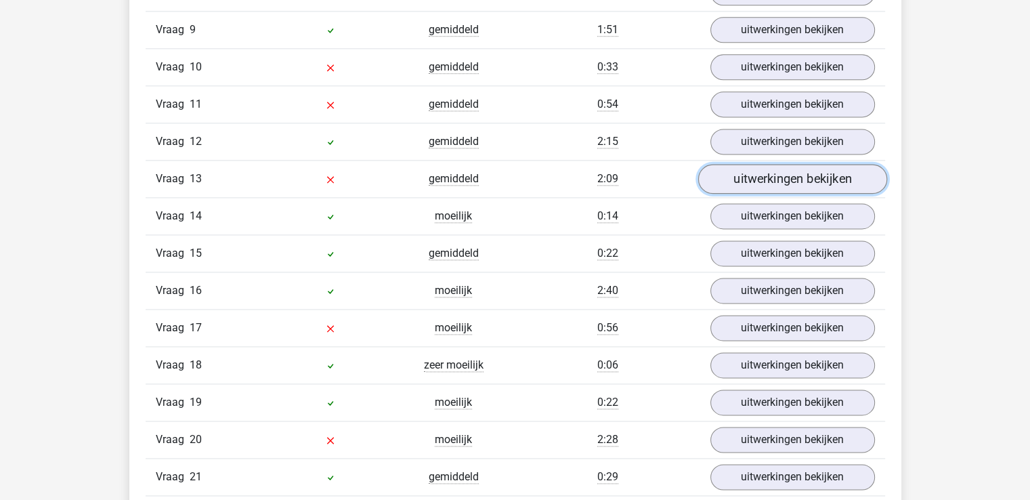
click at [775, 165] on link "uitwerkingen bekijken" at bounding box center [791, 180] width 189 height 30
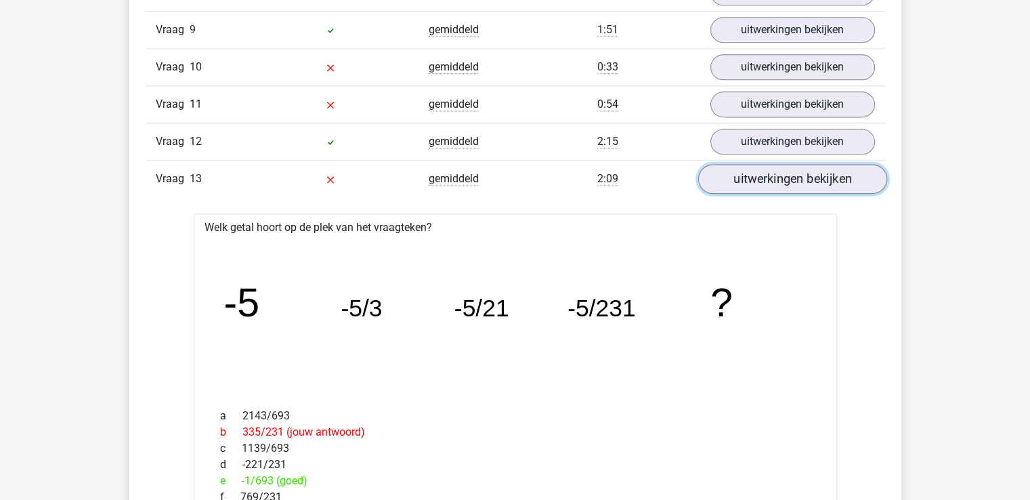
click at [771, 165] on link "uitwerkingen bekijken" at bounding box center [791, 180] width 189 height 30
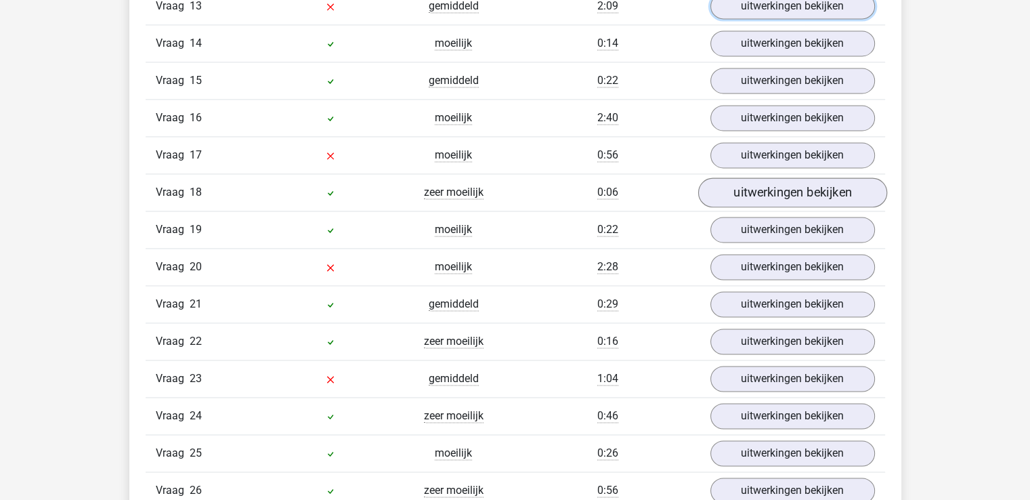
scroll to position [2039, 0]
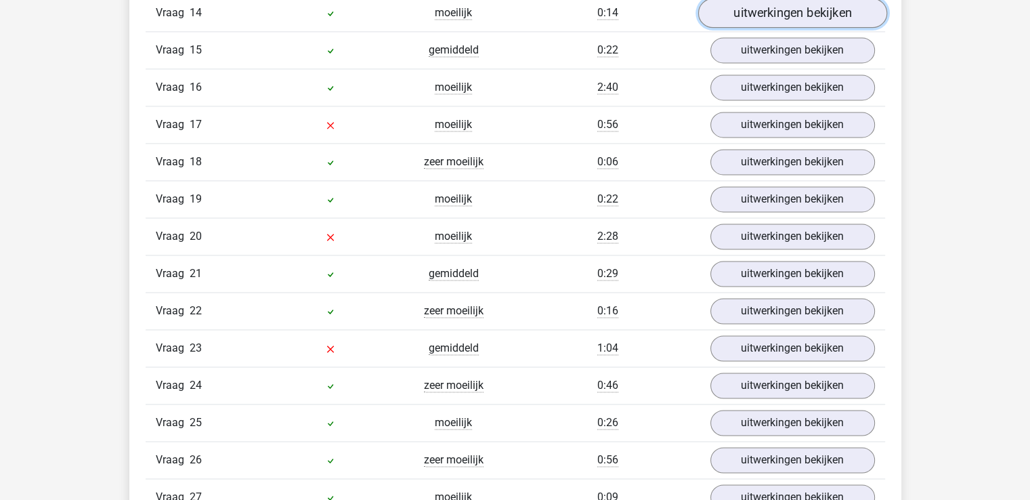
click at [785, 16] on link "uitwerkingen bekijken" at bounding box center [791, 14] width 189 height 30
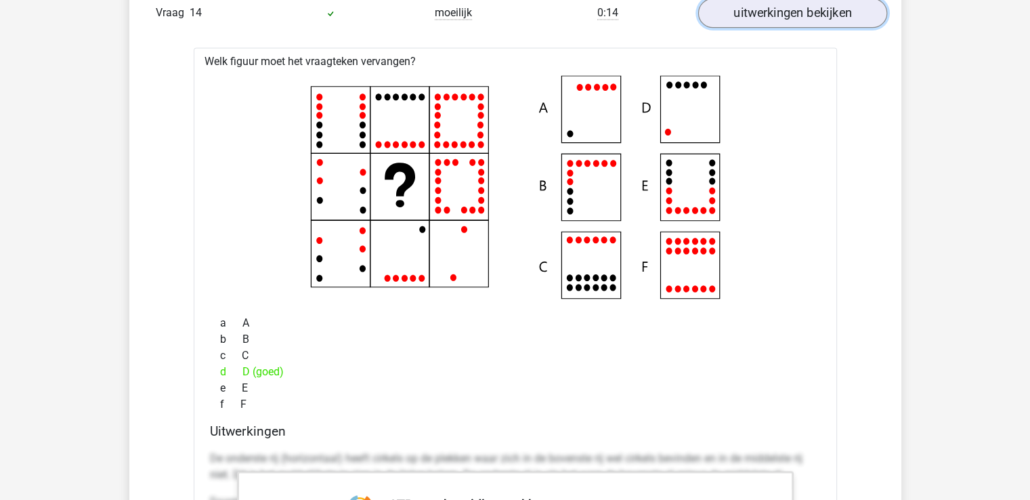
click at [785, 16] on link "uitwerkingen bekijken" at bounding box center [791, 14] width 189 height 30
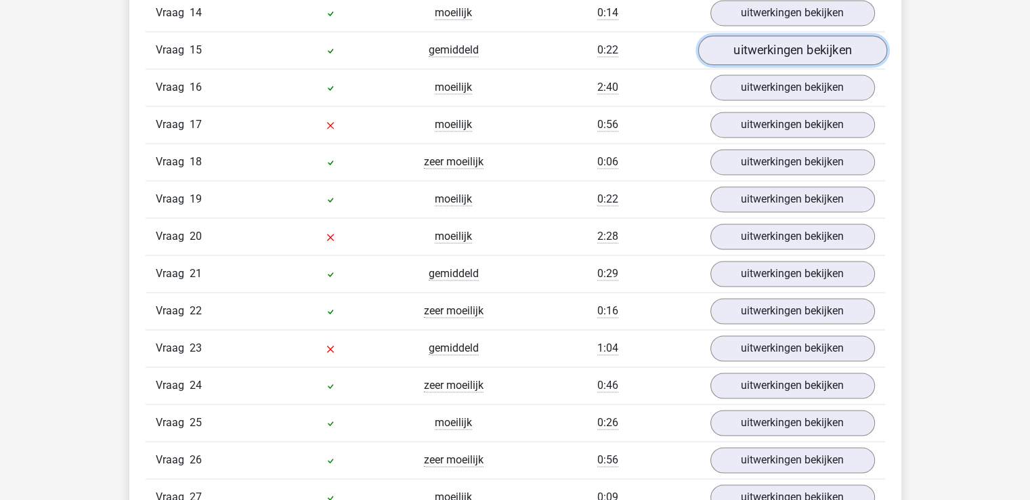
click at [783, 47] on link "uitwerkingen bekijken" at bounding box center [791, 51] width 189 height 30
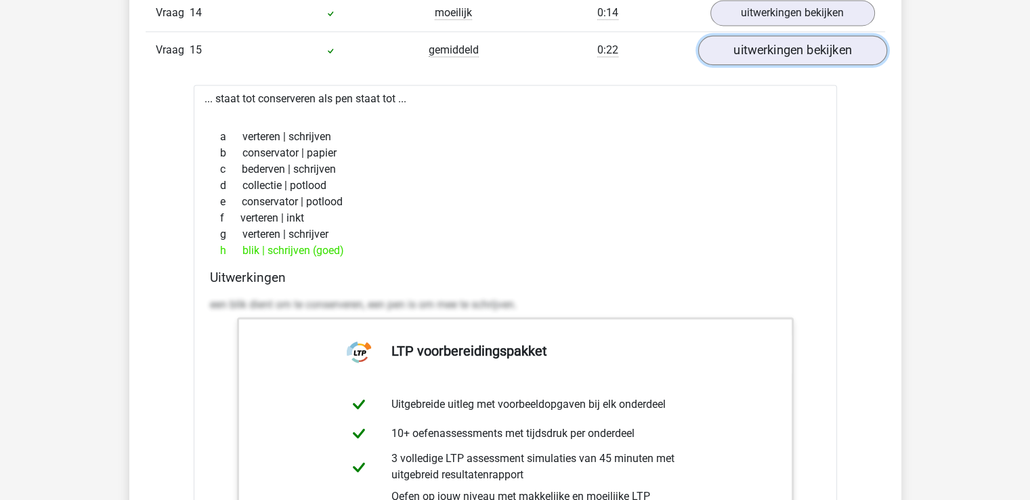
click at [788, 45] on link "uitwerkingen bekijken" at bounding box center [791, 51] width 189 height 30
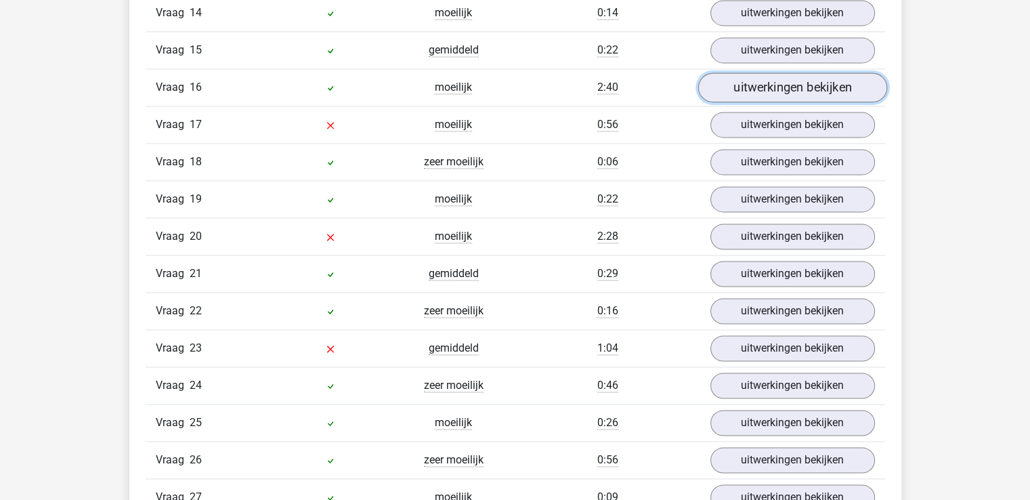
click at [777, 81] on link "uitwerkingen bekijken" at bounding box center [791, 88] width 189 height 30
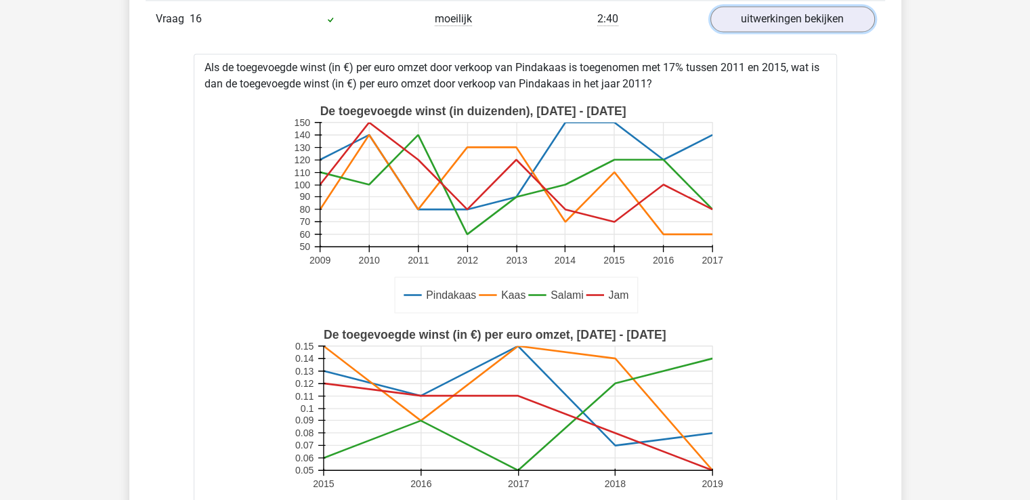
scroll to position [2107, 0]
click at [805, 21] on link "uitwerkingen bekijken" at bounding box center [791, 20] width 189 height 30
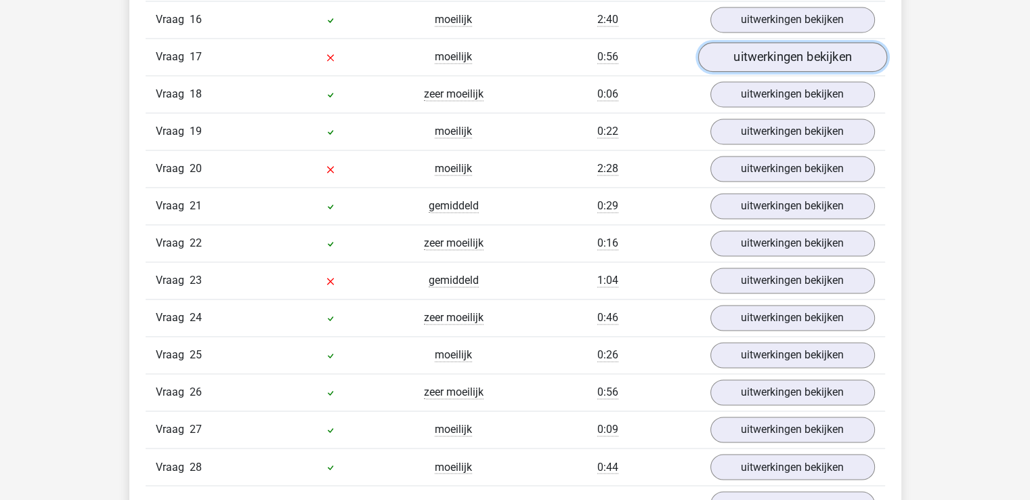
click at [807, 51] on link "uitwerkingen bekijken" at bounding box center [791, 58] width 189 height 30
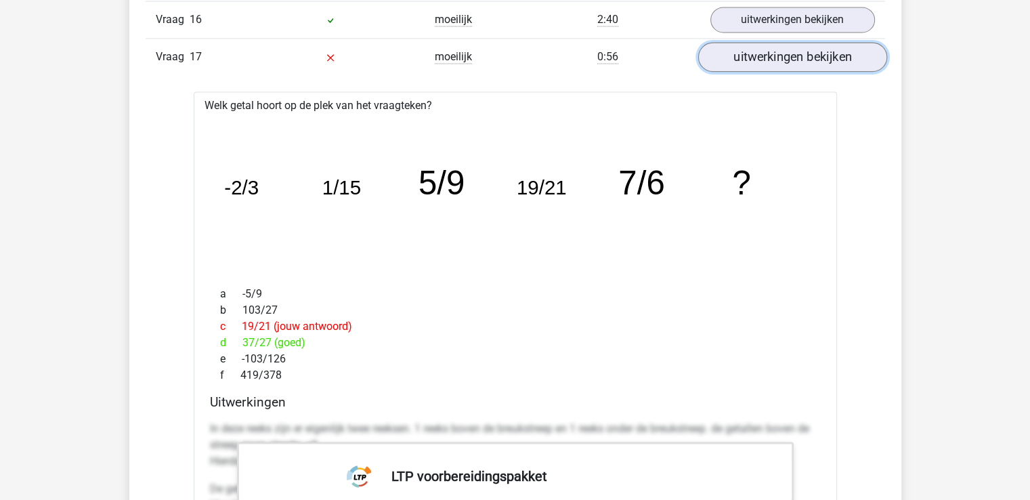
click at [789, 59] on link "uitwerkingen bekijken" at bounding box center [791, 58] width 189 height 30
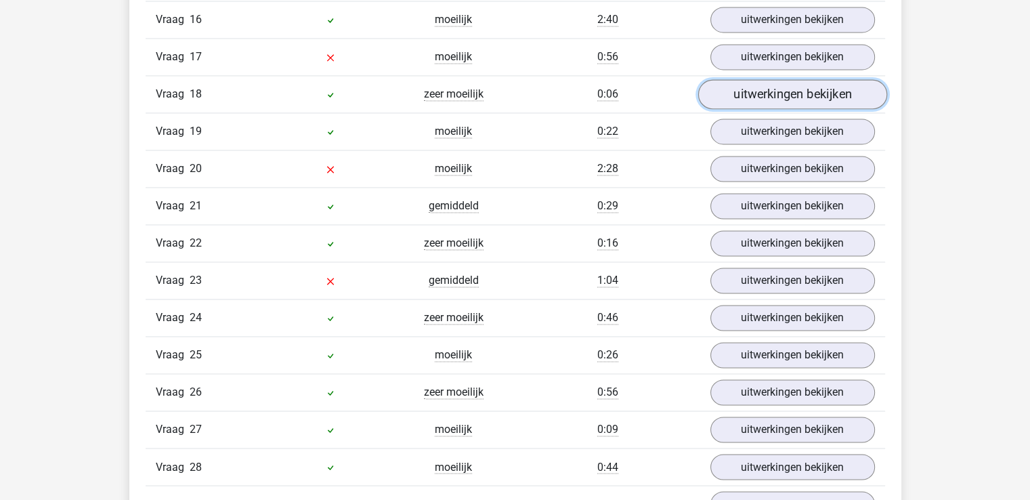
click at [786, 82] on link "uitwerkingen bekijken" at bounding box center [791, 95] width 189 height 30
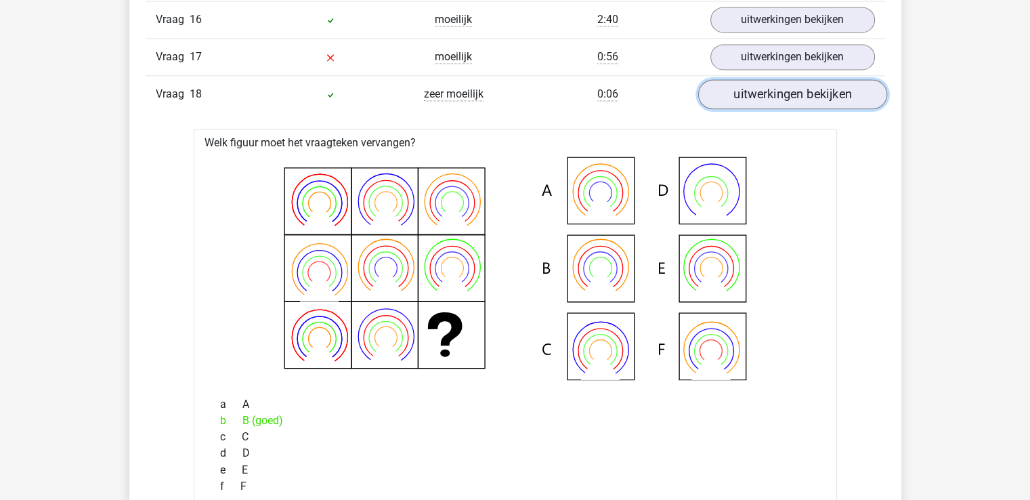
click at [785, 81] on link "uitwerkingen bekijken" at bounding box center [791, 95] width 189 height 30
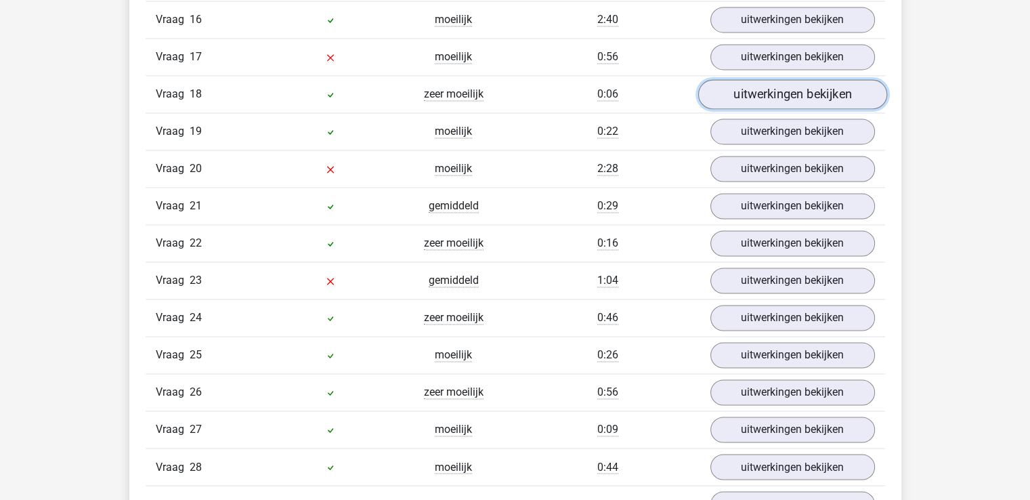
click at [785, 81] on link "uitwerkingen bekijken" at bounding box center [791, 95] width 189 height 30
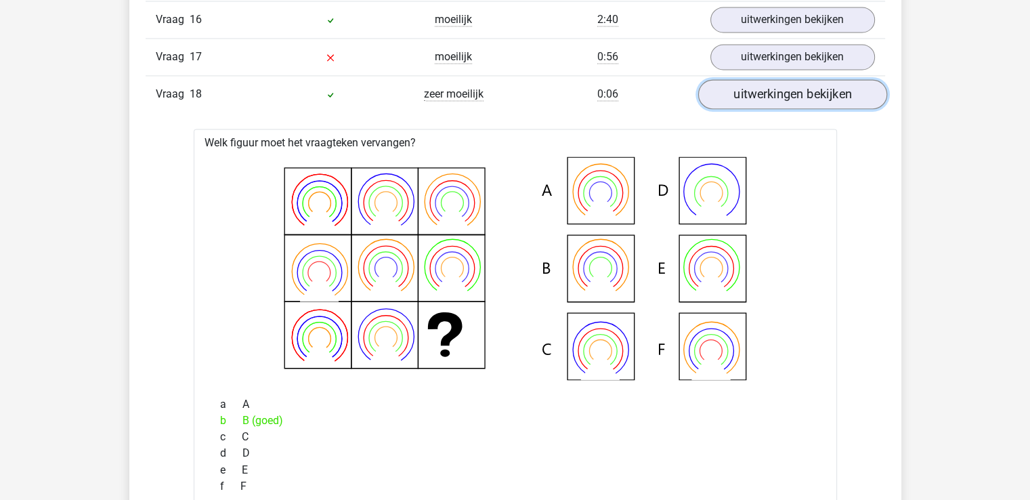
click at [785, 81] on link "uitwerkingen bekijken" at bounding box center [791, 95] width 189 height 30
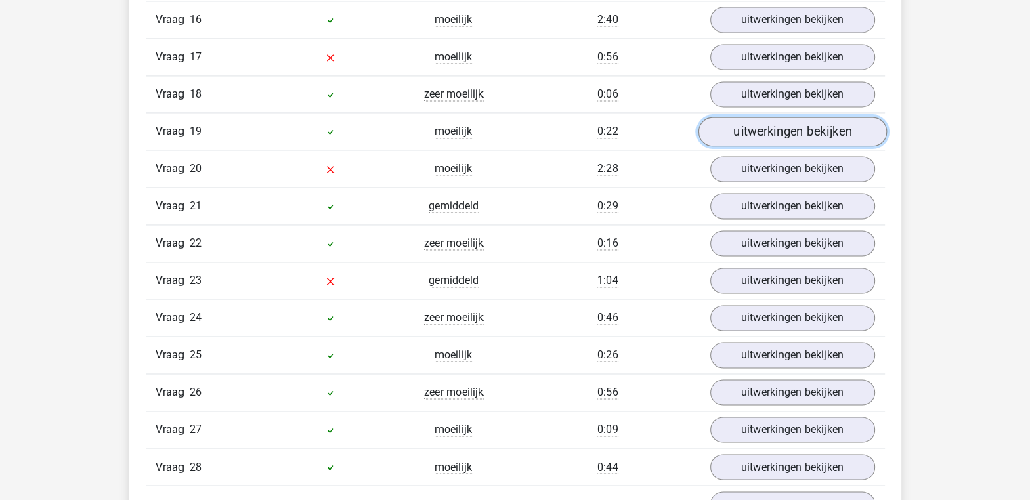
click at [778, 117] on link "uitwerkingen bekijken" at bounding box center [791, 132] width 189 height 30
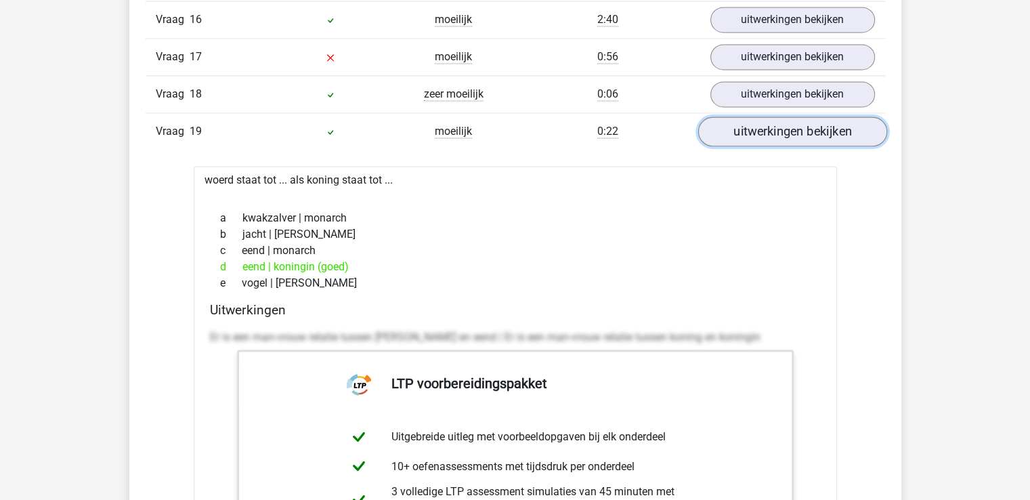
click at [778, 117] on link "uitwerkingen bekijken" at bounding box center [791, 132] width 189 height 30
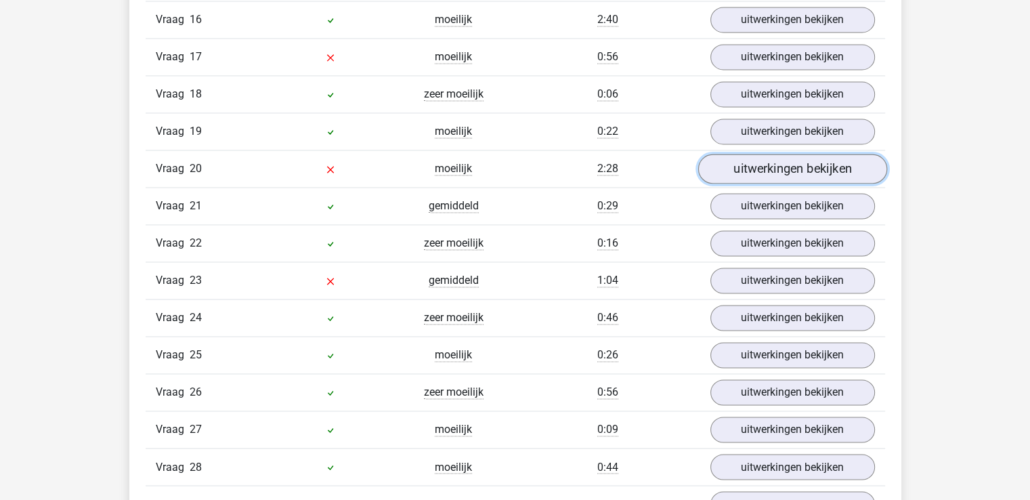
click at [777, 154] on link "uitwerkingen bekijken" at bounding box center [791, 169] width 189 height 30
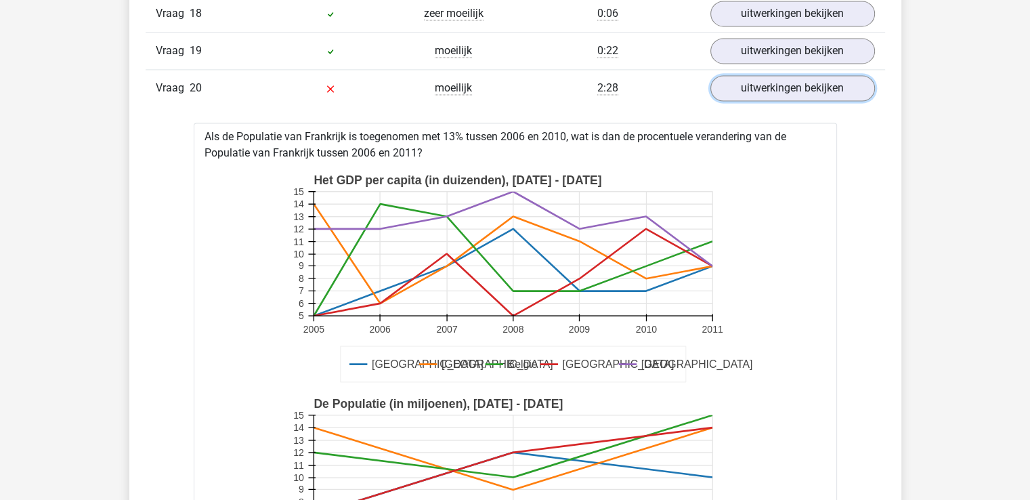
scroll to position [2187, 0]
click at [785, 89] on link "uitwerkingen bekijken" at bounding box center [791, 89] width 189 height 30
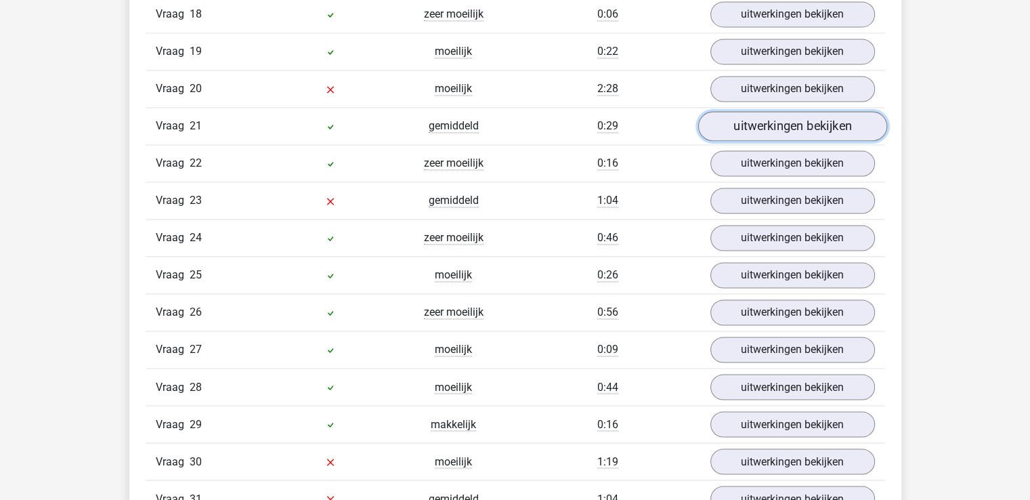
click at [783, 121] on link "uitwerkingen bekijken" at bounding box center [791, 127] width 189 height 30
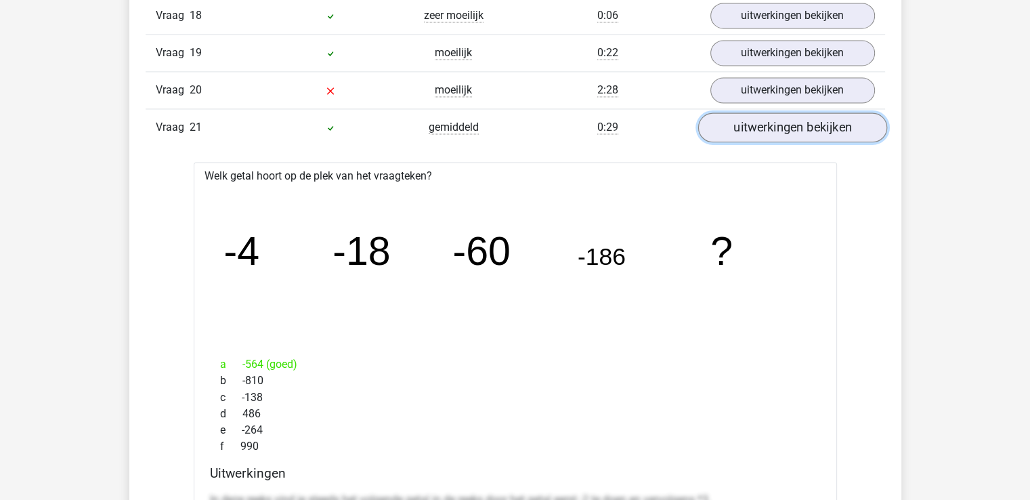
scroll to position [2185, 0]
click at [783, 121] on link "uitwerkingen bekijken" at bounding box center [791, 128] width 189 height 30
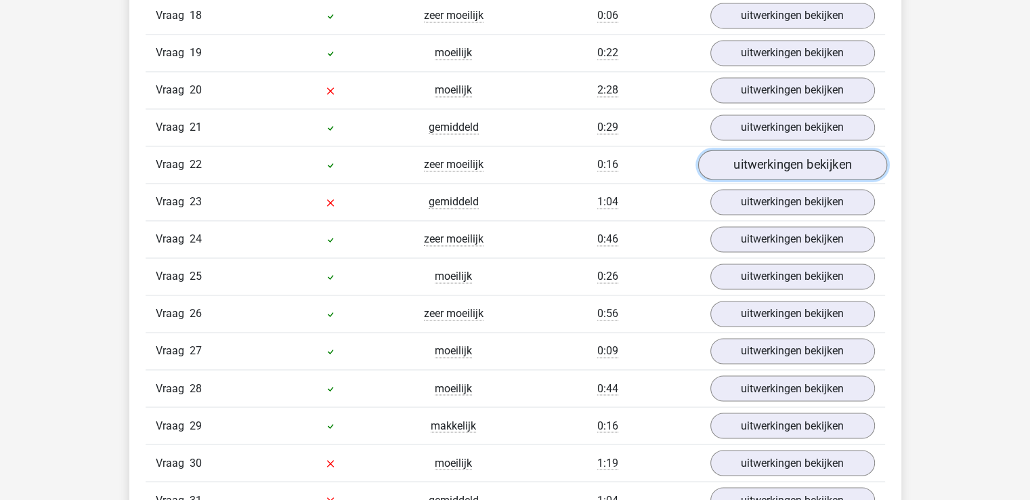
click at [780, 154] on link "uitwerkingen bekijken" at bounding box center [791, 165] width 189 height 30
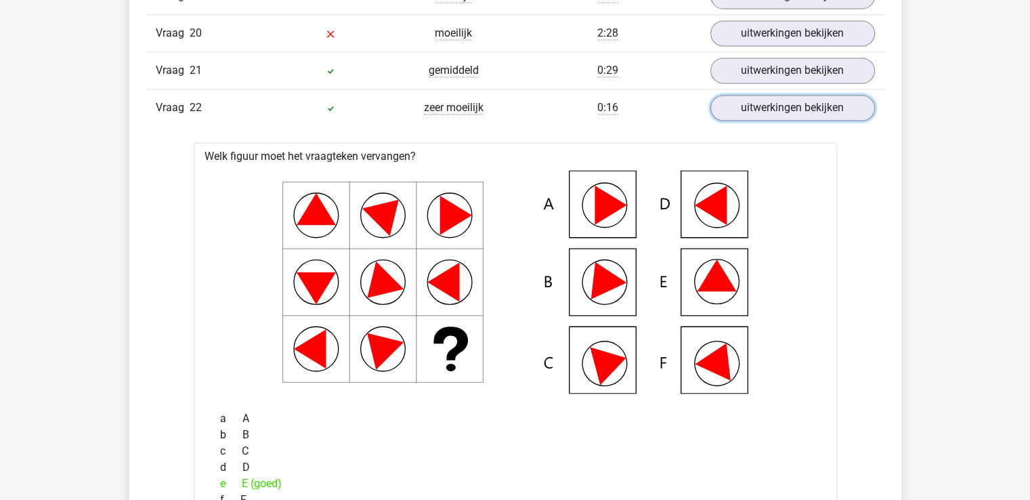
scroll to position [2244, 0]
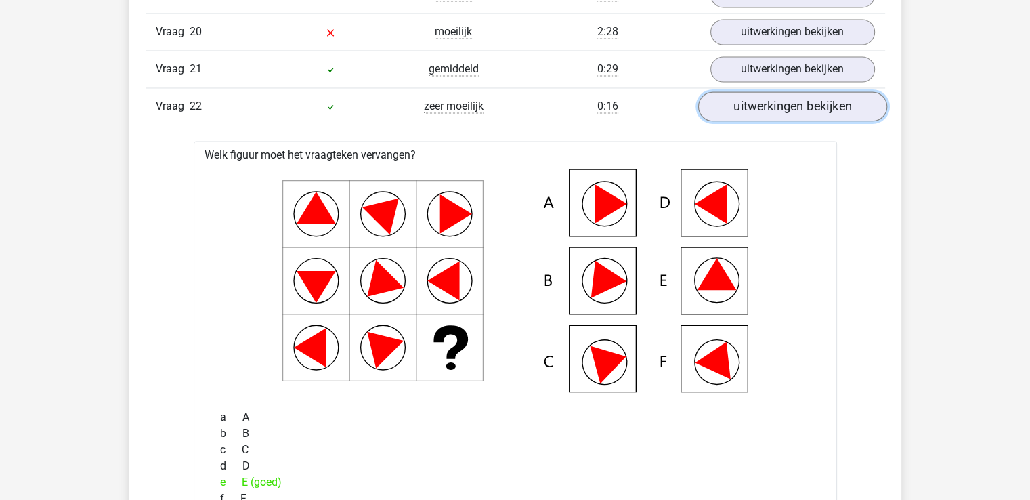
click at [785, 105] on link "uitwerkingen bekijken" at bounding box center [791, 107] width 189 height 30
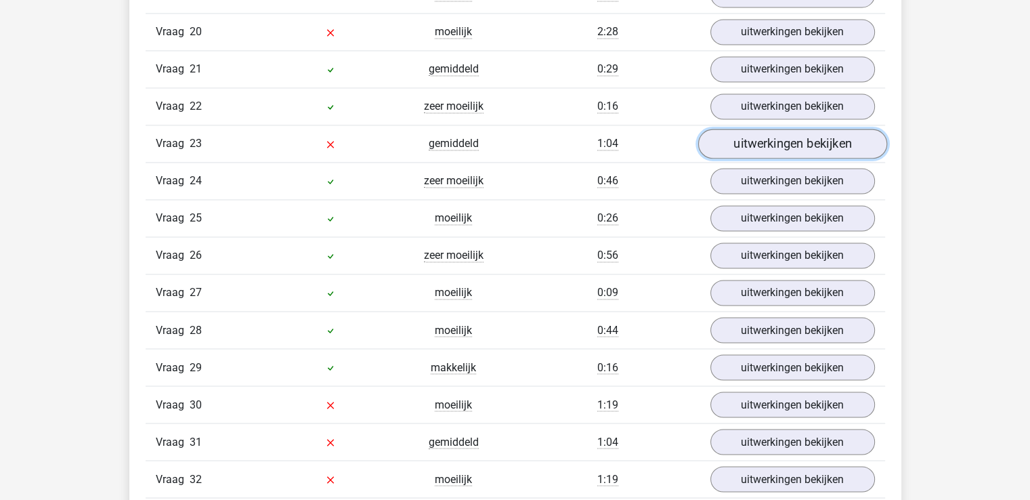
click at [785, 137] on link "uitwerkingen bekijken" at bounding box center [791, 144] width 189 height 30
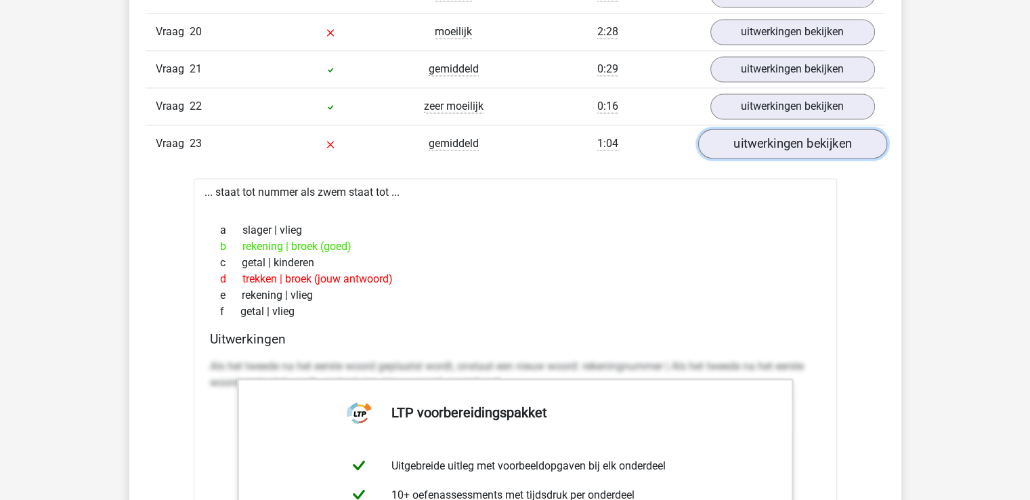
click at [787, 131] on link "uitwerkingen bekijken" at bounding box center [791, 144] width 189 height 30
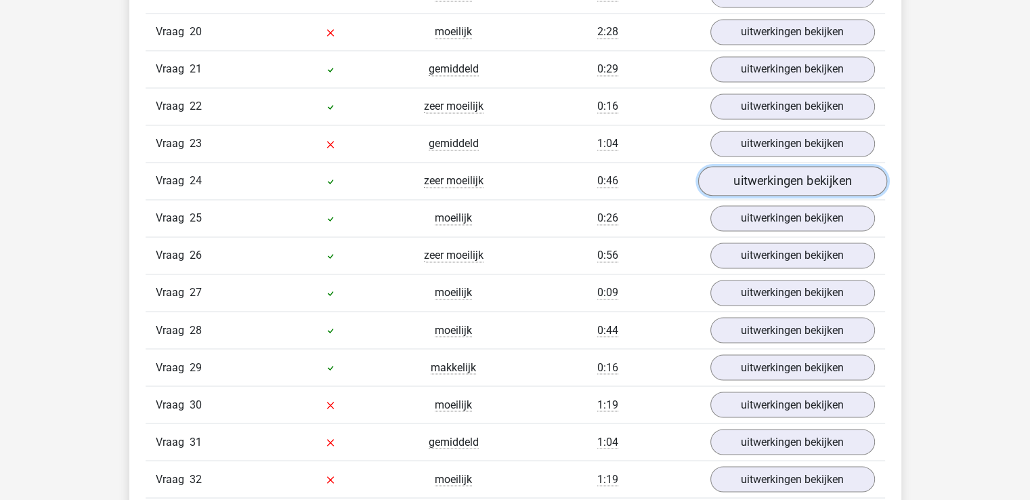
click at [793, 167] on link "uitwerkingen bekijken" at bounding box center [791, 182] width 189 height 30
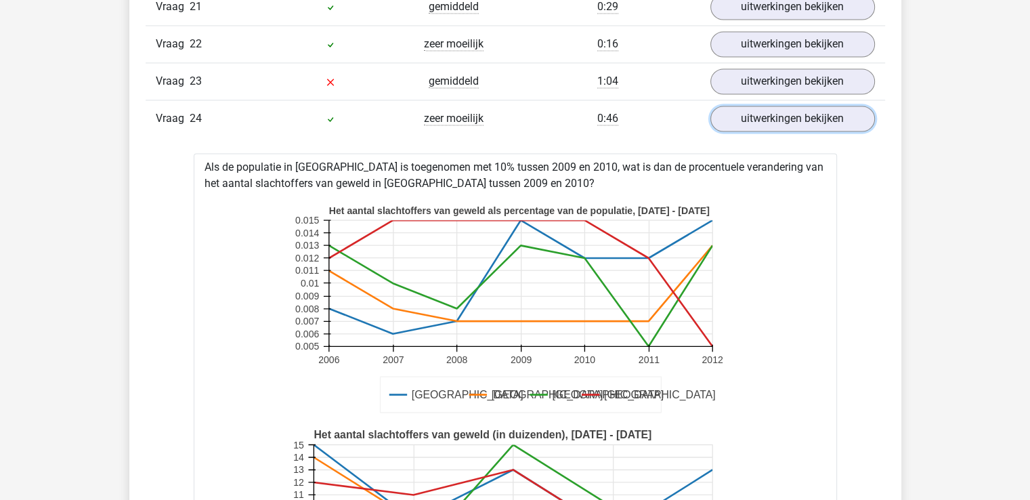
scroll to position [2304, 0]
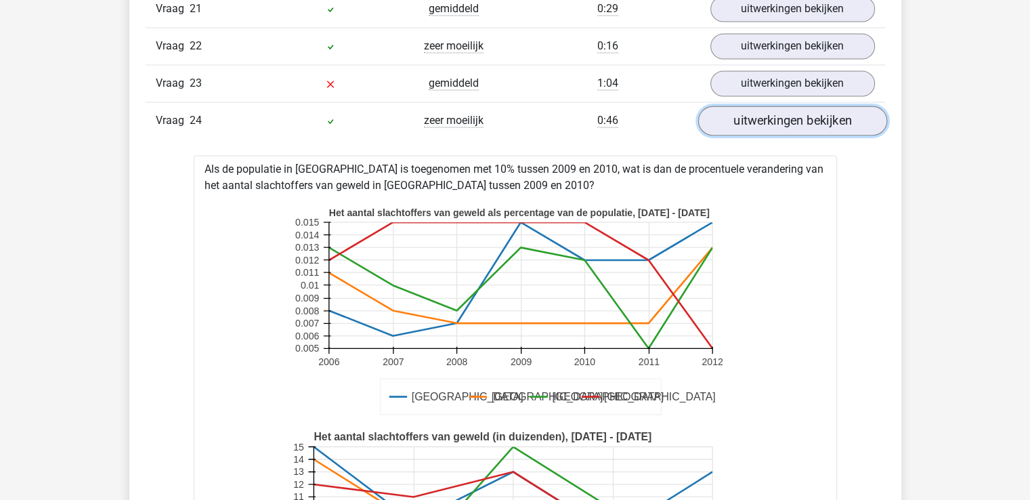
click at [799, 108] on link "uitwerkingen bekijken" at bounding box center [791, 121] width 189 height 30
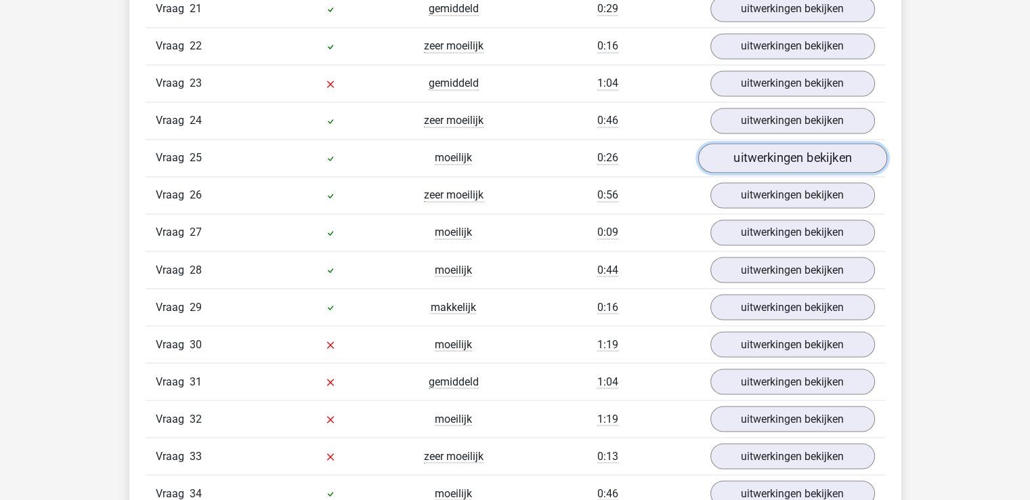
click at [791, 149] on link "uitwerkingen bekijken" at bounding box center [791, 159] width 189 height 30
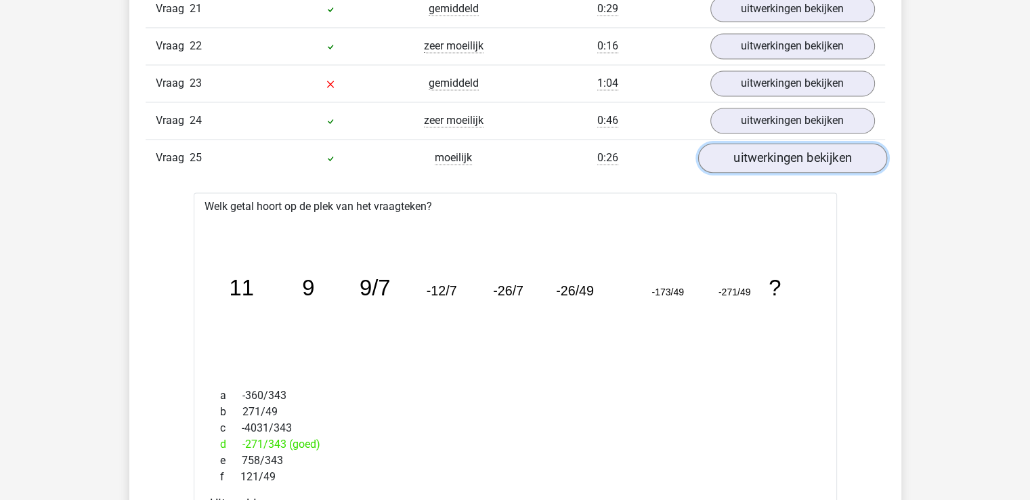
click at [791, 161] on link "uitwerkingen bekijken" at bounding box center [791, 159] width 189 height 30
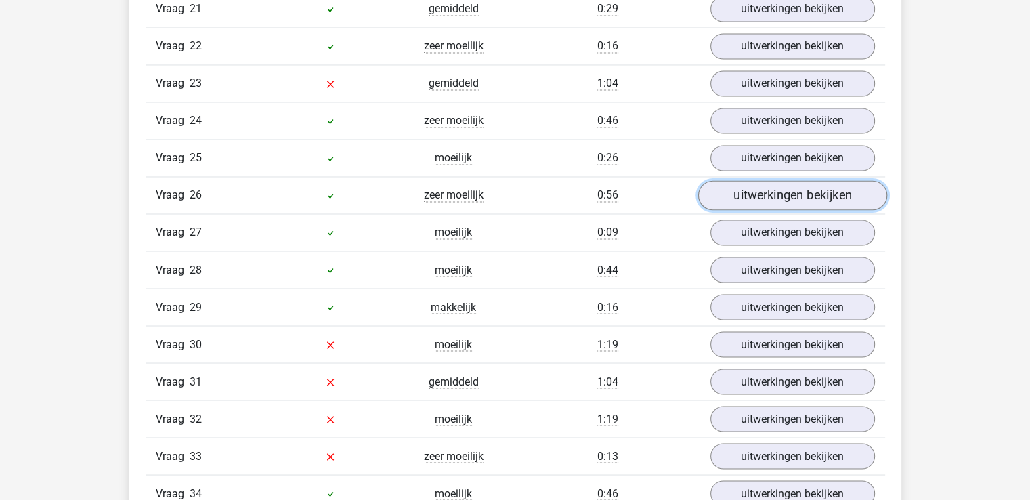
click at [788, 181] on link "uitwerkingen bekijken" at bounding box center [791, 196] width 189 height 30
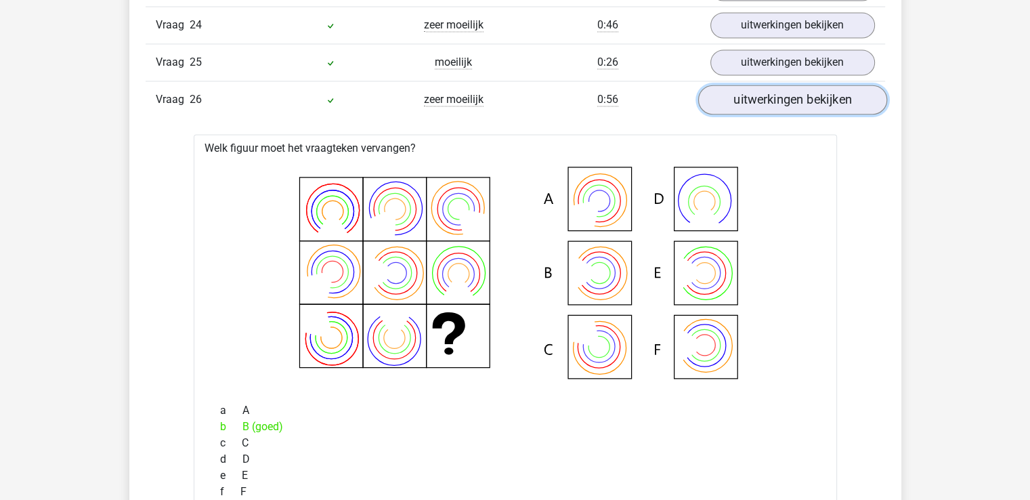
scroll to position [2399, 0]
click at [770, 87] on link "uitwerkingen bekijken" at bounding box center [791, 101] width 189 height 30
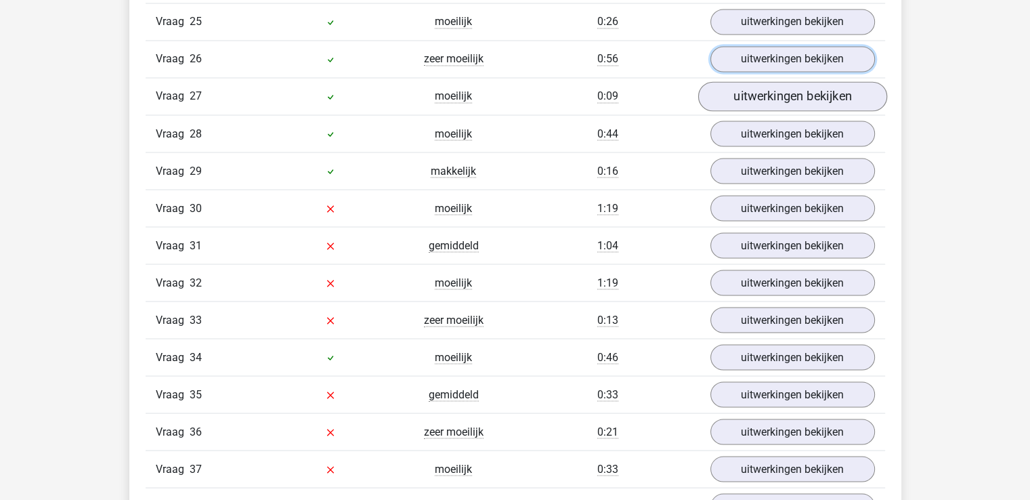
scroll to position [2439, 0]
click at [768, 88] on link "uitwerkingen bekijken" at bounding box center [791, 98] width 189 height 30
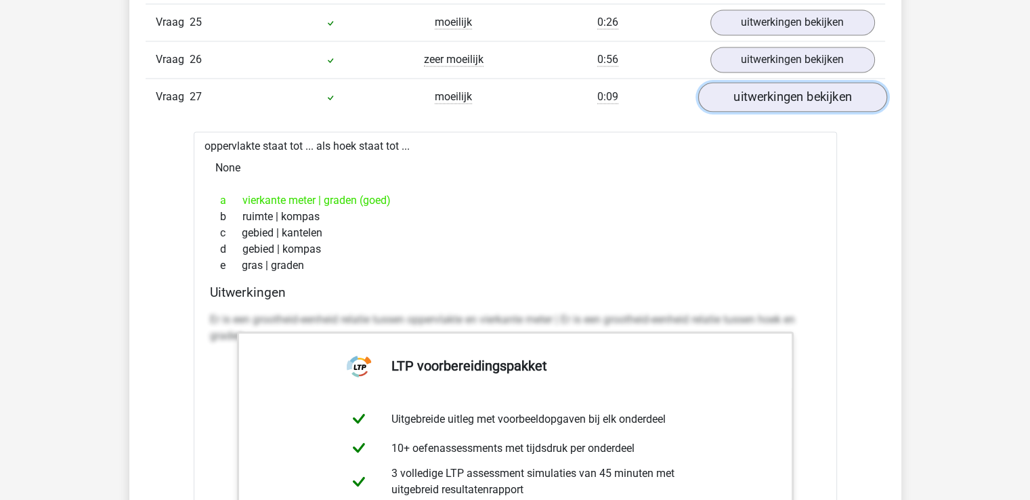
click at [768, 88] on link "uitwerkingen bekijken" at bounding box center [791, 98] width 189 height 30
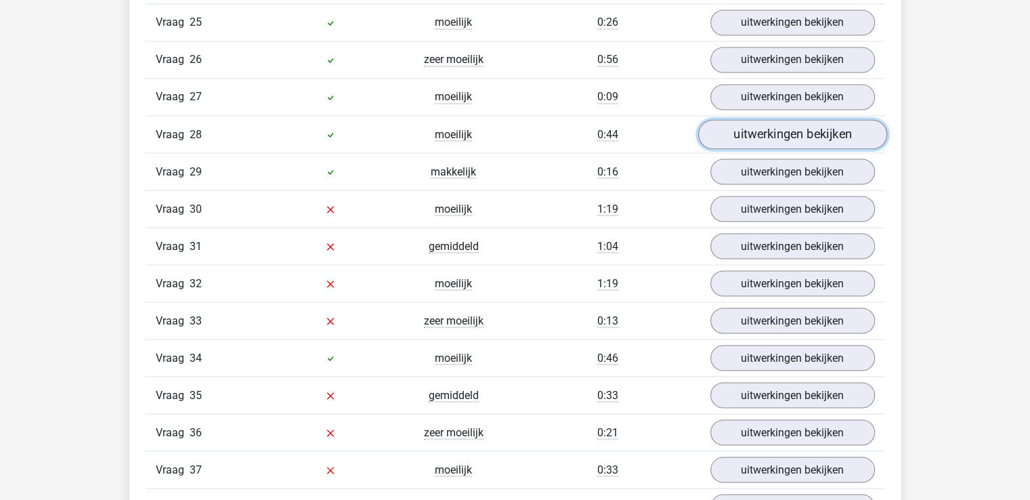
click at [759, 123] on link "uitwerkingen bekijken" at bounding box center [791, 135] width 189 height 30
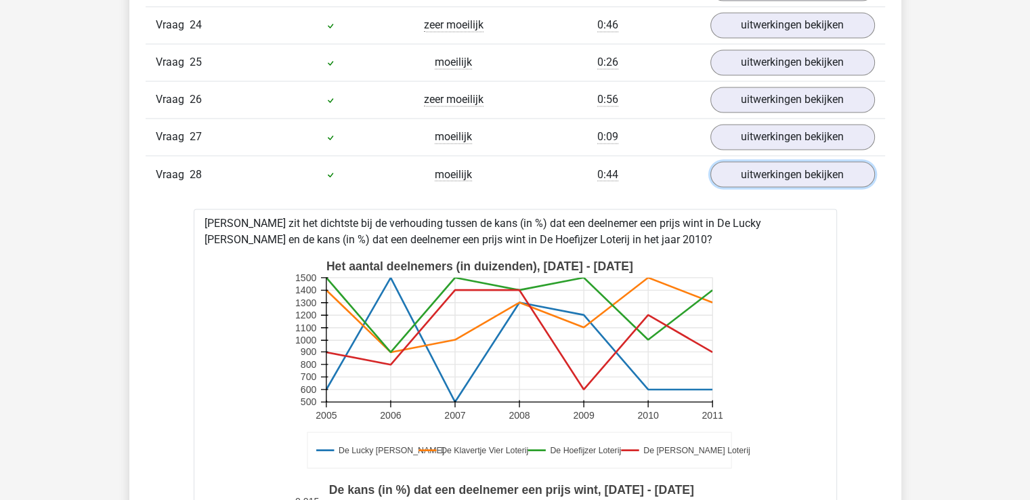
scroll to position [2394, 0]
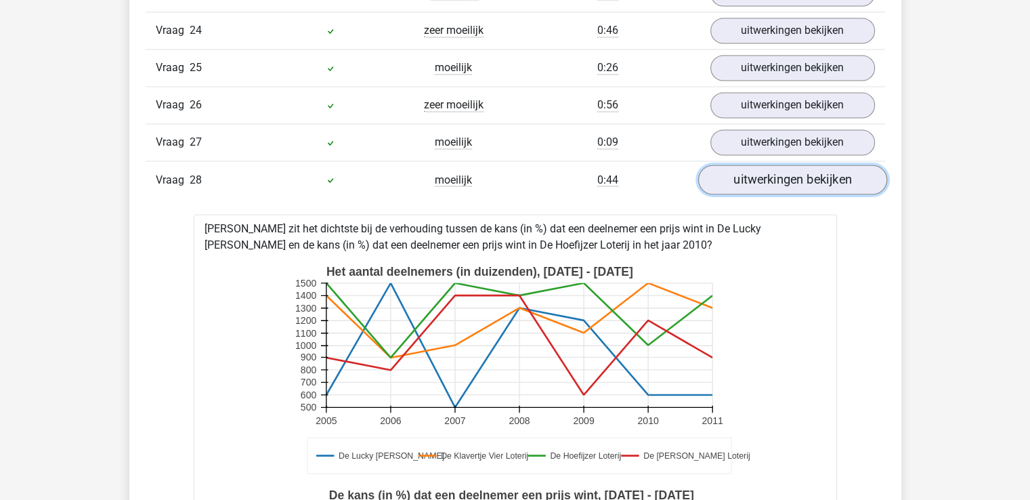
click at [761, 174] on link "uitwerkingen bekijken" at bounding box center [791, 180] width 189 height 30
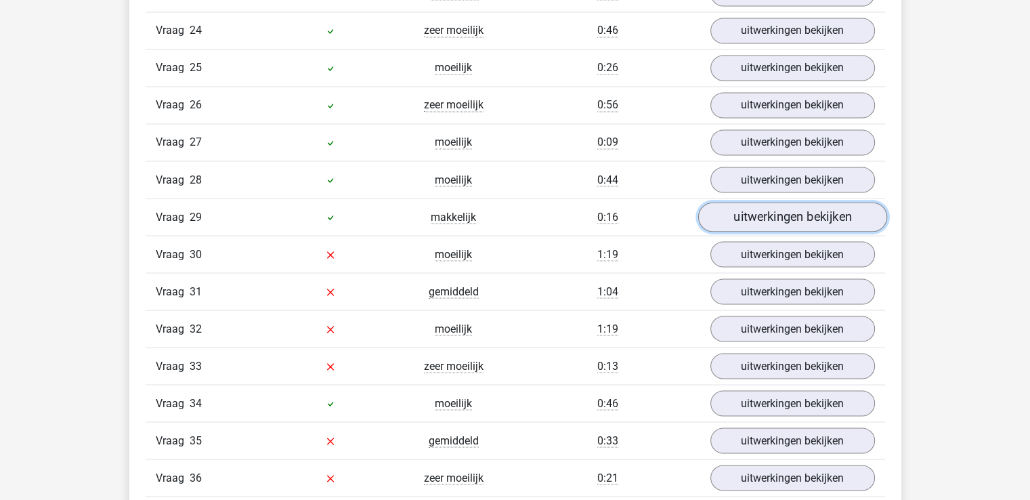
click at [761, 202] on link "uitwerkingen bekijken" at bounding box center [791, 217] width 189 height 30
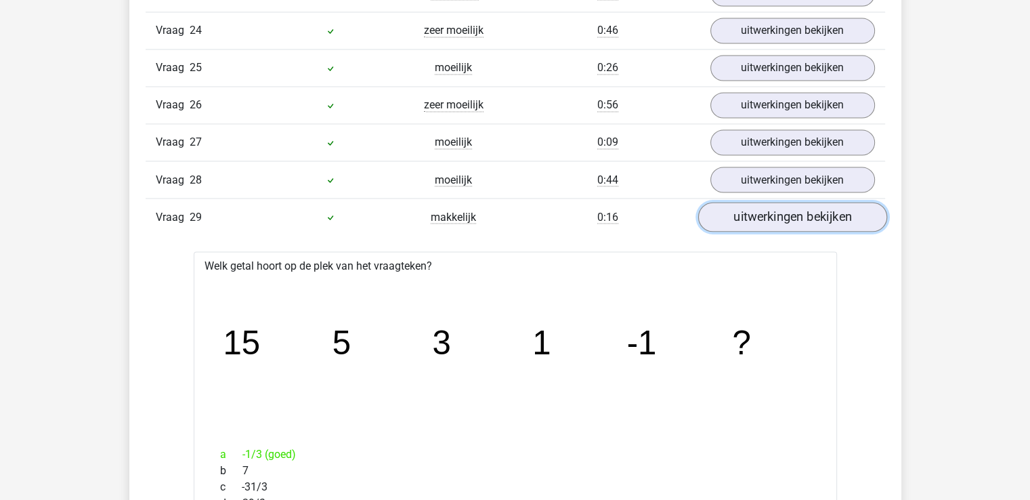
click at [761, 202] on link "uitwerkingen bekijken" at bounding box center [791, 217] width 189 height 30
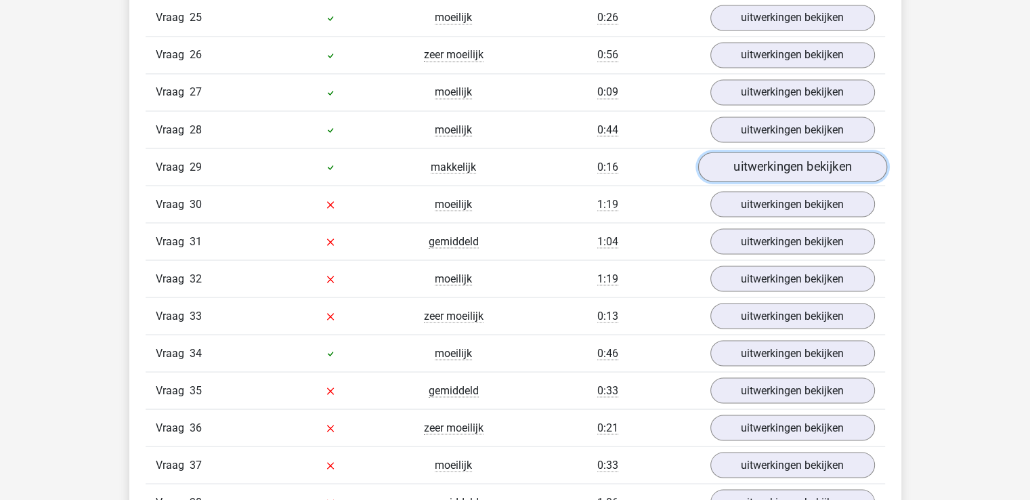
scroll to position [2443, 0]
click at [755, 158] on link "uitwerkingen bekijken" at bounding box center [791, 169] width 189 height 30
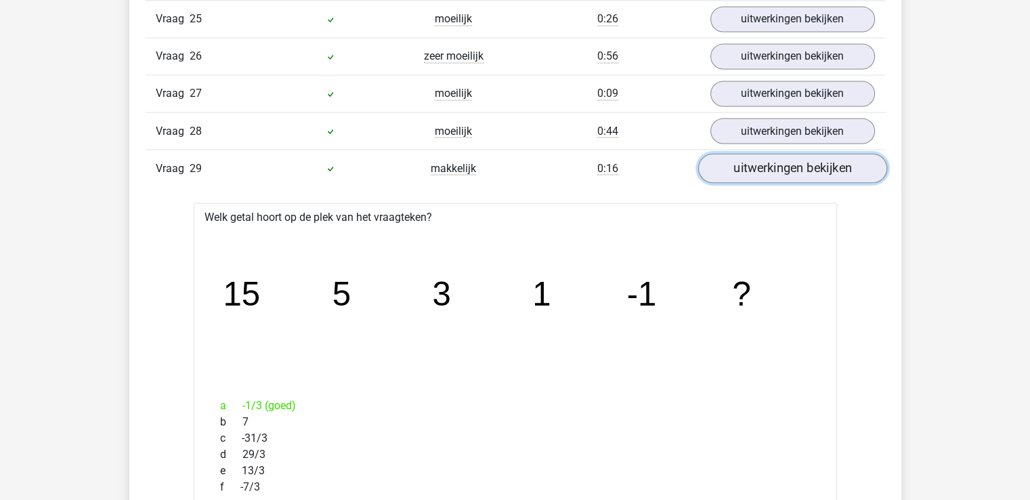
click at [756, 160] on link "uitwerkingen bekijken" at bounding box center [791, 169] width 189 height 30
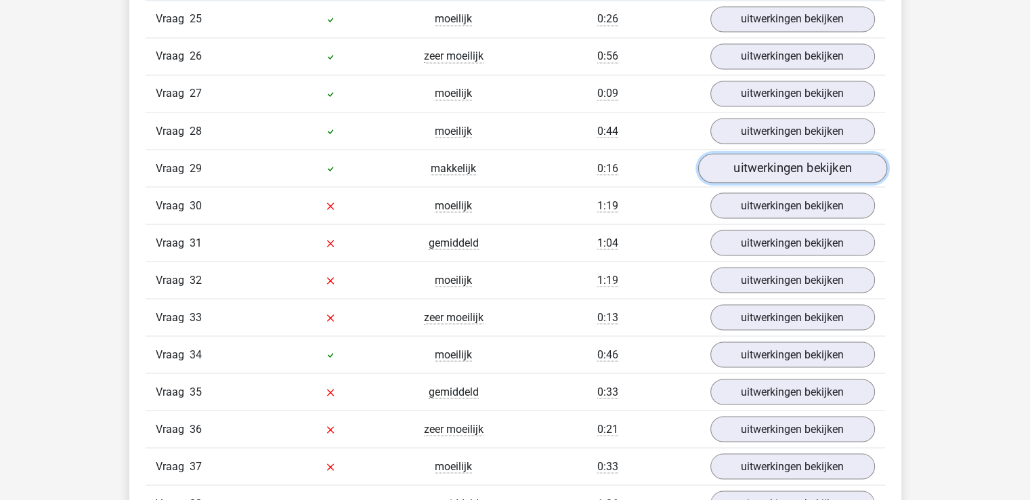
click at [756, 160] on link "uitwerkingen bekijken" at bounding box center [791, 169] width 189 height 30
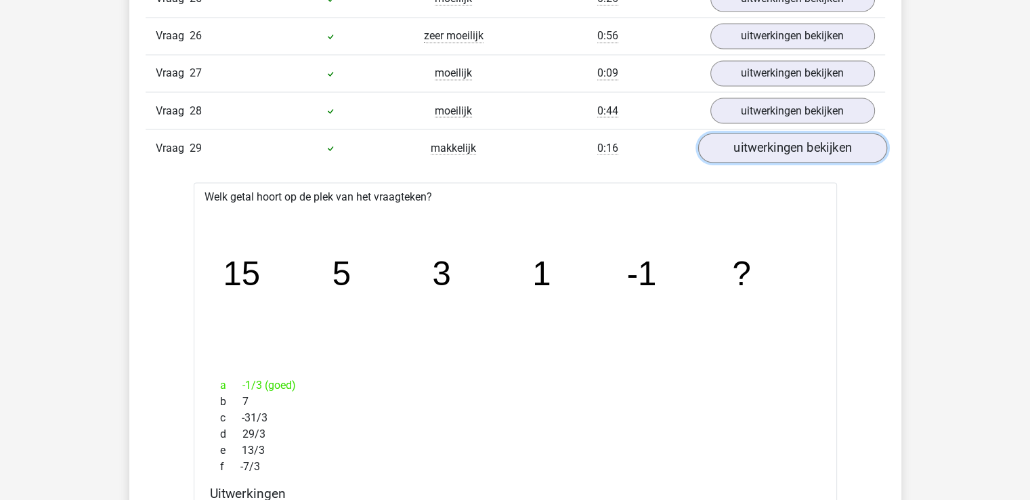
scroll to position [2462, 0]
click at [756, 137] on link "uitwerkingen bekijken" at bounding box center [791, 150] width 189 height 30
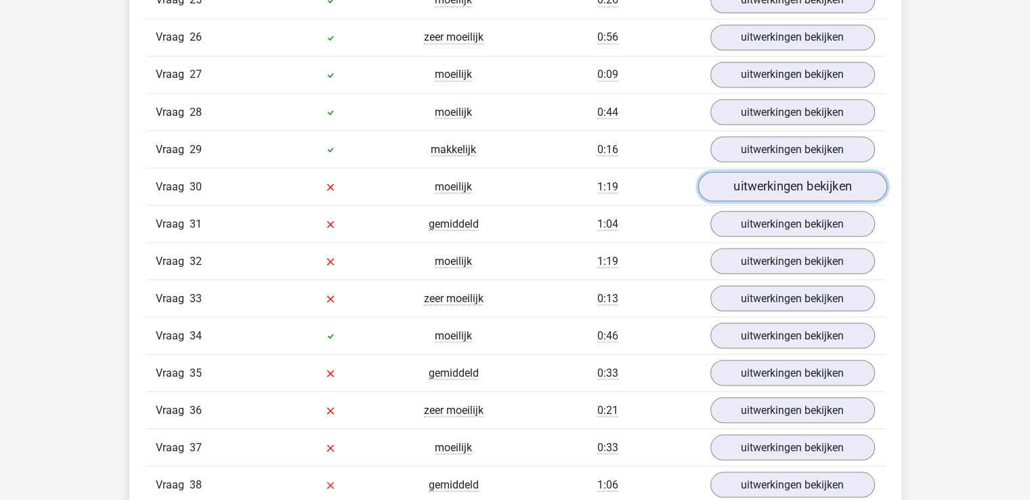
click at [756, 172] on link "uitwerkingen bekijken" at bounding box center [791, 187] width 189 height 30
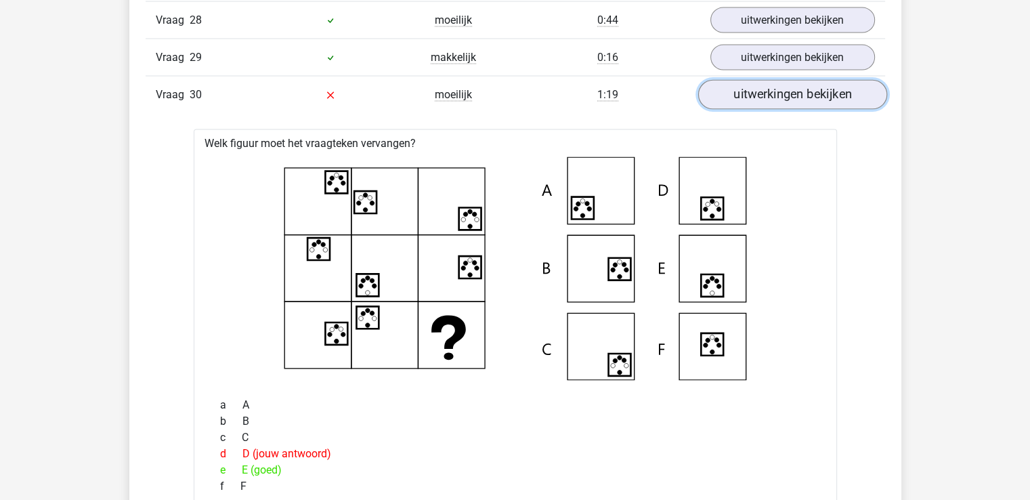
scroll to position [2553, 0]
click at [762, 83] on link "uitwerkingen bekijken" at bounding box center [791, 96] width 189 height 30
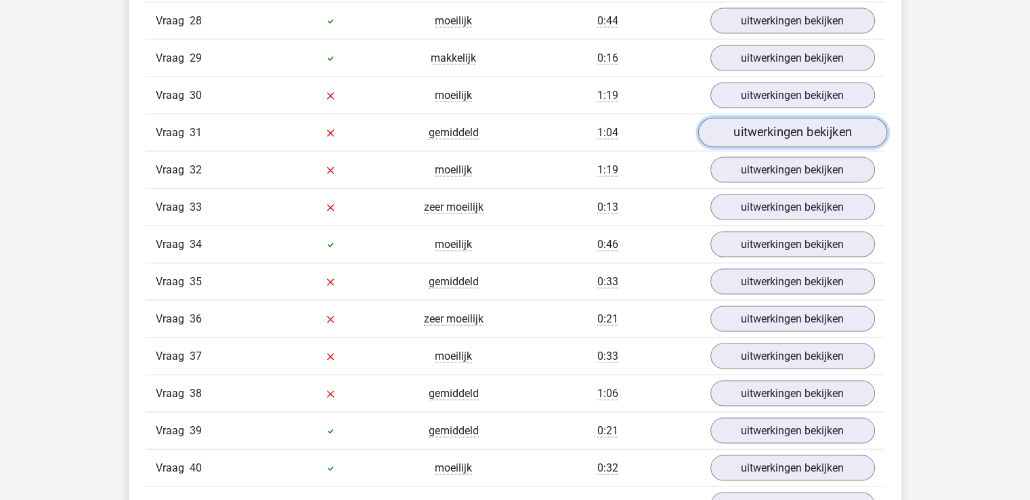
click at [774, 120] on link "uitwerkingen bekijken" at bounding box center [791, 133] width 189 height 30
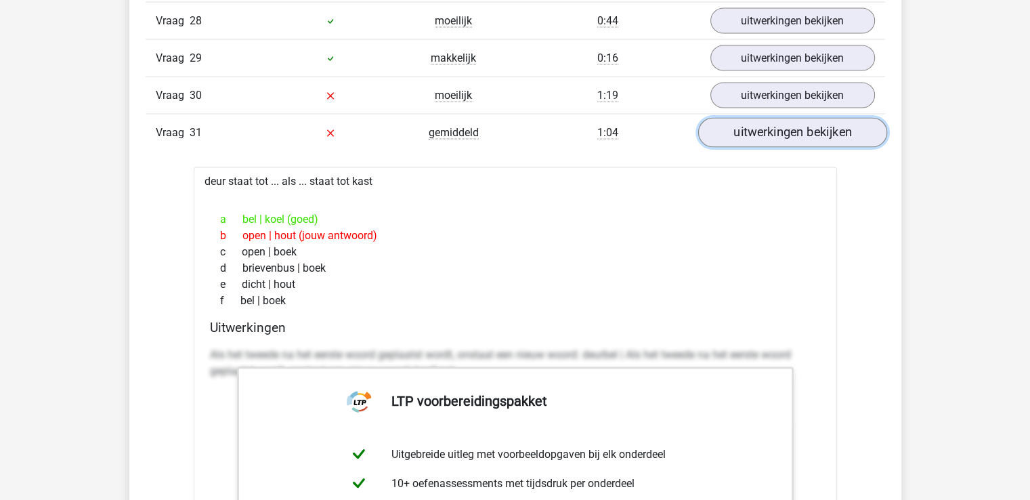
click at [774, 120] on link "uitwerkingen bekijken" at bounding box center [791, 133] width 189 height 30
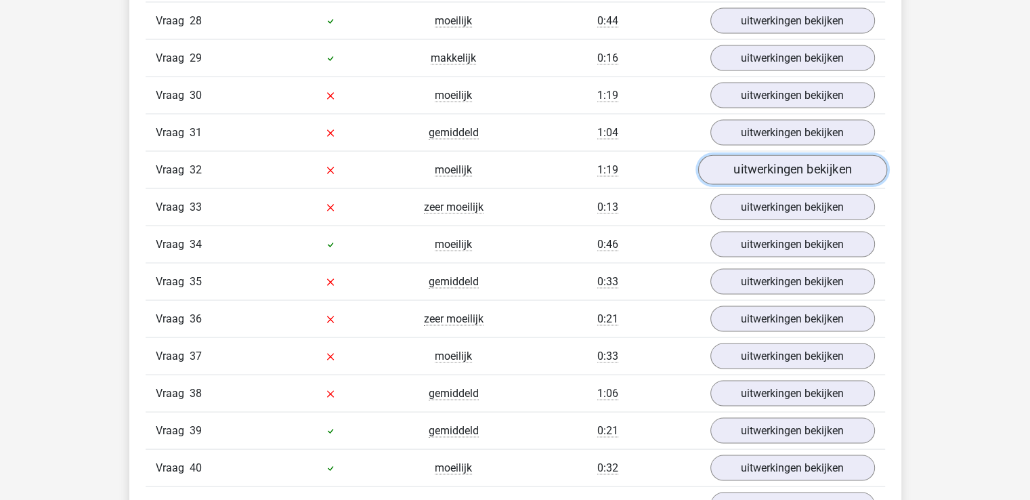
click at [777, 155] on link "uitwerkingen bekijken" at bounding box center [791, 170] width 189 height 30
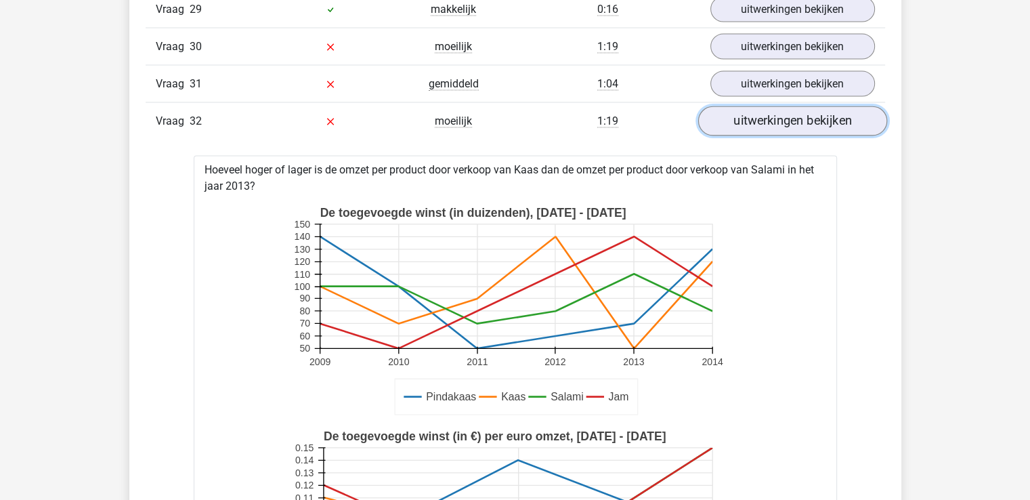
scroll to position [2602, 0]
click at [783, 112] on link "uitwerkingen bekijken" at bounding box center [791, 121] width 189 height 30
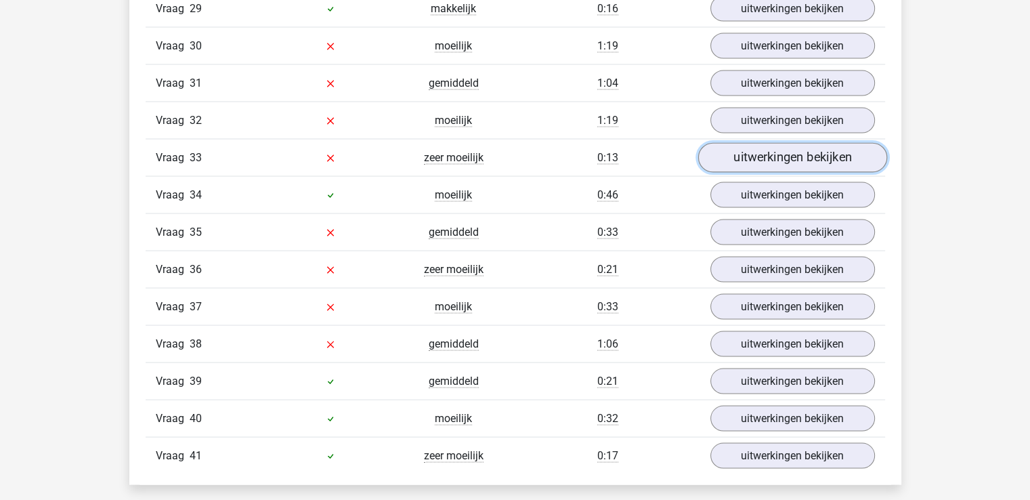
click at [781, 146] on link "uitwerkingen bekijken" at bounding box center [791, 159] width 189 height 30
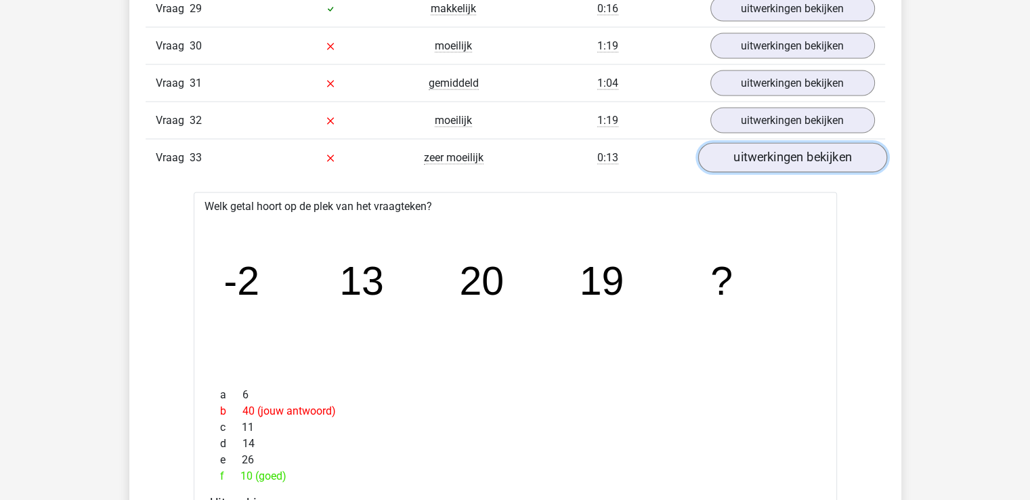
click at [780, 146] on link "uitwerkingen bekijken" at bounding box center [791, 159] width 189 height 30
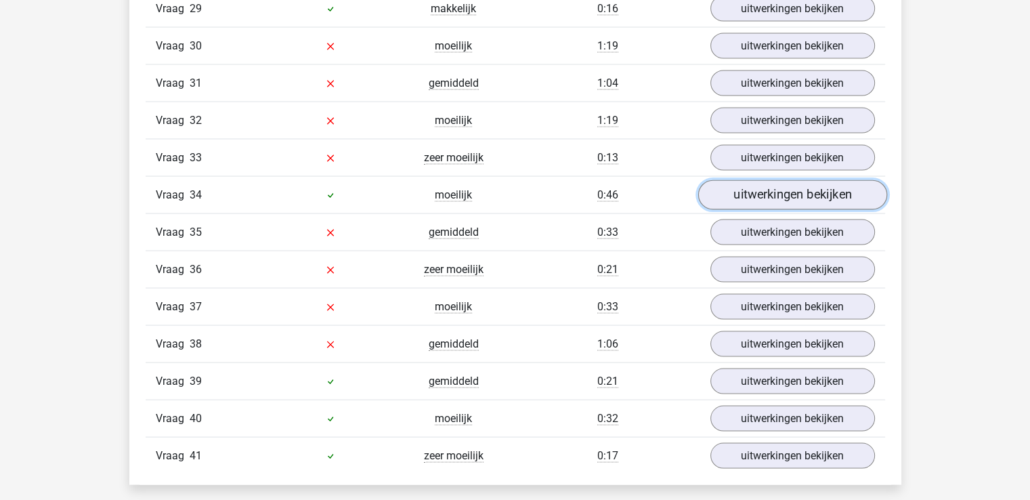
click at [777, 181] on link "uitwerkingen bekijken" at bounding box center [791, 196] width 189 height 30
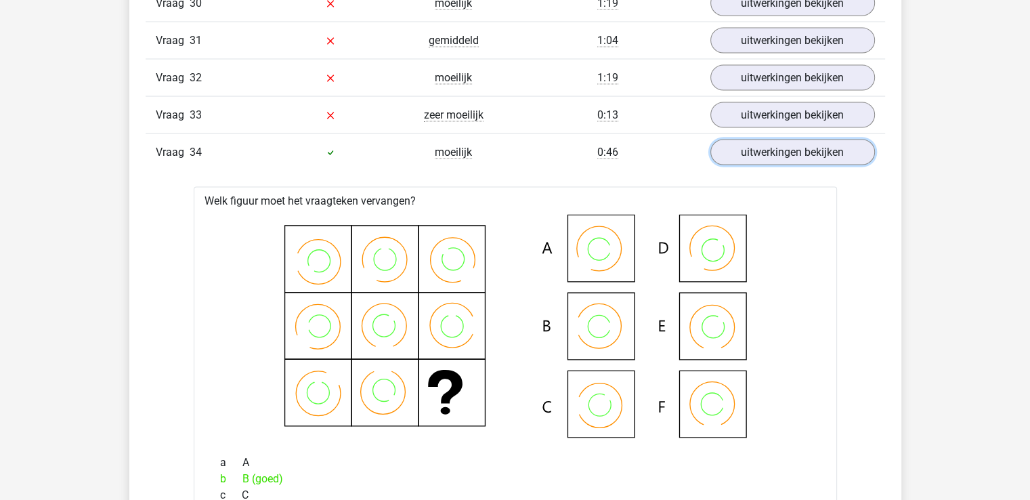
scroll to position [2643, 0]
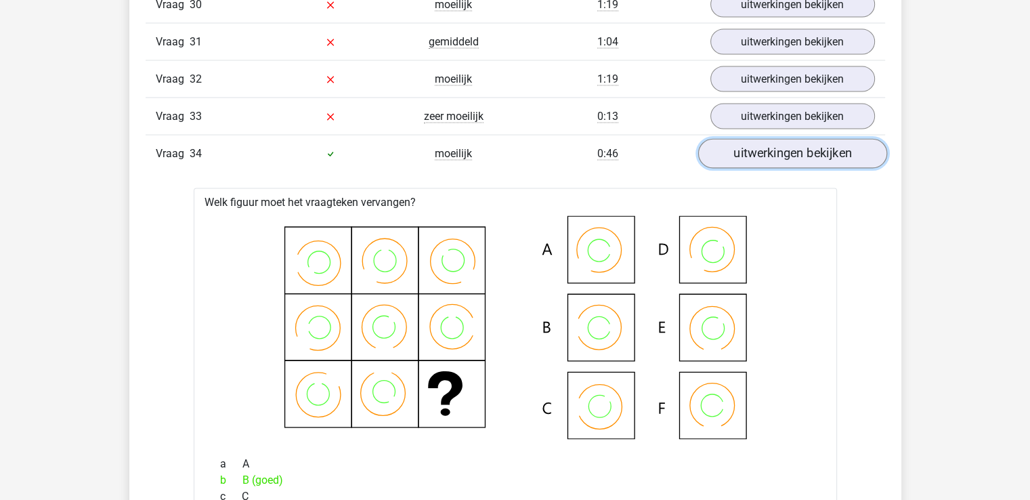
click at [783, 151] on link "uitwerkingen bekijken" at bounding box center [791, 154] width 189 height 30
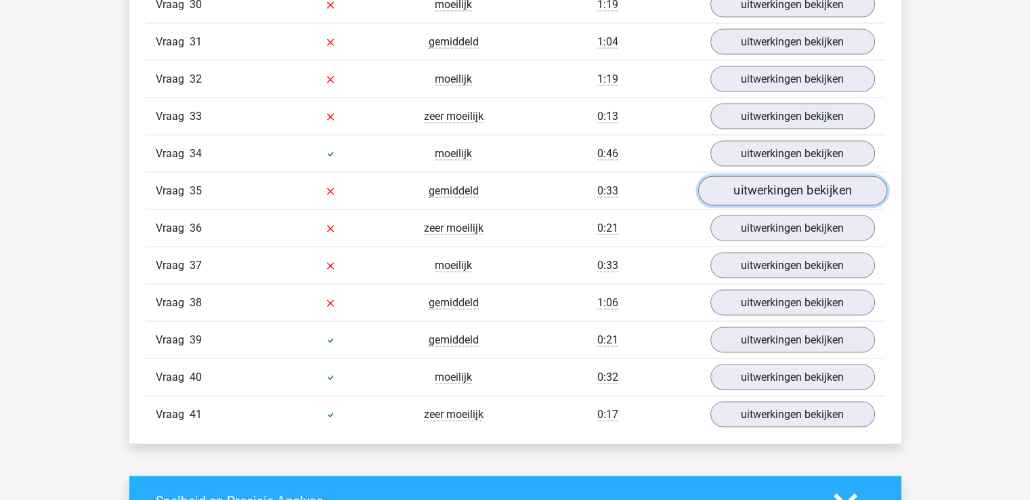
click at [783, 177] on link "uitwerkingen bekijken" at bounding box center [791, 192] width 189 height 30
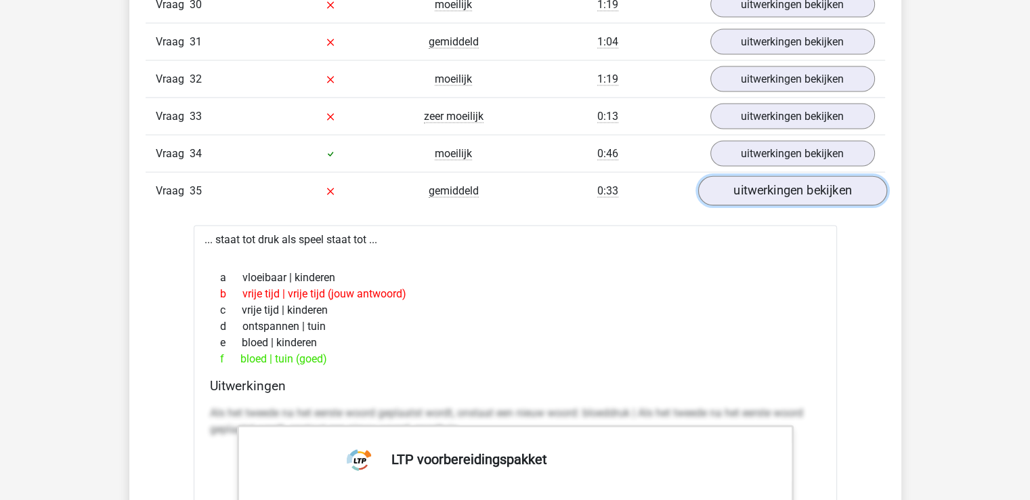
click at [779, 177] on link "uitwerkingen bekijken" at bounding box center [791, 192] width 189 height 30
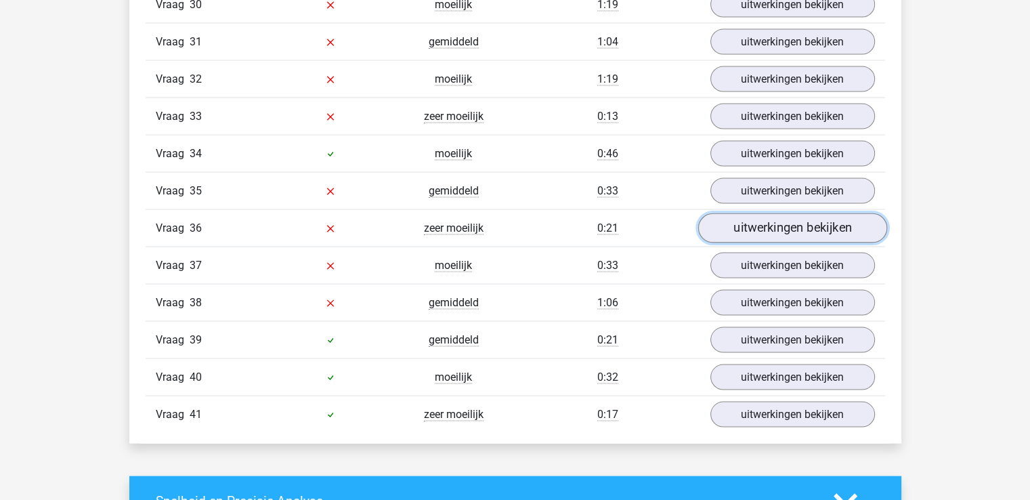
click at [768, 214] on link "uitwerkingen bekijken" at bounding box center [791, 229] width 189 height 30
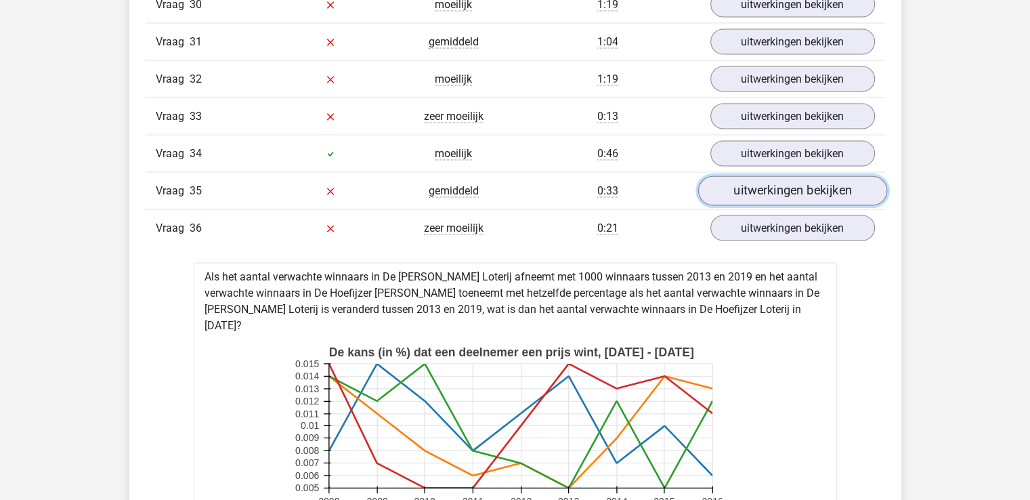
click at [769, 177] on link "uitwerkingen bekijken" at bounding box center [791, 192] width 189 height 30
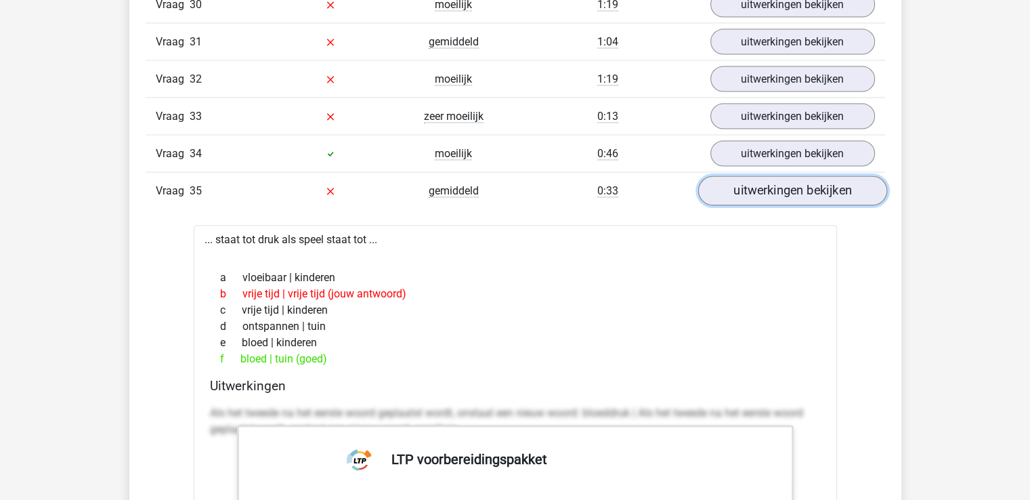
click at [766, 182] on link "uitwerkingen bekijken" at bounding box center [791, 192] width 189 height 30
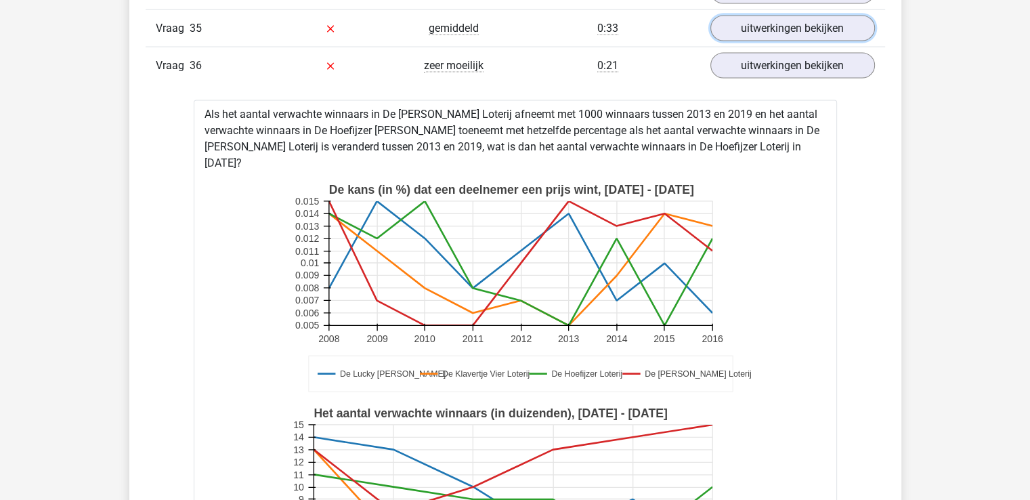
scroll to position [2768, 0]
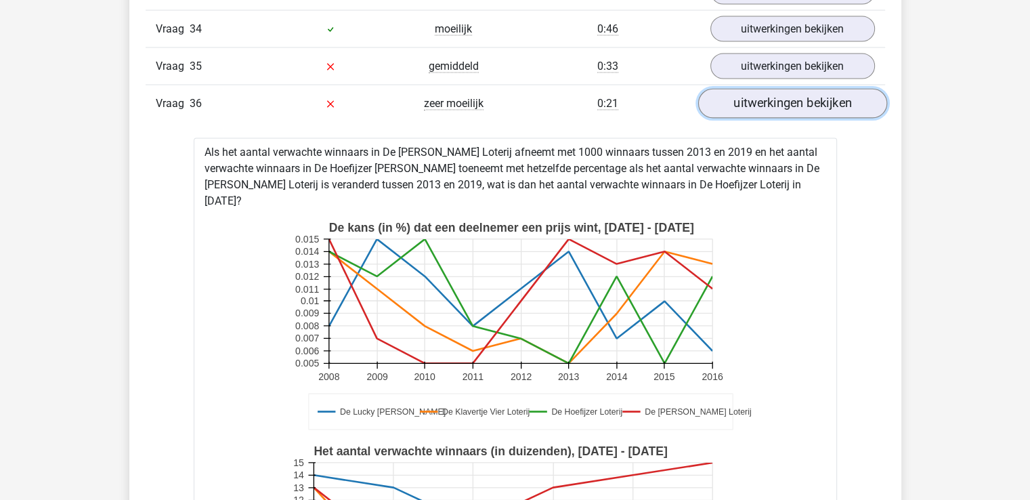
click at [762, 90] on link "uitwerkingen bekijken" at bounding box center [791, 104] width 189 height 30
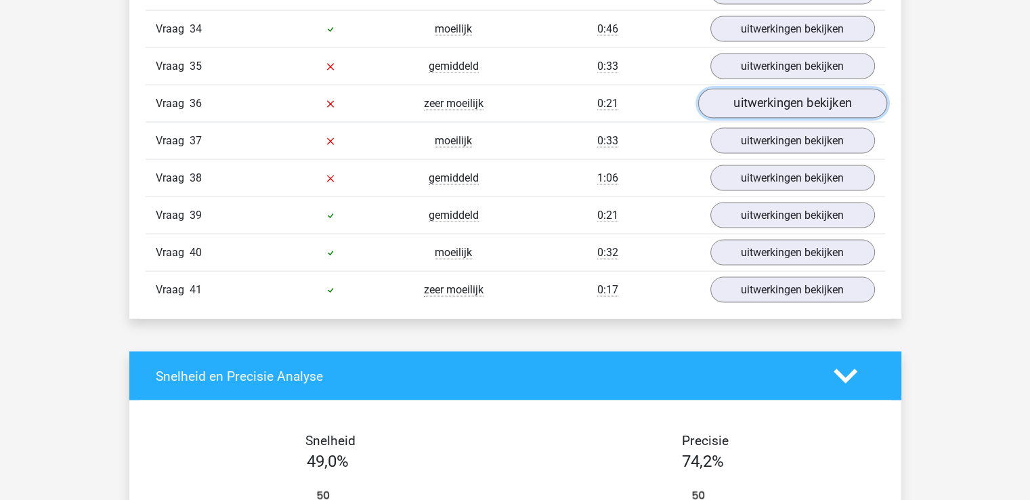
click at [762, 90] on link "uitwerkingen bekijken" at bounding box center [791, 104] width 189 height 30
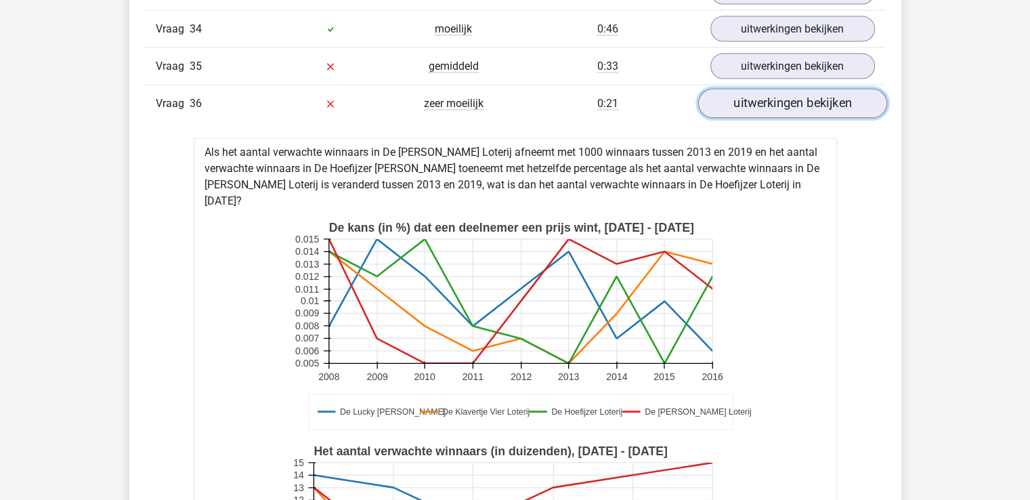
click at [762, 91] on link "uitwerkingen bekijken" at bounding box center [791, 104] width 189 height 30
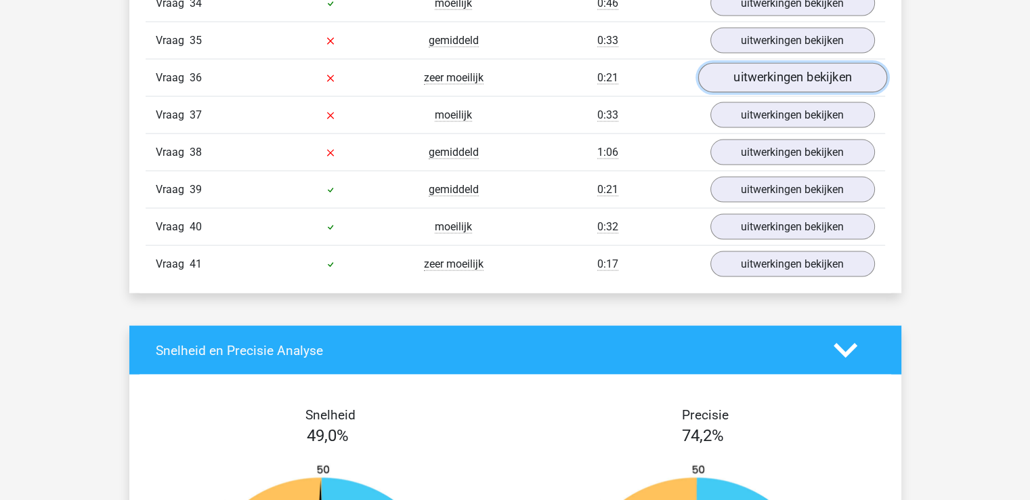
scroll to position [2795, 0]
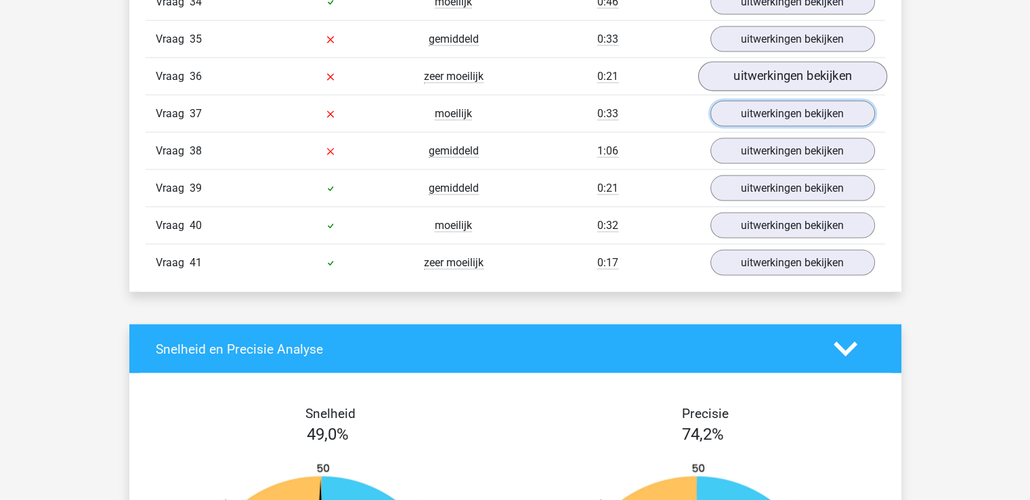
click at [762, 101] on link "uitwerkingen bekijken" at bounding box center [792, 114] width 165 height 26
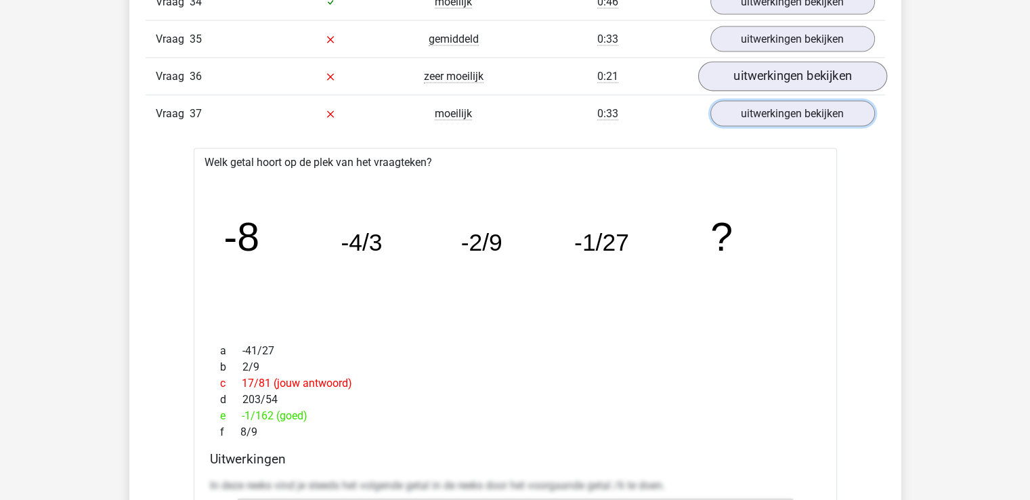
click at [762, 101] on link "uitwerkingen bekijken" at bounding box center [792, 114] width 165 height 26
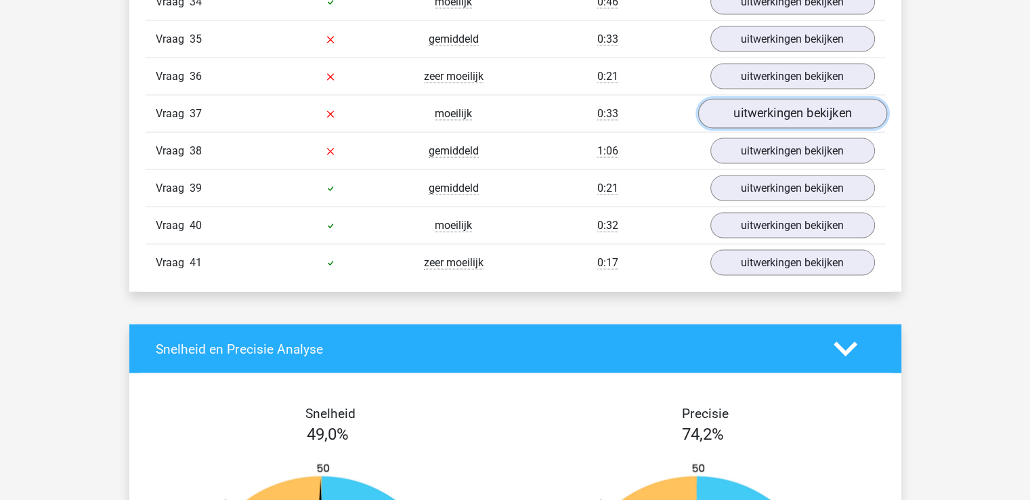
click at [762, 100] on link "uitwerkingen bekijken" at bounding box center [791, 115] width 189 height 30
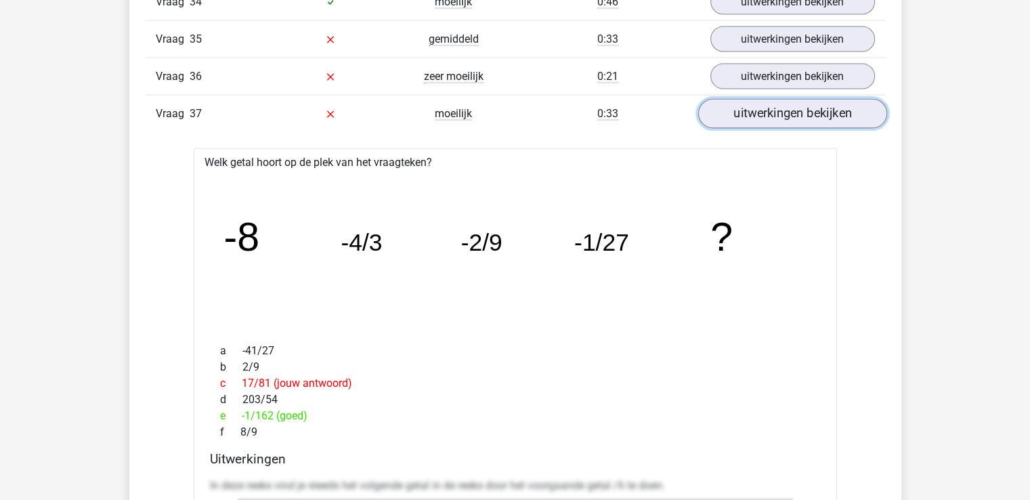
click at [762, 100] on link "uitwerkingen bekijken" at bounding box center [791, 115] width 189 height 30
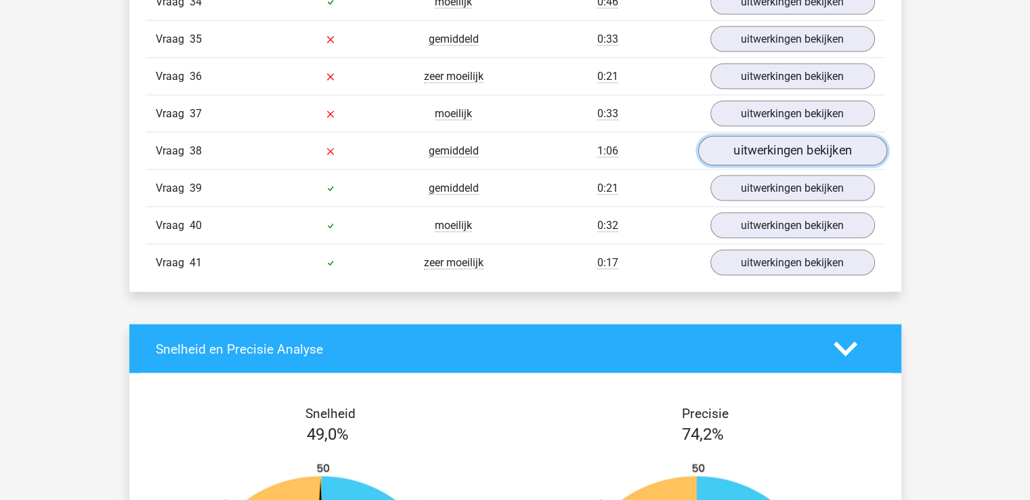
click at [756, 137] on link "uitwerkingen bekijken" at bounding box center [791, 152] width 189 height 30
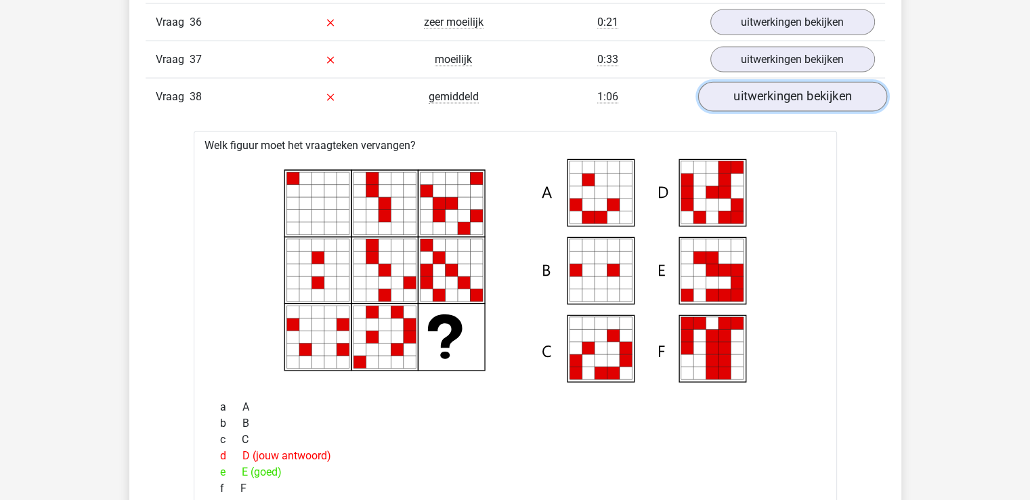
scroll to position [2849, 0]
click at [785, 83] on link "uitwerkingen bekijken" at bounding box center [791, 98] width 189 height 30
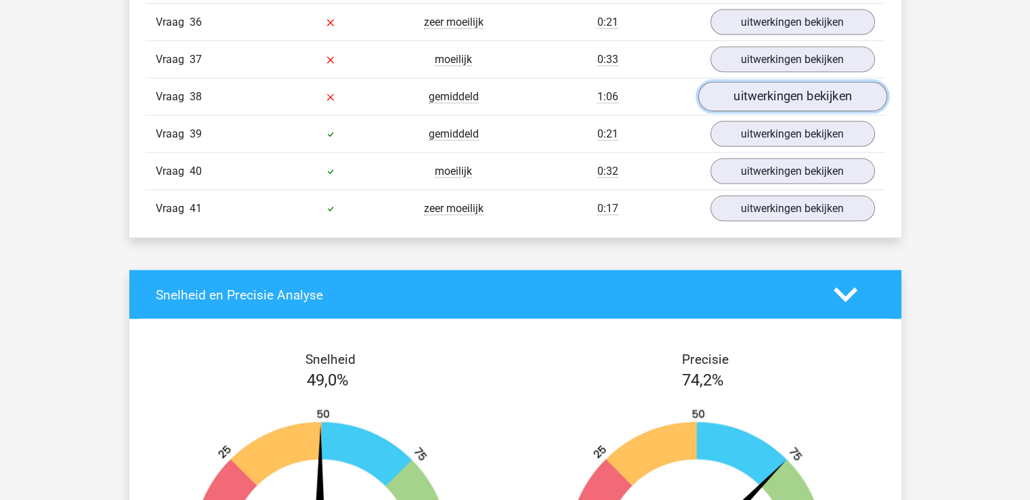
click at [785, 83] on link "uitwerkingen bekijken" at bounding box center [791, 98] width 189 height 30
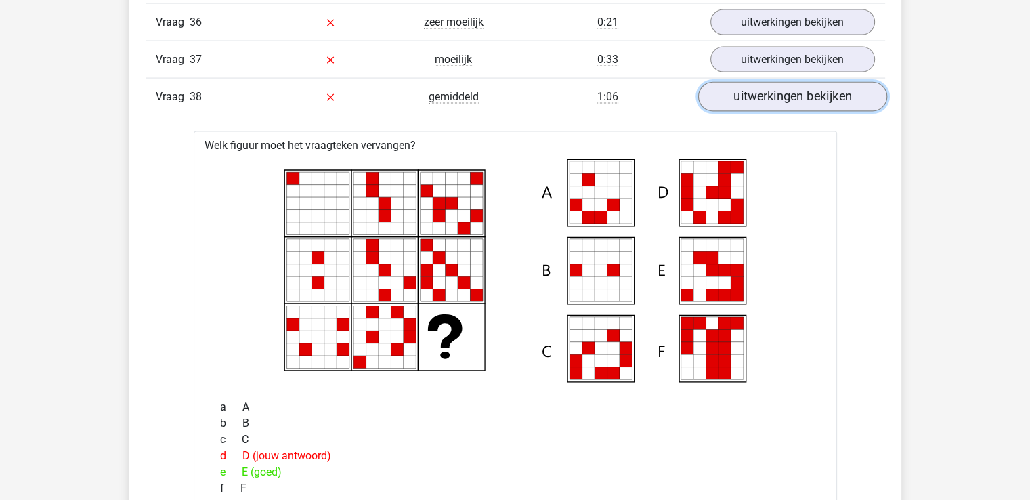
click at [785, 83] on link "uitwerkingen bekijken" at bounding box center [791, 98] width 189 height 30
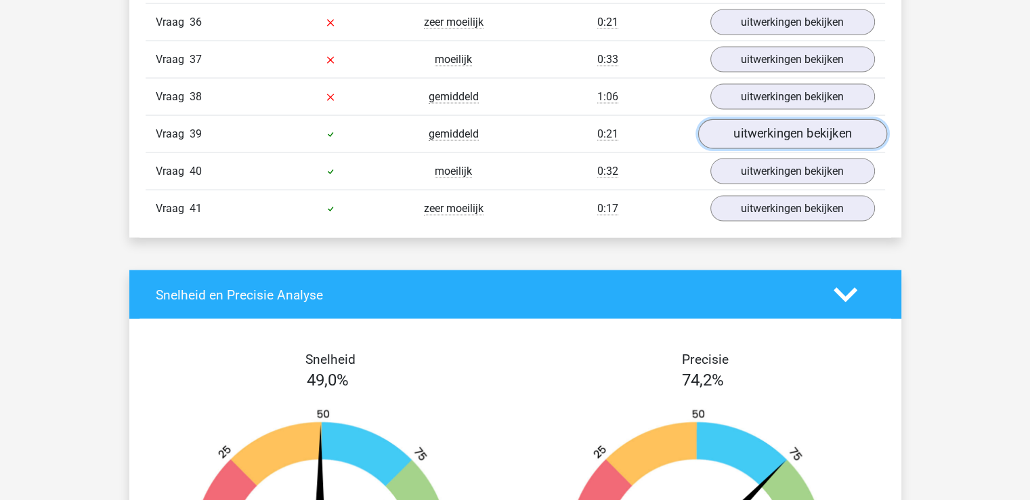
click at [777, 120] on link "uitwerkingen bekijken" at bounding box center [791, 135] width 189 height 30
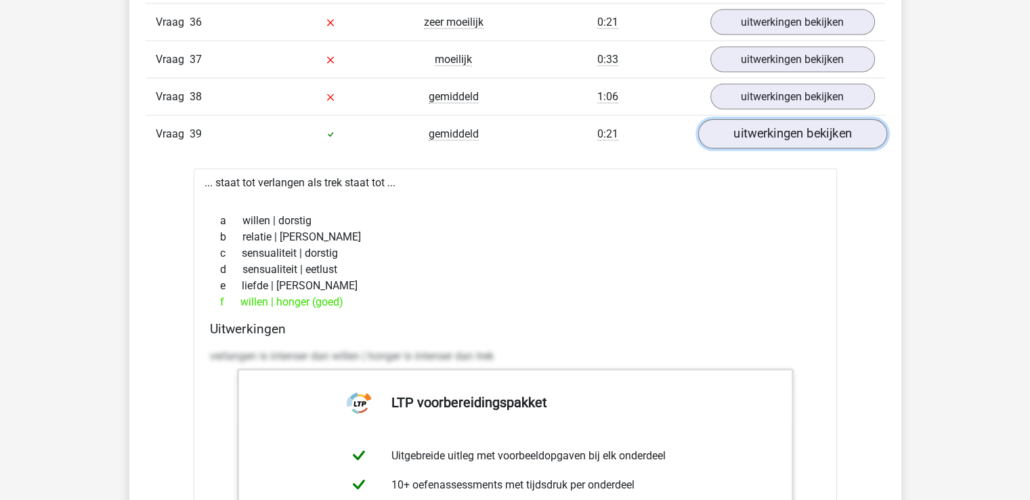
click at [777, 120] on link "uitwerkingen bekijken" at bounding box center [791, 135] width 189 height 30
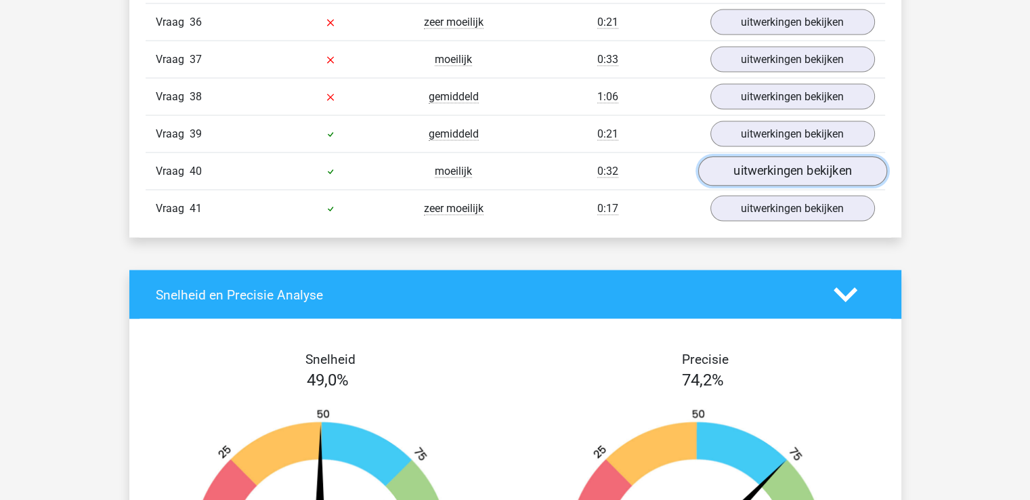
click at [771, 157] on link "uitwerkingen bekijken" at bounding box center [791, 172] width 189 height 30
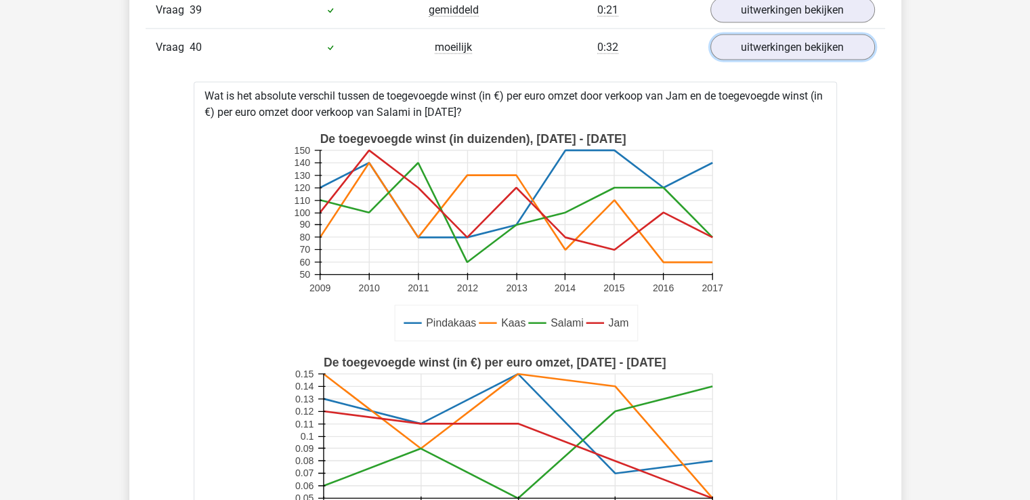
scroll to position [2873, 0]
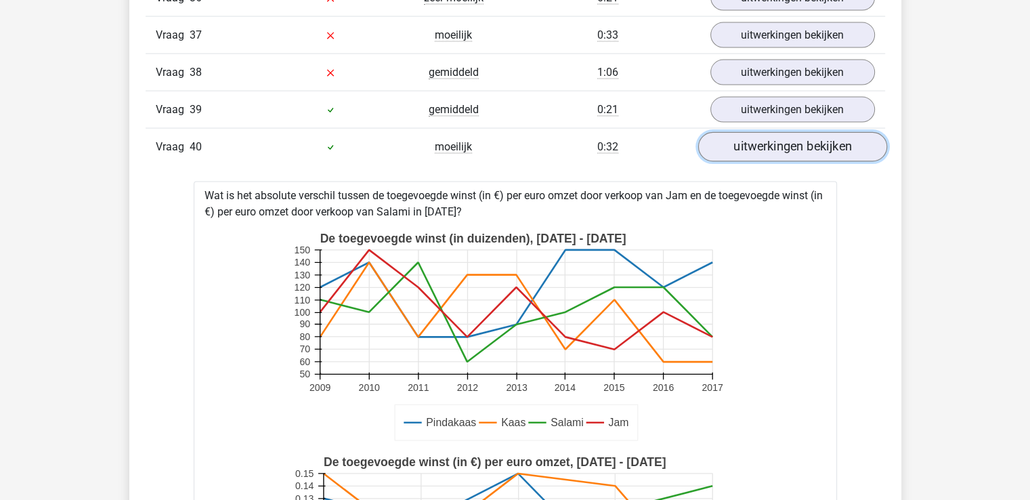
click at [787, 133] on link "uitwerkingen bekijken" at bounding box center [791, 148] width 189 height 30
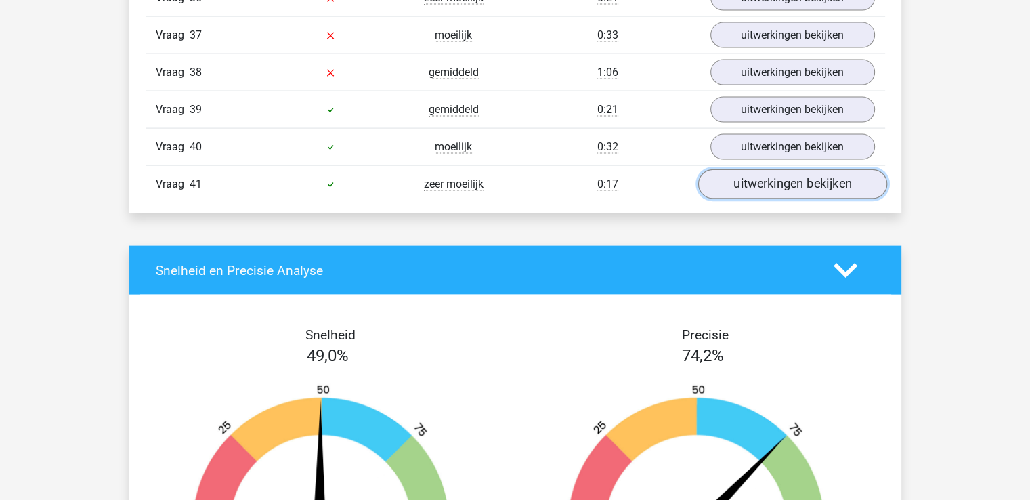
click at [783, 170] on link "uitwerkingen bekijken" at bounding box center [791, 185] width 189 height 30
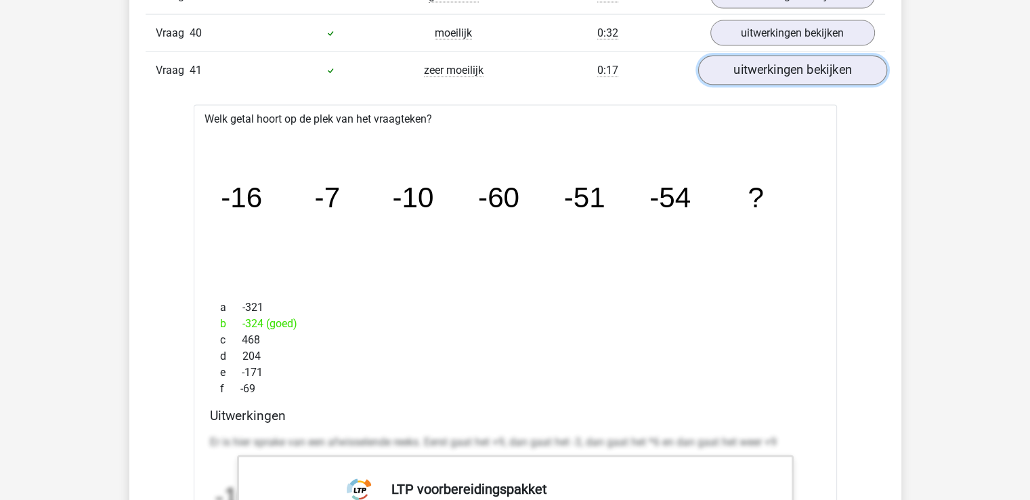
scroll to position [2988, 0]
